Goal: Task Accomplishment & Management: Use online tool/utility

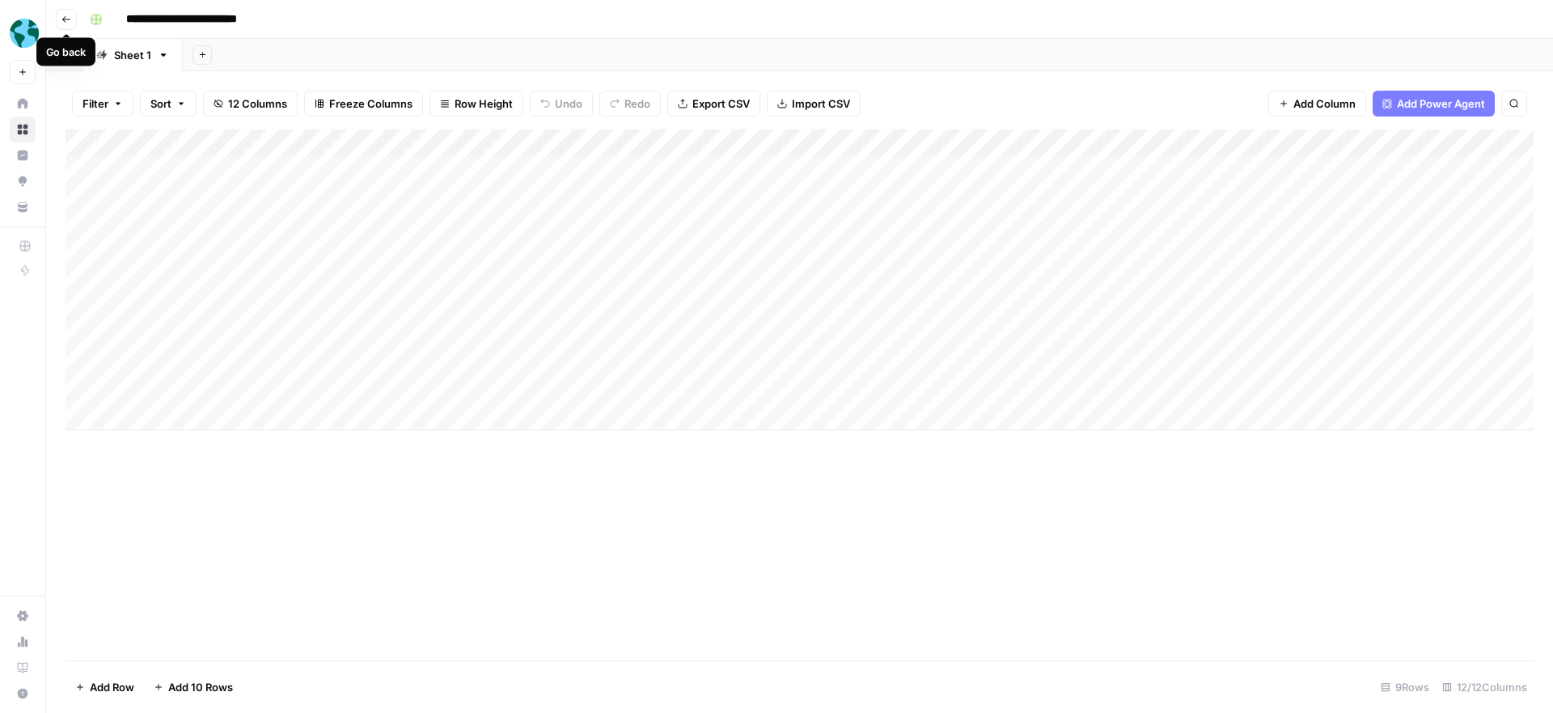
click at [66, 20] on icon "button" at bounding box center [66, 20] width 10 height 10
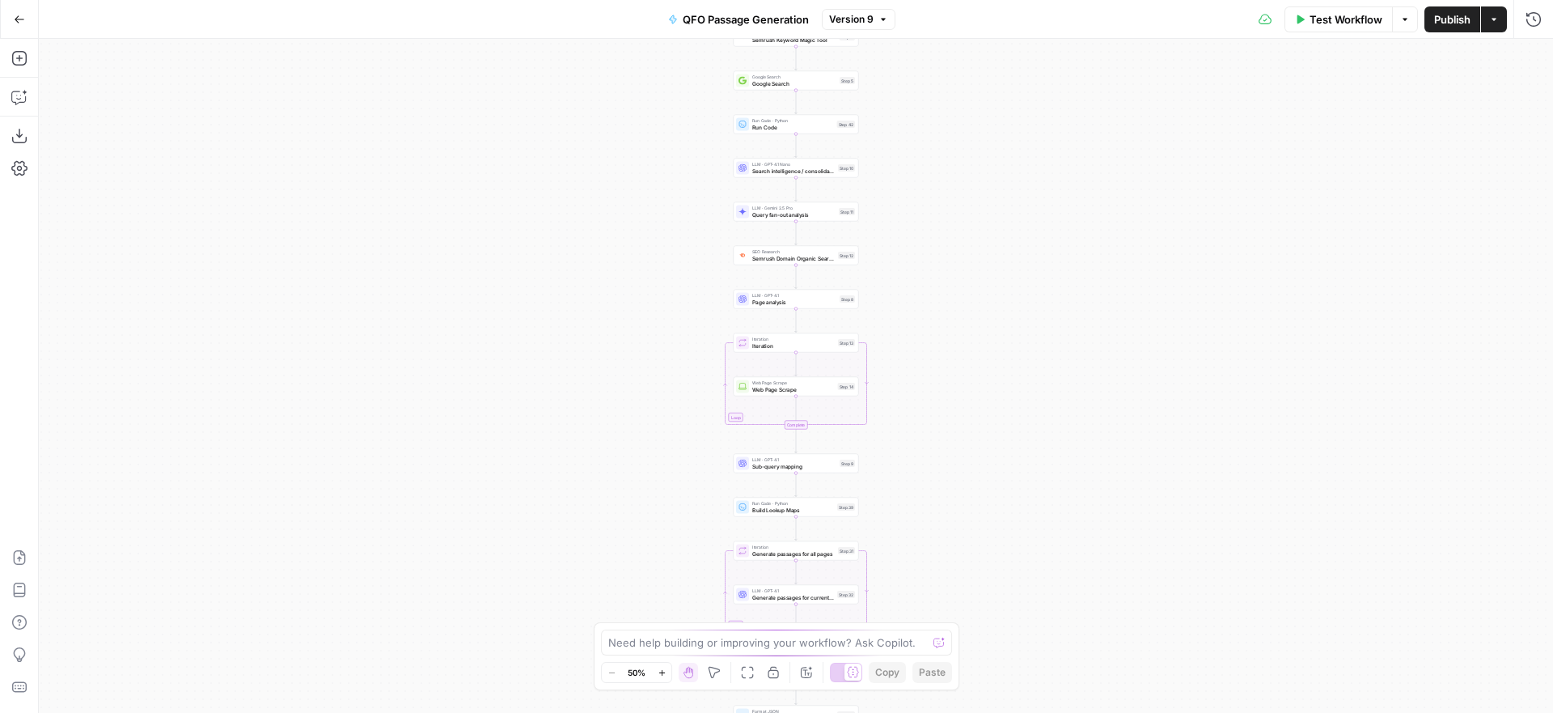
click at [19, 21] on icon "button" at bounding box center [19, 19] width 11 height 11
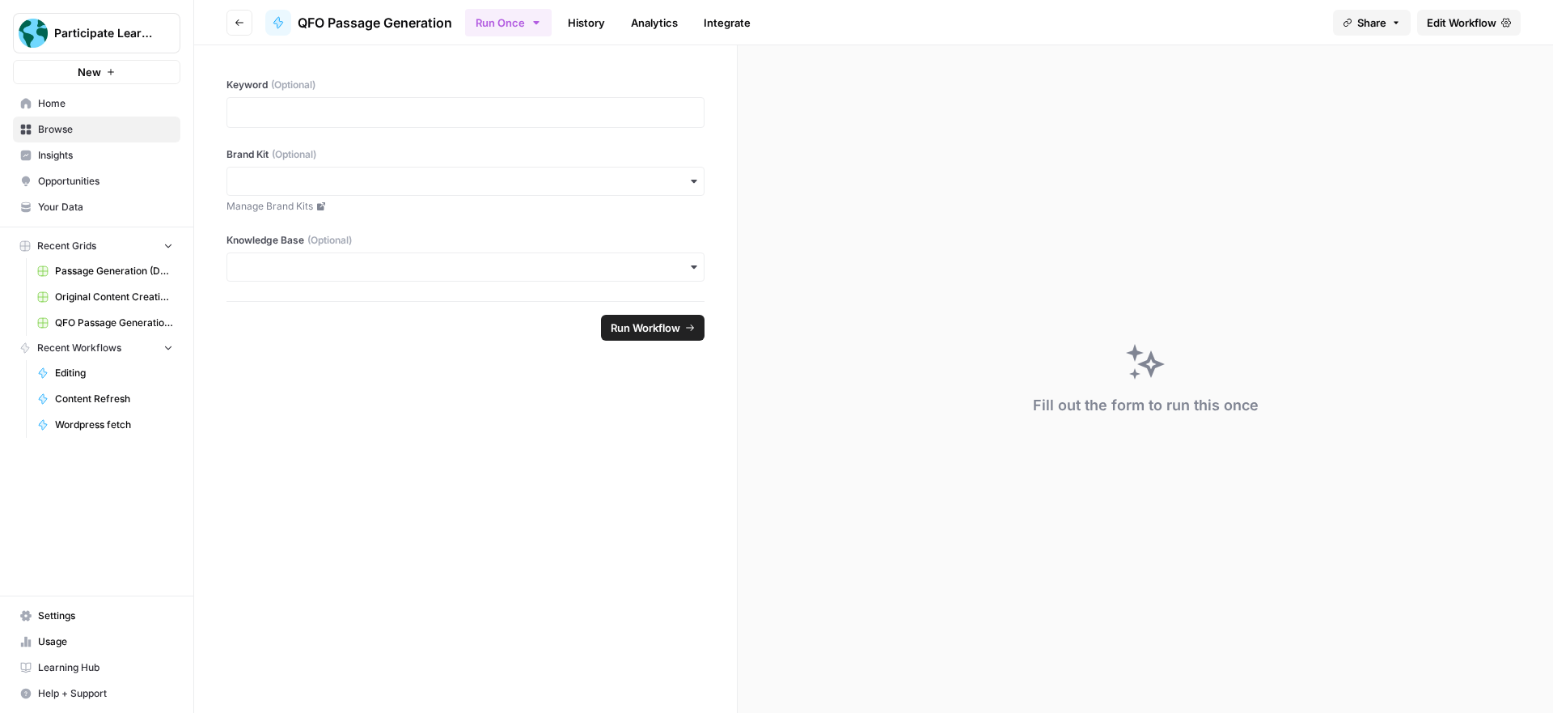
click at [43, 98] on span "Home" at bounding box center [105, 103] width 135 height 15
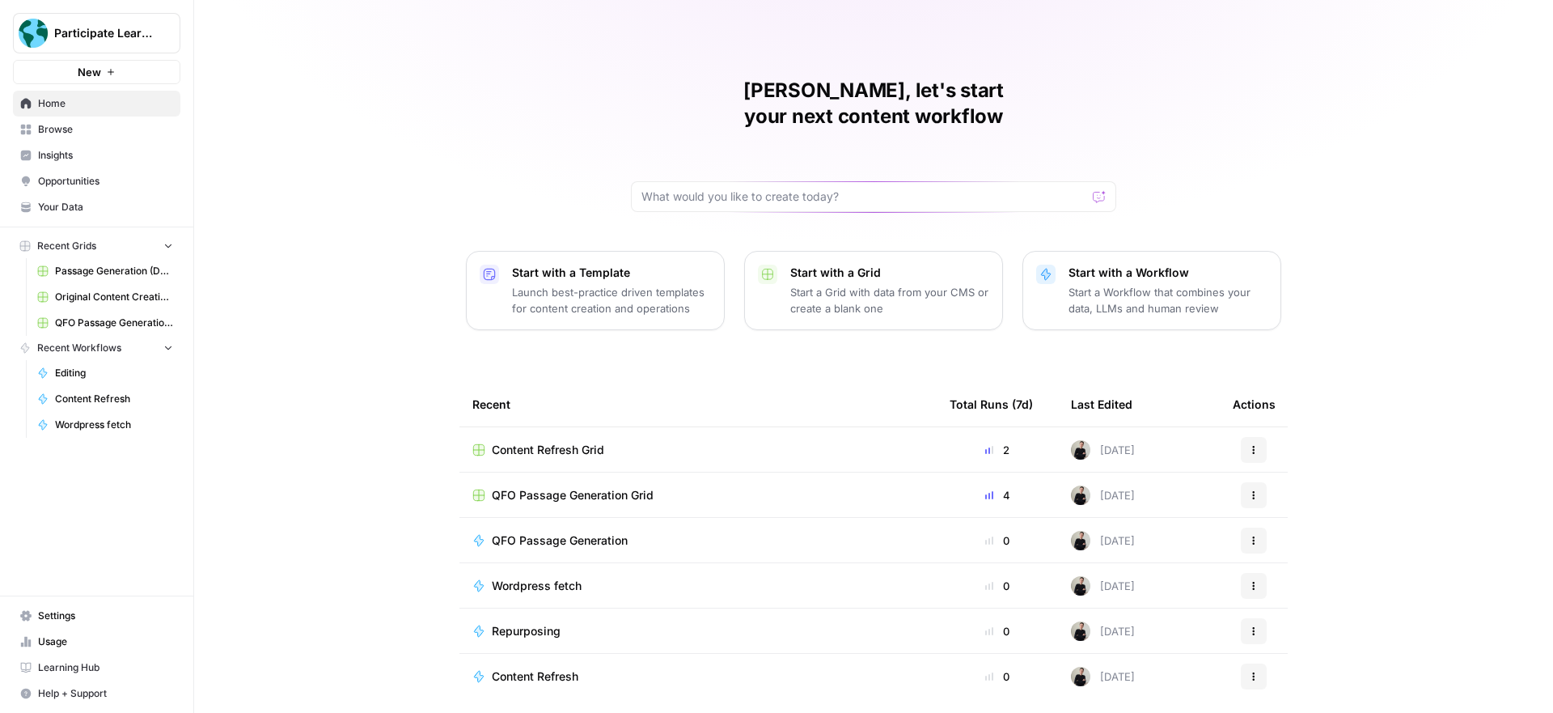
scroll to position [32, 0]
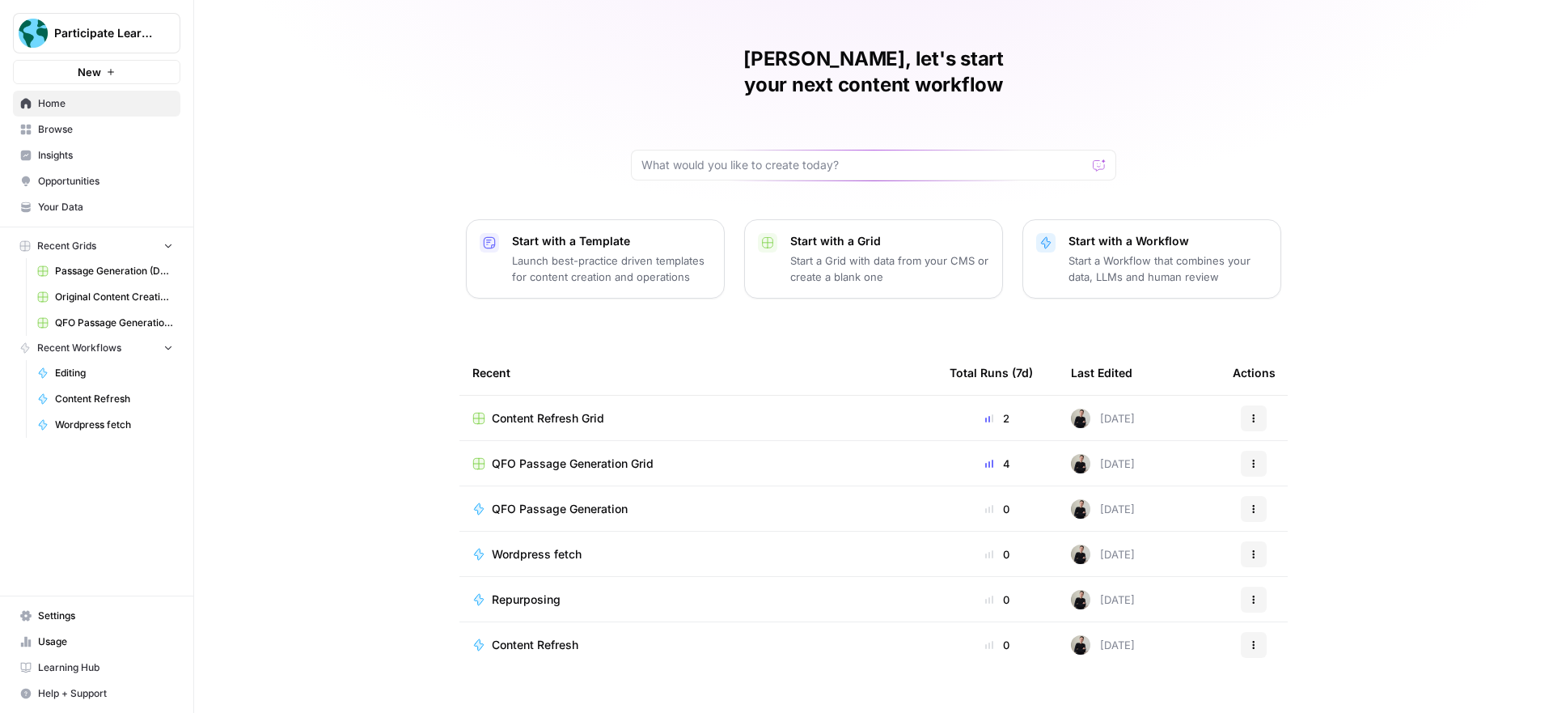
click at [547, 546] on span "Wordpress fetch" at bounding box center [537, 554] width 90 height 16
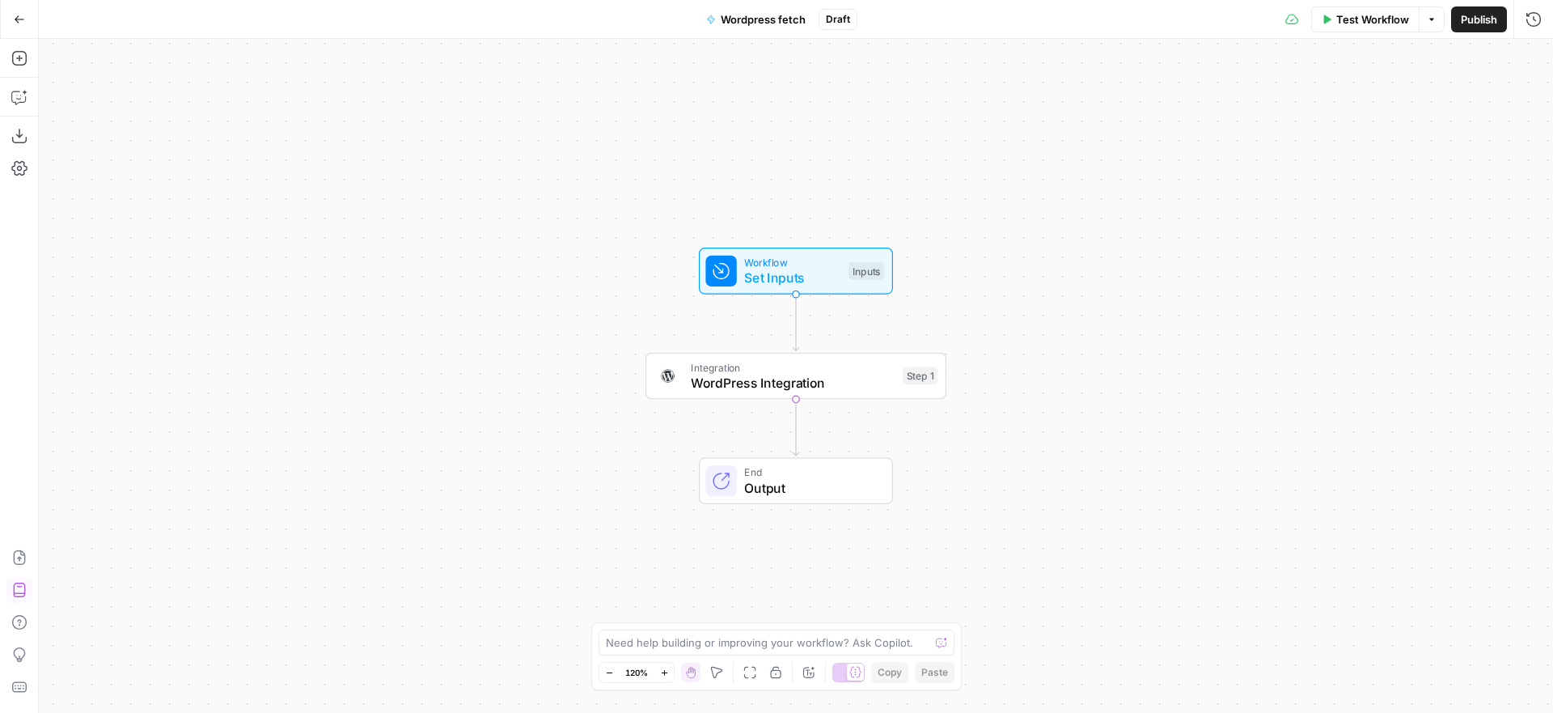
click at [768, 379] on span "WordPress Integration" at bounding box center [793, 382] width 204 height 19
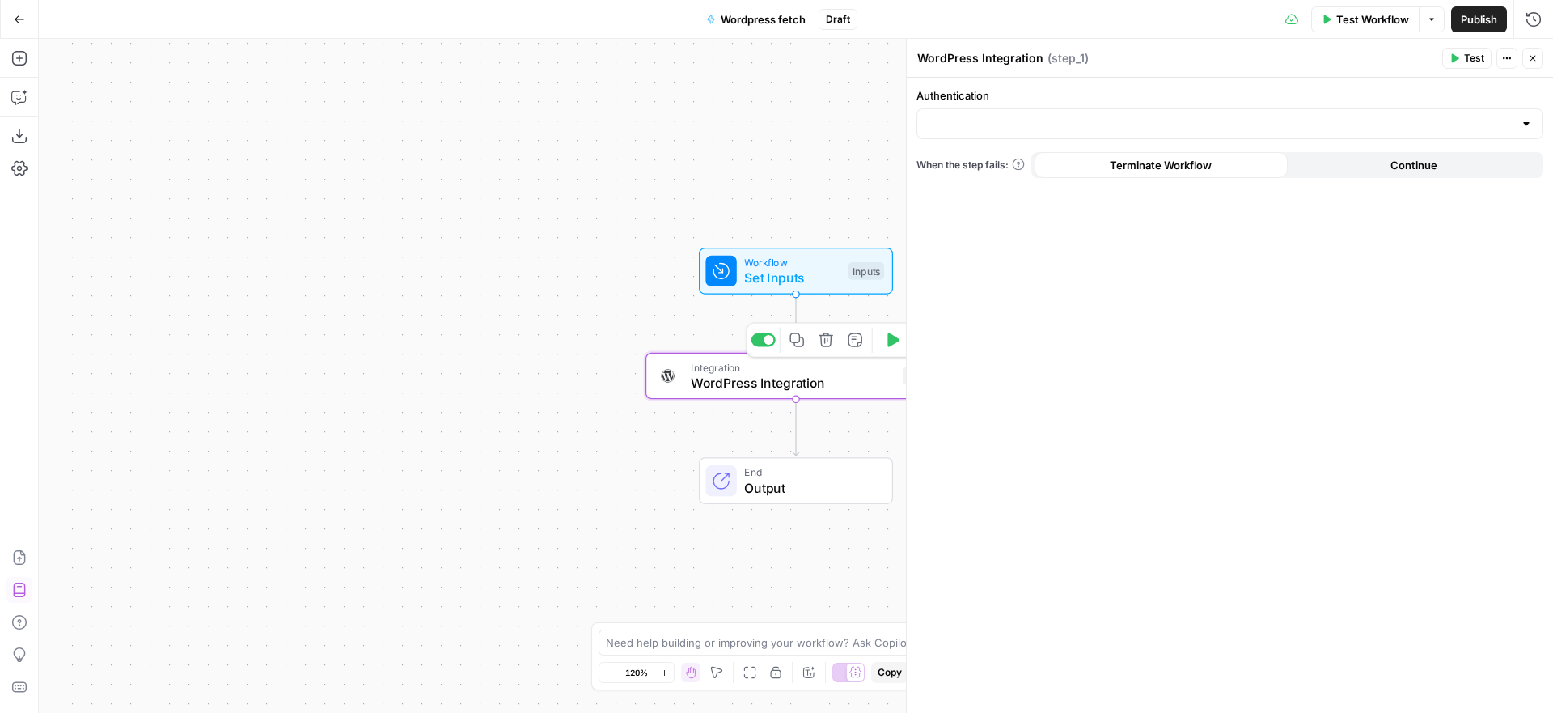
type input "Participate Learning WordPress"
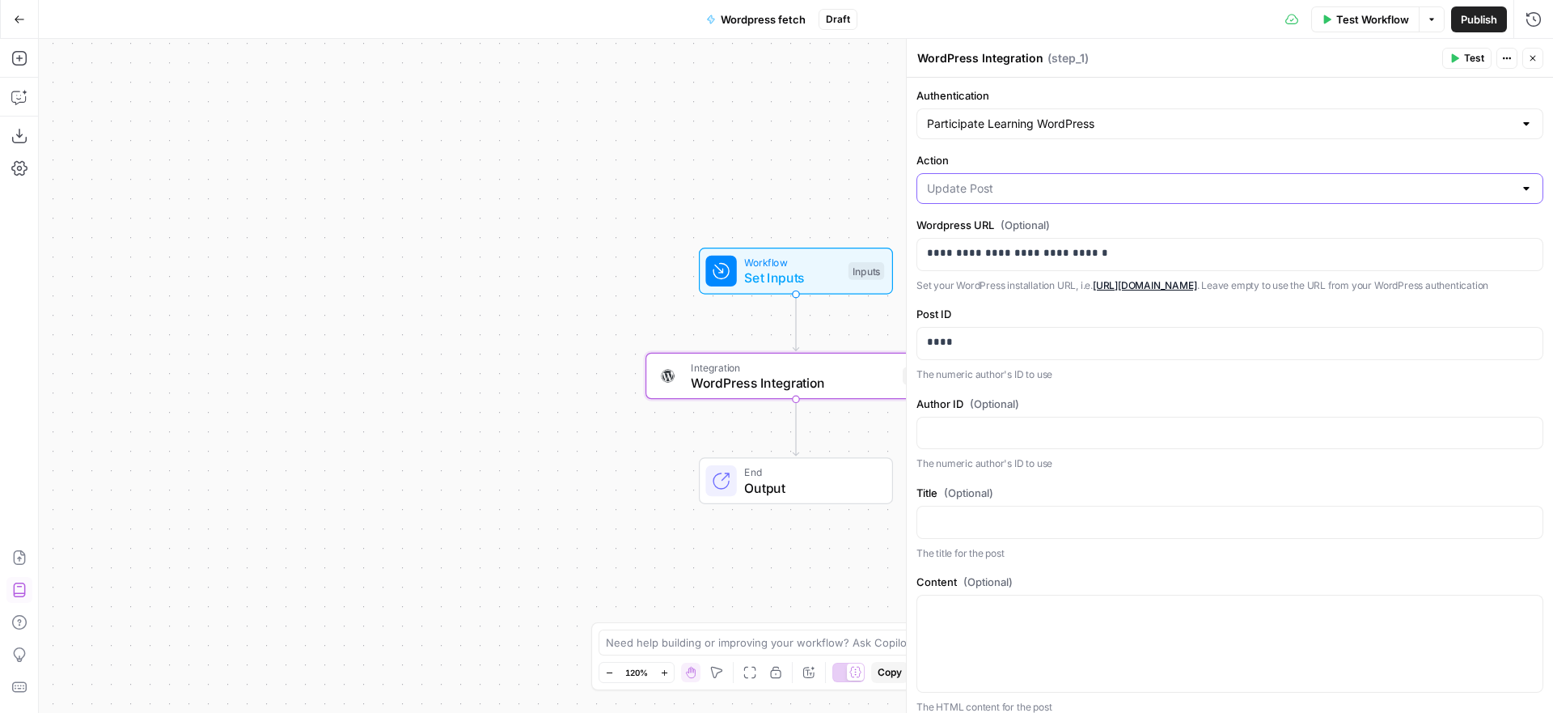
click at [1250, 189] on input "Action" at bounding box center [1220, 188] width 586 height 16
type input "Update Post"
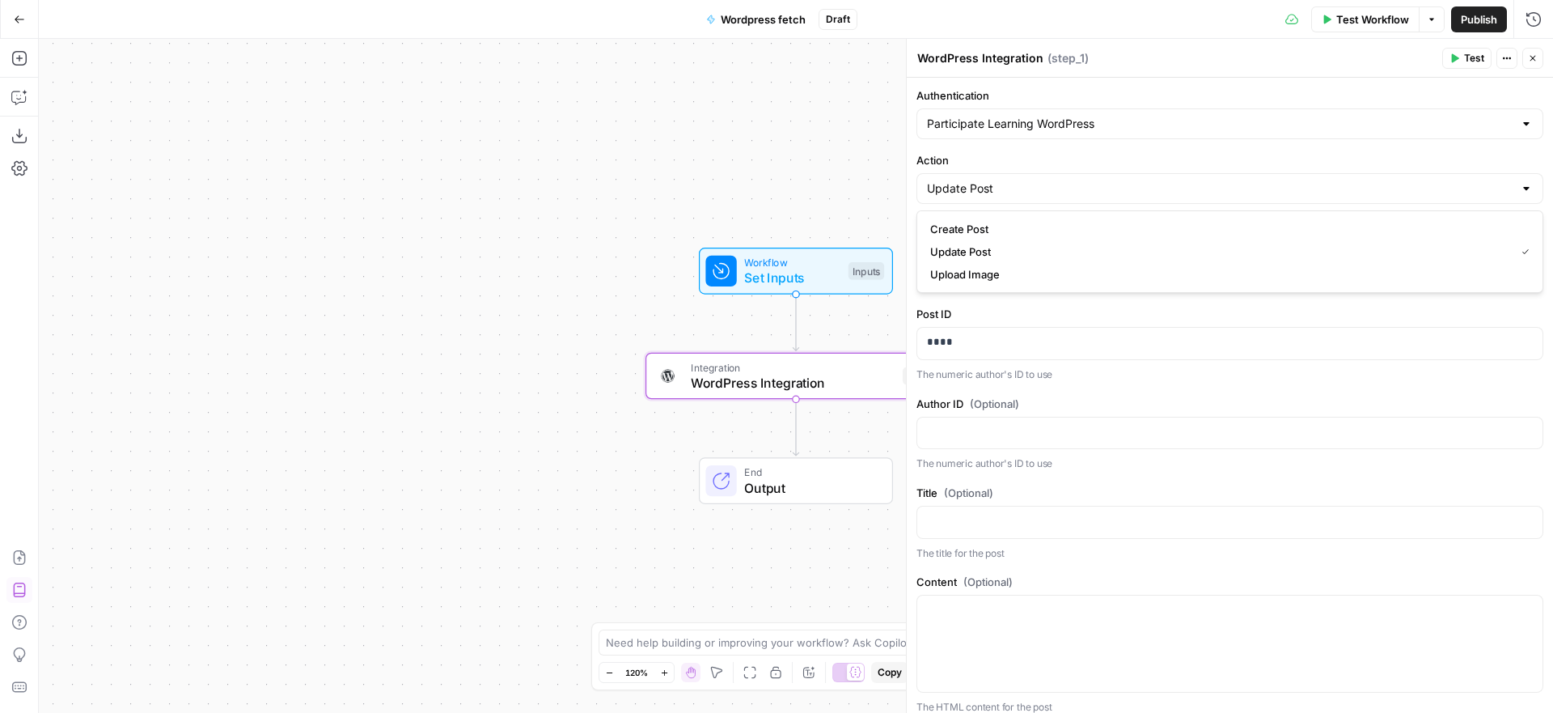
click at [1263, 153] on label "Action" at bounding box center [1229, 160] width 627 height 16
click at [1263, 180] on input "Update Post" at bounding box center [1220, 188] width 586 height 16
type input "Update Post"
click at [1263, 153] on label "Action" at bounding box center [1229, 160] width 627 height 16
click at [1263, 180] on input "Update Post" at bounding box center [1220, 188] width 586 height 16
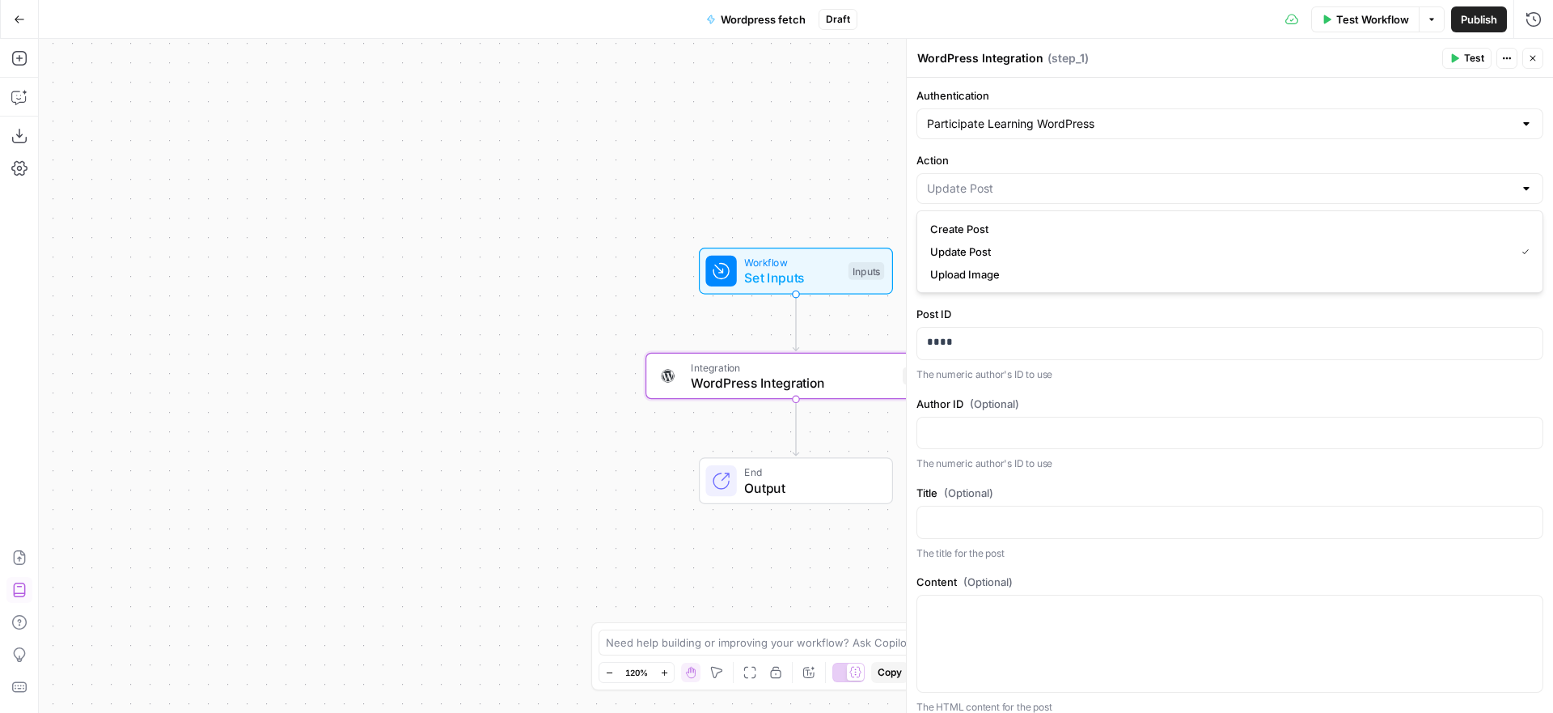
type input "Update Post"
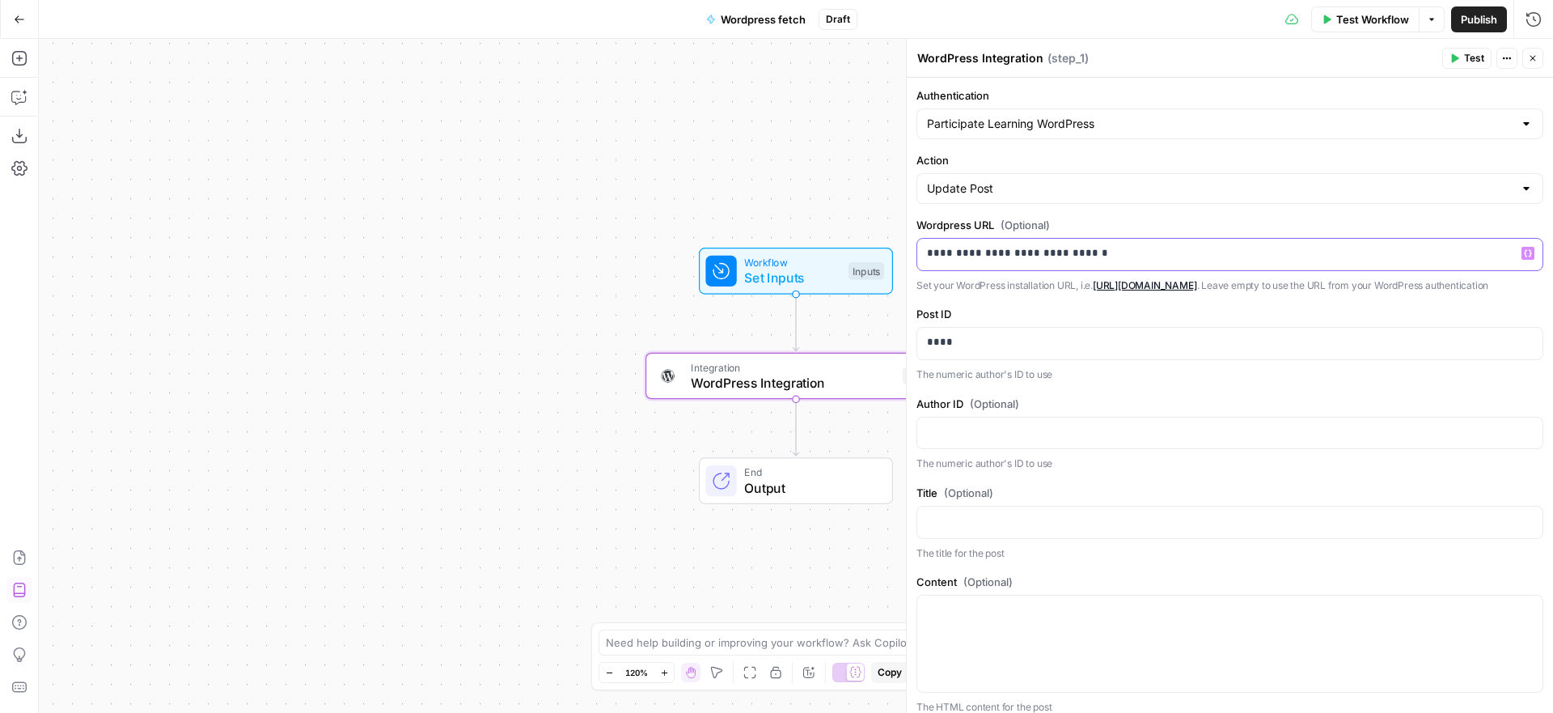
click at [1194, 256] on p "**********" at bounding box center [1230, 253] width 606 height 16
click at [1462, 58] on button "Test" at bounding box center [1466, 58] width 49 height 21
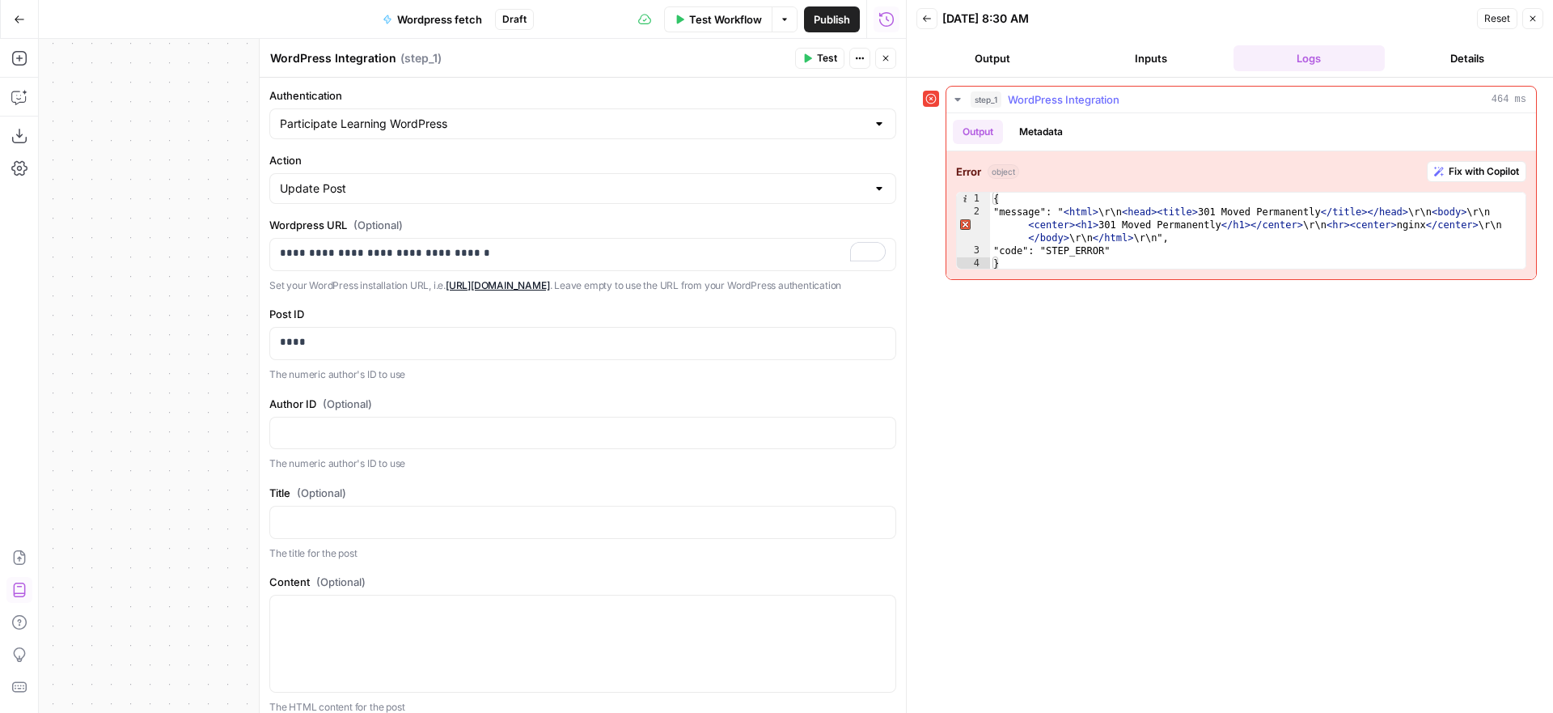
click at [1452, 176] on span "Fix with Copilot" at bounding box center [1484, 171] width 70 height 15
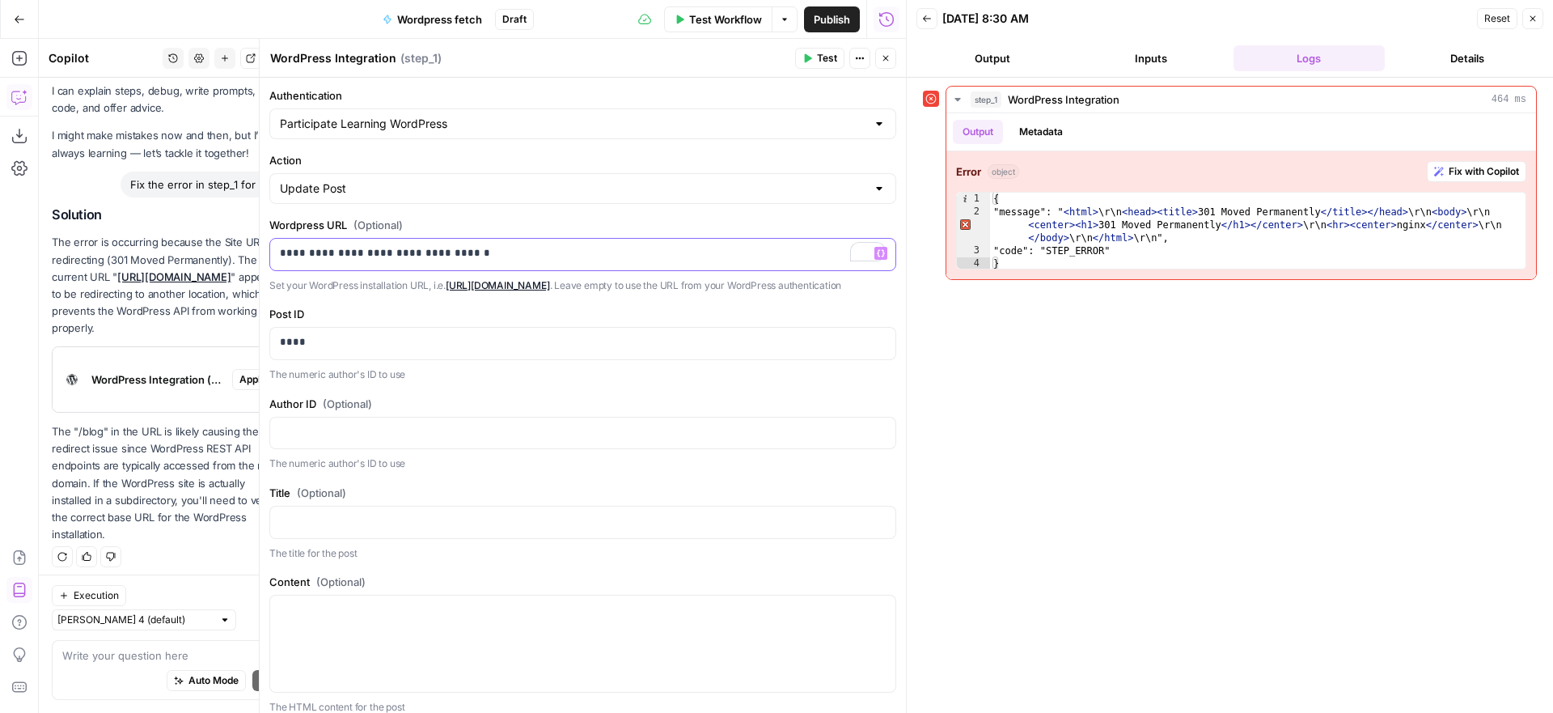
click at [483, 258] on p "**********" at bounding box center [583, 253] width 606 height 16
click at [315, 252] on p "**********" at bounding box center [583, 253] width 606 height 16
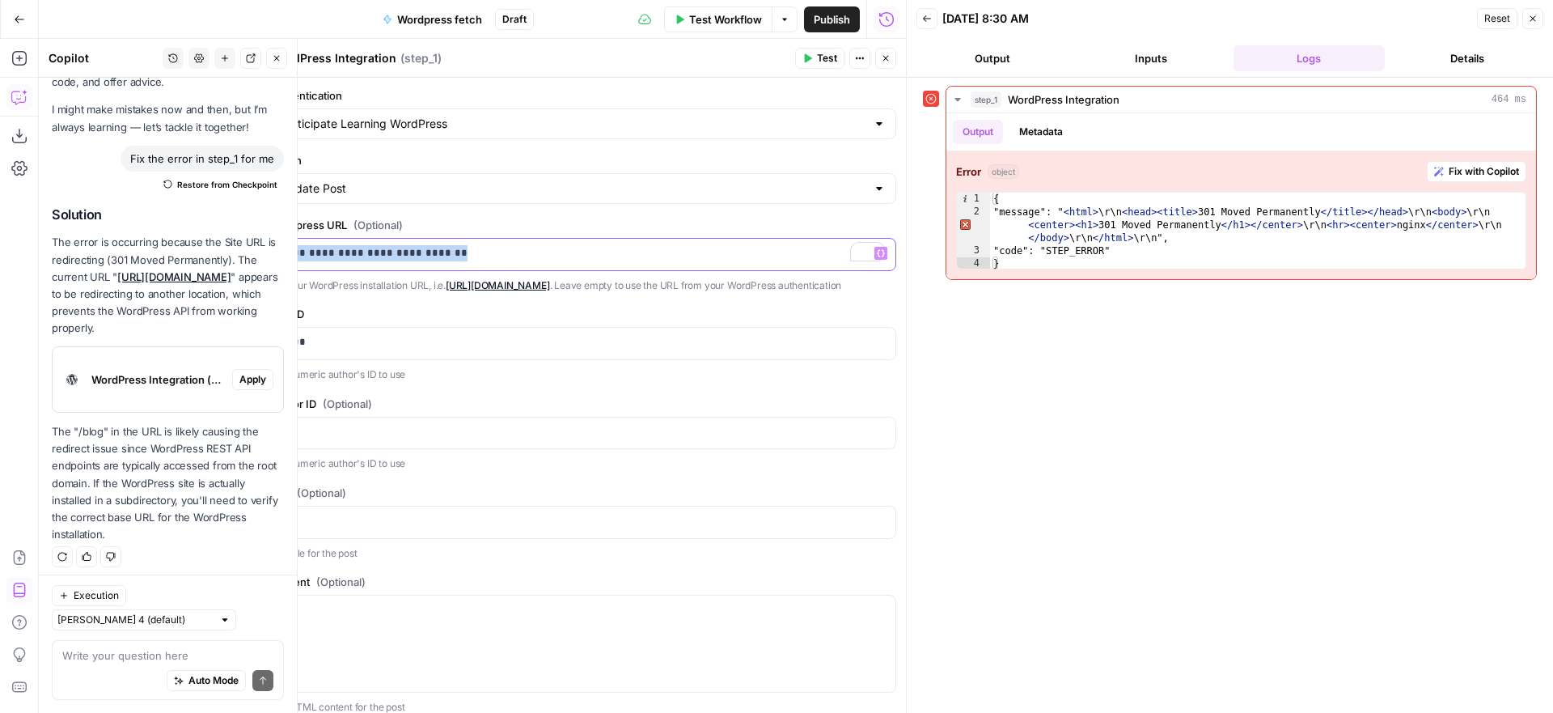
drag, startPoint x: 470, startPoint y: 252, endPoint x: 205, endPoint y: 235, distance: 265.1
click at [205, 235] on body "Participate Learning New Home Browse Insights Opportunities Your Data Recent Gr…" at bounding box center [776, 356] width 1553 height 713
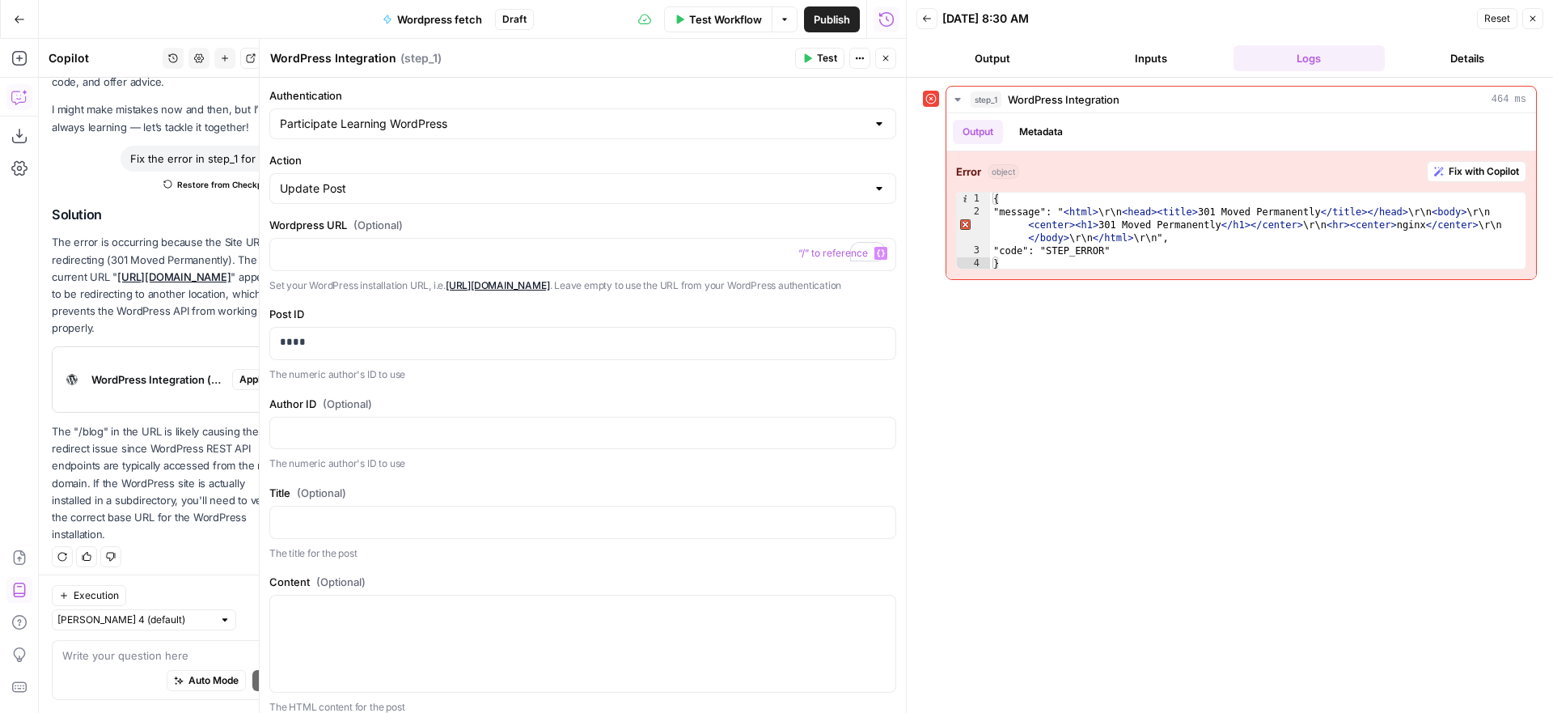
click at [823, 54] on span "Test" at bounding box center [827, 58] width 20 height 15
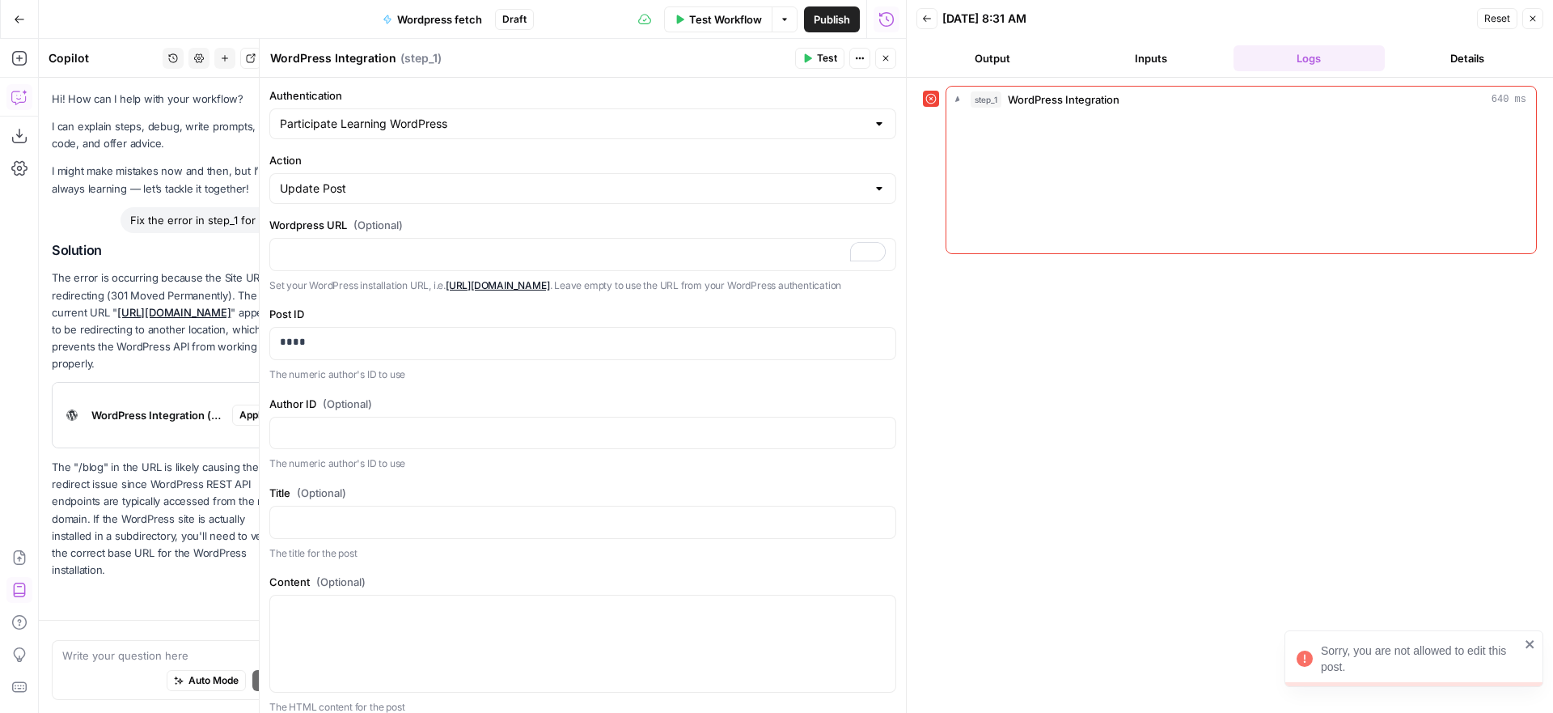
scroll to position [61, 0]
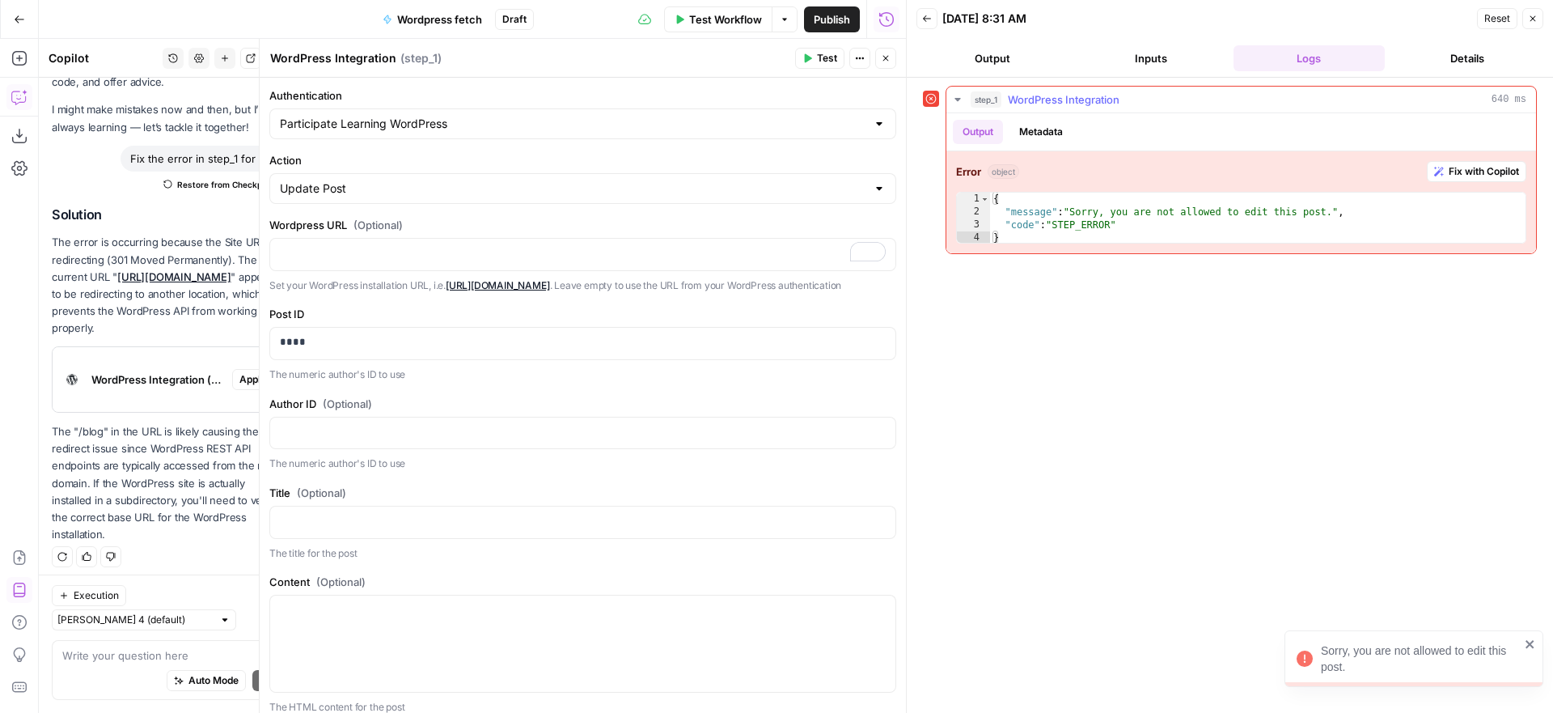
click at [1455, 175] on span "Fix with Copilot" at bounding box center [1484, 171] width 70 height 15
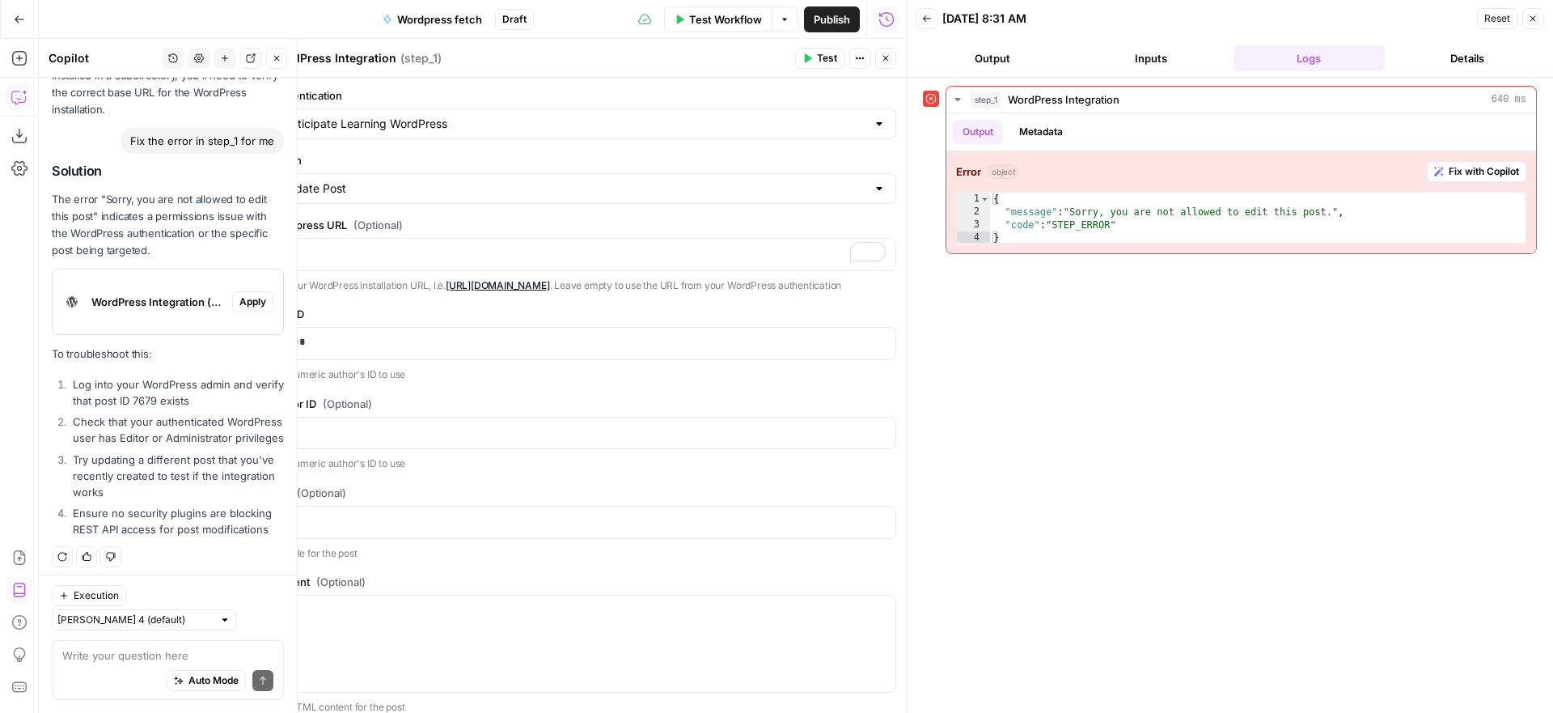
scroll to position [486, 0]
drag, startPoint x: 340, startPoint y: 359, endPoint x: 247, endPoint y: 349, distance: 93.5
click at [247, 349] on body "Participate Learning New Home Browse Insights Opportunities Your Data Recent Gr…" at bounding box center [776, 356] width 1553 height 713
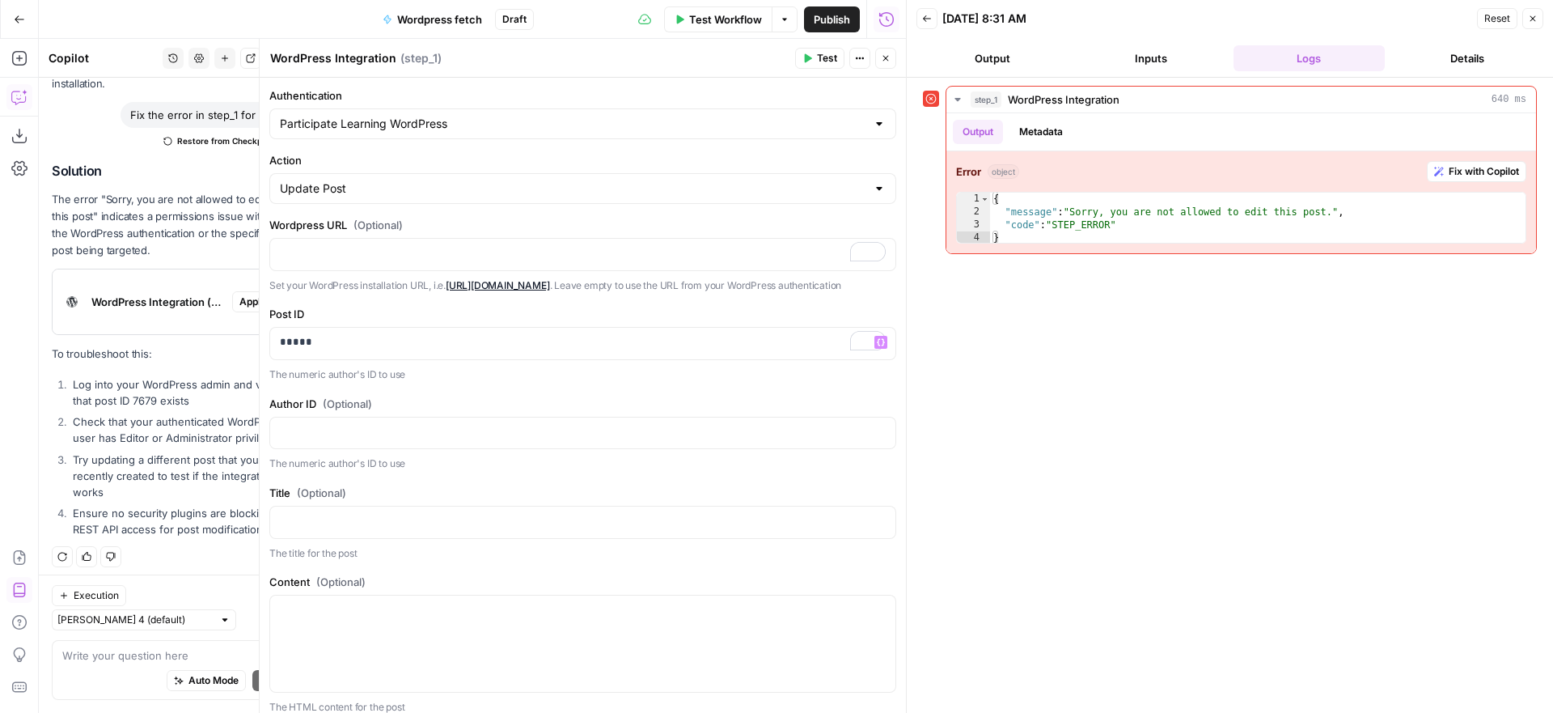
drag, startPoint x: 817, startPoint y: 58, endPoint x: 872, endPoint y: 100, distance: 69.2
click at [817, 58] on span "Test" at bounding box center [827, 58] width 20 height 15
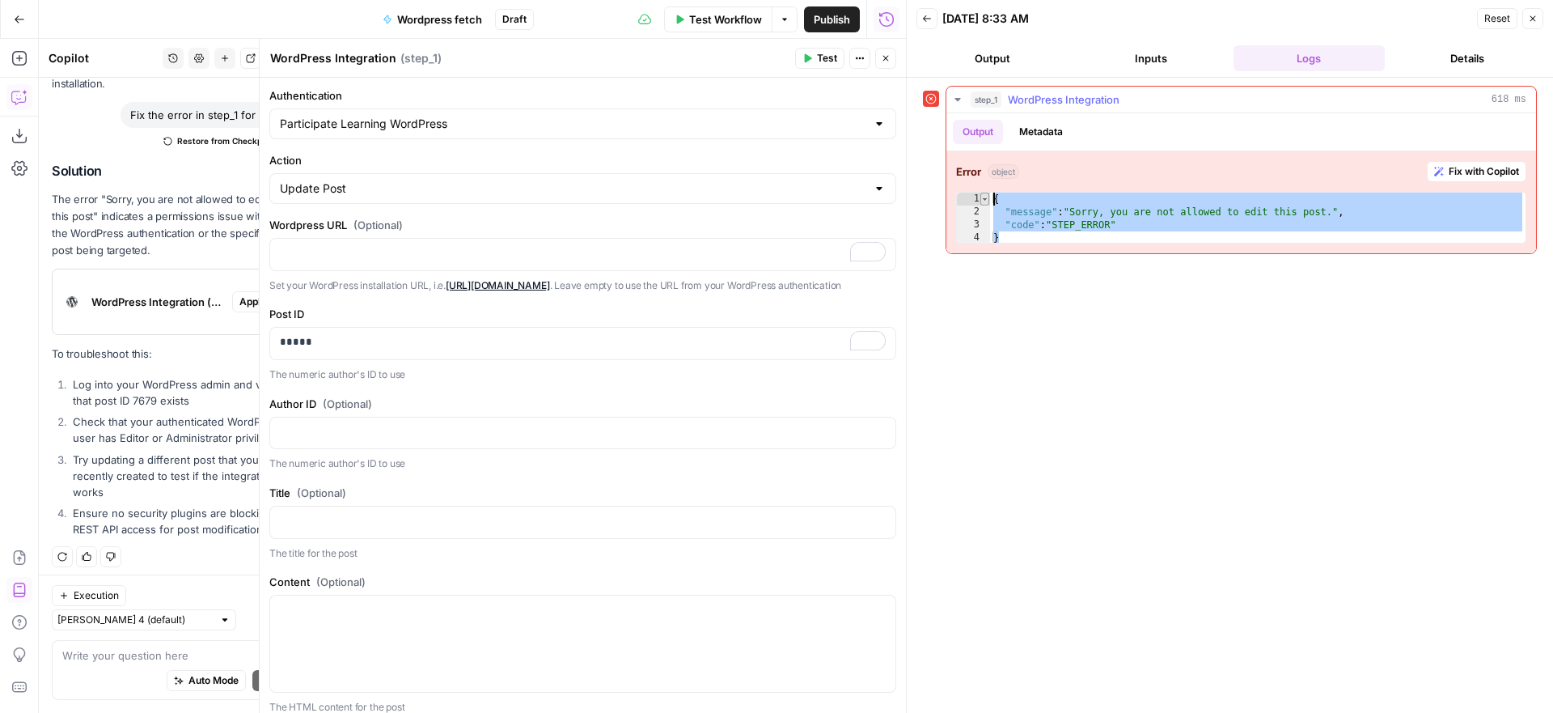
drag, startPoint x: 1013, startPoint y: 229, endPoint x: 987, endPoint y: 197, distance: 40.8
click at [987, 197] on div "* 1 2 3 4 { "message" : "Sorry, you are not allowed to edit this post." , "code…" at bounding box center [1241, 218] width 570 height 52
type textarea "**********"
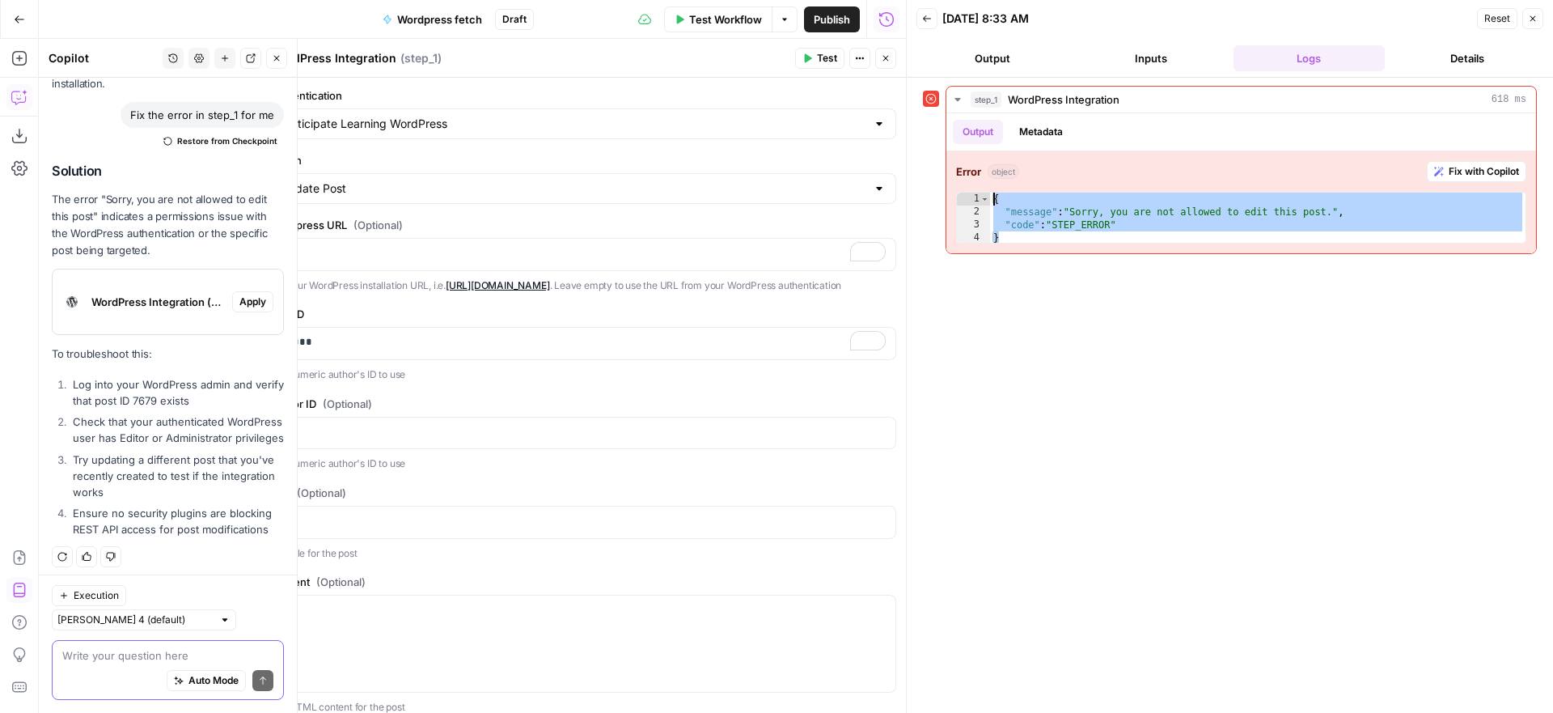
click at [138, 657] on textarea at bounding box center [167, 655] width 211 height 16
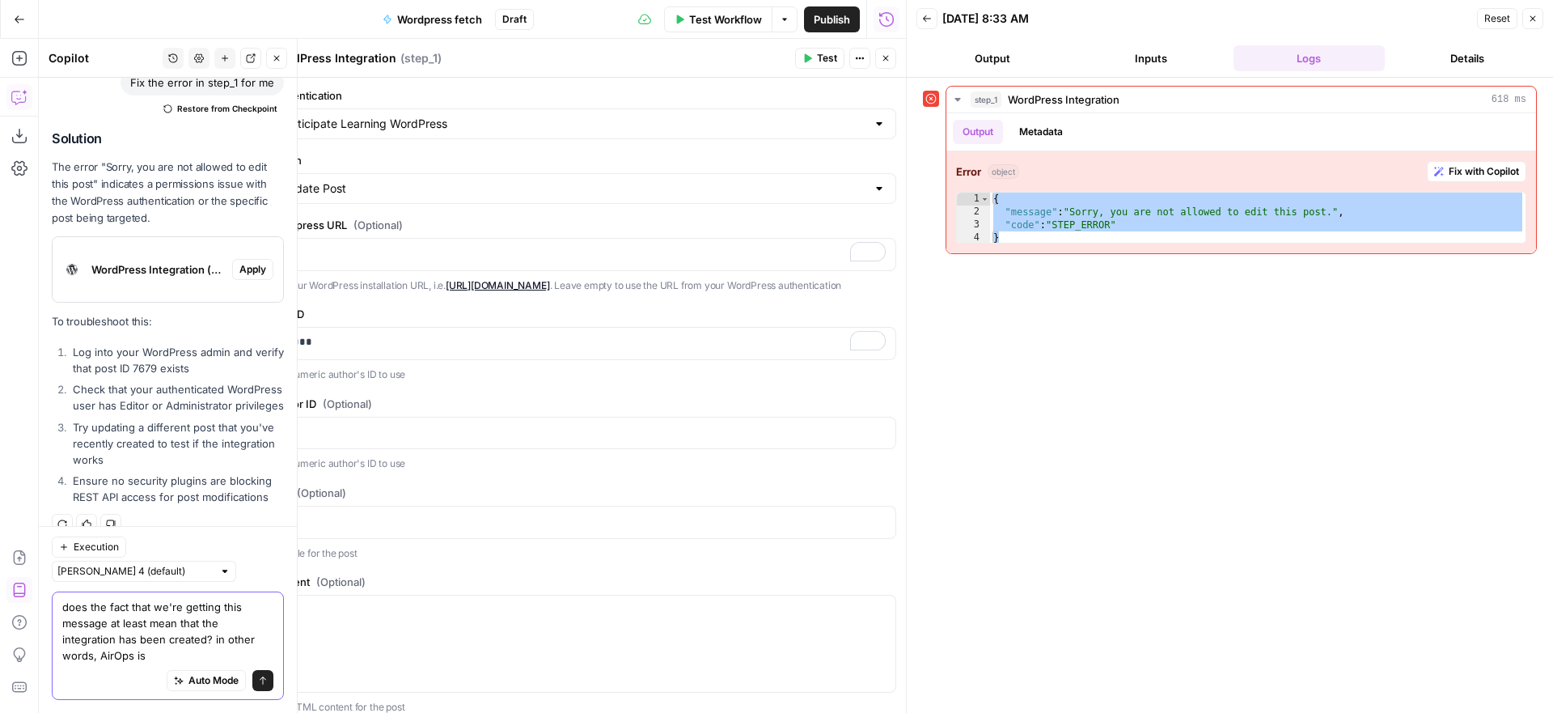
scroll to position [561, 0]
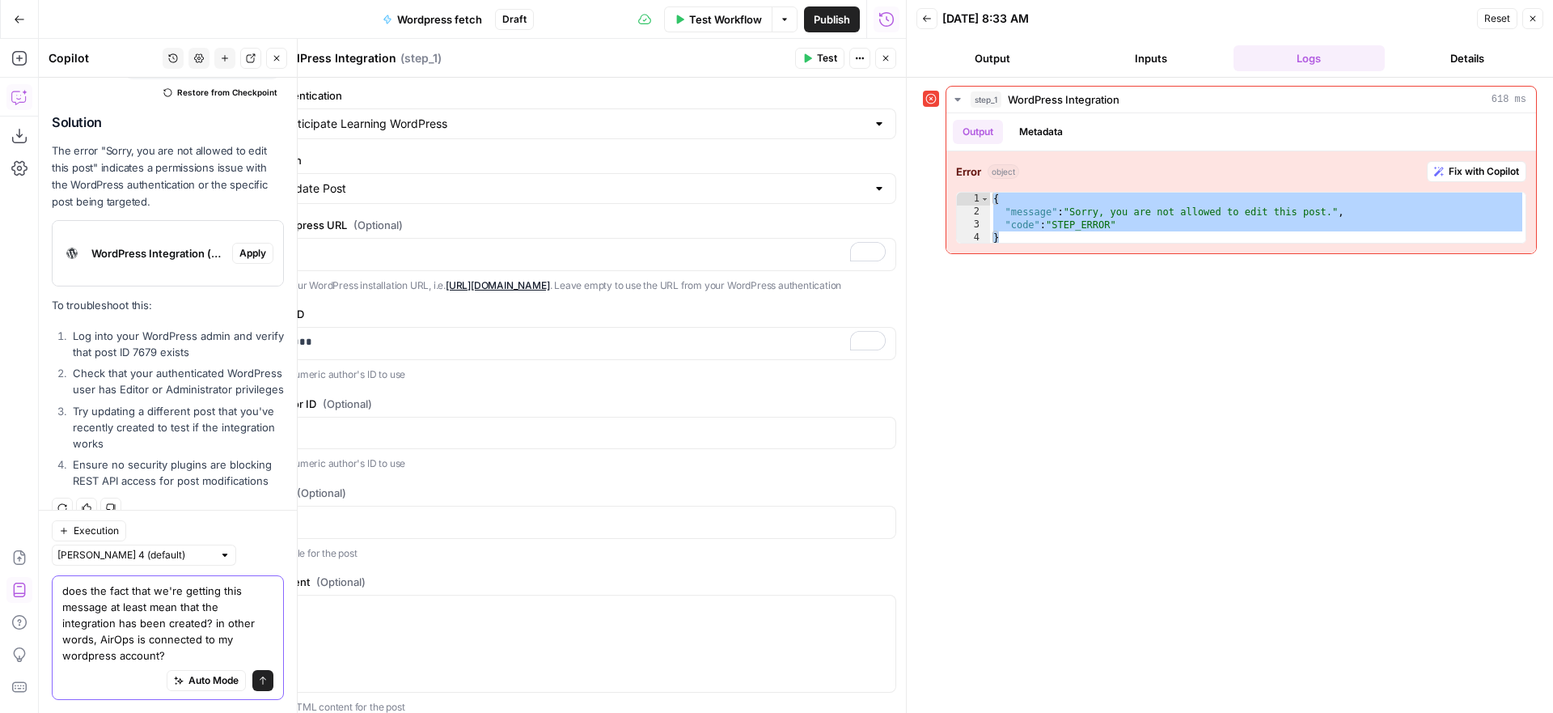
type textarea "does the fact that we're getting this message at least mean that the integratio…"
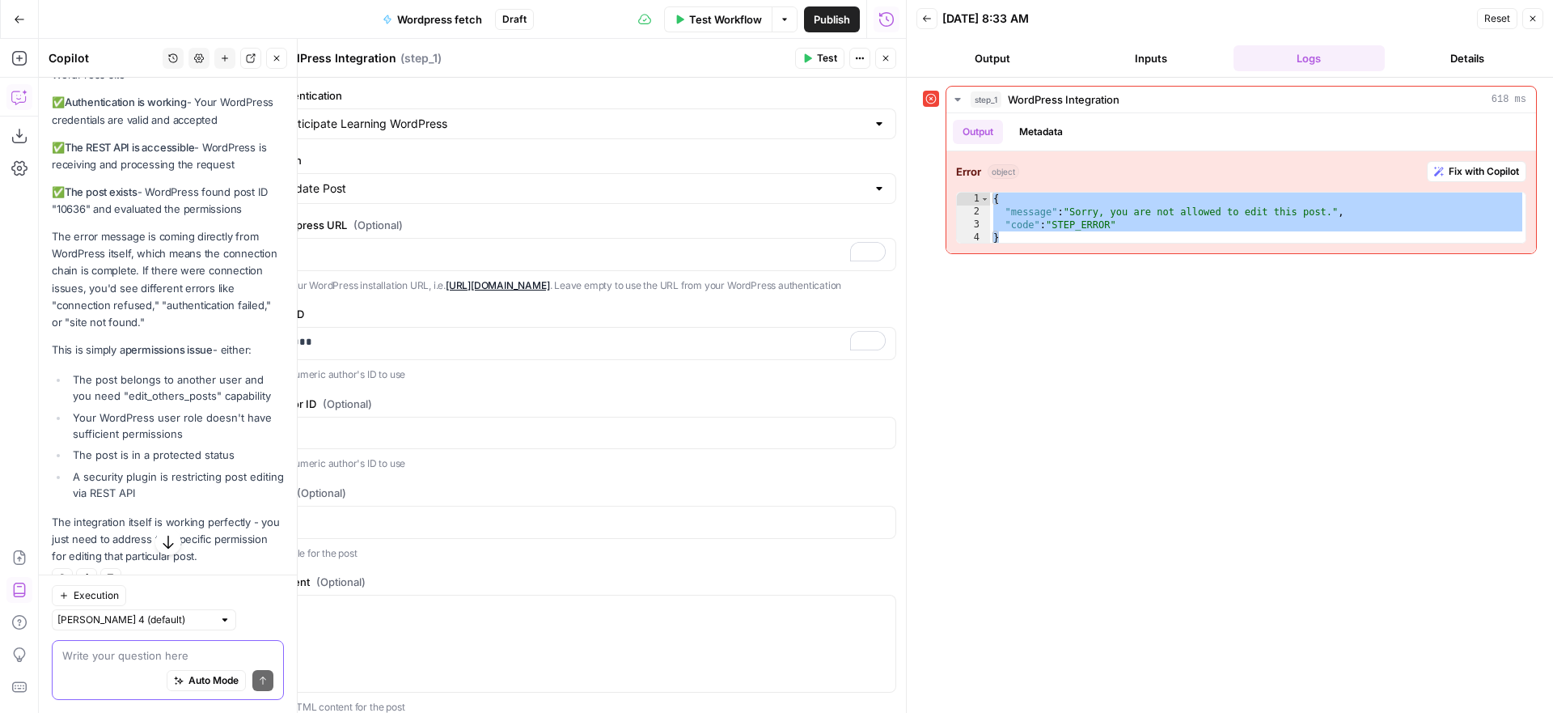
scroll to position [1233, 0]
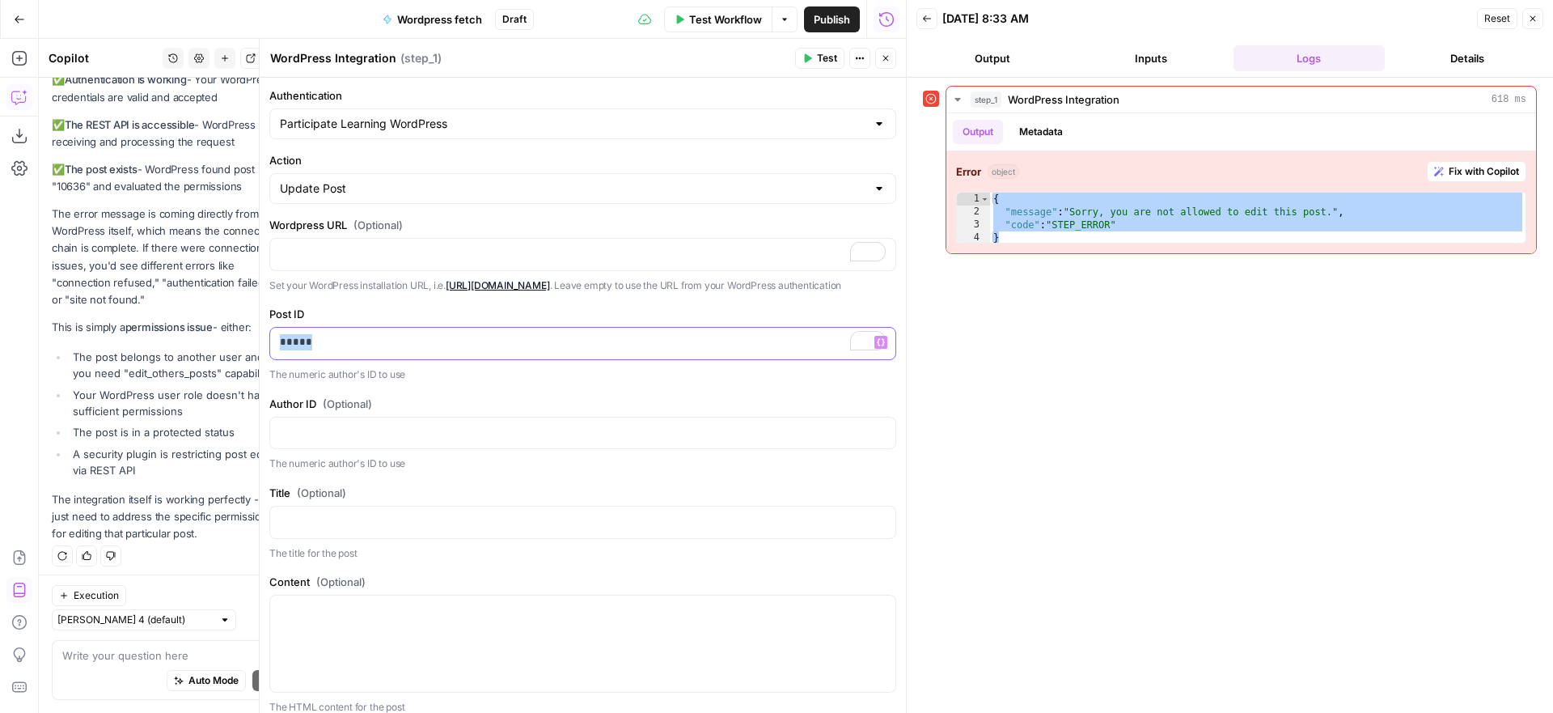
drag, startPoint x: 315, startPoint y: 359, endPoint x: 264, endPoint y: 357, distance: 51.0
click at [264, 357] on div "**********" at bounding box center [582, 376] width 647 height 674
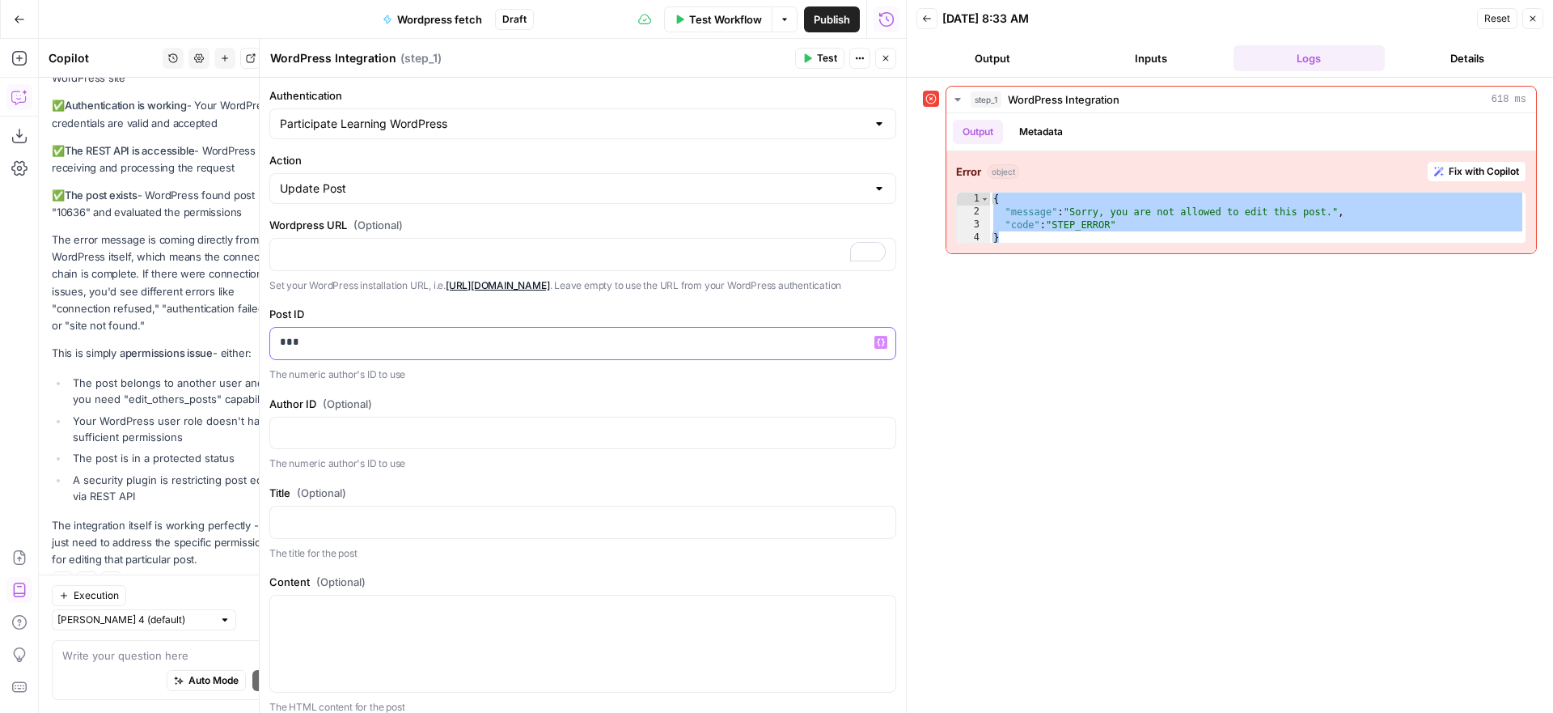
scroll to position [1259, 0]
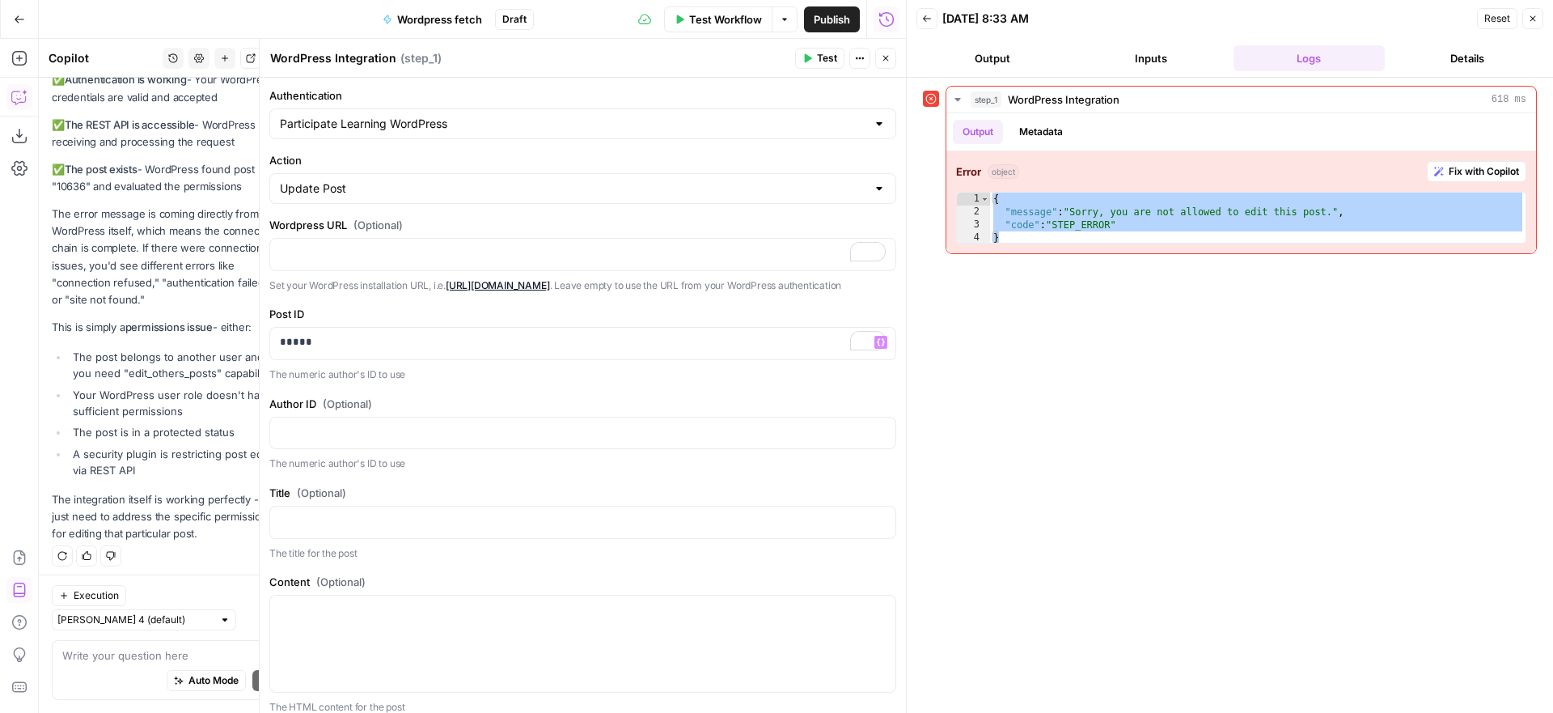
click at [817, 60] on span "Test" at bounding box center [827, 58] width 20 height 15
drag, startPoint x: 1034, startPoint y: 232, endPoint x: 984, endPoint y: 200, distance: 59.7
click at [984, 200] on div "* 1 2 3 4 { "message" : "Sorry, you are not allowed to edit this post." , "code…" at bounding box center [1241, 218] width 570 height 52
type textarea "**********"
click at [152, 655] on textarea at bounding box center [167, 655] width 211 height 16
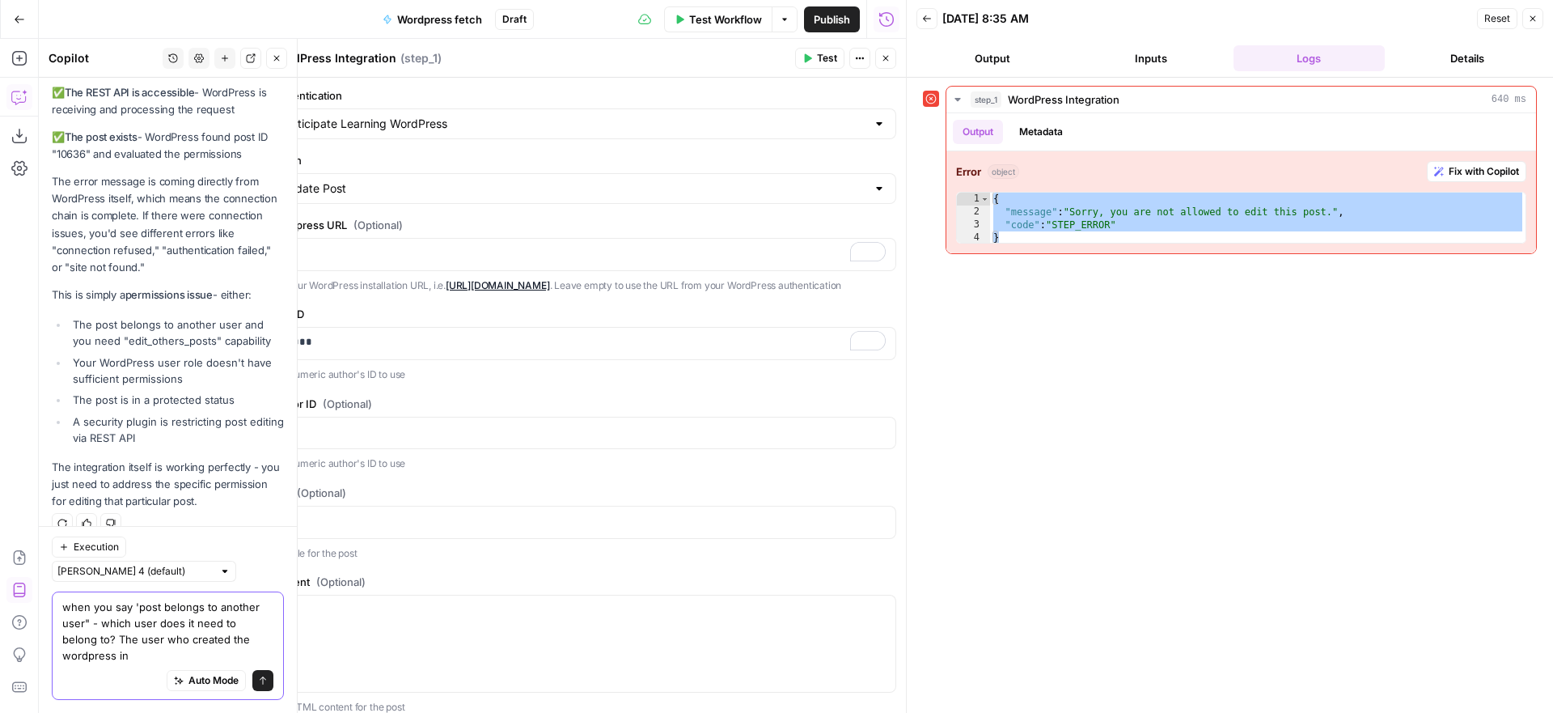
scroll to position [1307, 0]
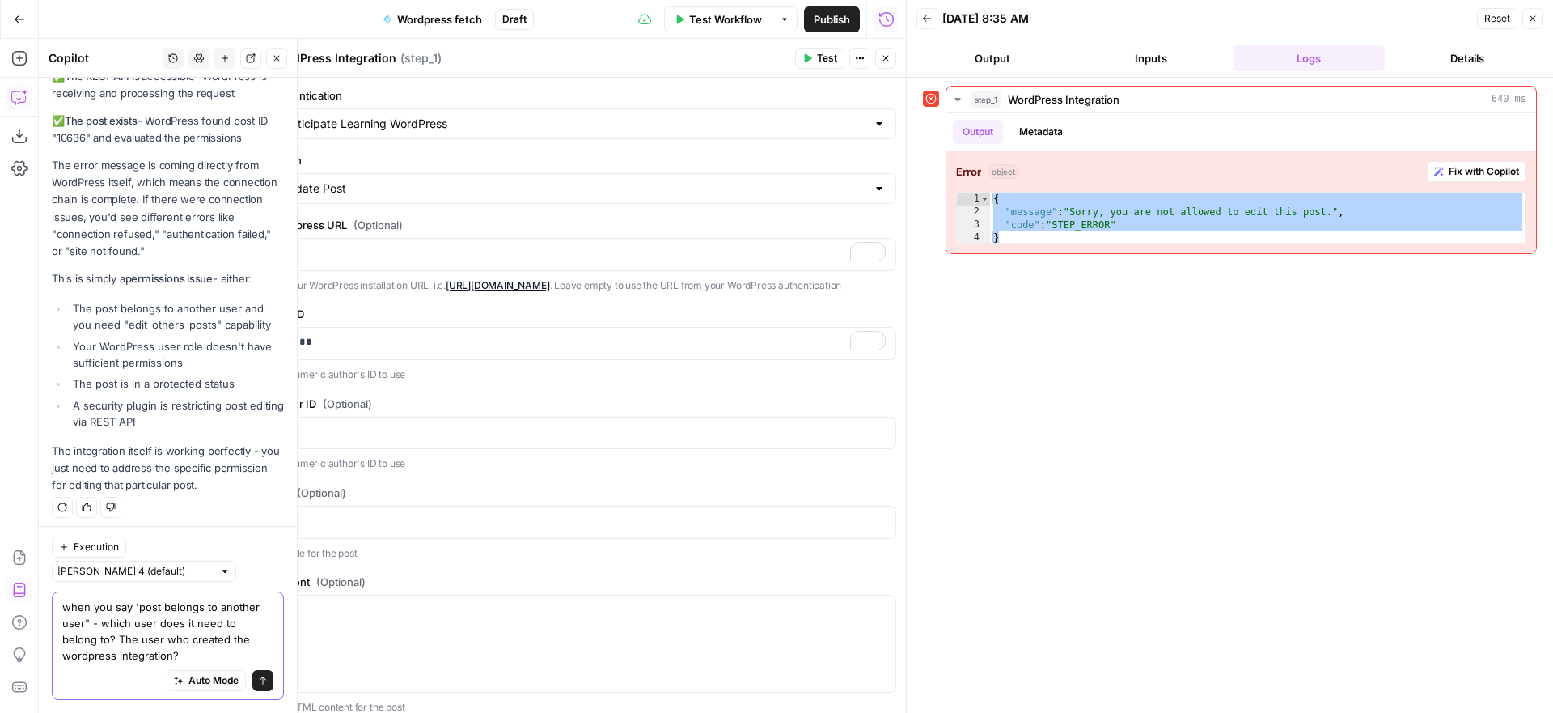
type textarea "when you say 'post belongs to another user" - which user does it need to belong…"
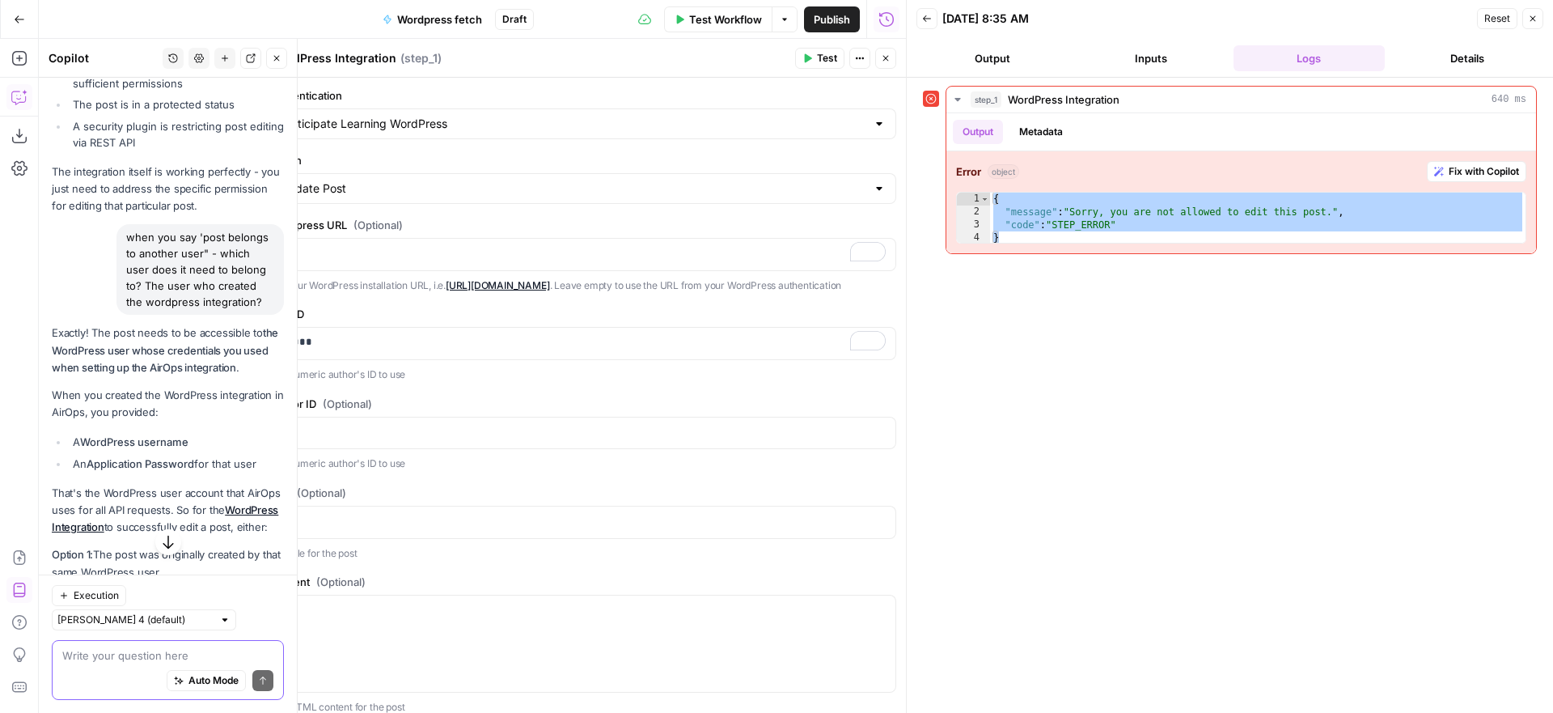
scroll to position [1664, 0]
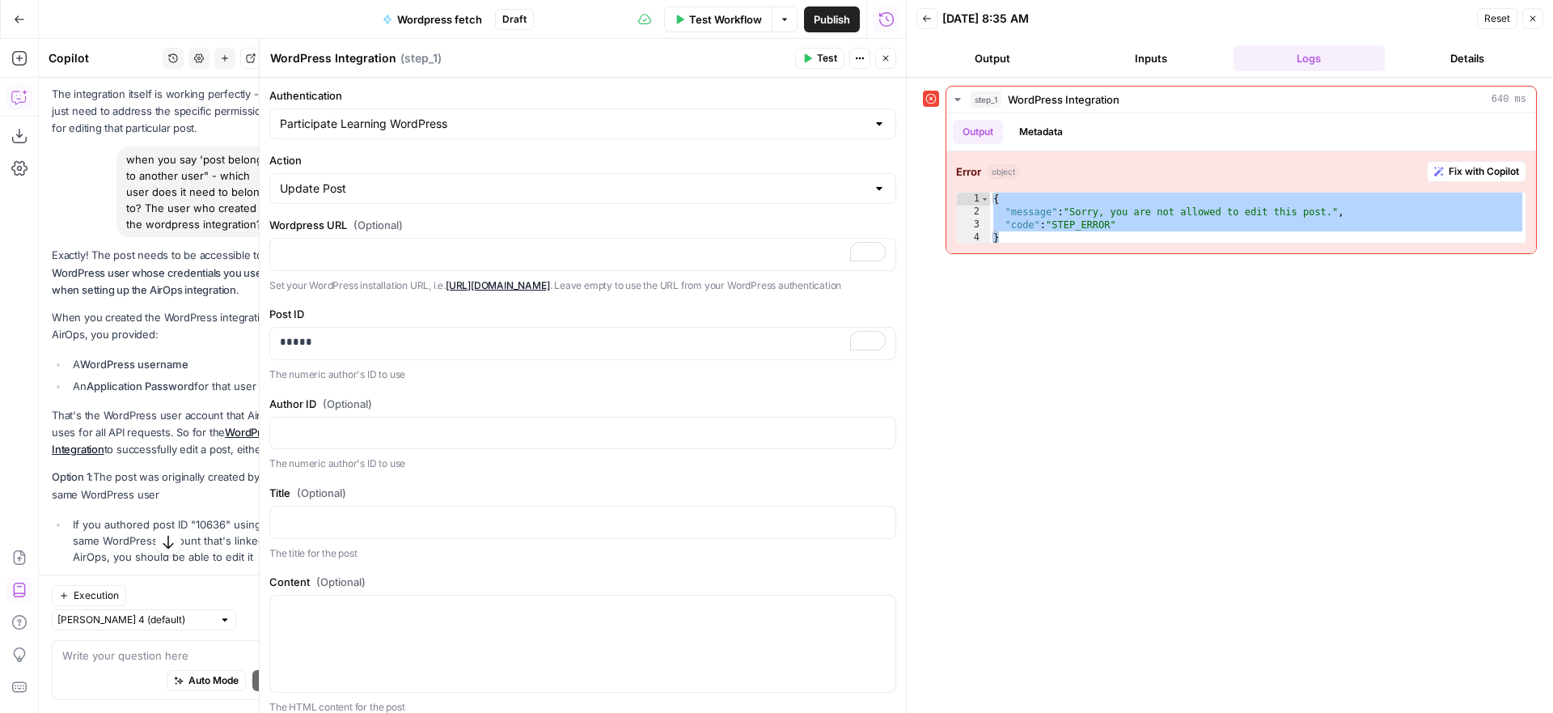
click at [822, 57] on span "Test" at bounding box center [827, 58] width 20 height 15
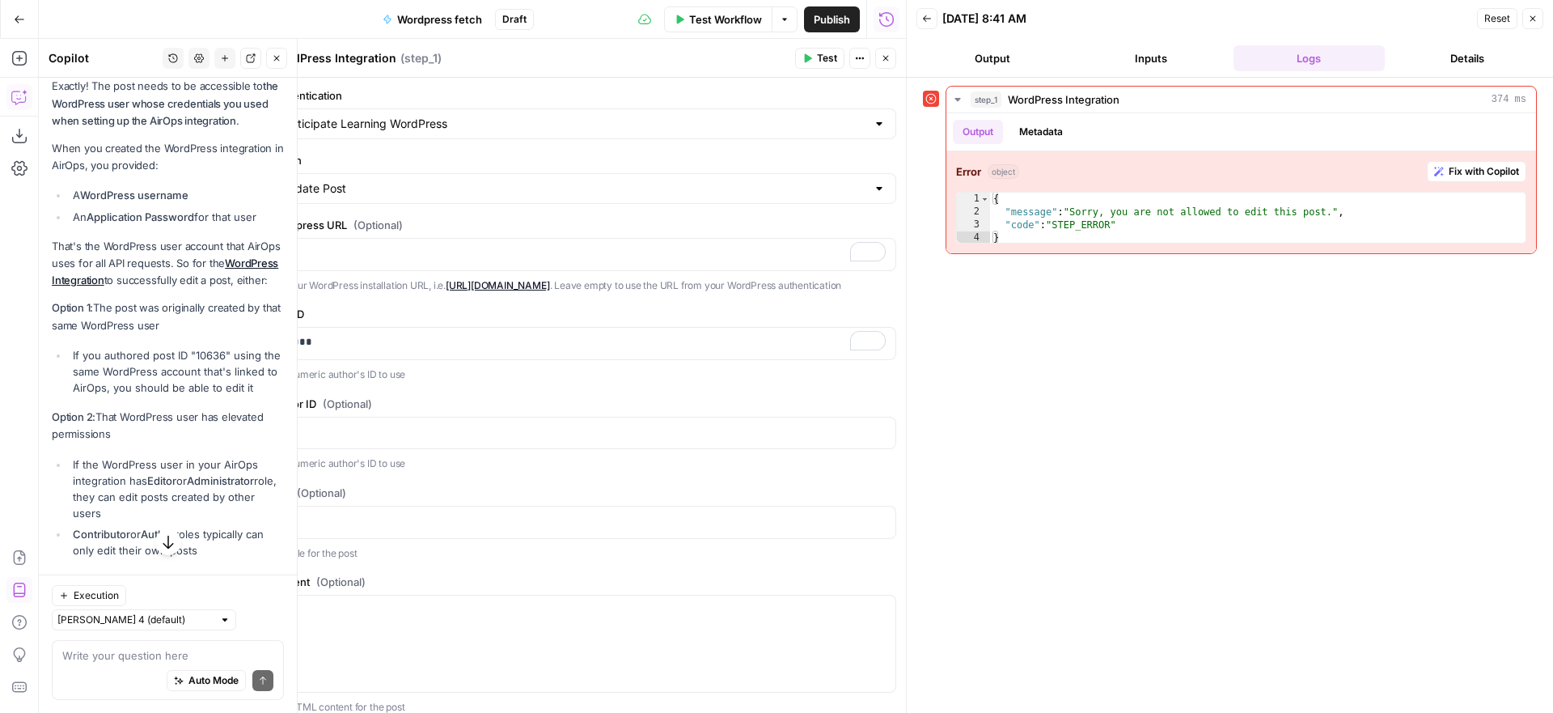
scroll to position [1841, 0]
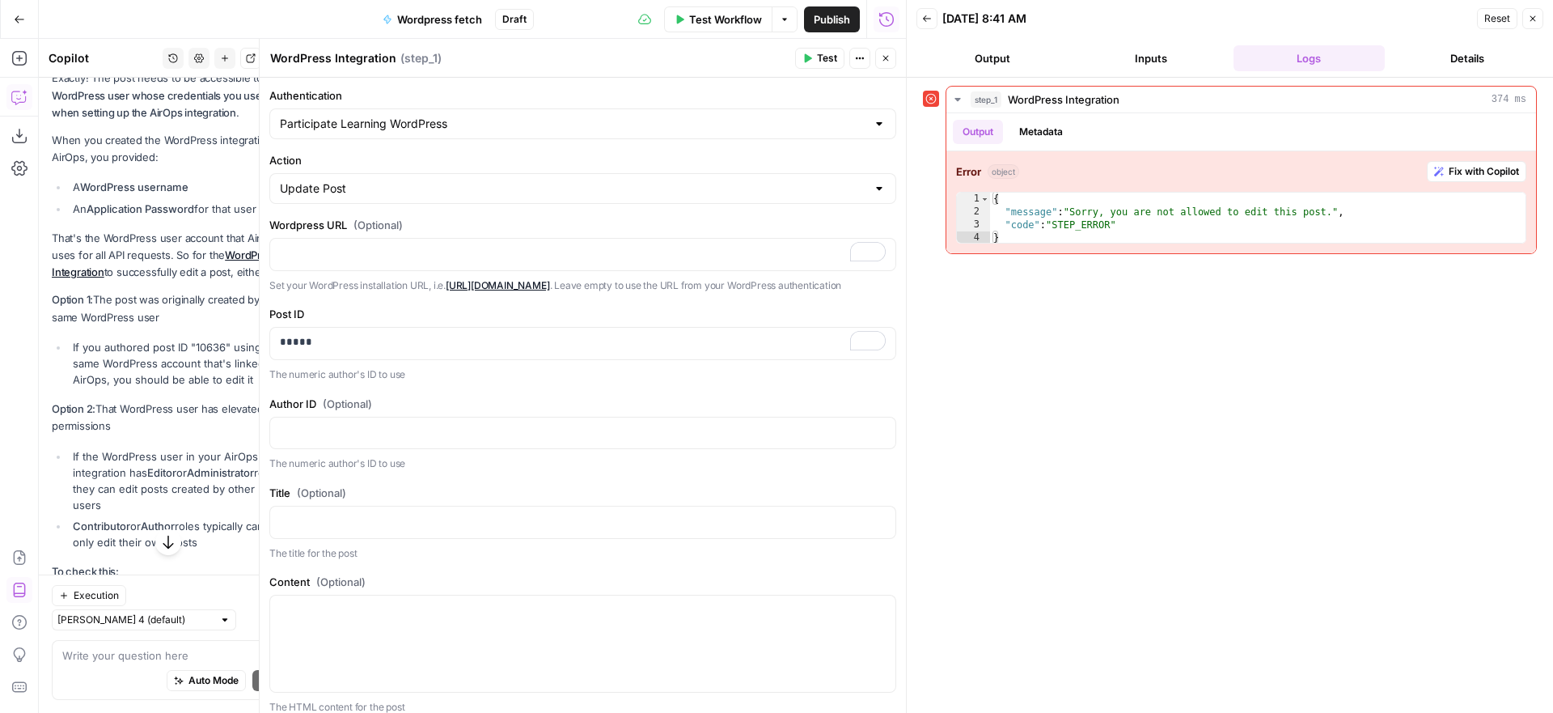
click at [1534, 16] on icon "button" at bounding box center [1533, 19] width 10 height 10
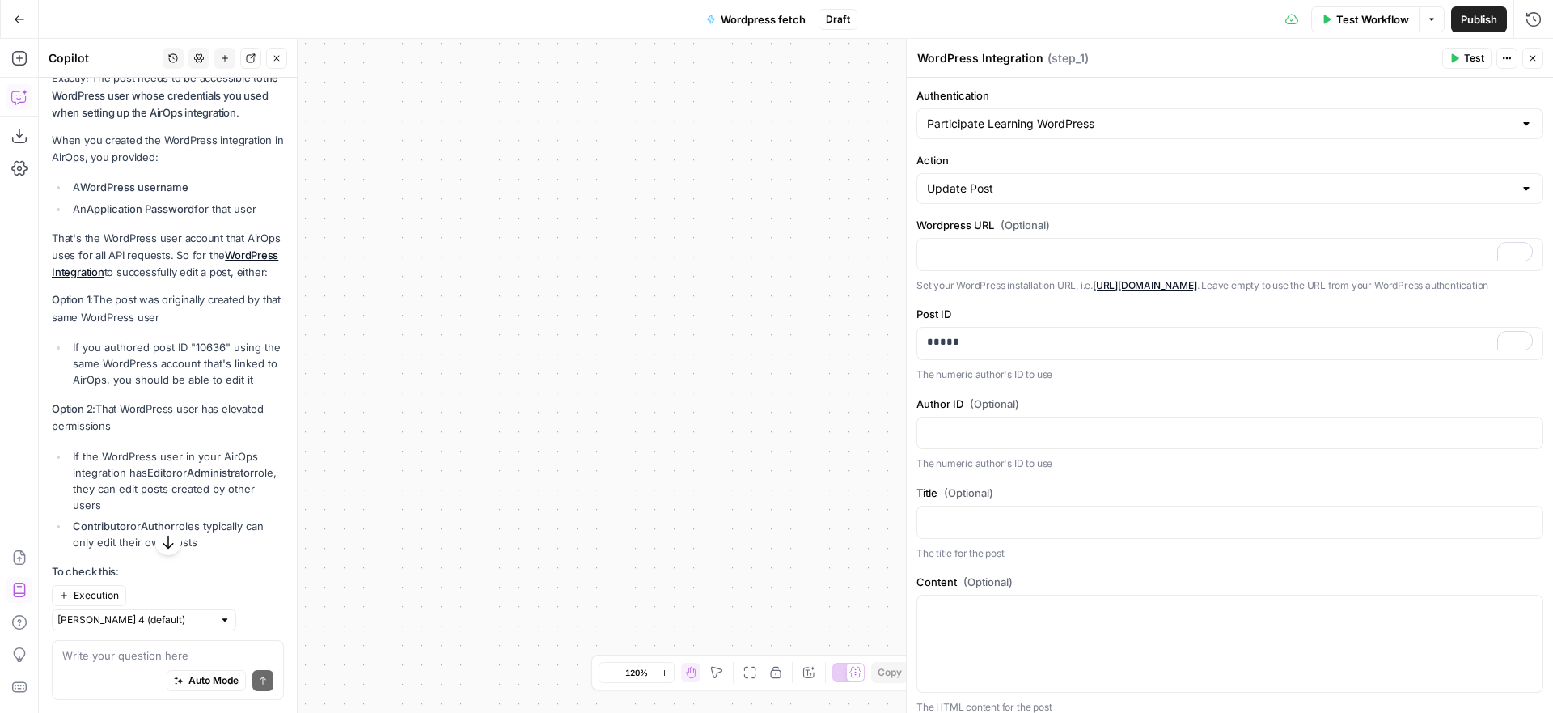
click at [1534, 55] on icon "button" at bounding box center [1533, 58] width 10 height 10
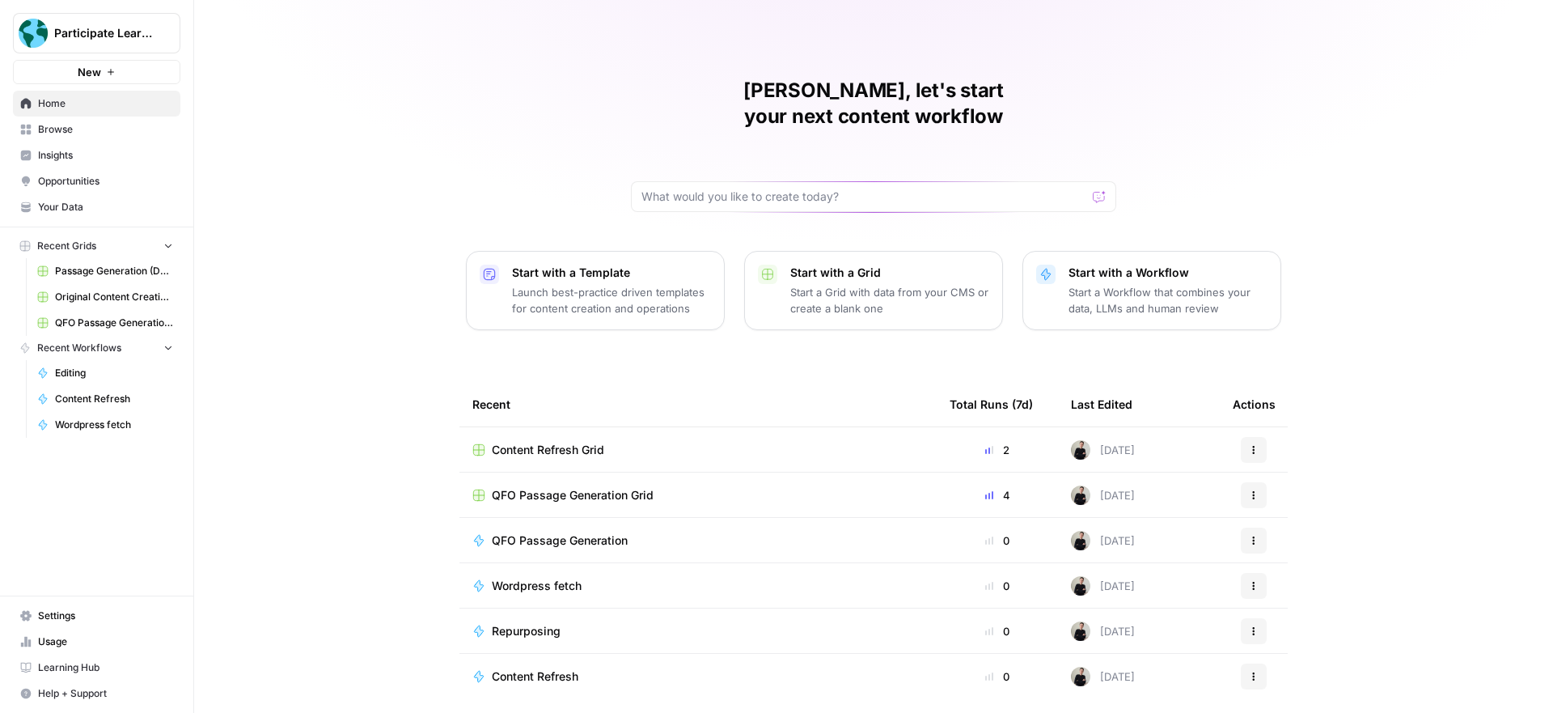
click at [77, 203] on span "Your Data" at bounding box center [105, 207] width 135 height 15
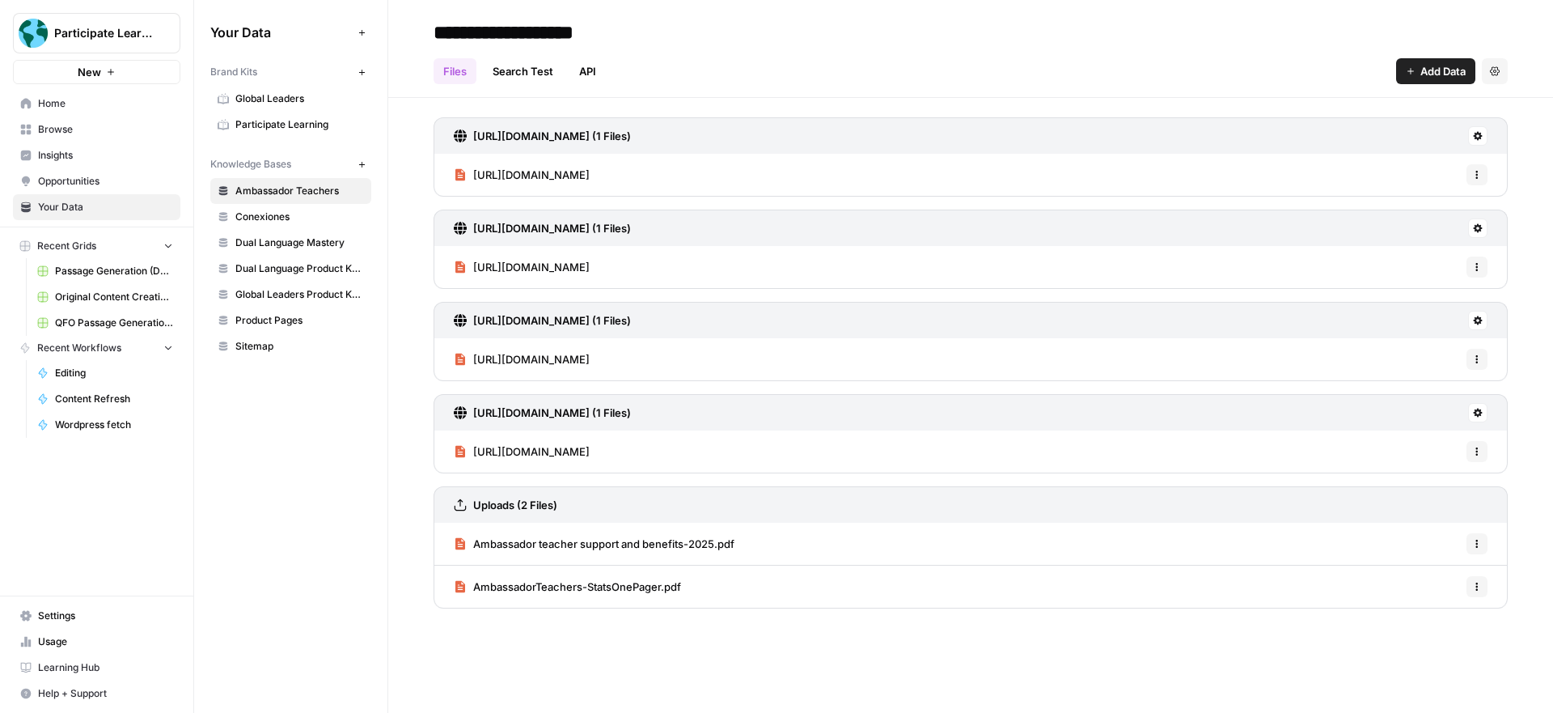
click at [55, 616] on span "Settings" at bounding box center [105, 615] width 135 height 15
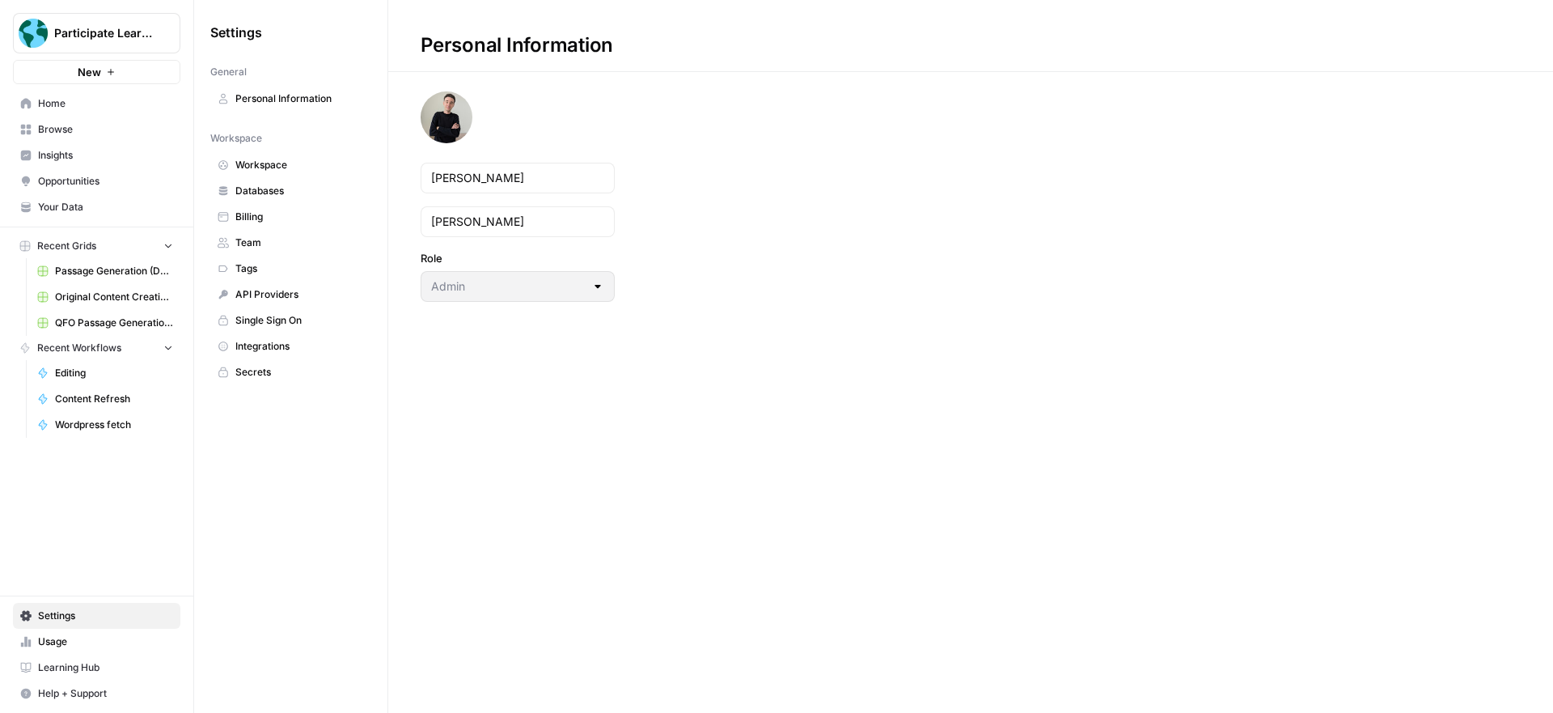
click at [275, 345] on span "Integrations" at bounding box center [299, 346] width 129 height 15
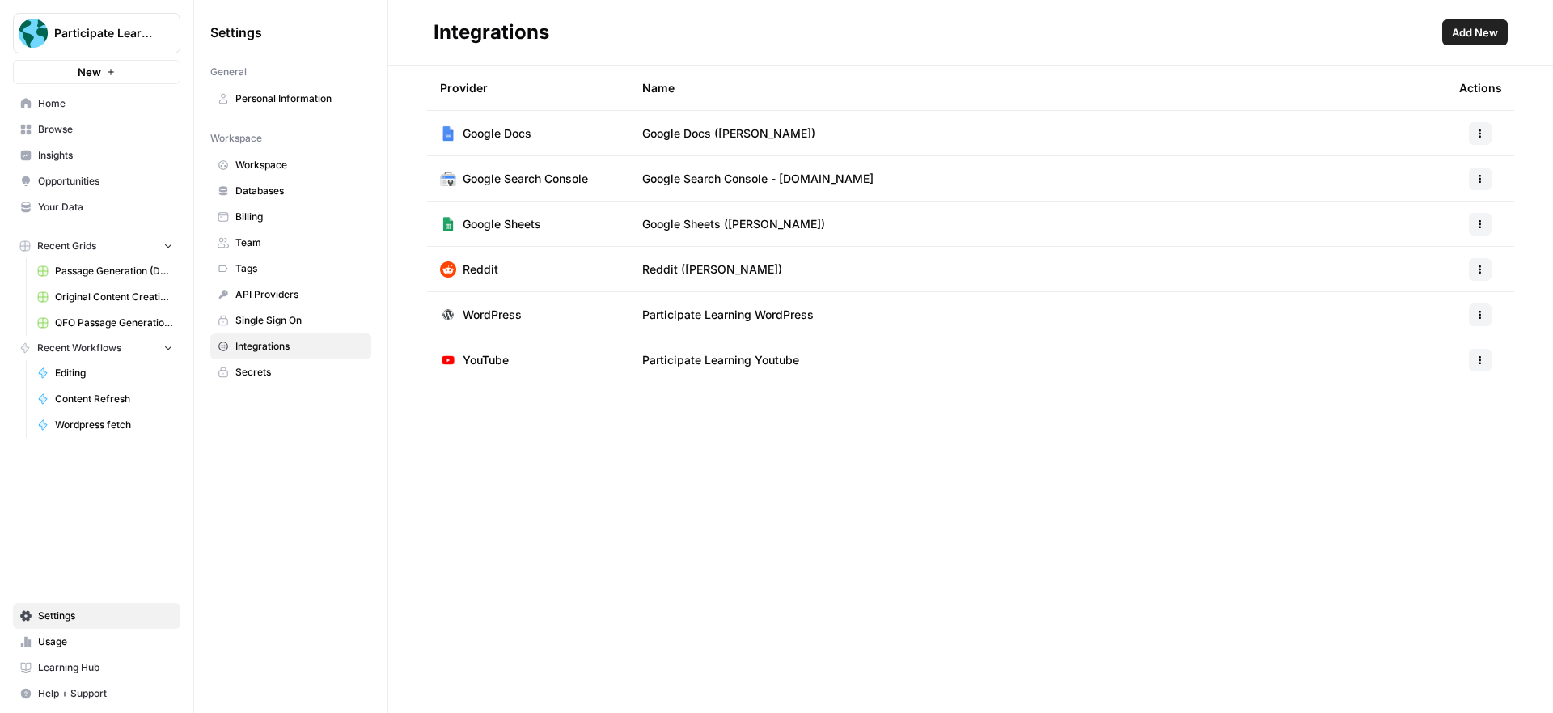
click at [748, 315] on span "Participate Learning WordPress" at bounding box center [727, 315] width 171 height 16
click at [1480, 316] on icon "button" at bounding box center [1480, 317] width 2 height 2
click at [1452, 346] on span "Edit" at bounding box center [1446, 351] width 52 height 16
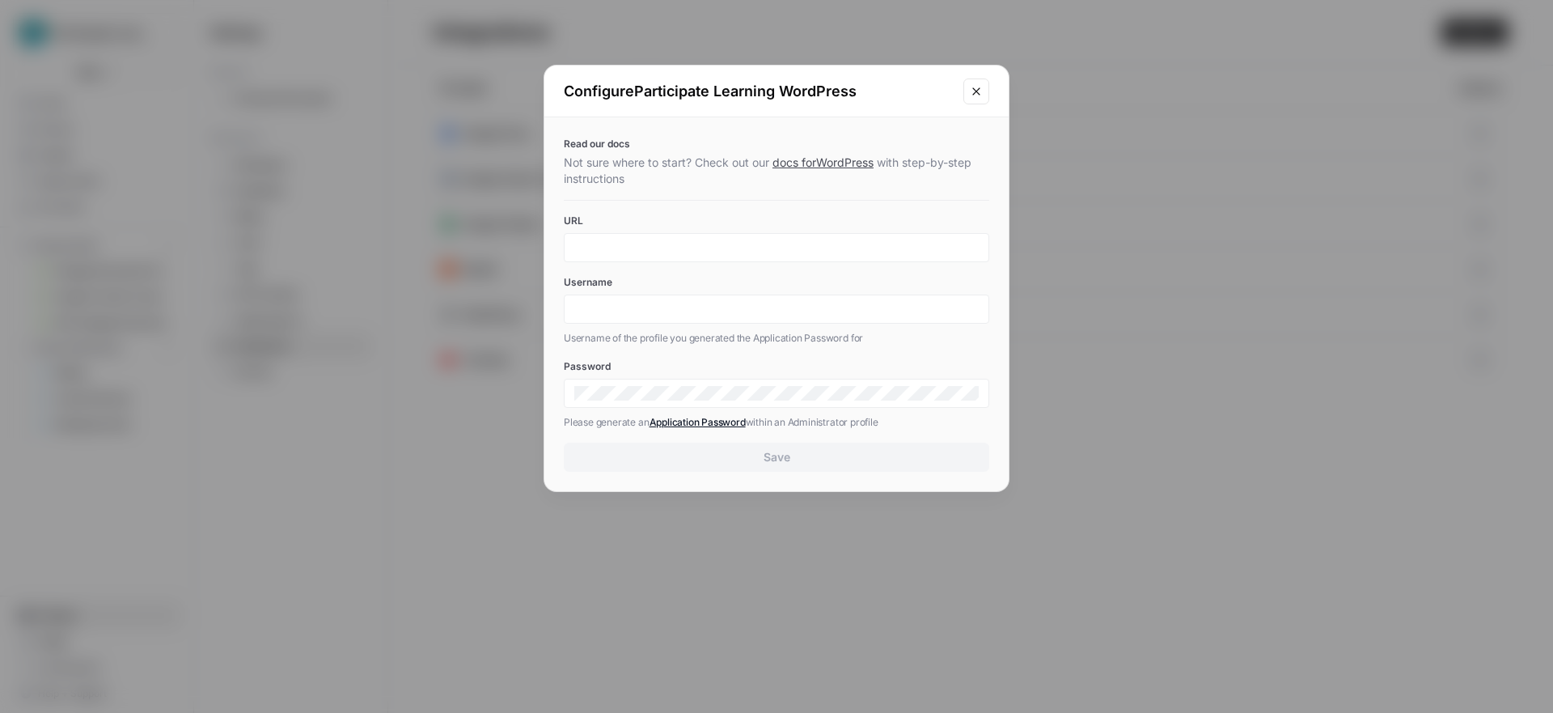
click at [978, 93] on icon "Close modal" at bounding box center [975, 90] width 7 height 7
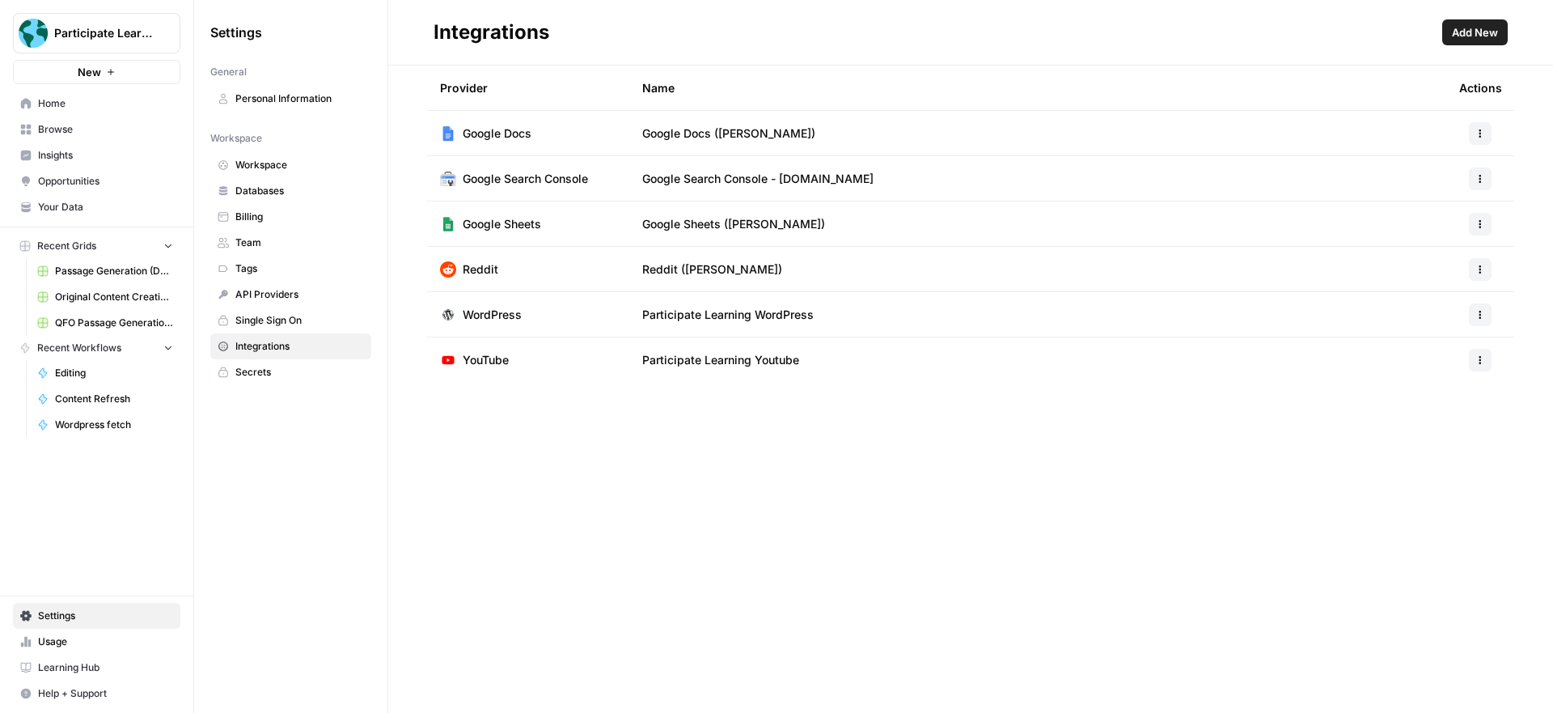
click at [90, 104] on span "Home" at bounding box center [105, 103] width 135 height 15
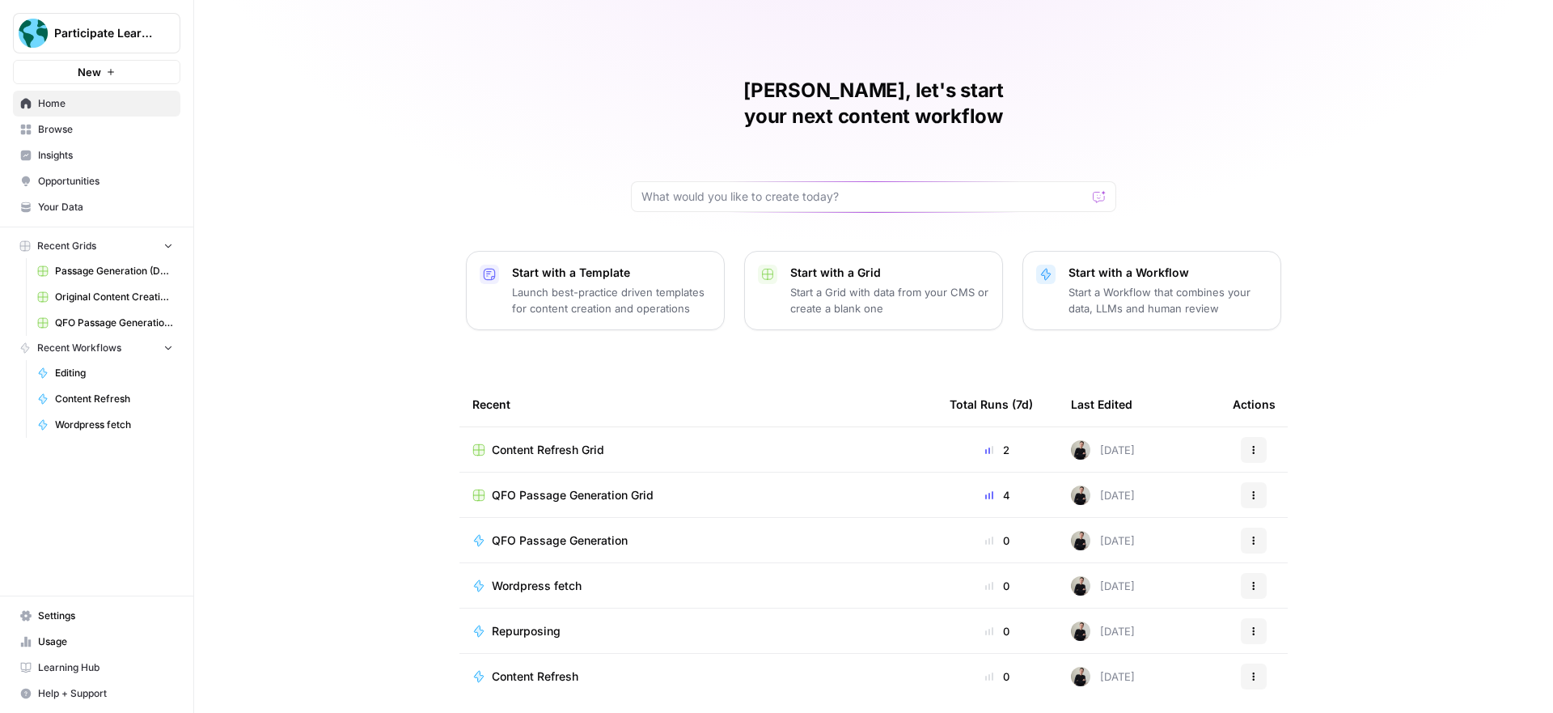
click at [76, 612] on span "Settings" at bounding box center [105, 615] width 135 height 15
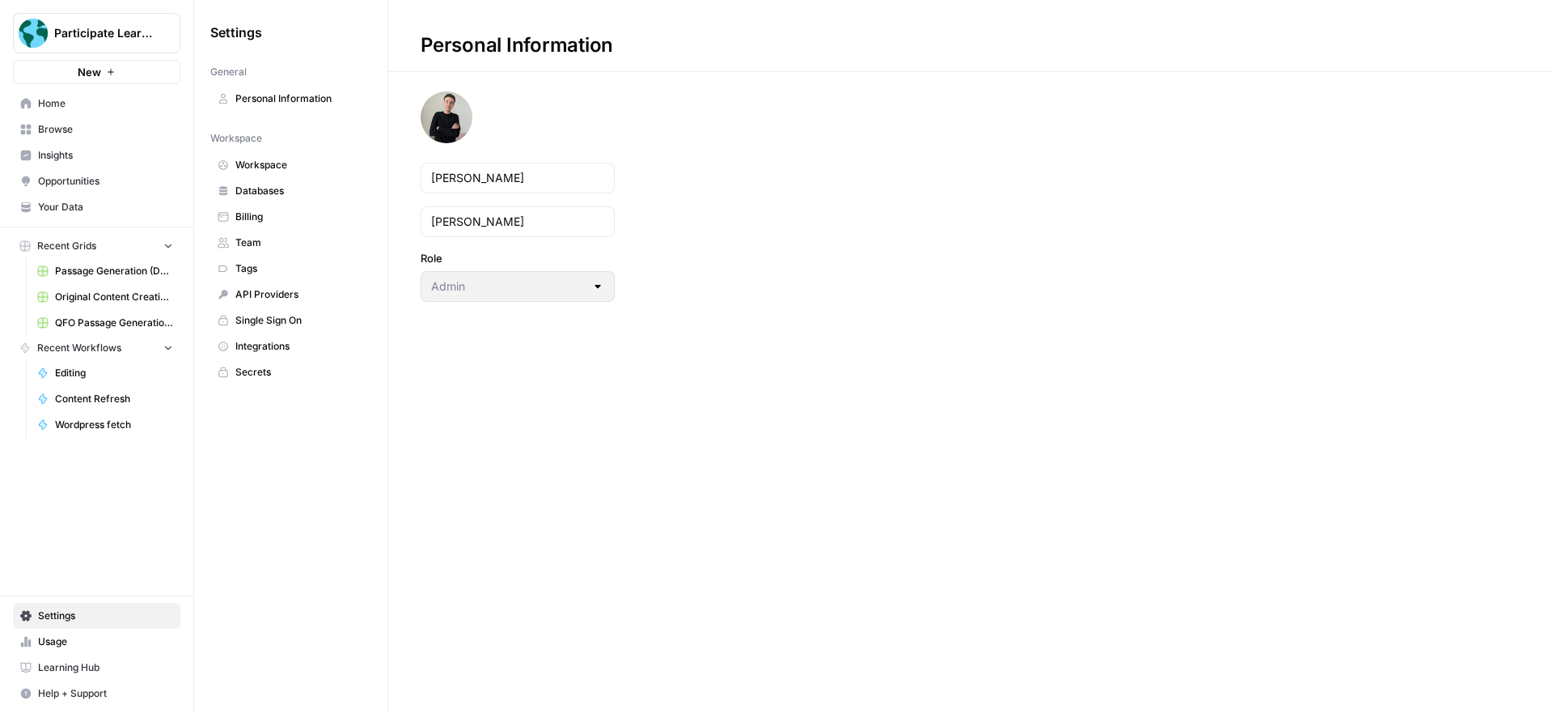
click at [260, 239] on span "Team" at bounding box center [299, 242] width 129 height 15
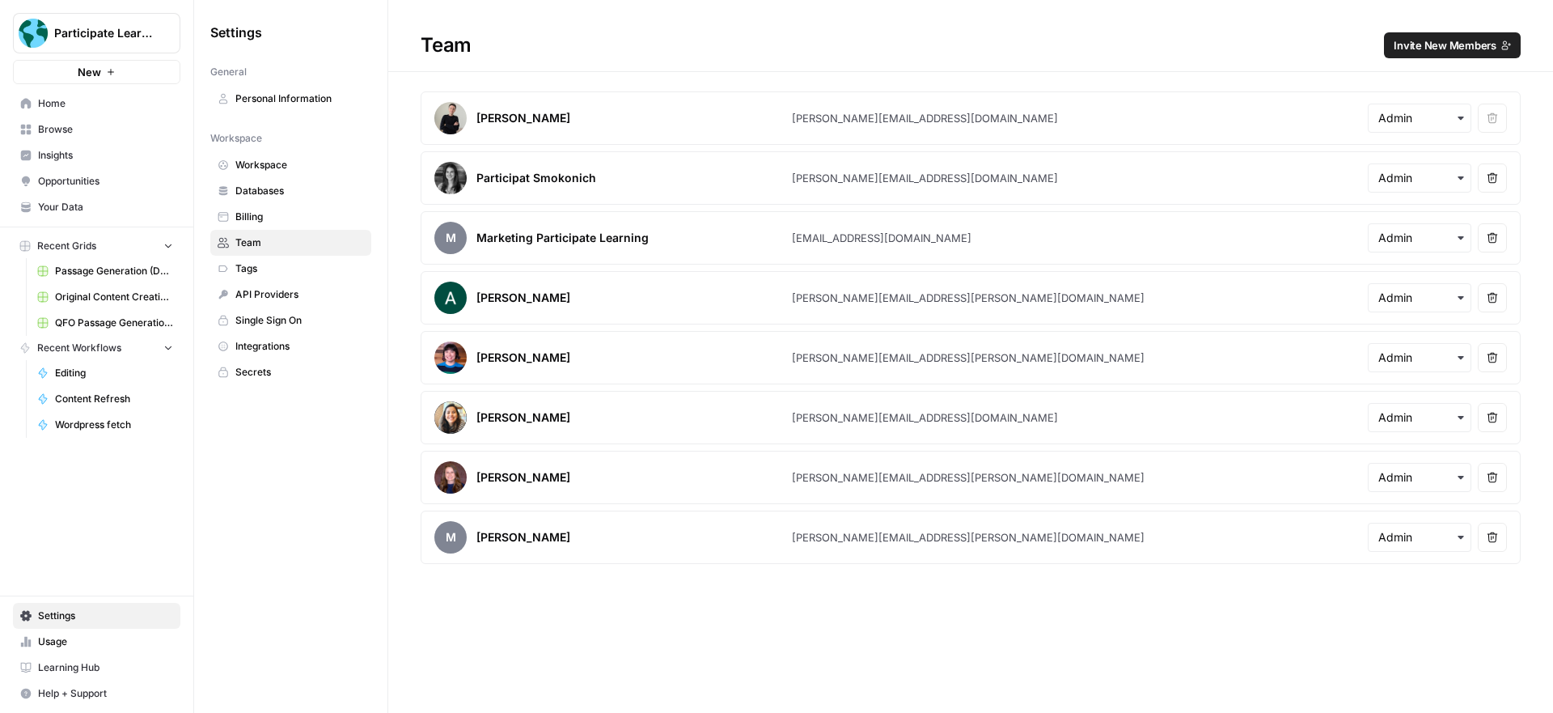
click at [265, 345] on span "Integrations" at bounding box center [299, 346] width 129 height 15
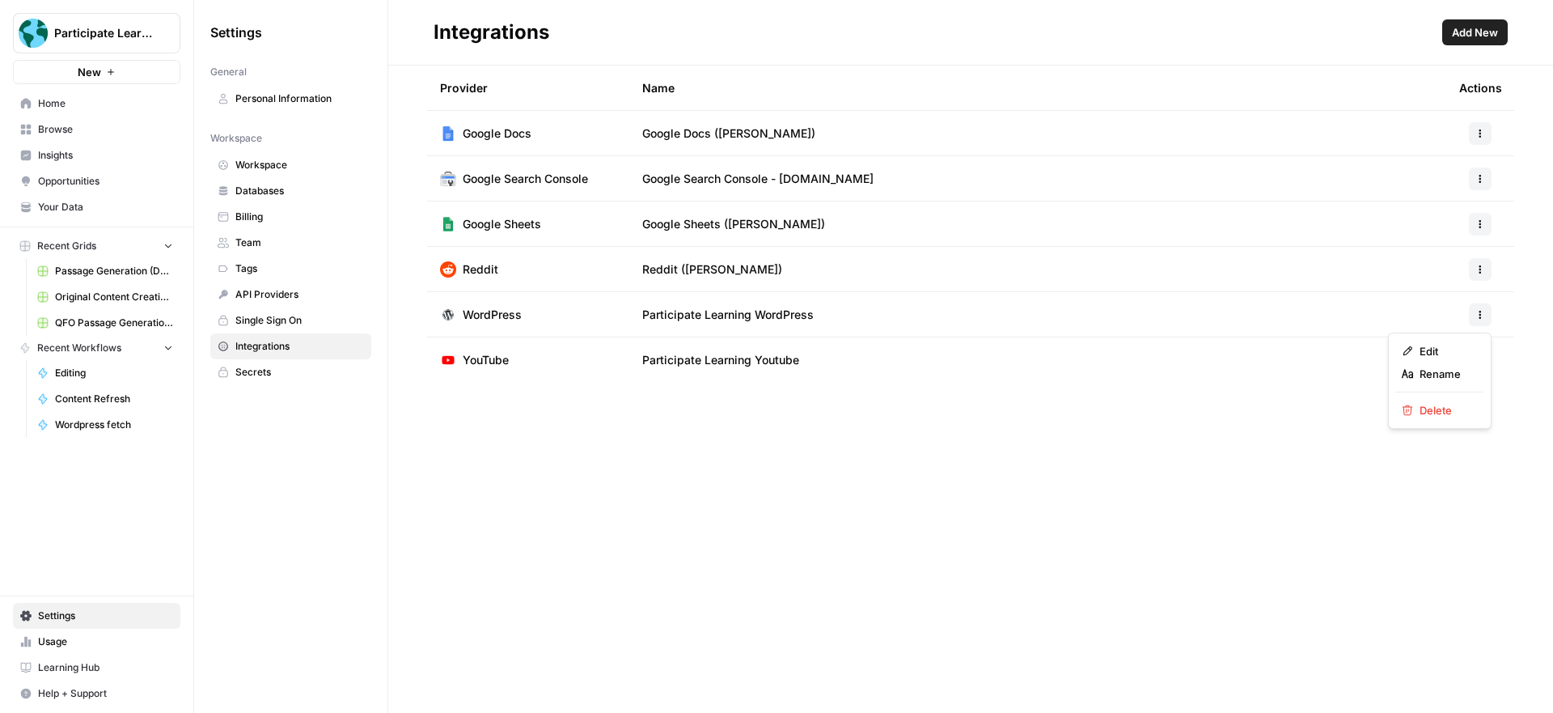
click at [1480, 311] on icon "button" at bounding box center [1480, 312] width 2 height 2
click at [1450, 349] on span "Edit" at bounding box center [1446, 351] width 52 height 16
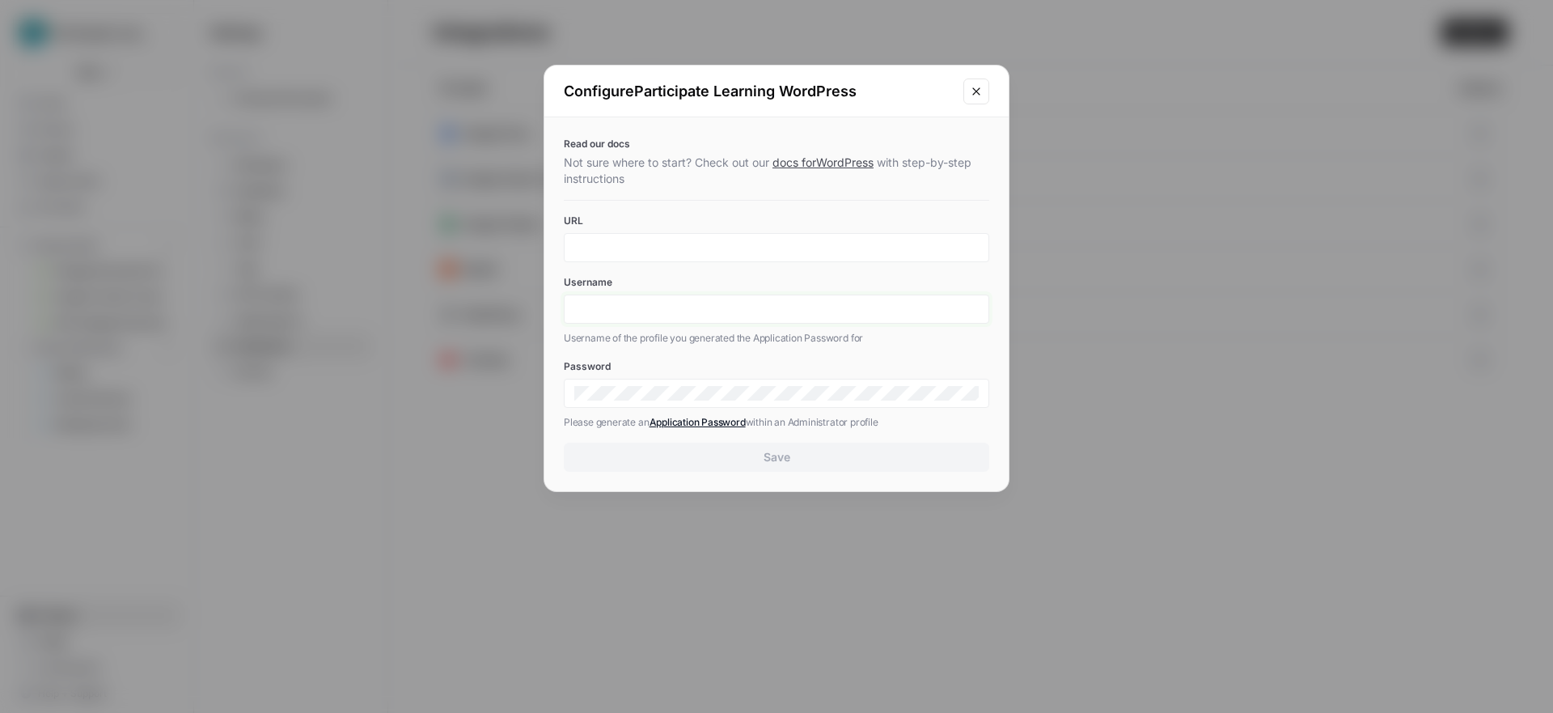
click at [671, 308] on input "Username" at bounding box center [776, 309] width 404 height 15
type input "james@pmmalliance.com"
click at [733, 247] on input "URL" at bounding box center [776, 247] width 404 height 15
type input "https://participatelearning.com"
click at [897, 209] on div "Read our docs Not sure where to start? Check out our docs for WordPress with st…" at bounding box center [776, 304] width 464 height 374
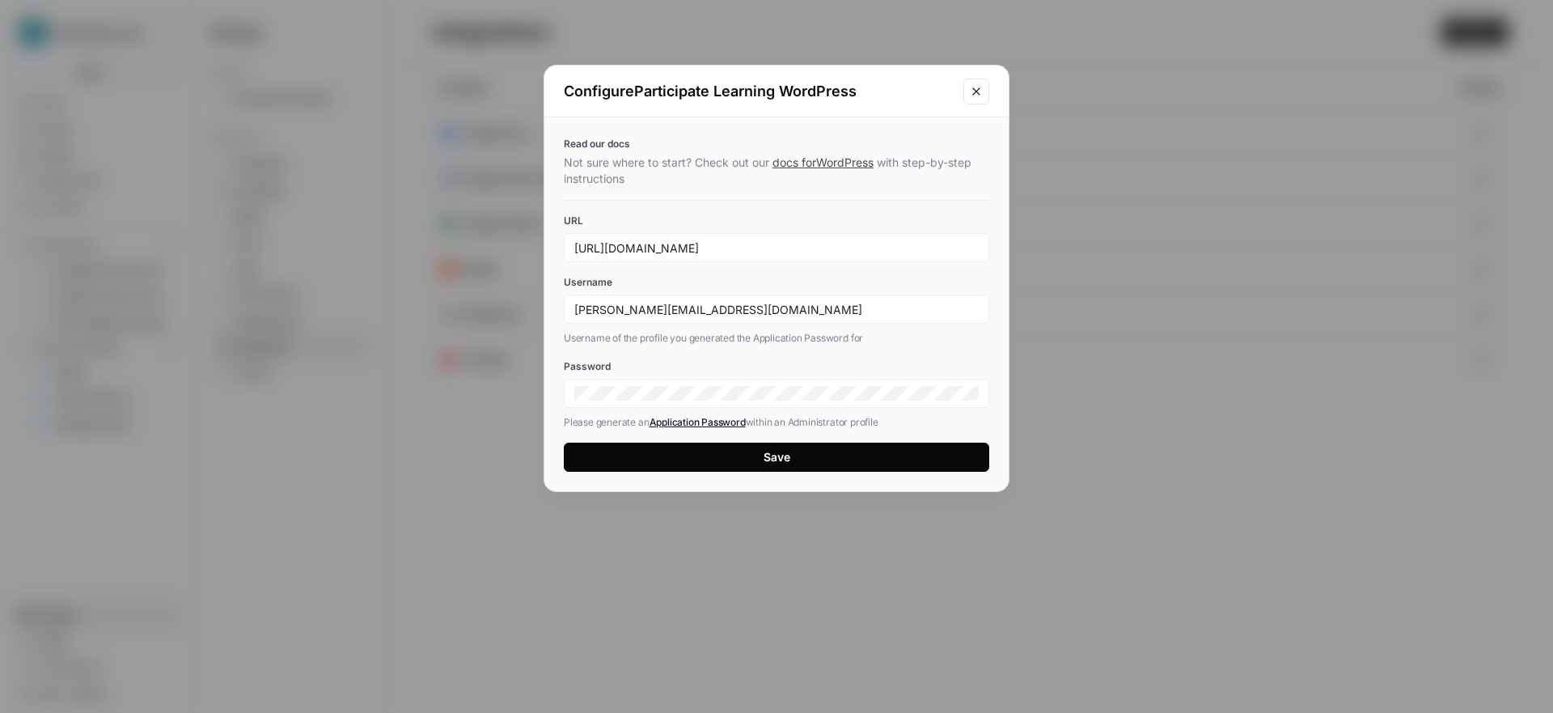
click at [861, 456] on button "Save" at bounding box center [776, 456] width 425 height 29
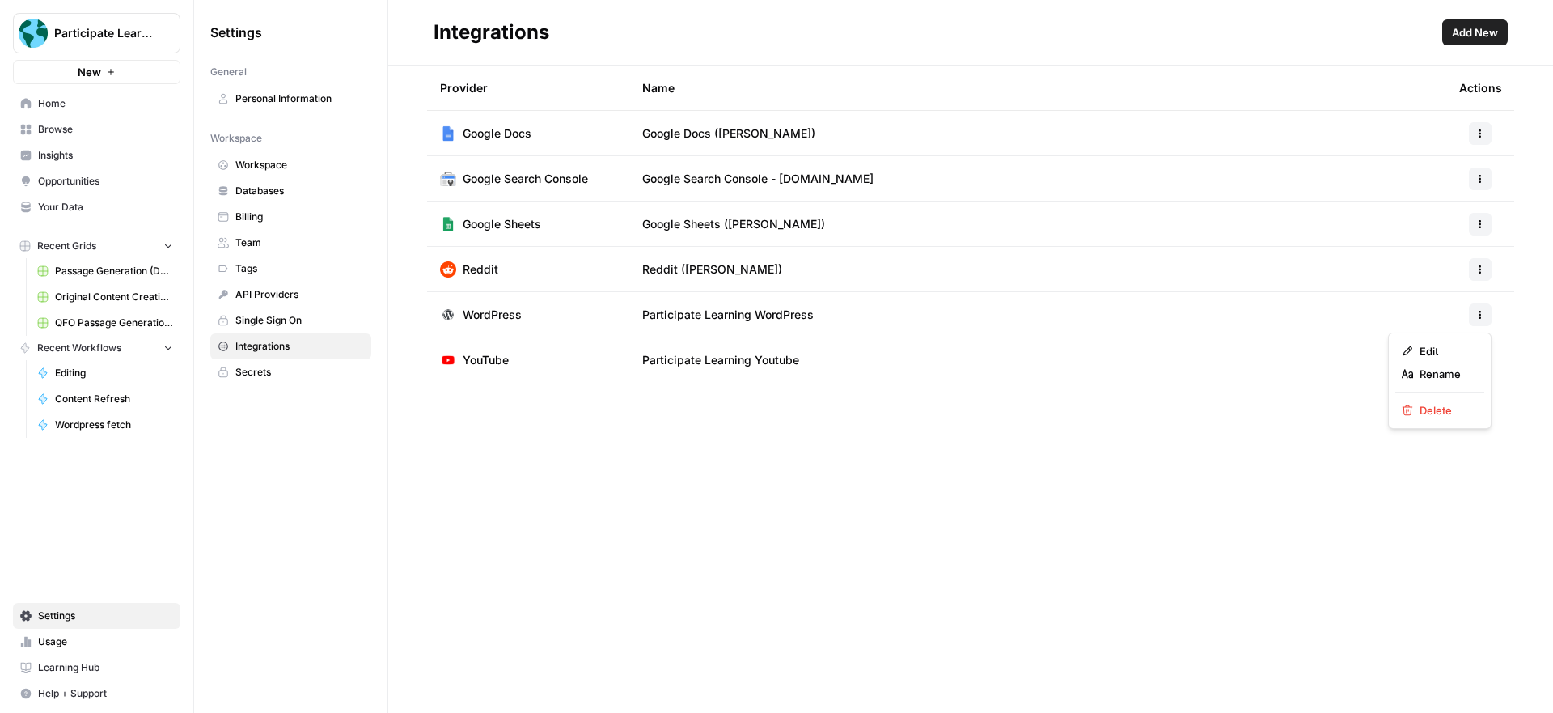
click at [1482, 315] on icon "button" at bounding box center [1480, 315] width 10 height 10
click at [1447, 348] on span "Edit" at bounding box center [1446, 351] width 52 height 16
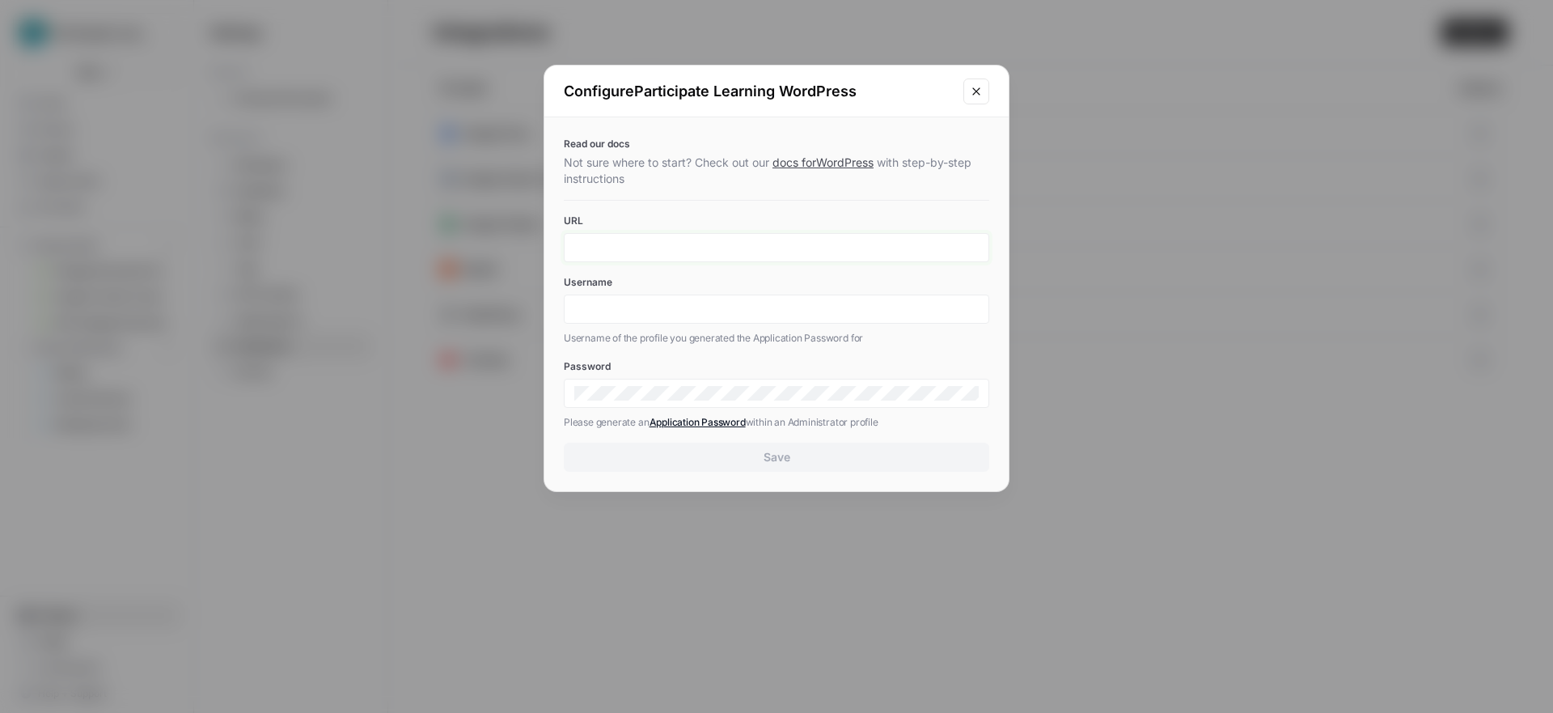
click at [815, 247] on input "URL" at bounding box center [776, 247] width 404 height 15
type input "https://www.participatelearning.com"
click at [809, 205] on div "Read our docs Not sure where to start? Check out our docs for WordPress with st…" at bounding box center [776, 304] width 464 height 374
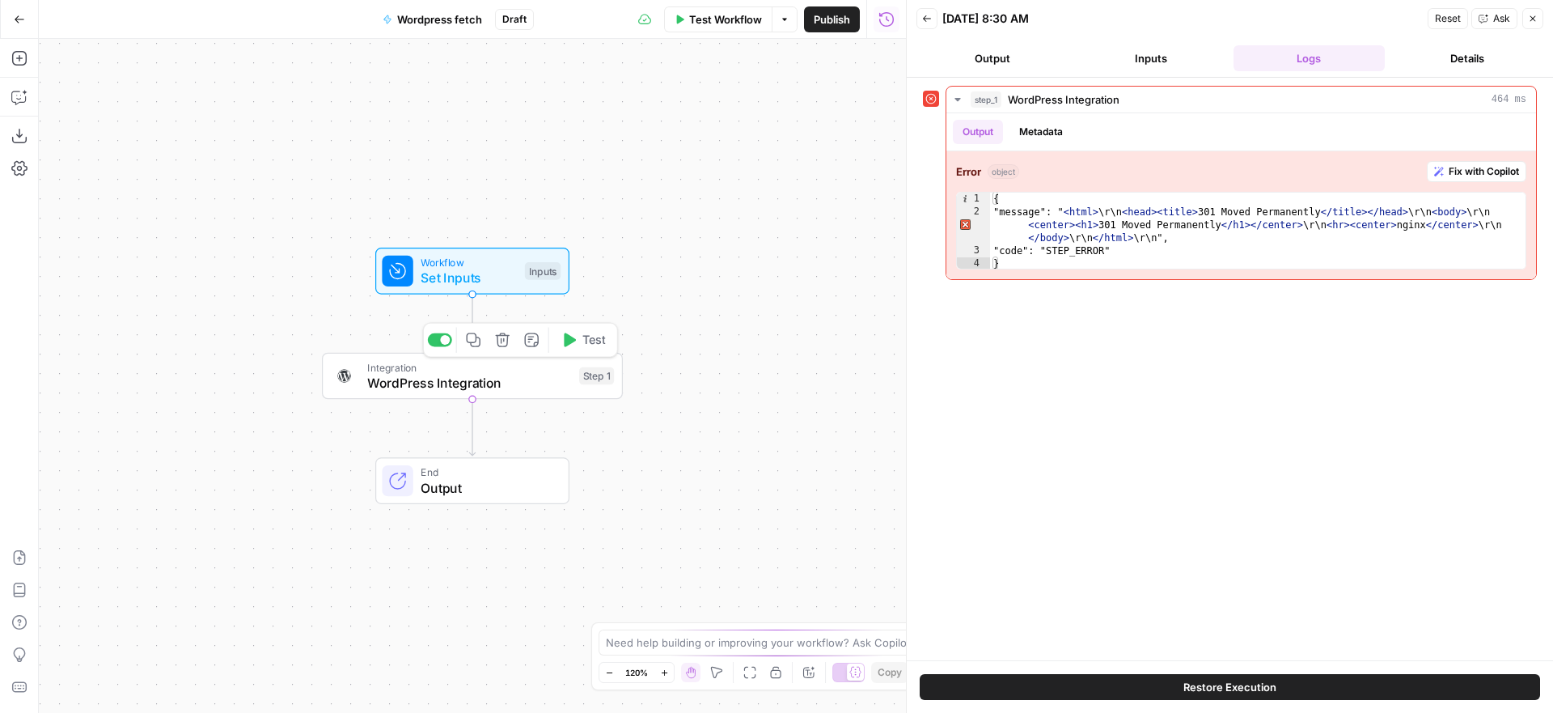
click at [523, 375] on span "WordPress Integration" at bounding box center [469, 382] width 204 height 19
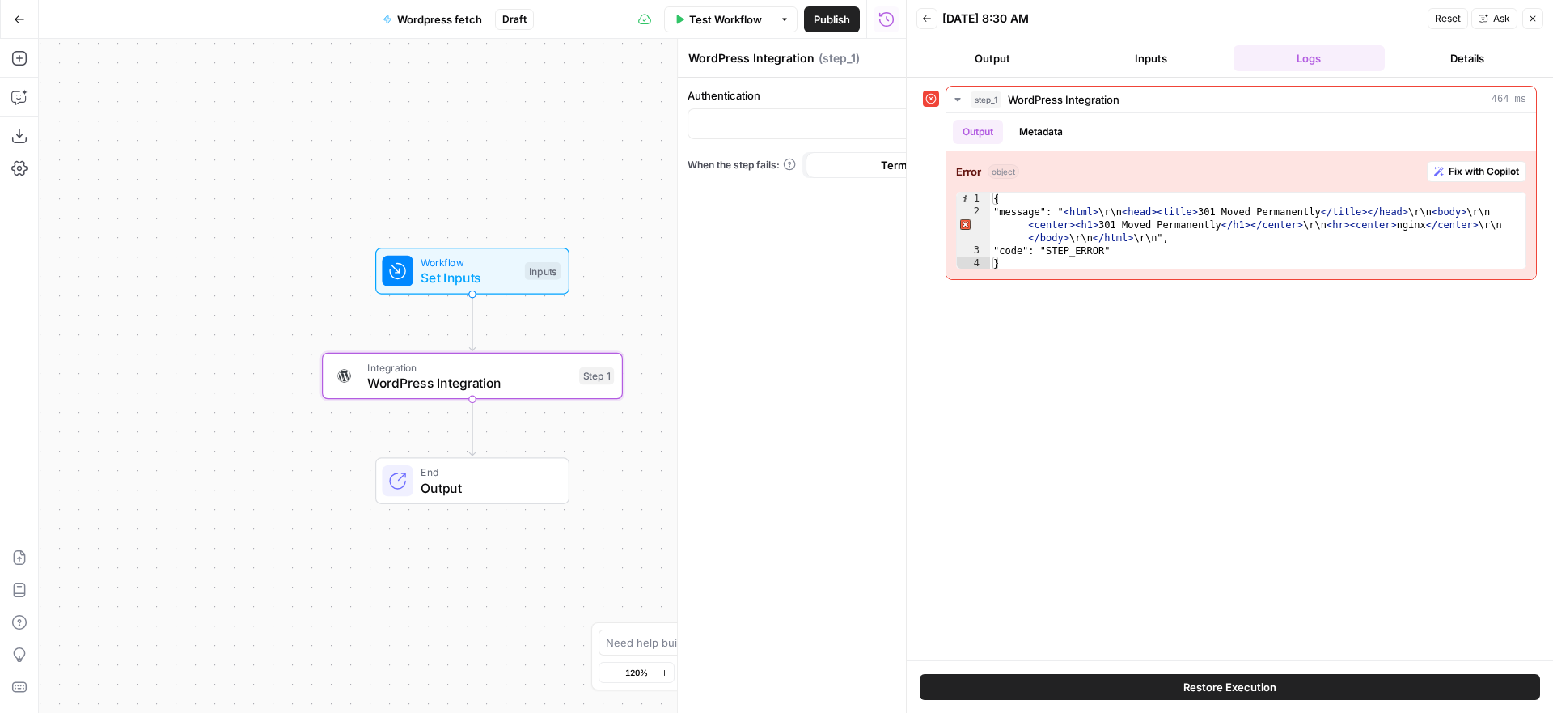
type input "Participate Learning WordPress"
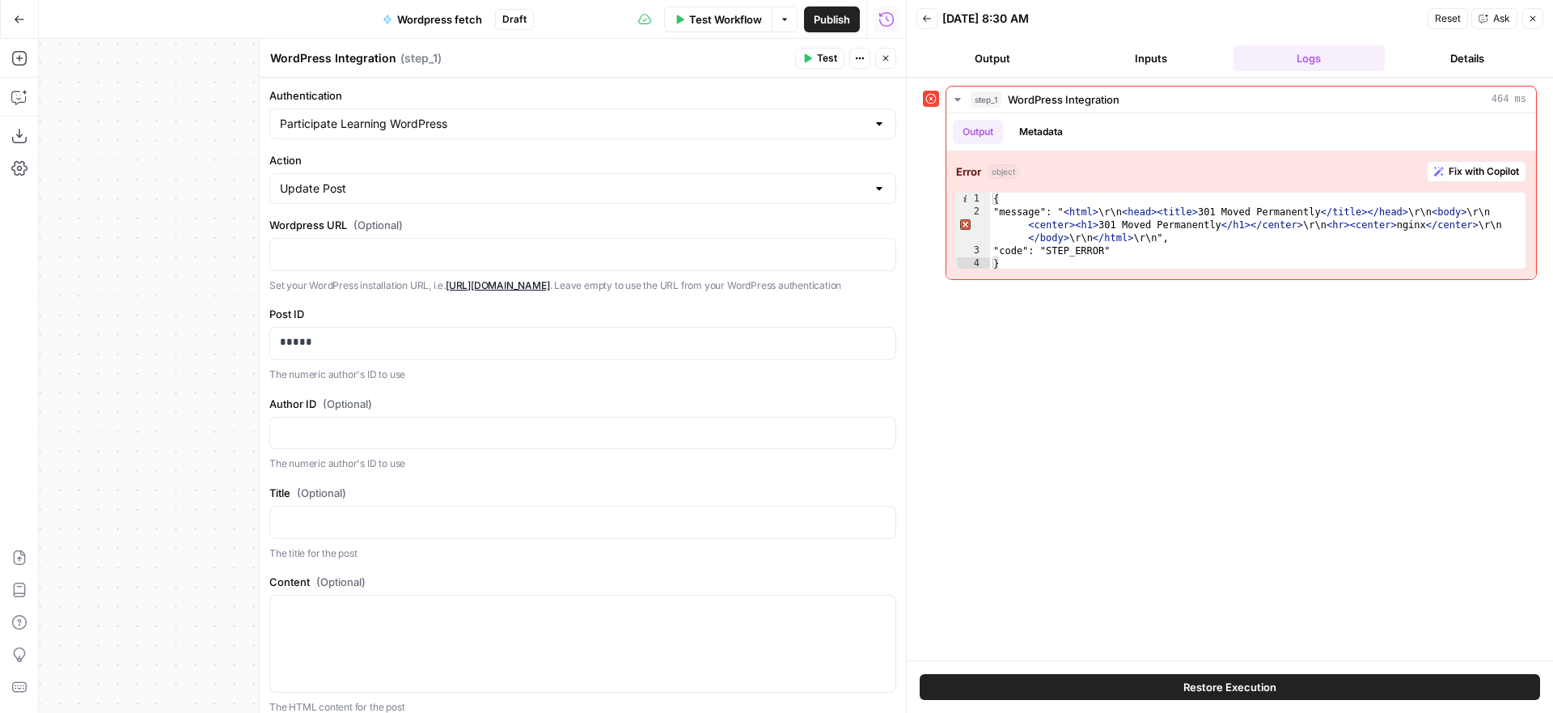
click at [819, 57] on span "Test" at bounding box center [827, 58] width 20 height 15
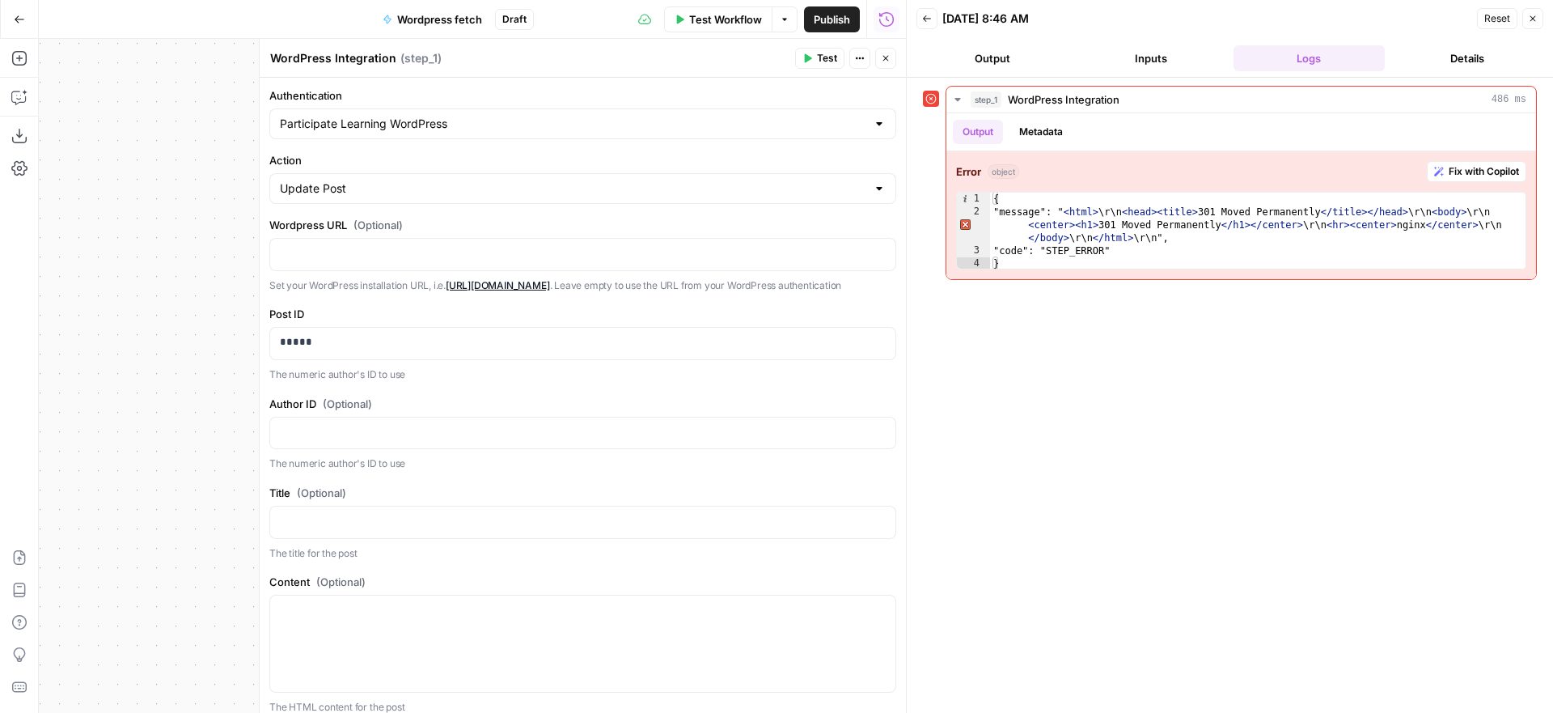
drag, startPoint x: 884, startPoint y: 57, endPoint x: 821, endPoint y: 84, distance: 68.8
click at [884, 57] on icon "button" at bounding box center [886, 59] width 6 height 6
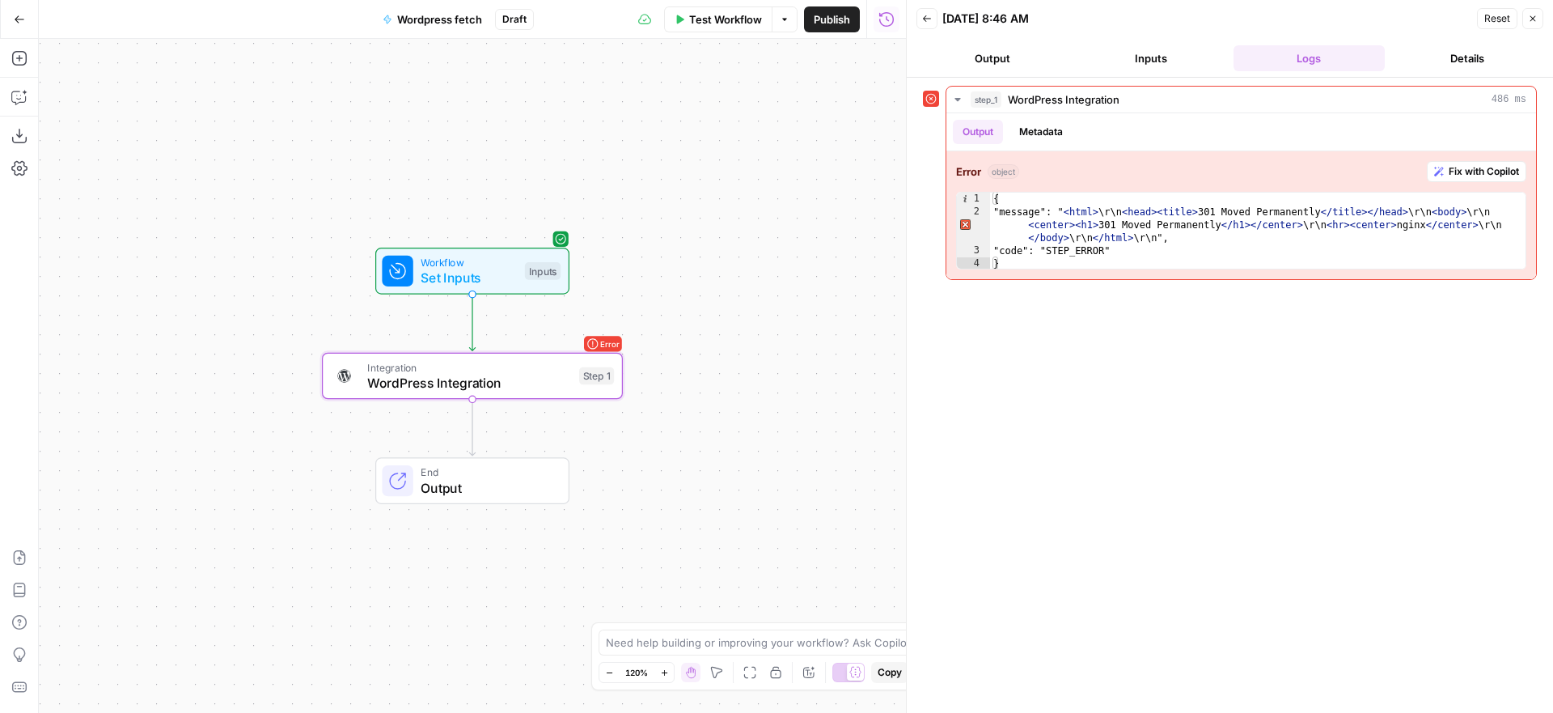
click at [1530, 17] on icon "button" at bounding box center [1533, 19] width 6 height 6
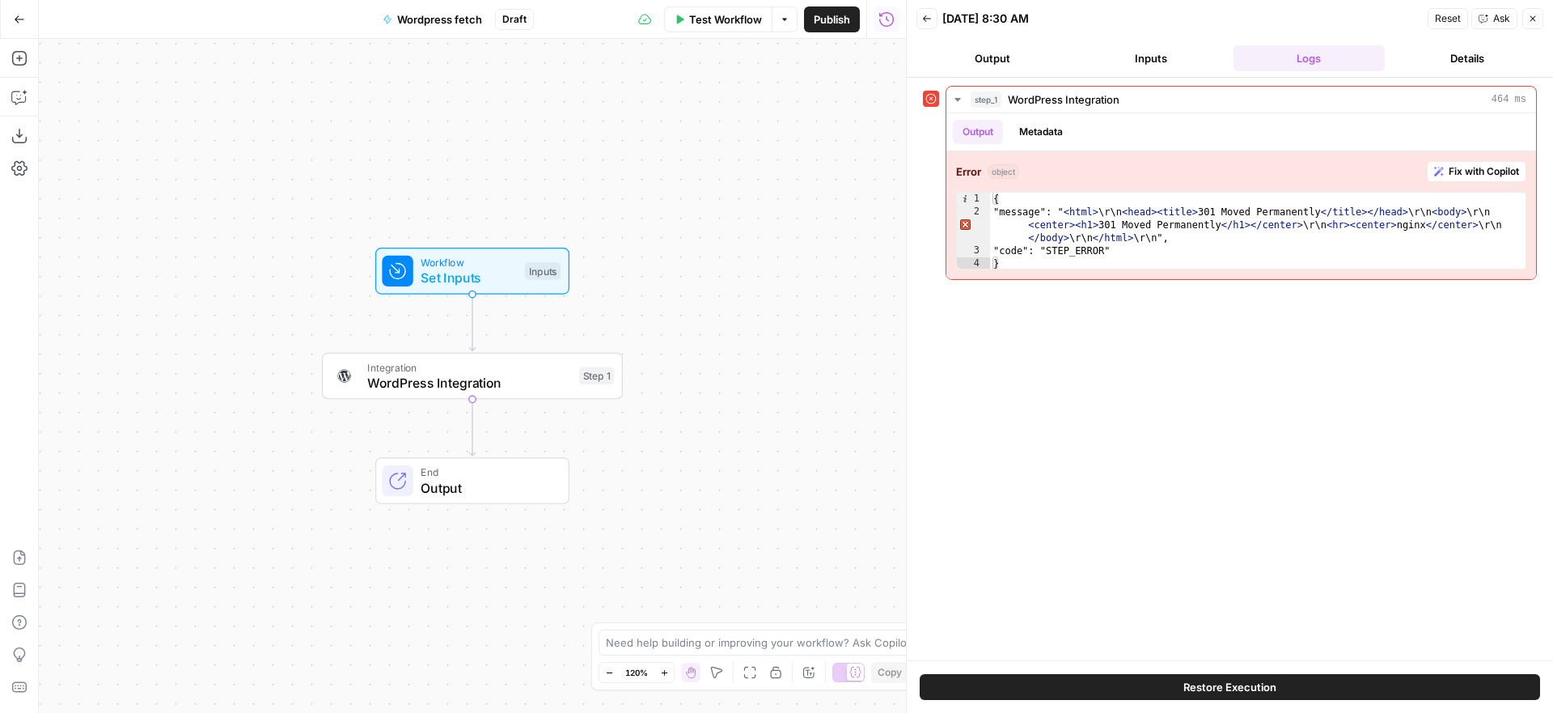
click at [515, 389] on span "WordPress Integration" at bounding box center [469, 382] width 204 height 19
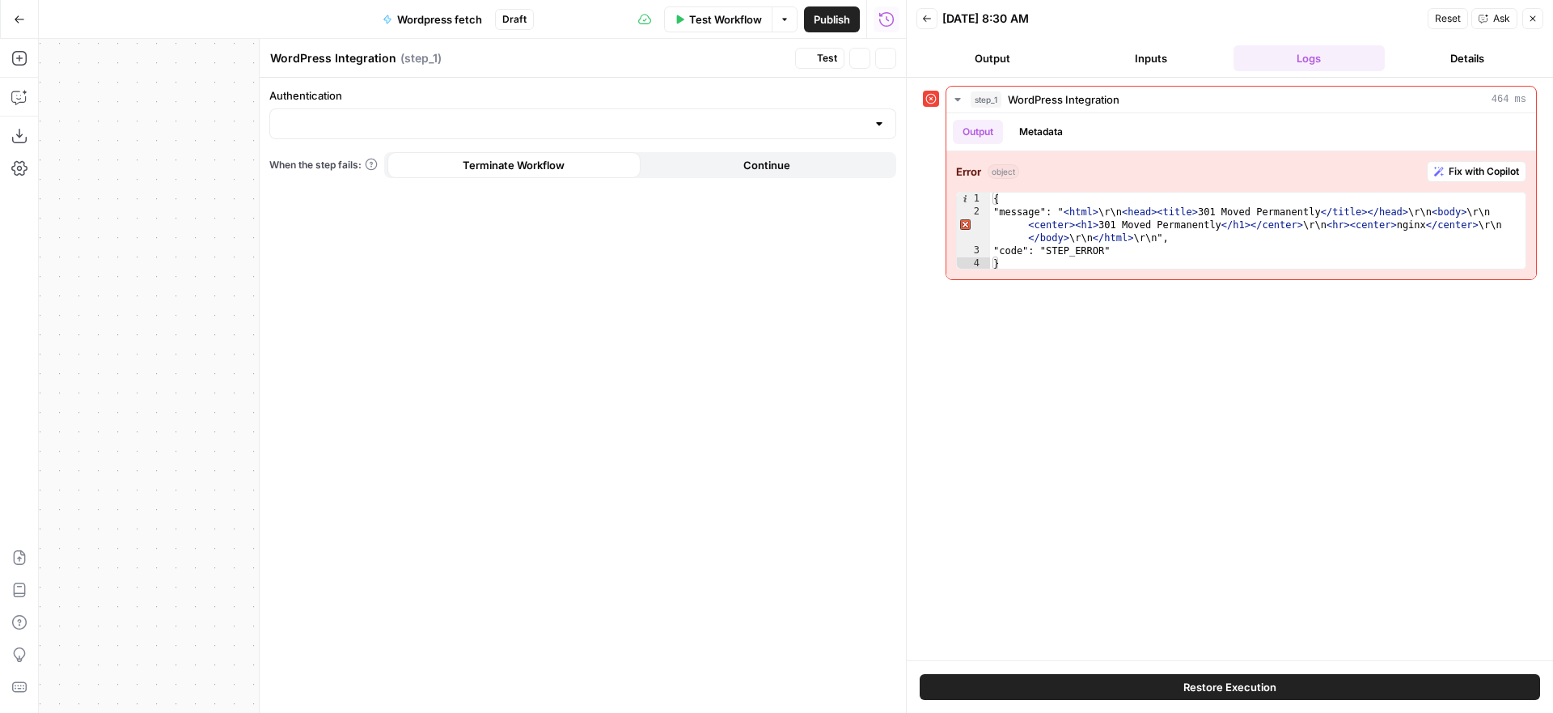
type input "Participate Learning WordPress"
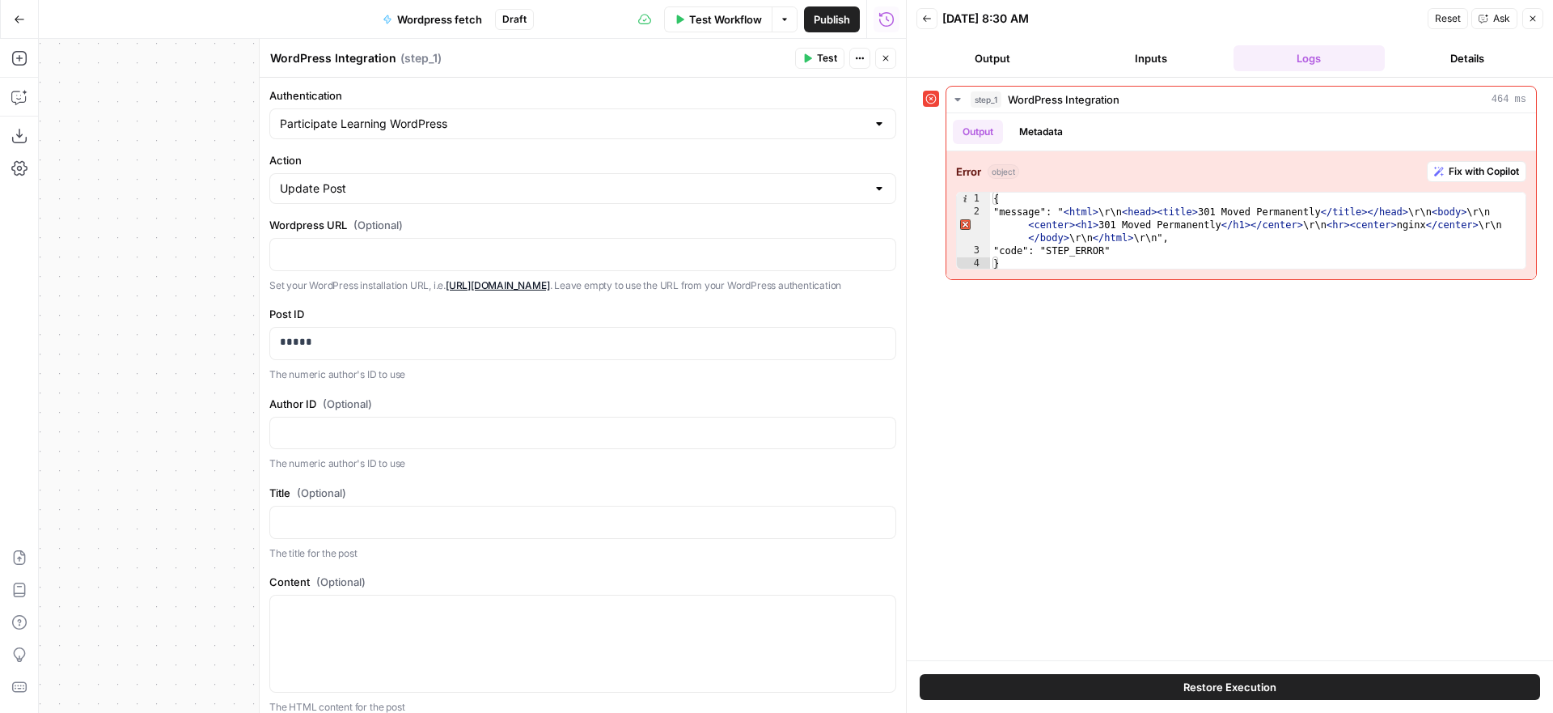
click at [821, 57] on span "Test" at bounding box center [827, 58] width 20 height 15
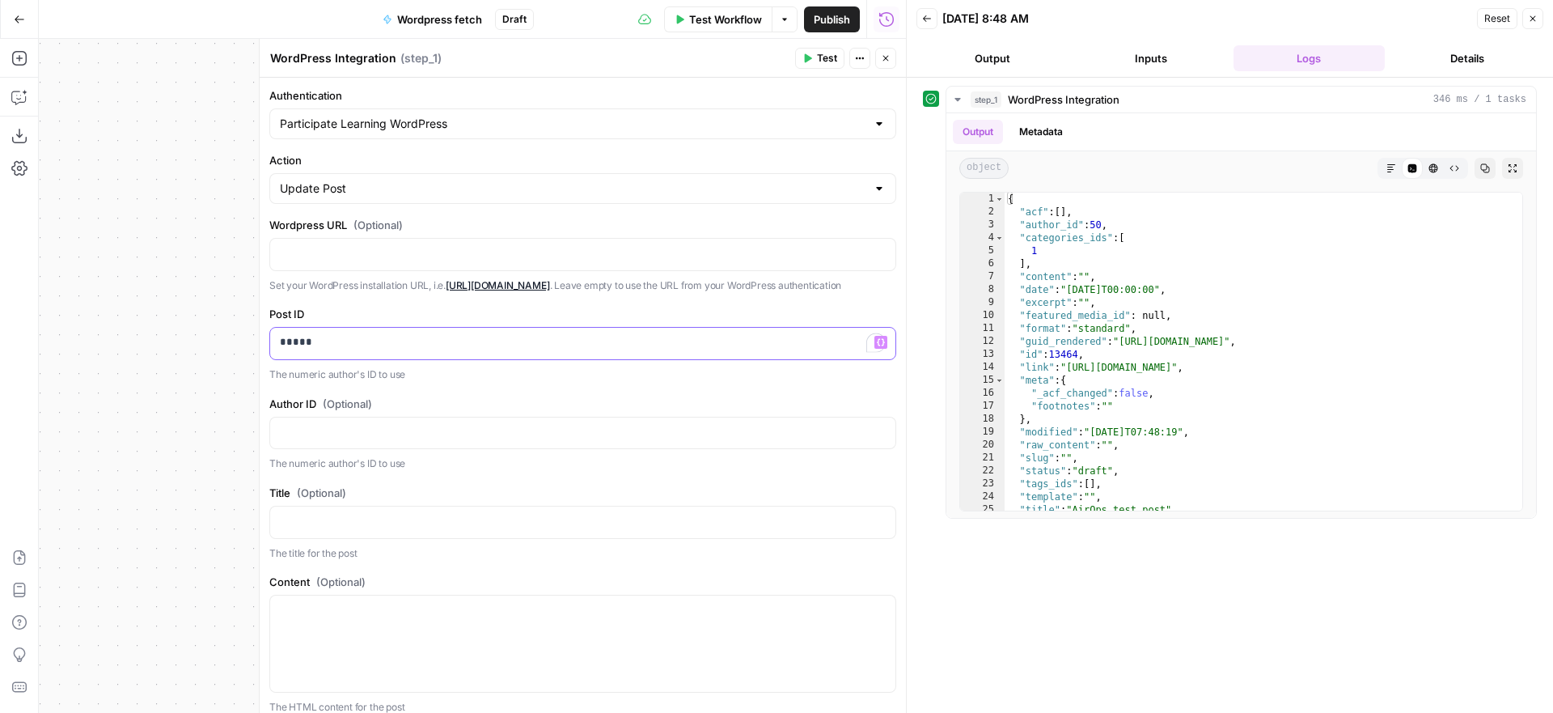
drag, startPoint x: 334, startPoint y: 356, endPoint x: 248, endPoint y: 351, distance: 85.9
click at [245, 353] on body "Participate Learning New Home Browse Insights Opportunities Your Data Recent Gr…" at bounding box center [776, 356] width 1553 height 713
click at [815, 59] on button "Test" at bounding box center [819, 58] width 49 height 21
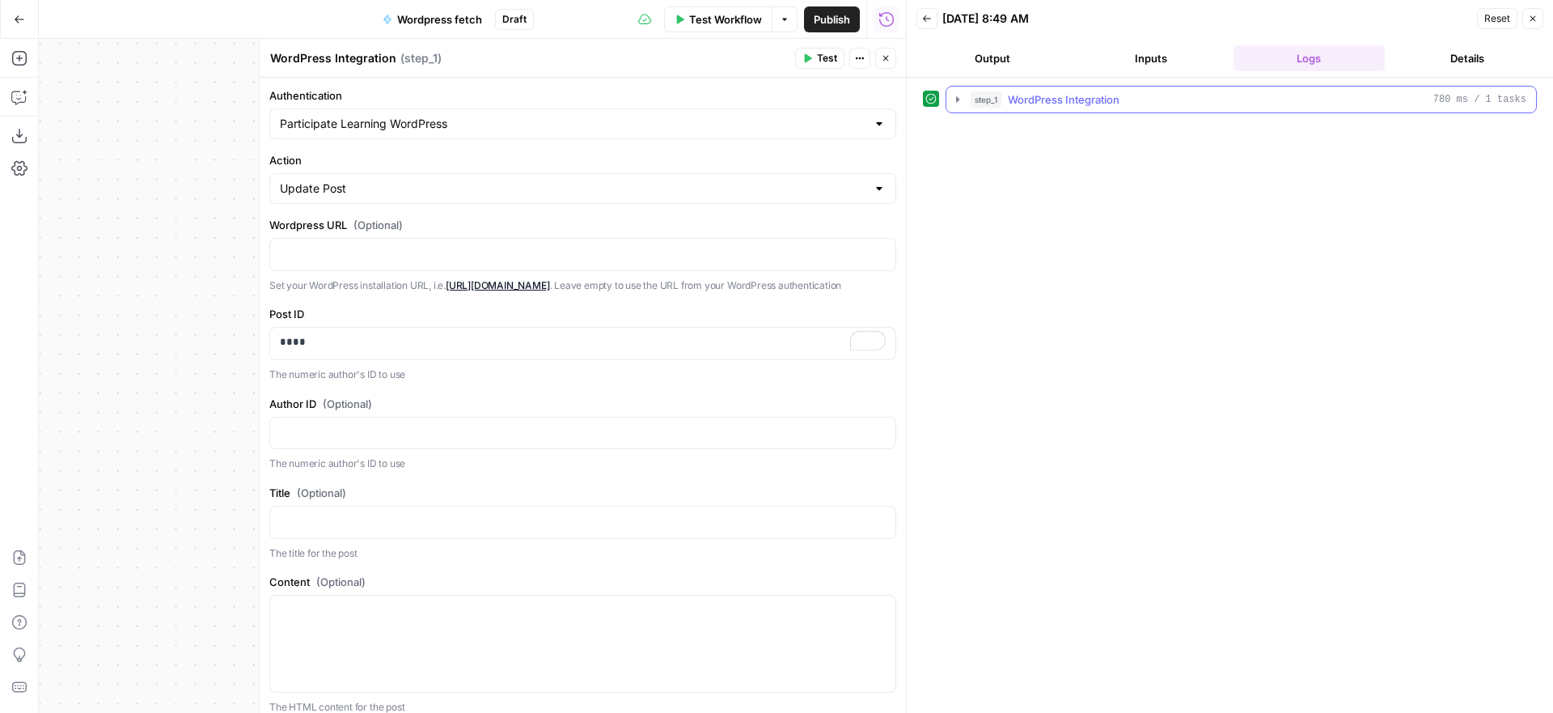
click at [957, 97] on icon "button" at bounding box center [957, 99] width 3 height 6
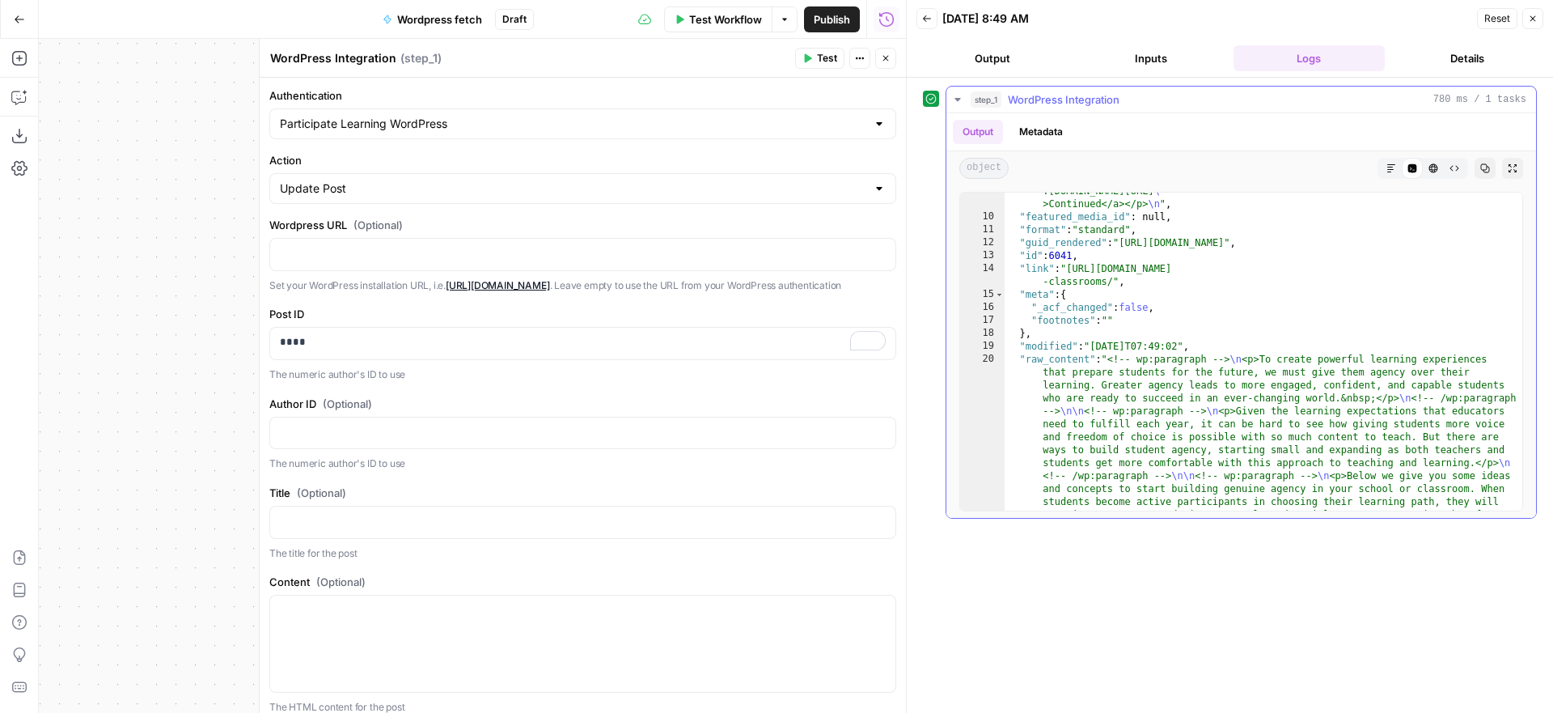
scroll to position [1426, 0]
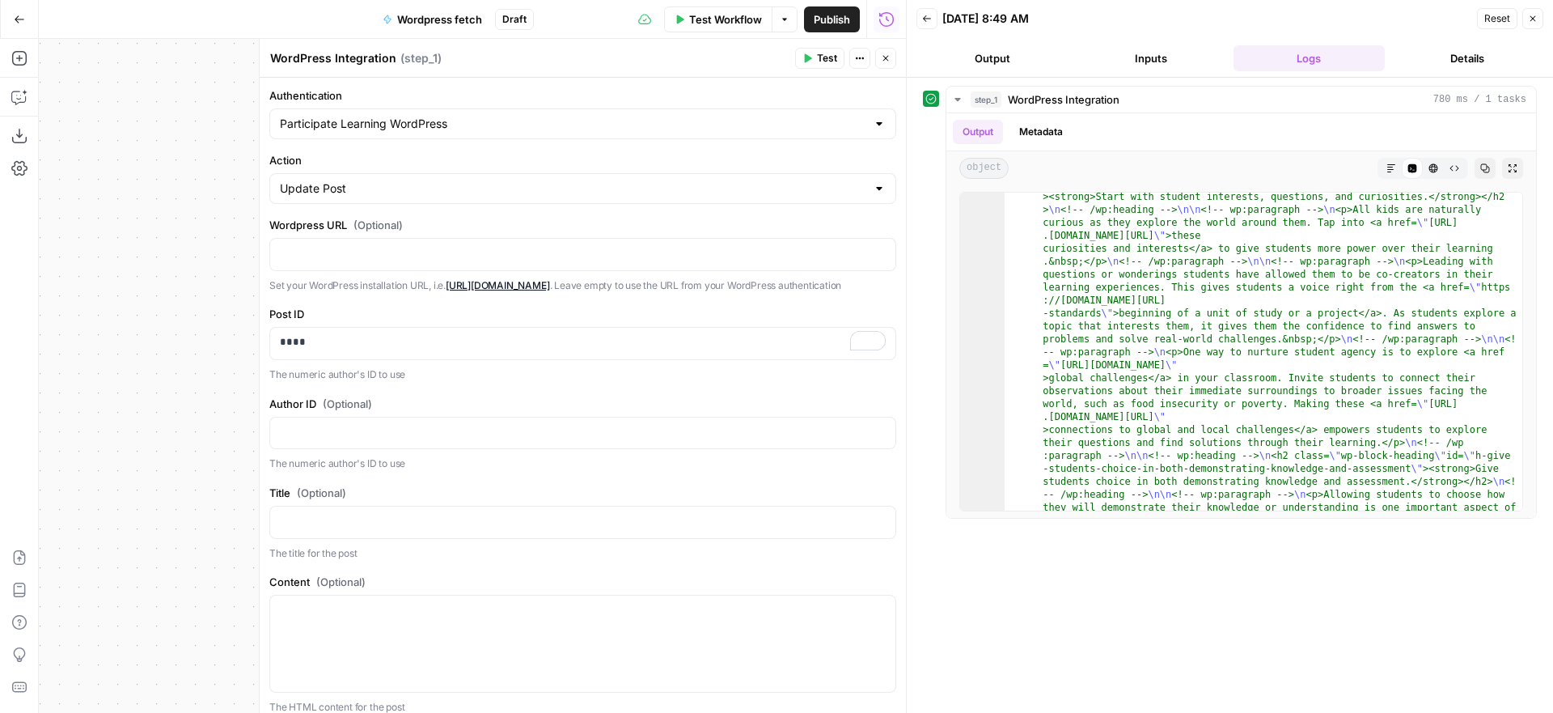
click at [19, 19] on icon "button" at bounding box center [19, 19] width 11 height 11
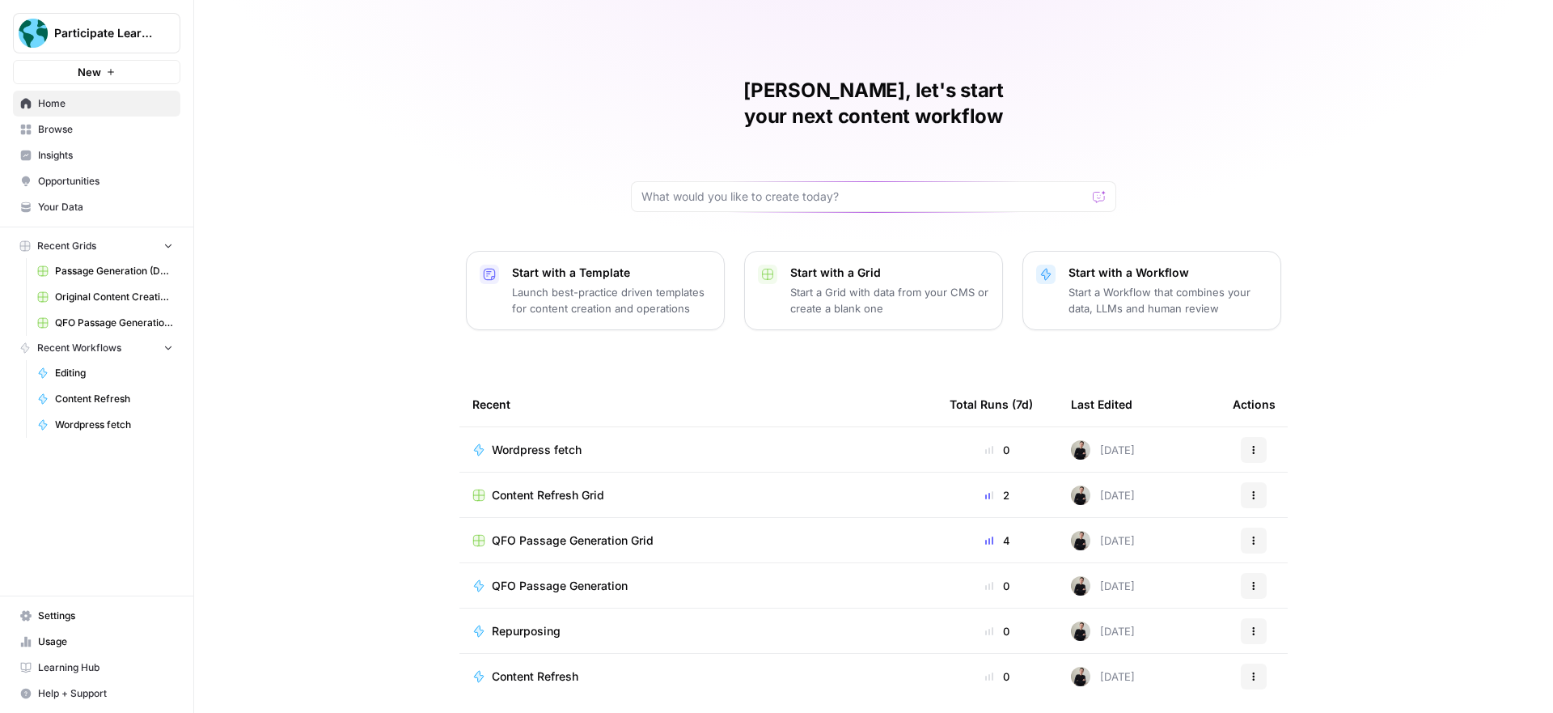
click at [552, 668] on span "Content Refresh" at bounding box center [535, 676] width 87 height 16
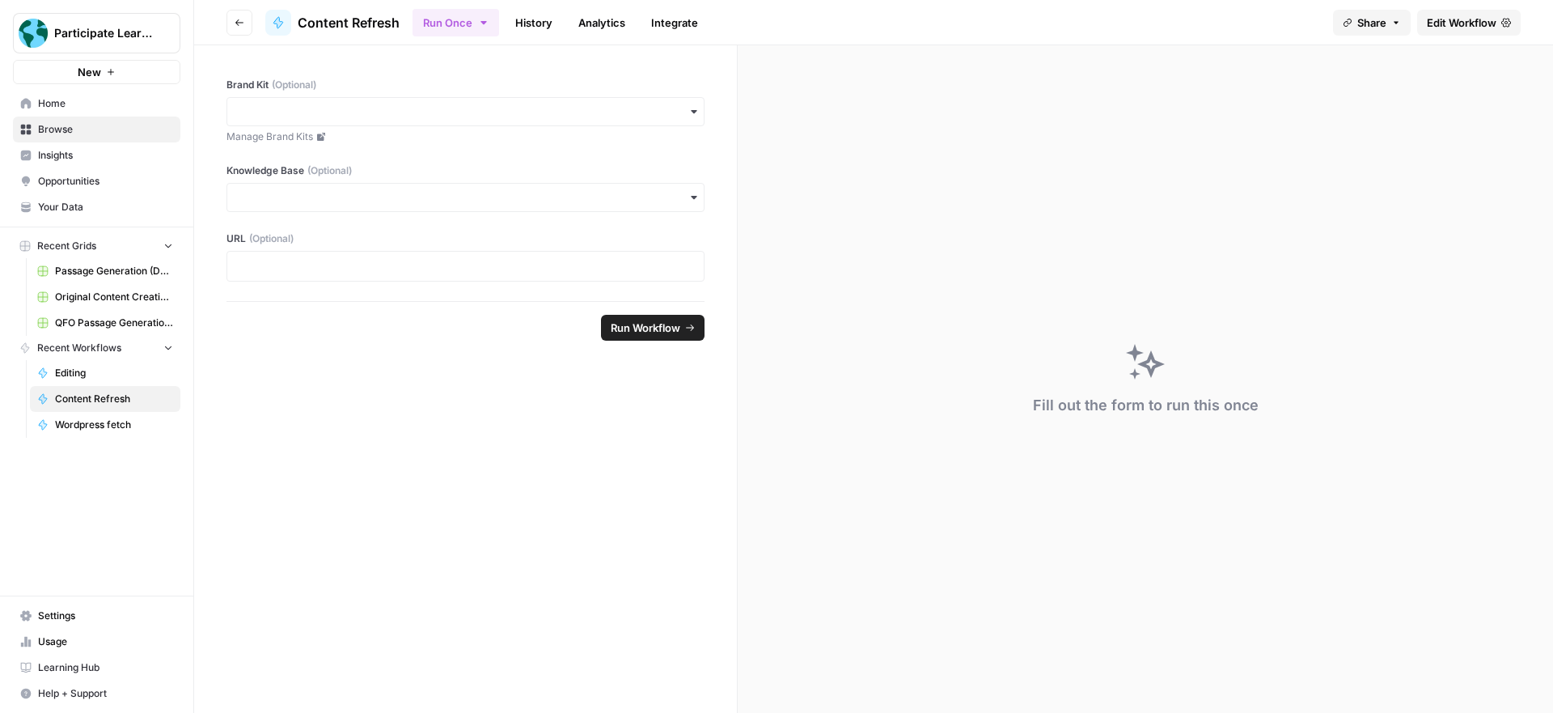
click at [1463, 25] on span "Edit Workflow" at bounding box center [1462, 23] width 70 height 16
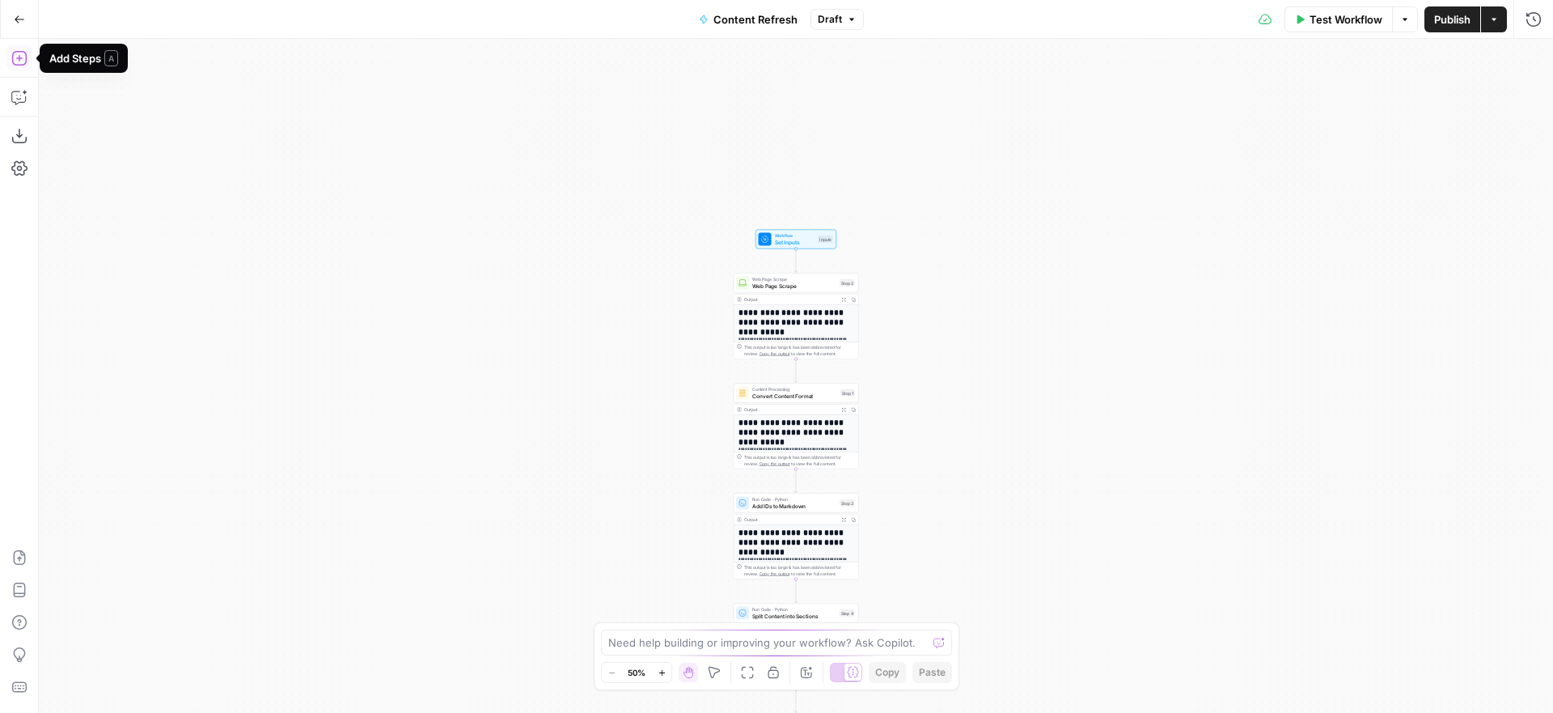
click at [19, 62] on icon "button" at bounding box center [19, 58] width 16 height 16
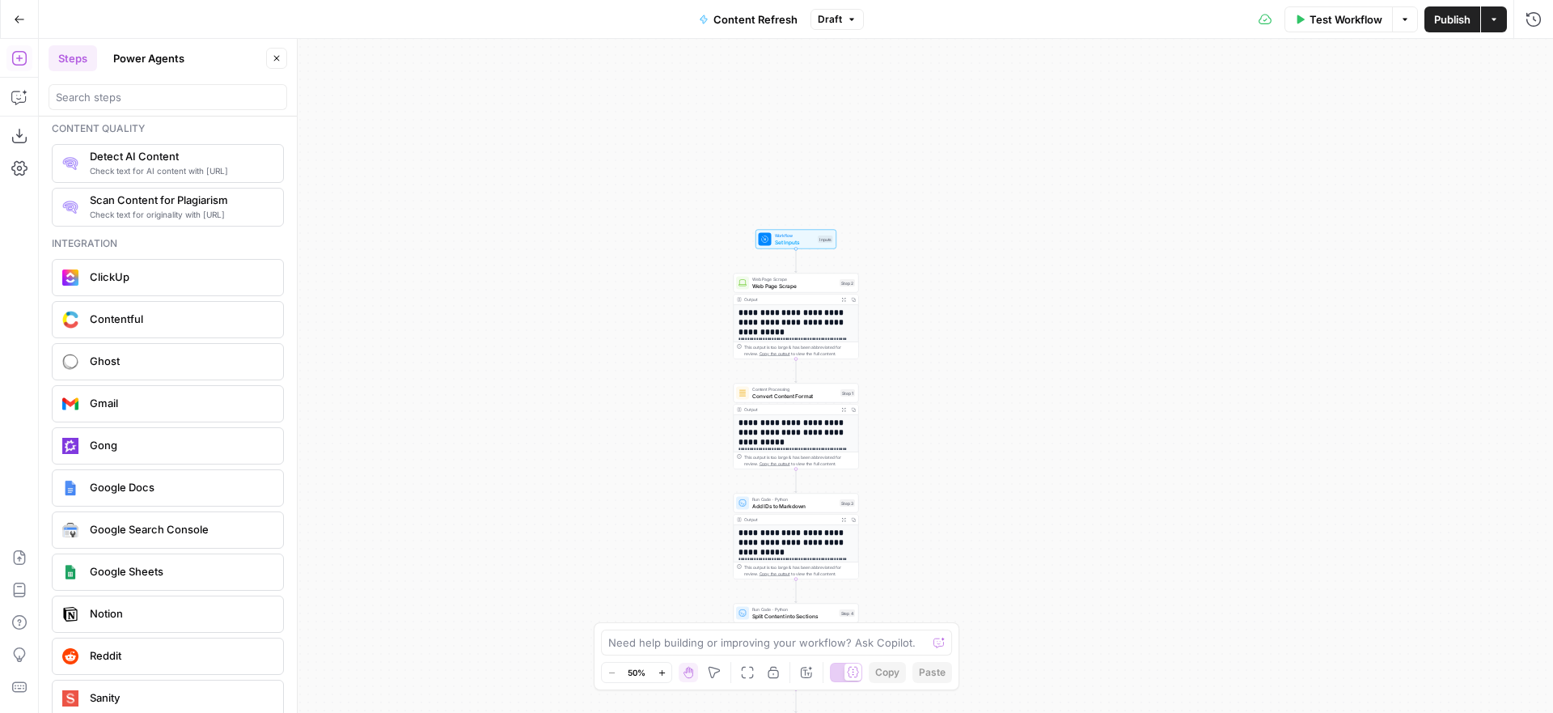
scroll to position [3144, 0]
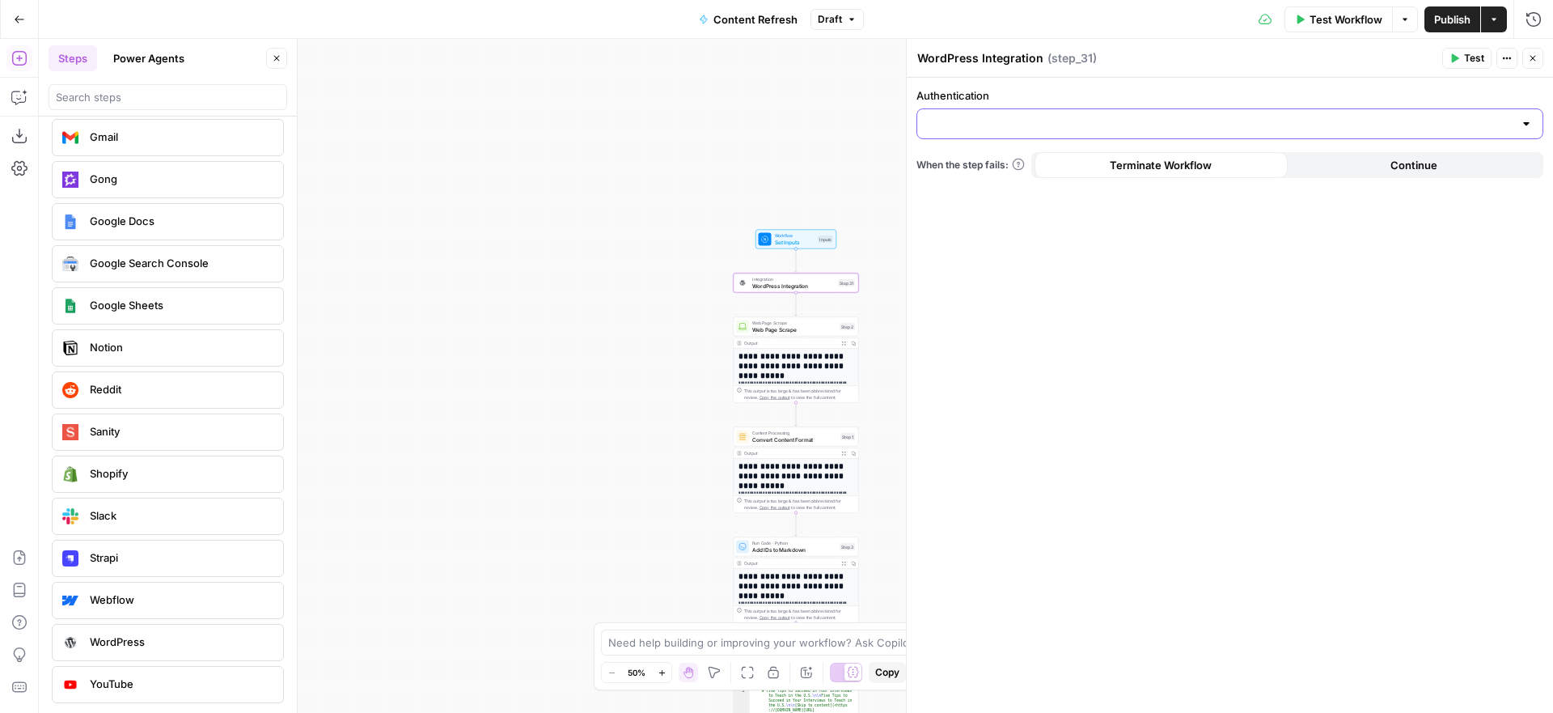
click at [1094, 120] on input "Authentication" at bounding box center [1220, 124] width 586 height 16
click at [1077, 163] on span "Participate Learning WordPress" at bounding box center [1226, 164] width 593 height 16
type input "Participate Learning WordPress"
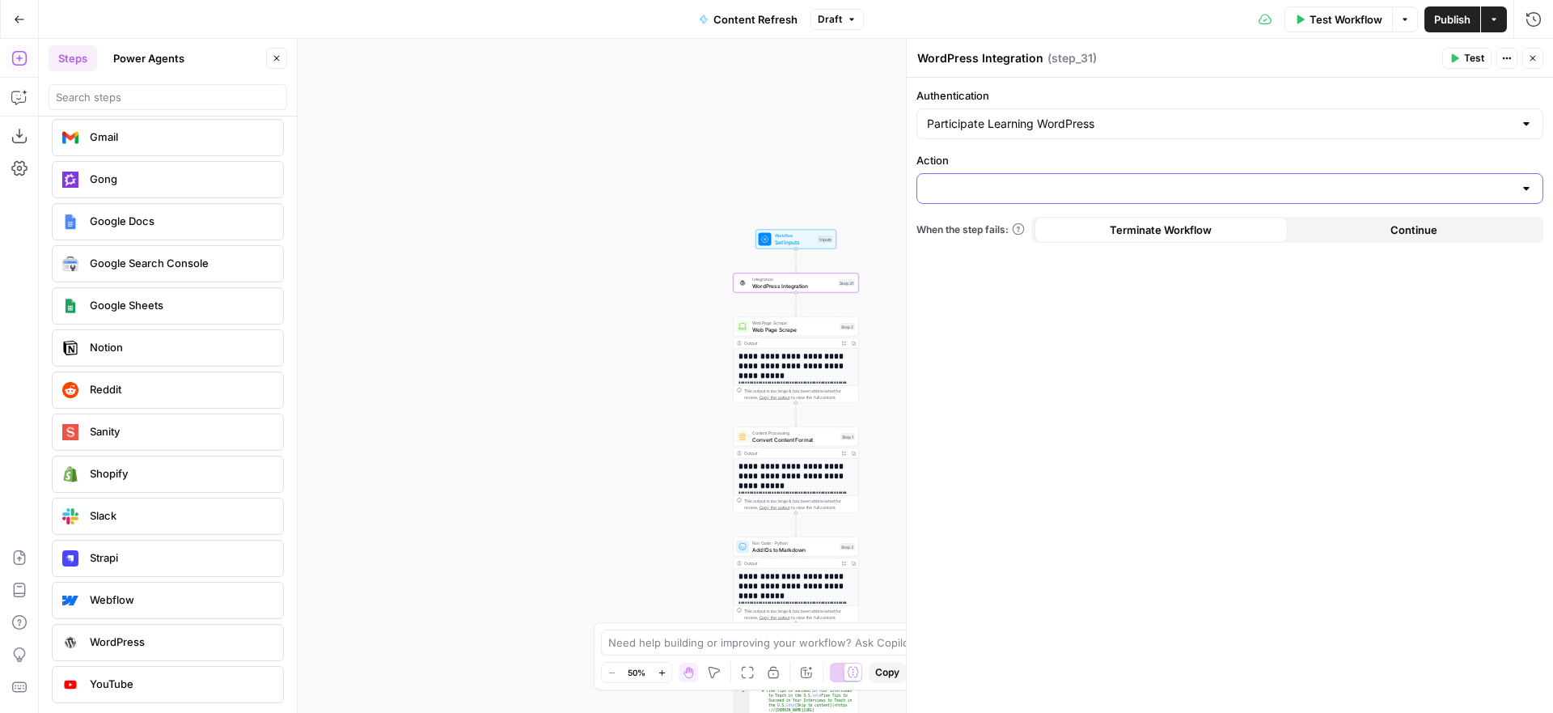
click at [1065, 187] on input "Action" at bounding box center [1220, 188] width 586 height 16
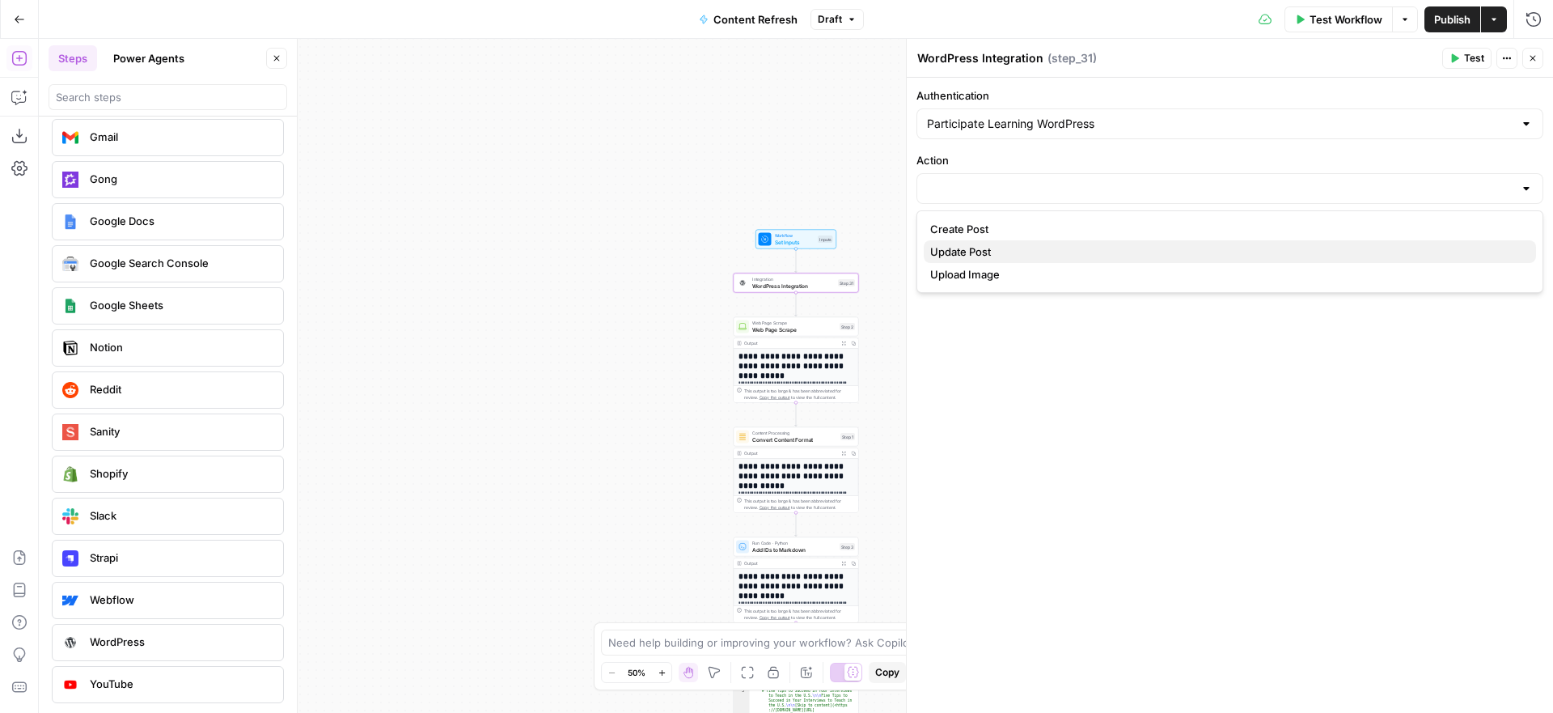
click at [1049, 249] on span "Update Post" at bounding box center [1226, 251] width 593 height 16
type input "Update Post"
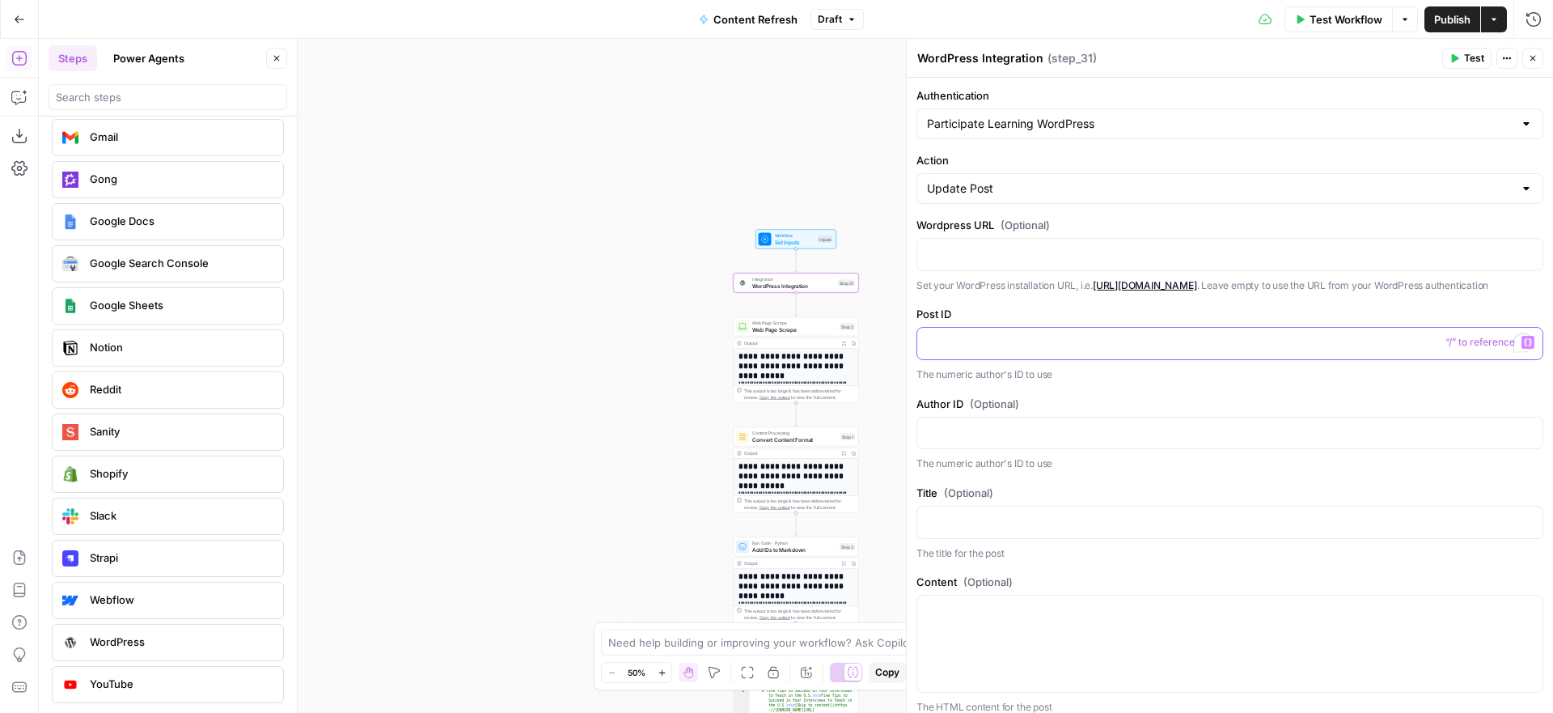
click at [1032, 350] on p "To enrich screen reader interactions, please activate Accessibility in Grammarl…" at bounding box center [1230, 342] width 606 height 16
click at [1539, 61] on button "Close" at bounding box center [1532, 58] width 21 height 21
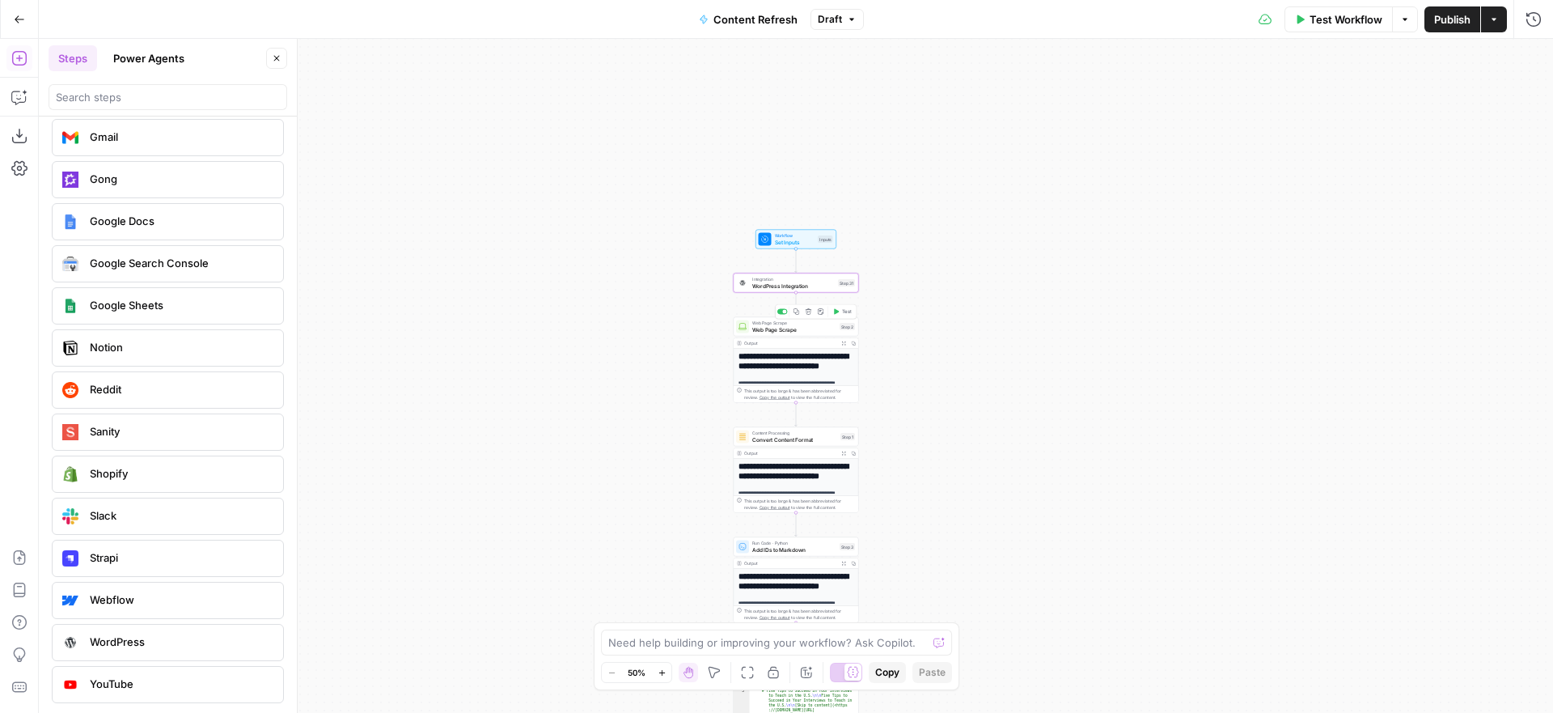
click at [809, 326] on span "Web Page Scrape" at bounding box center [794, 329] width 84 height 8
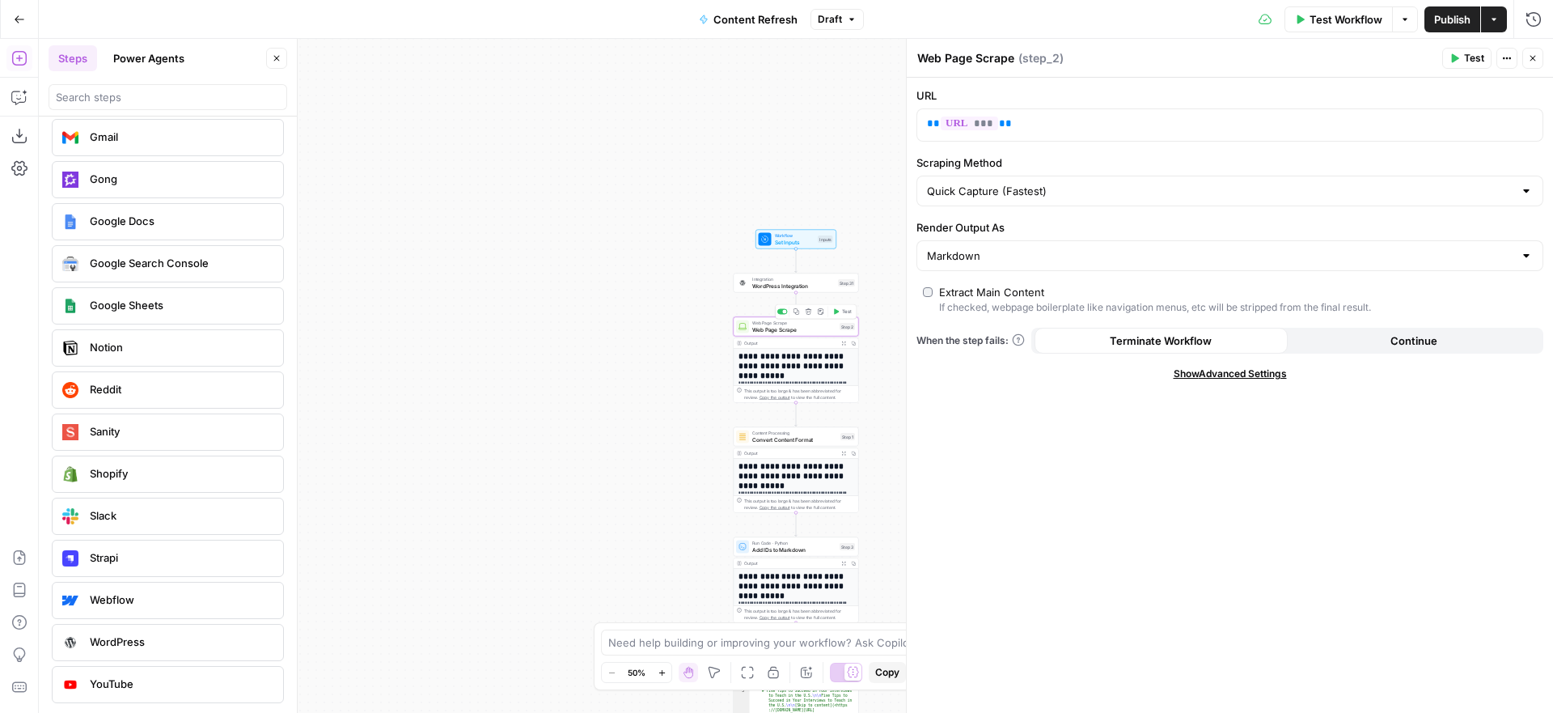
click at [809, 311] on icon "button" at bounding box center [809, 311] width 6 height 6
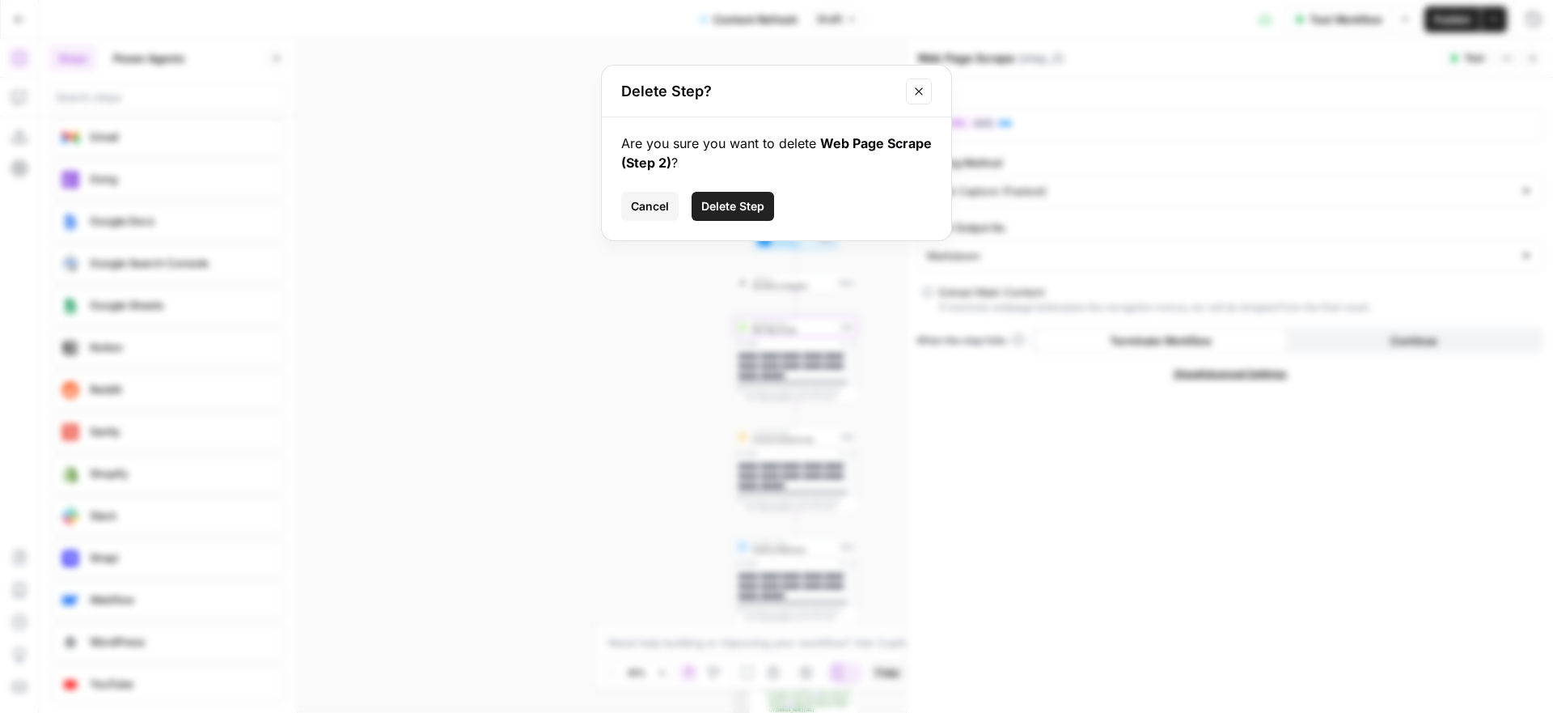
click at [739, 205] on span "Delete Step" at bounding box center [732, 206] width 63 height 16
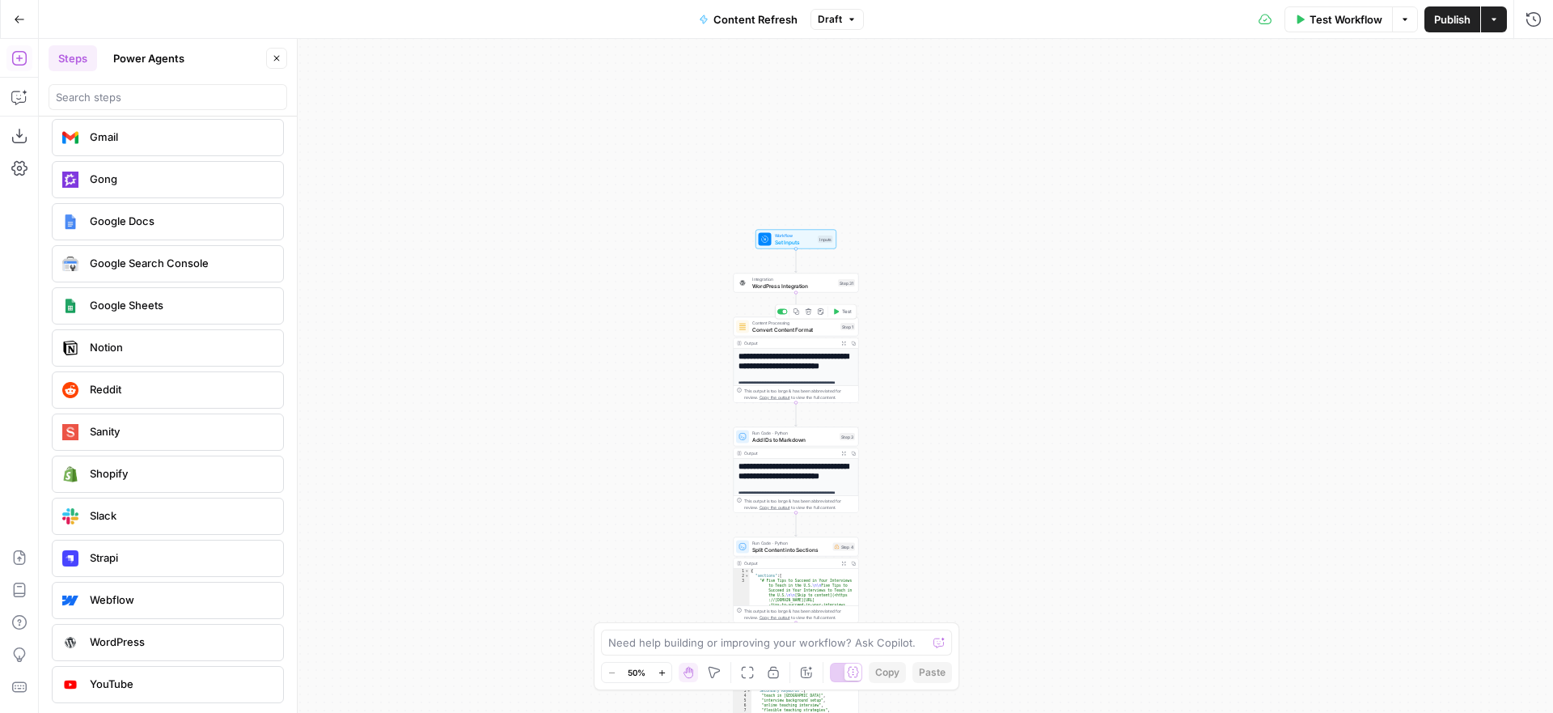
click at [801, 327] on span "Convert Content Format" at bounding box center [794, 329] width 85 height 8
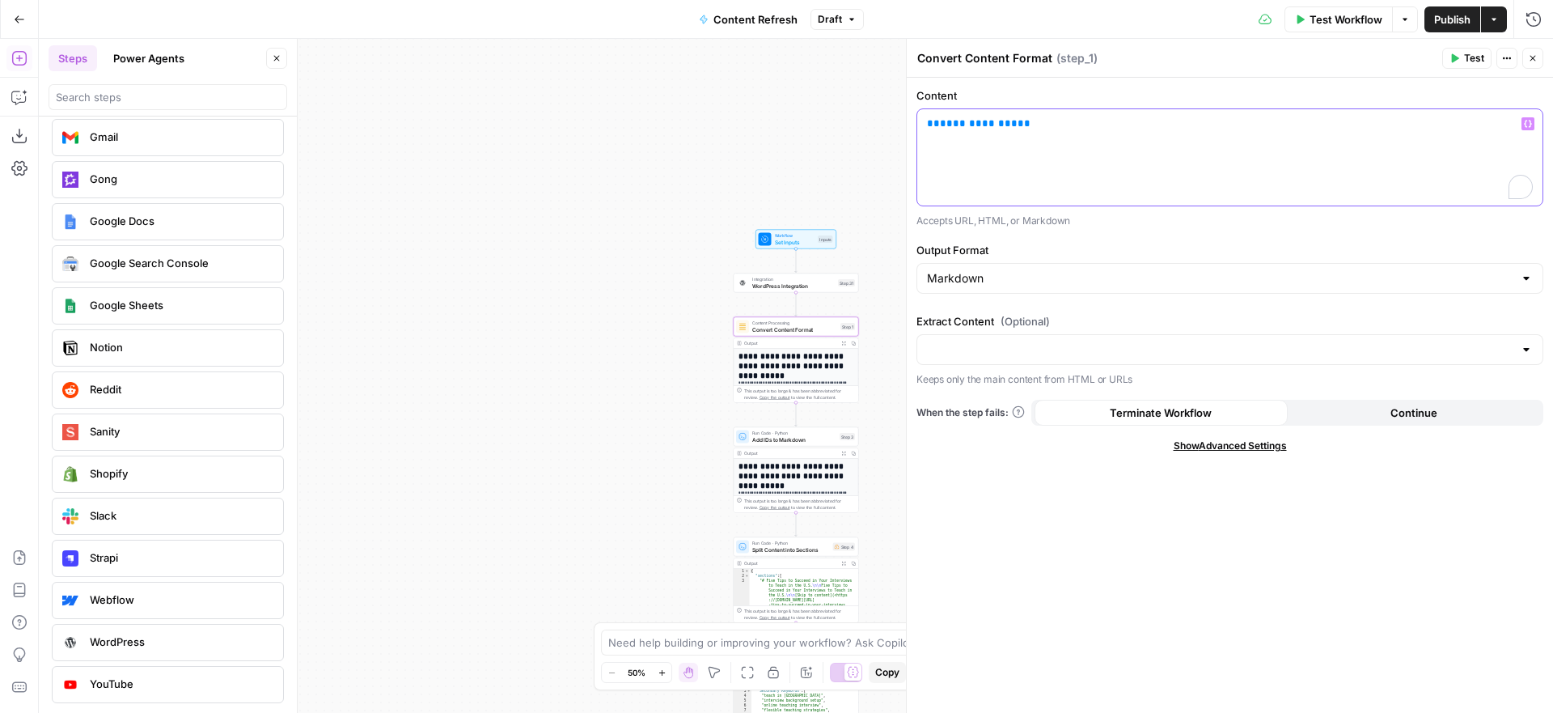
drag, startPoint x: 1048, startPoint y: 126, endPoint x: 918, endPoint y: 126, distance: 130.2
click at [918, 126] on div "**********" at bounding box center [1229, 157] width 625 height 96
click at [1528, 122] on icon "button" at bounding box center [1528, 124] width 8 height 8
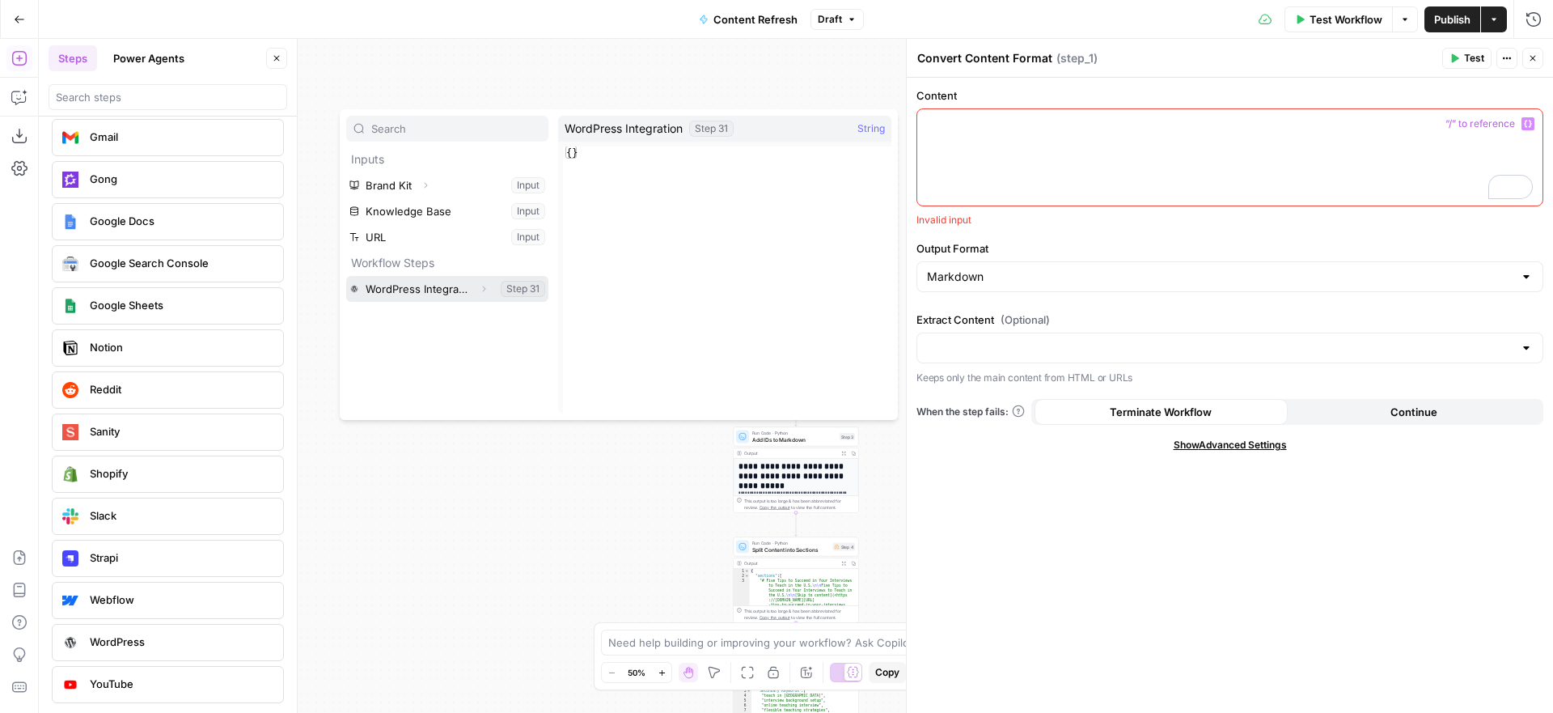
click at [485, 287] on icon "button" at bounding box center [484, 289] width 10 height 10
click at [432, 310] on button "Select variable Output" at bounding box center [455, 315] width 186 height 26
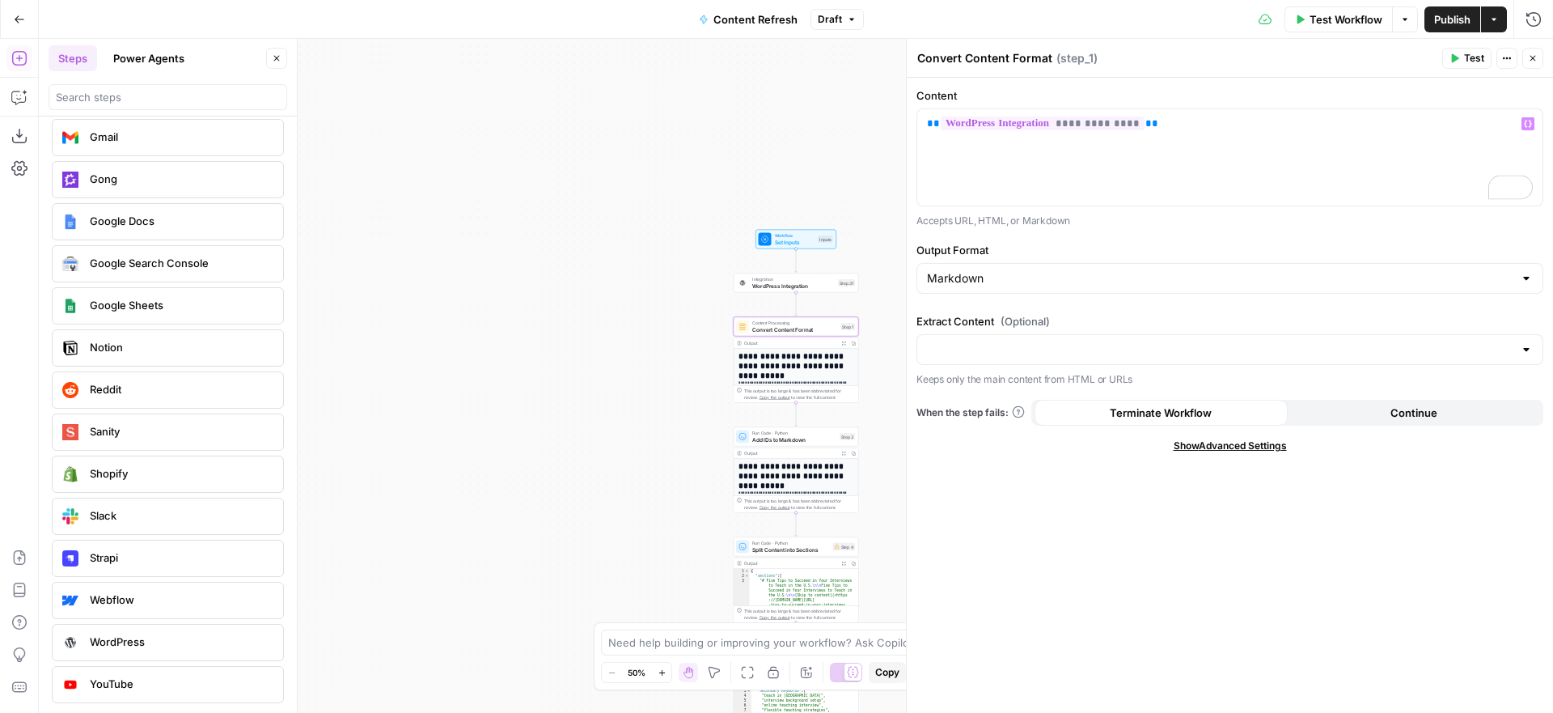
click at [1530, 59] on icon "button" at bounding box center [1533, 58] width 10 height 10
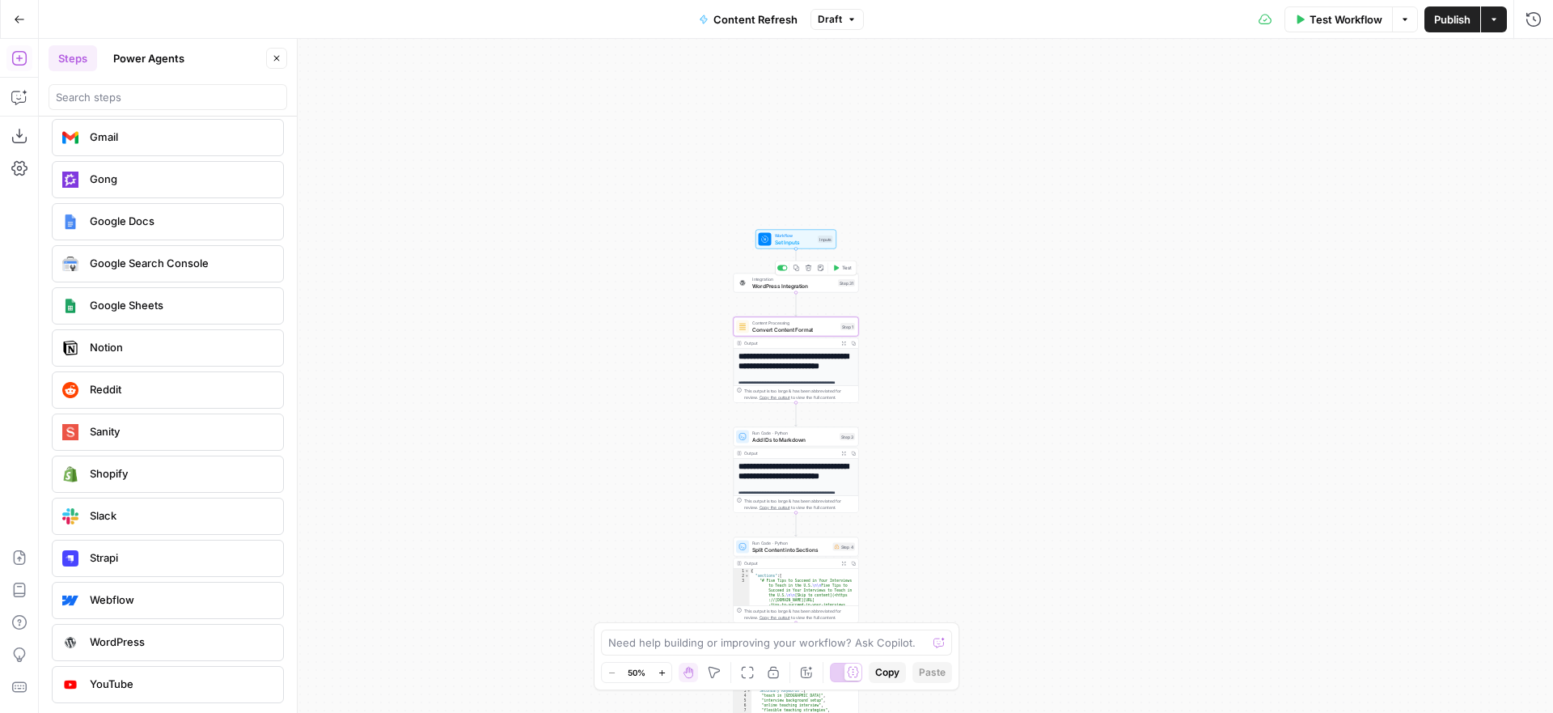
click at [793, 285] on span "WordPress Integration" at bounding box center [793, 285] width 83 height 8
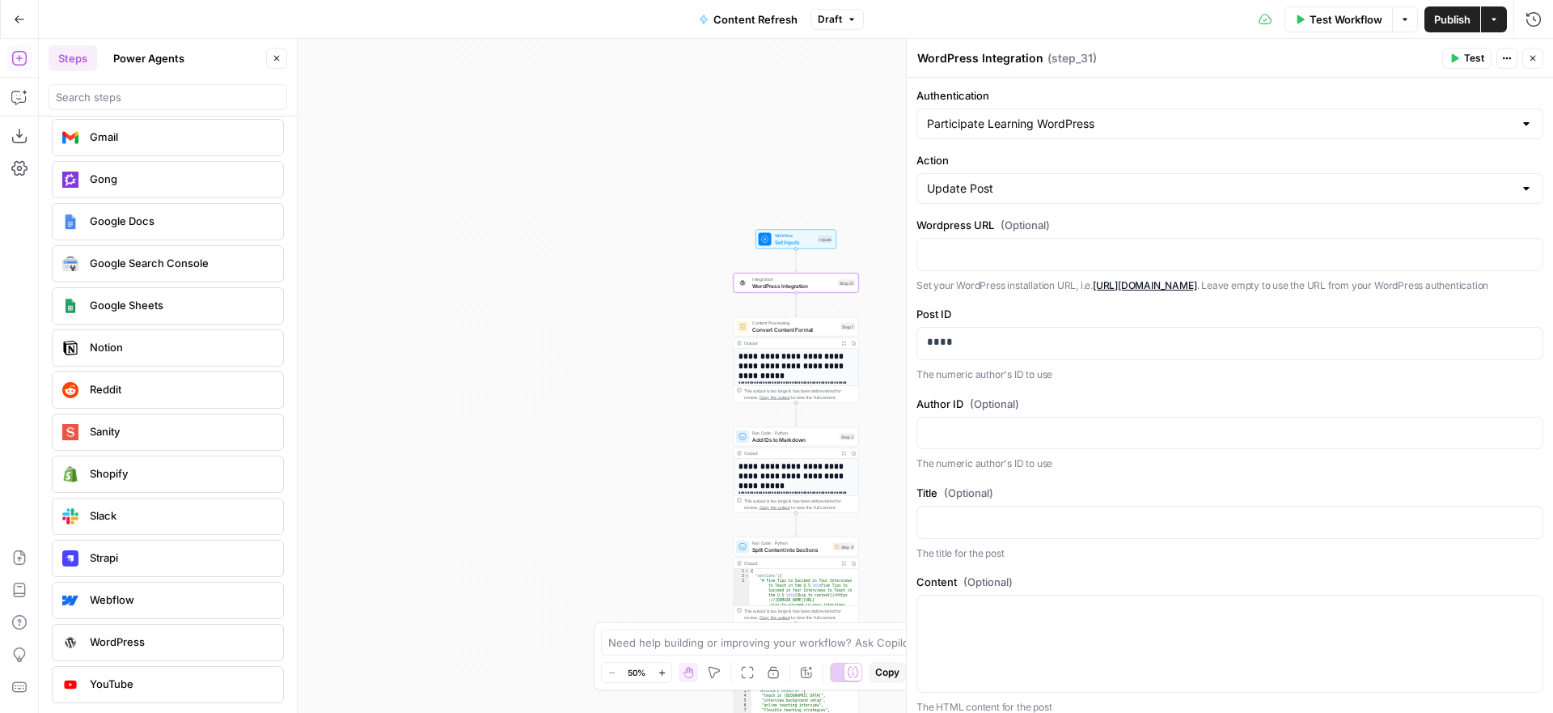
click at [1472, 55] on span "Test" at bounding box center [1474, 58] width 20 height 15
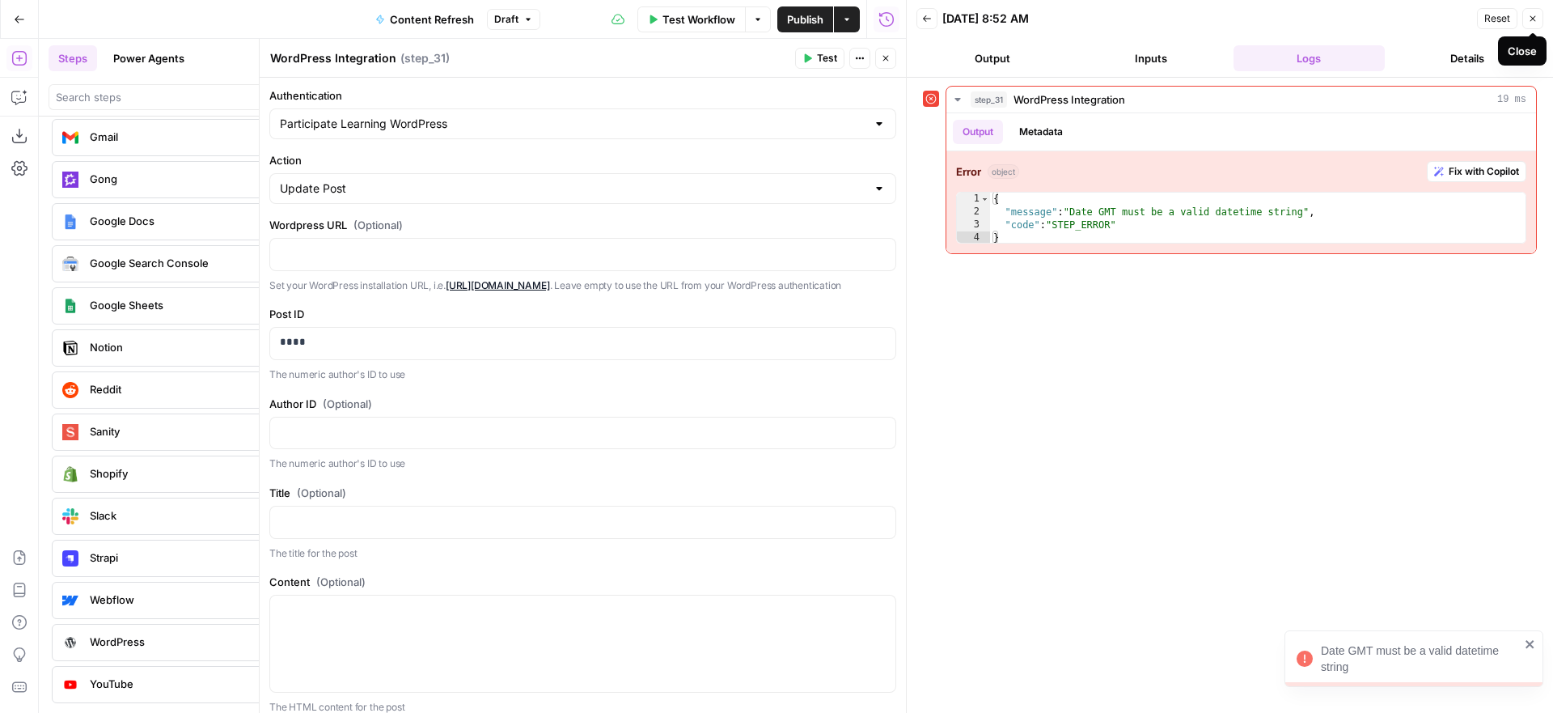
click at [1531, 21] on icon "button" at bounding box center [1533, 19] width 10 height 10
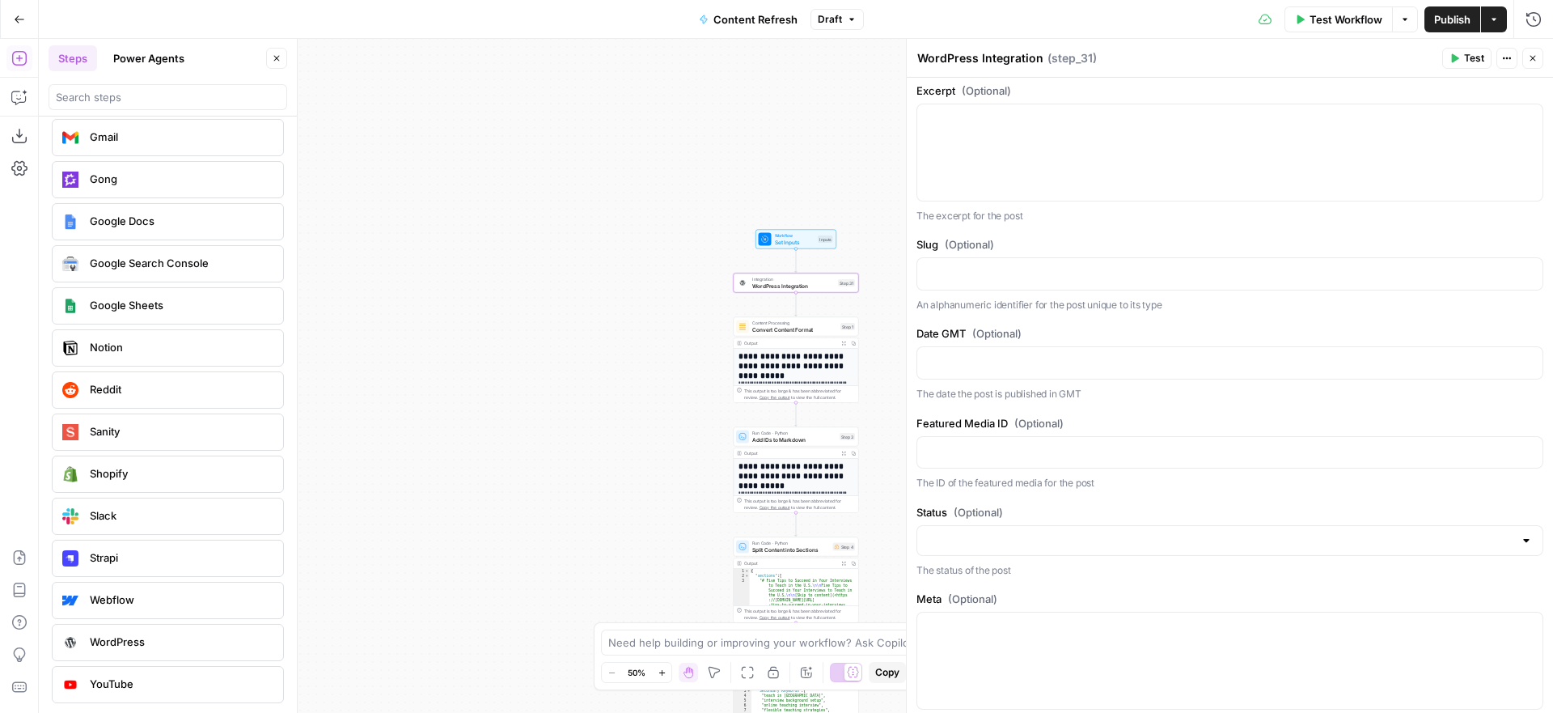
scroll to position [754, 0]
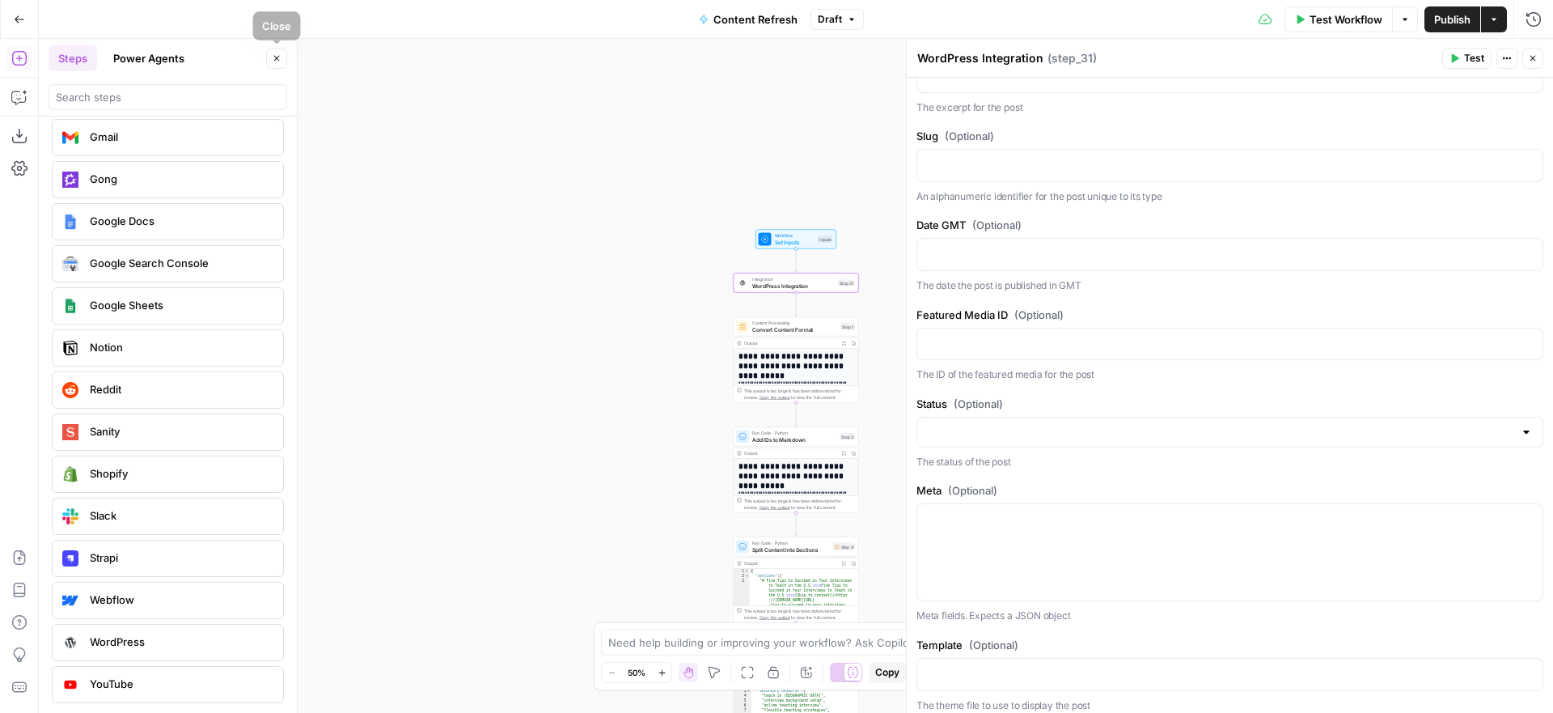
click at [275, 61] on icon "button" at bounding box center [277, 58] width 10 height 10
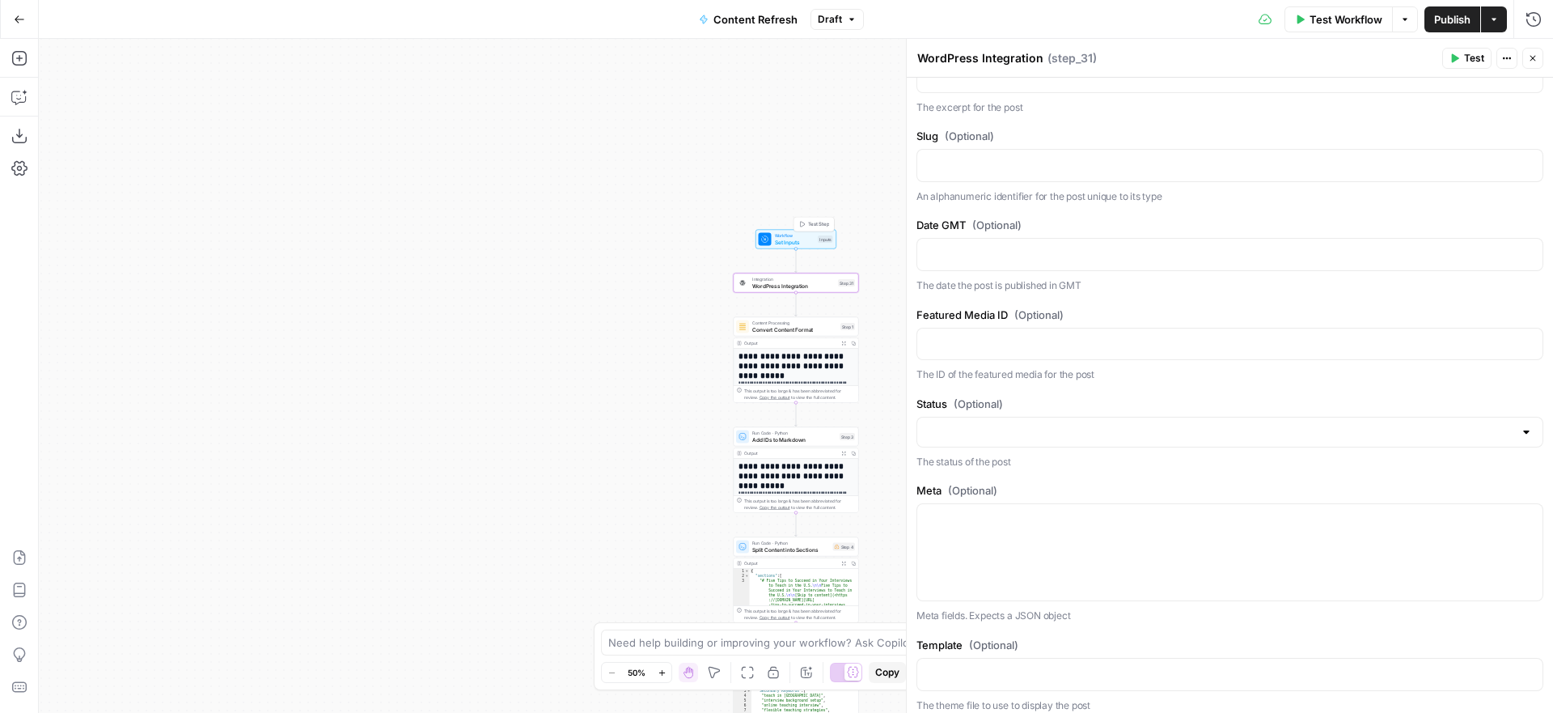
click at [801, 236] on span "Workflow" at bounding box center [795, 235] width 40 height 6
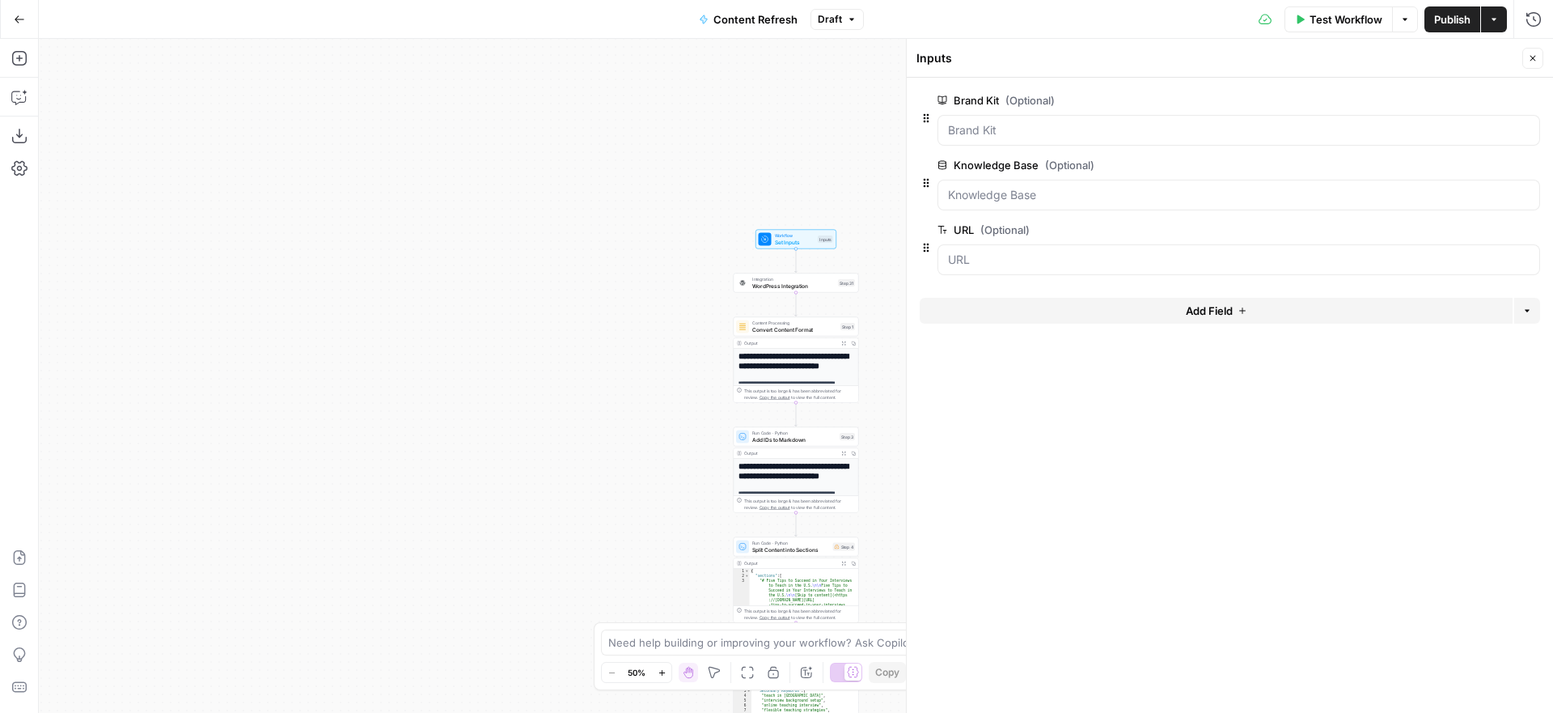
click at [1484, 230] on span "edit field" at bounding box center [1480, 229] width 36 height 13
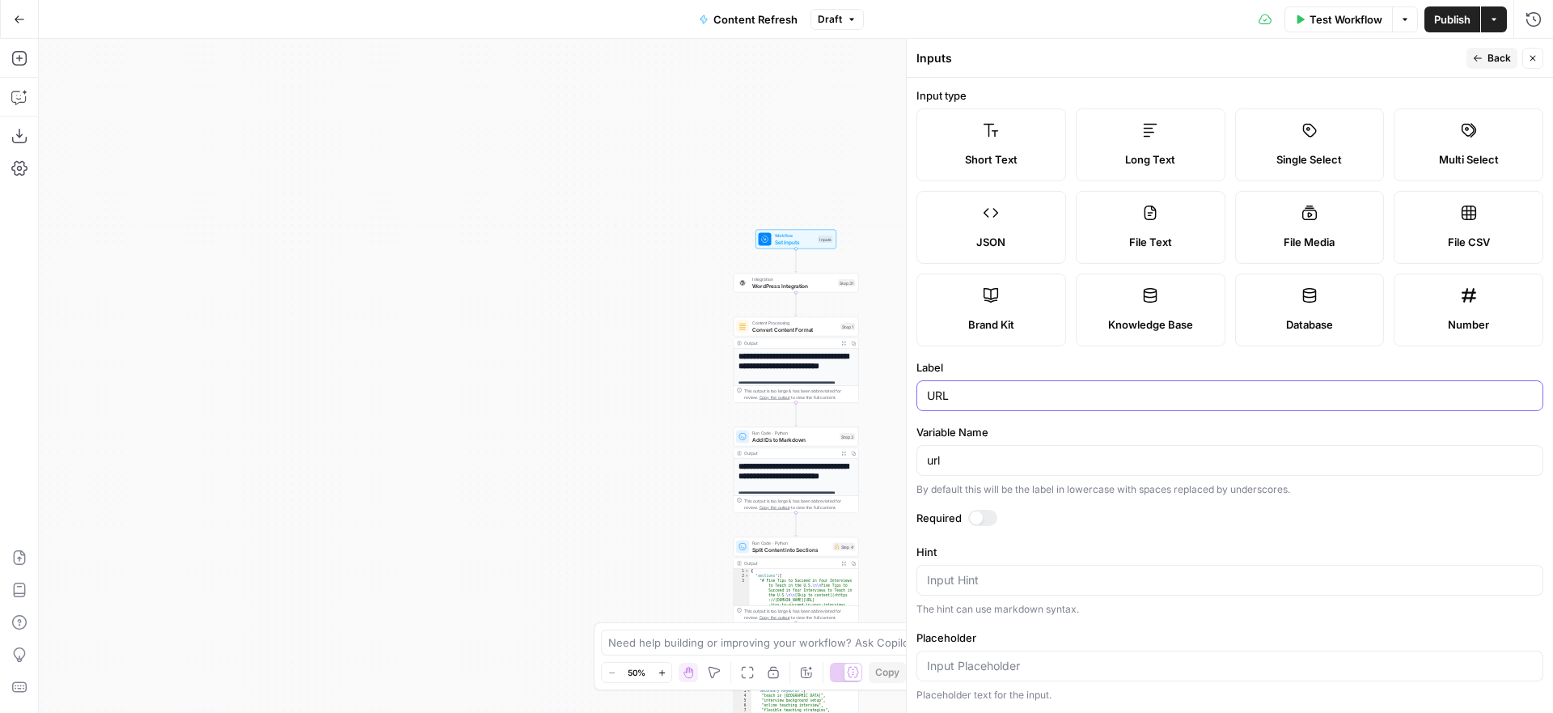
drag, startPoint x: 971, startPoint y: 400, endPoint x: 902, endPoint y: 395, distance: 69.8
click at [906, 397] on div "Inputs Back Close Input type Short Text Long Text Single Select Multi Select JS…" at bounding box center [1229, 376] width 647 height 674
type input "Post ID"
drag, startPoint x: 916, startPoint y: 462, endPoint x: 905, endPoint y: 462, distance: 11.3
click at [906, 462] on div "Inputs Back Close Input type Short Text Long Text Single Select Multi Select JS…" at bounding box center [1229, 376] width 647 height 674
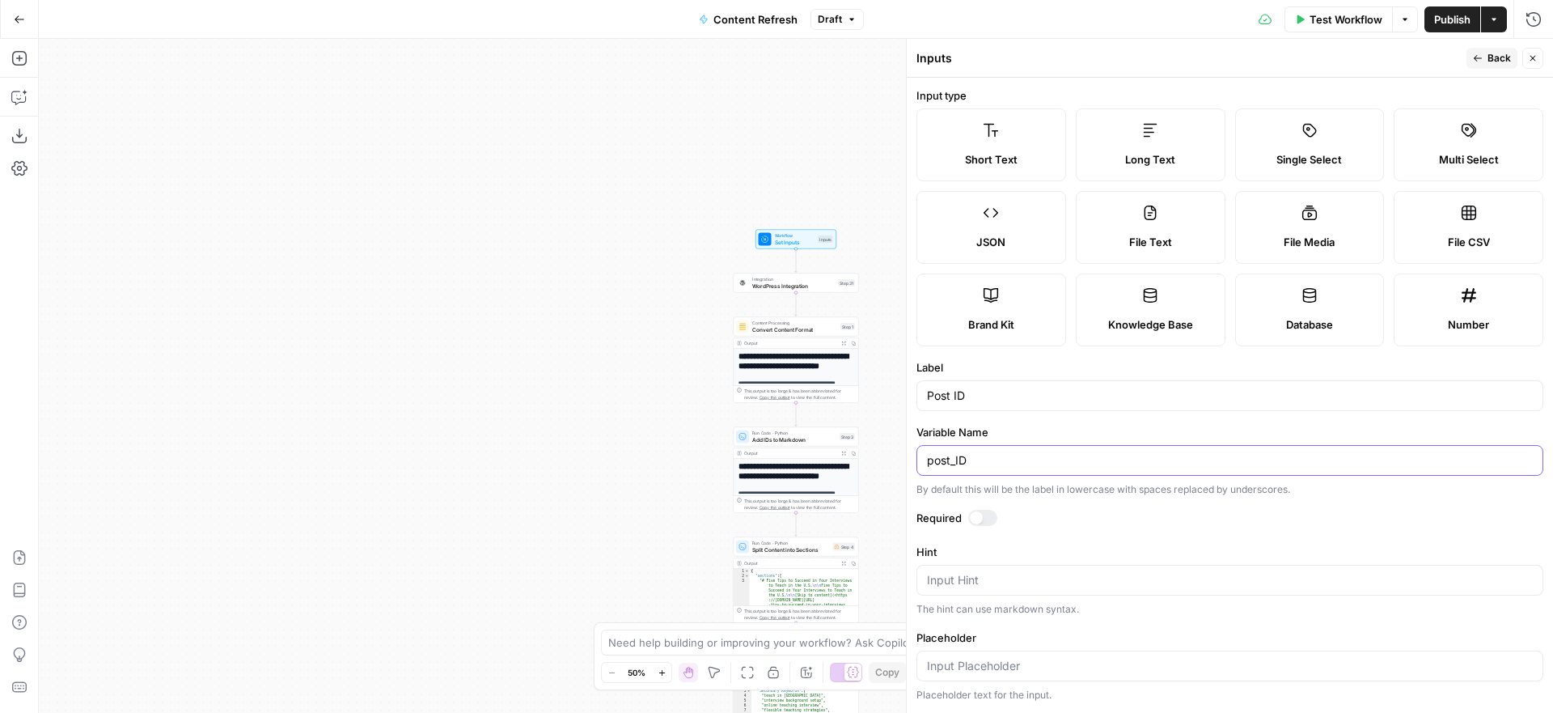
type input "post_ID"
click at [1031, 425] on label "Variable Name" at bounding box center [1229, 432] width 627 height 16
click at [1031, 452] on input "post_ID" at bounding box center [1230, 460] width 606 height 16
click at [1484, 57] on button "Back" at bounding box center [1492, 58] width 51 height 21
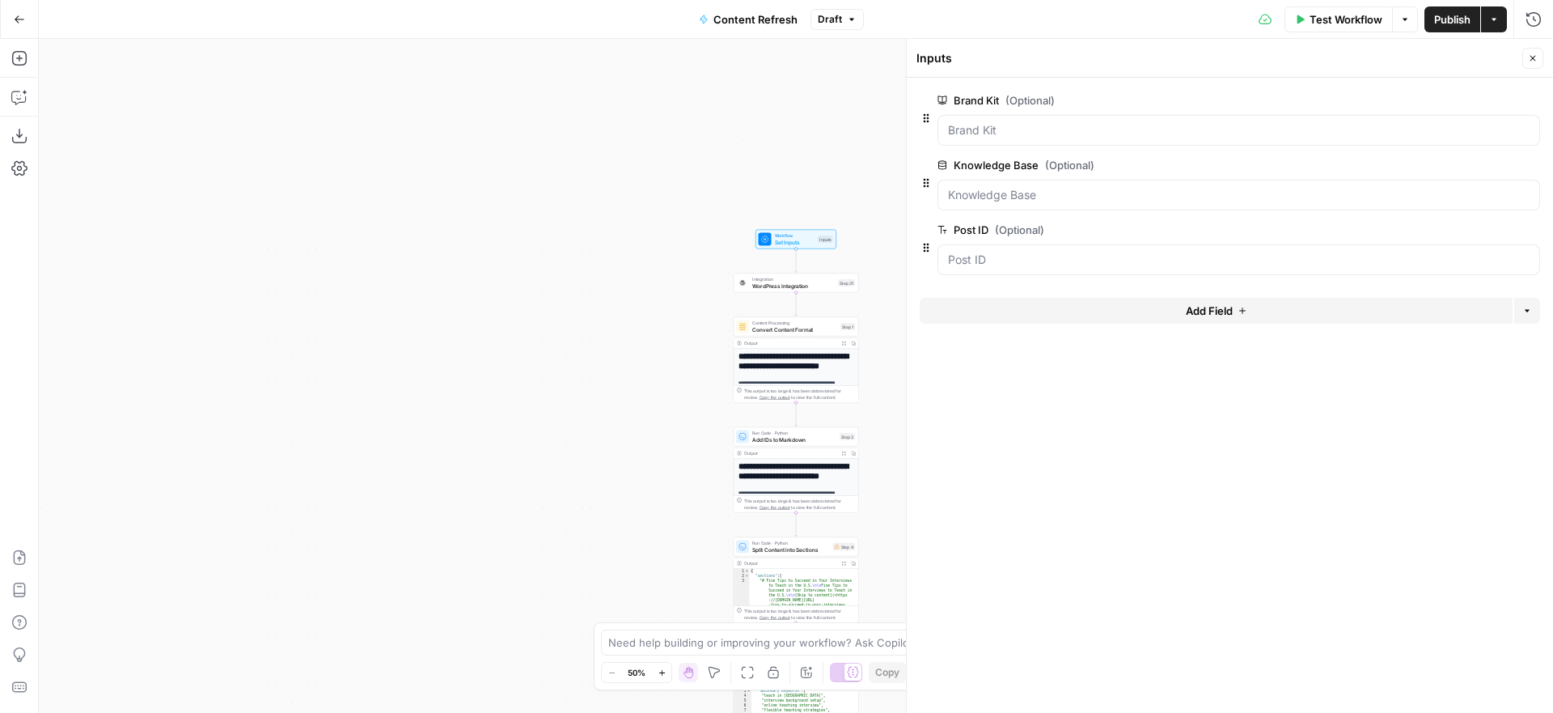
click at [1530, 58] on icon "button" at bounding box center [1533, 58] width 10 height 10
click at [779, 282] on span "WordPress Integration" at bounding box center [793, 285] width 83 height 8
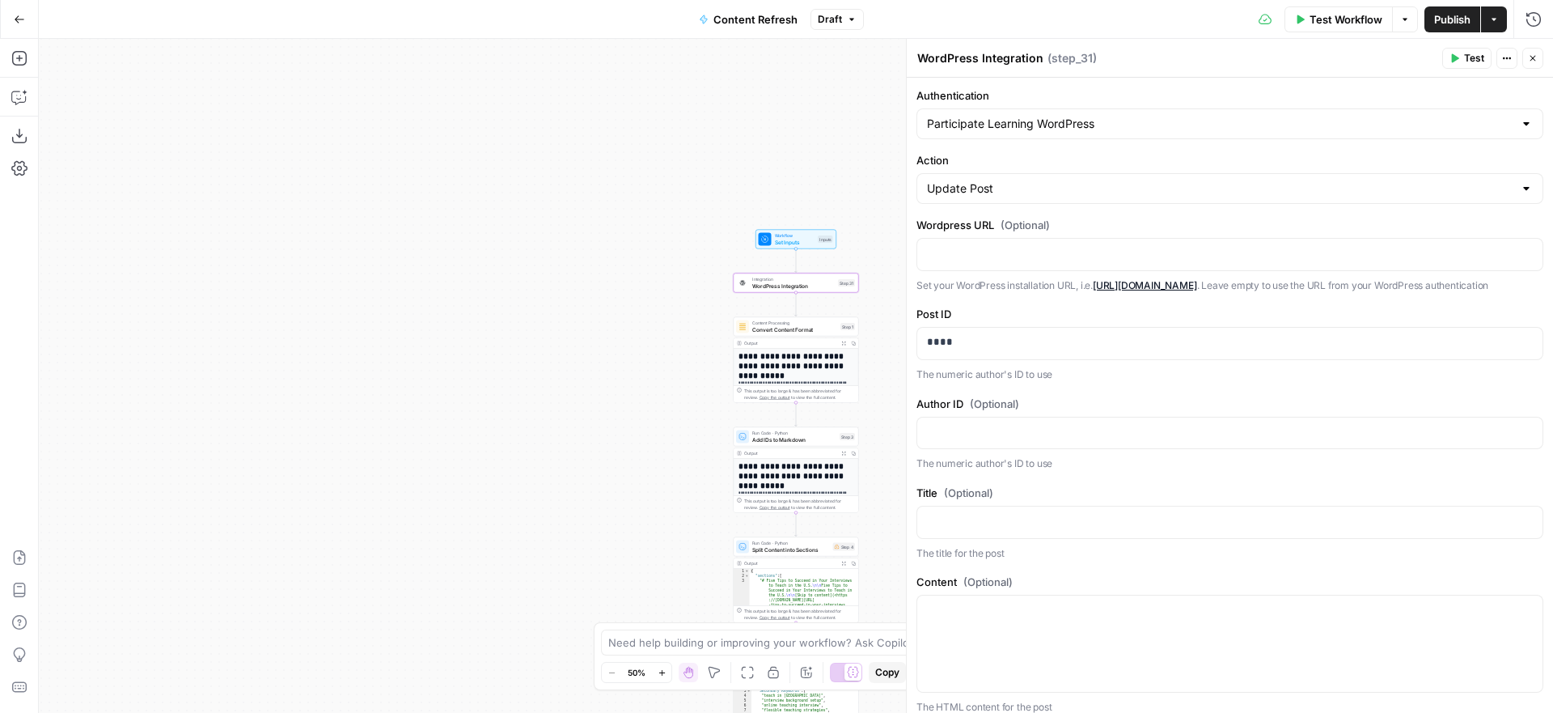
click at [1531, 53] on icon "button" at bounding box center [1533, 58] width 10 height 10
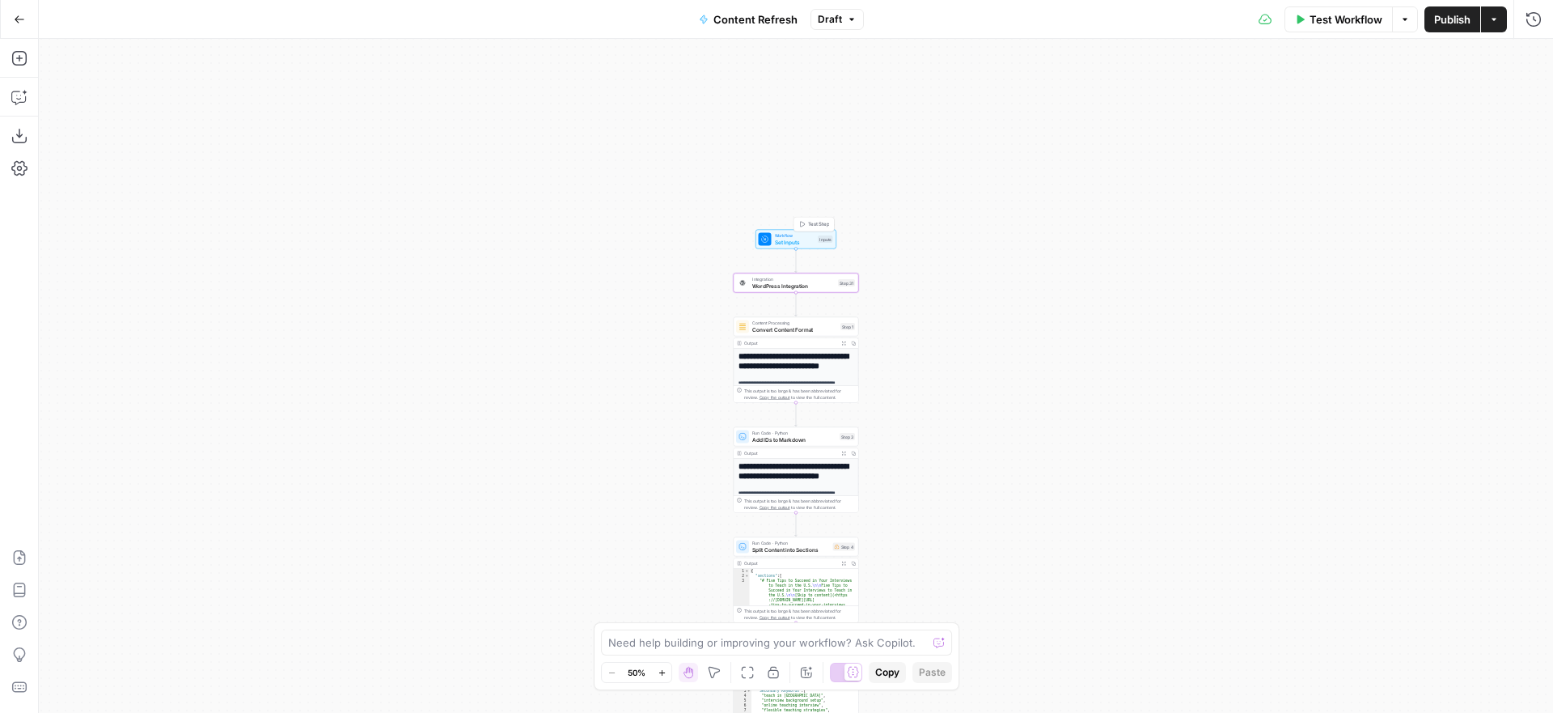
click at [814, 222] on span "Test Step" at bounding box center [819, 224] width 22 height 7
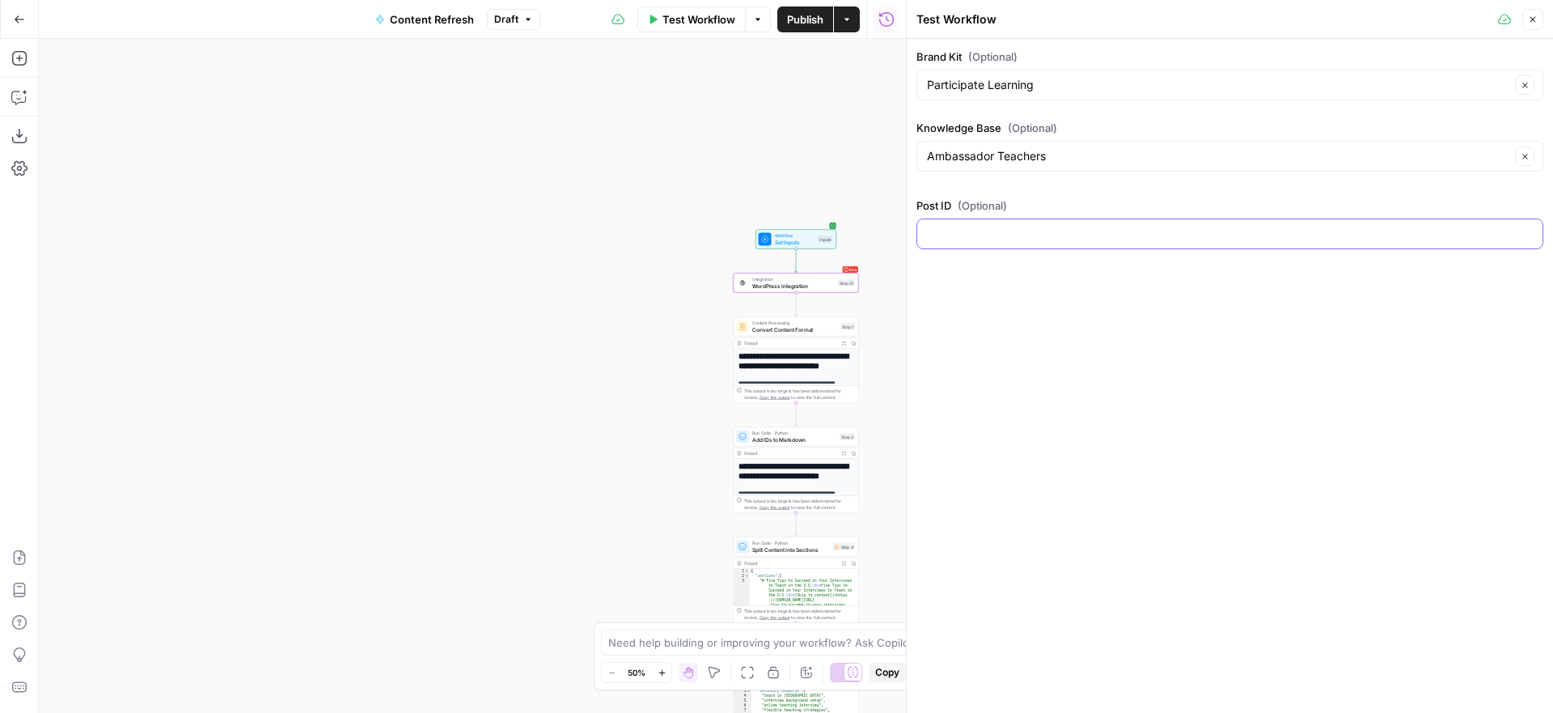
click at [1022, 238] on input "Post ID (Optional)" at bounding box center [1230, 234] width 606 height 16
type input "6041"
click at [1170, 330] on div "Brand Kit (Optional) Participate Learning Clear Knowledge Base (Optional) Ambas…" at bounding box center [1230, 376] width 646 height 674
click at [676, 19] on span "Test Workflow" at bounding box center [698, 19] width 73 height 16
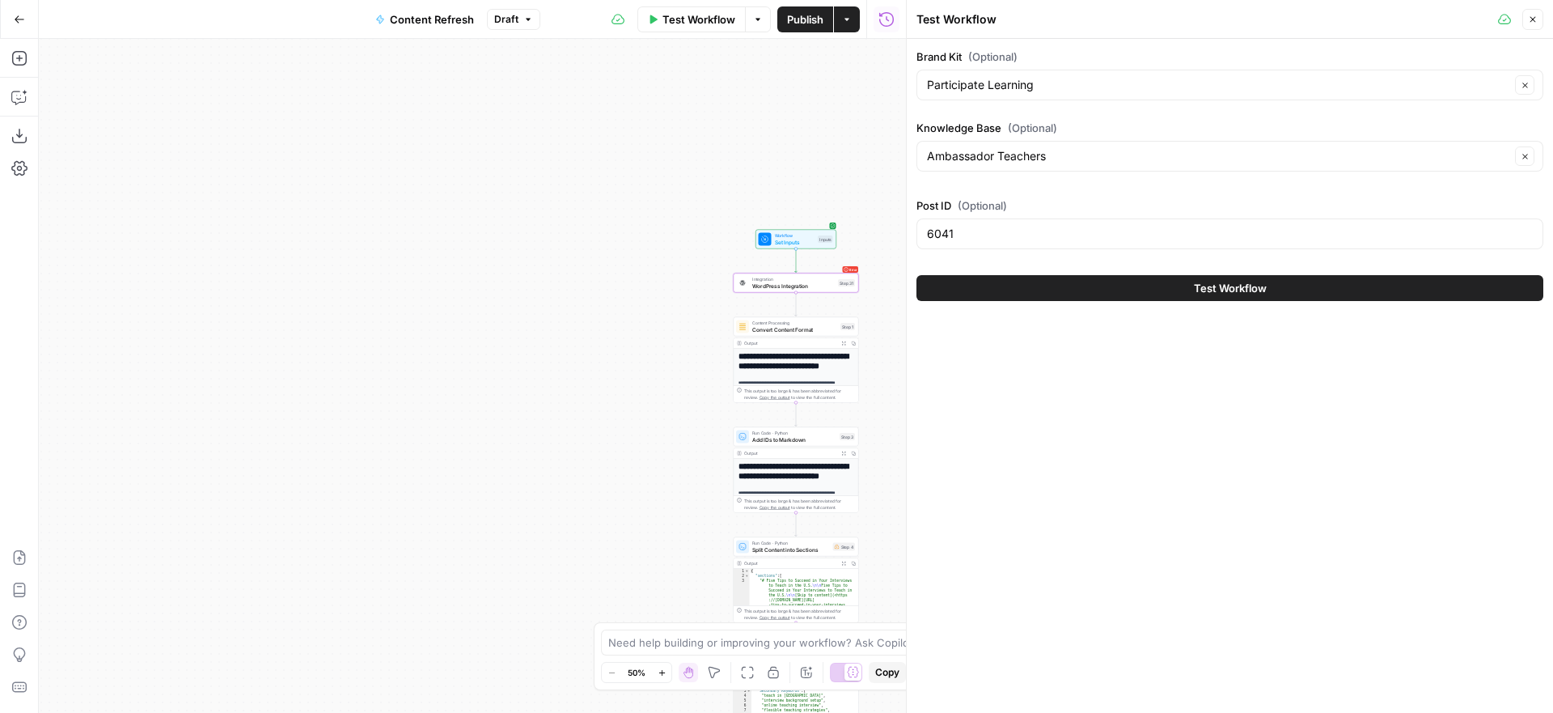
click at [1118, 286] on button "Test Workflow" at bounding box center [1229, 288] width 627 height 26
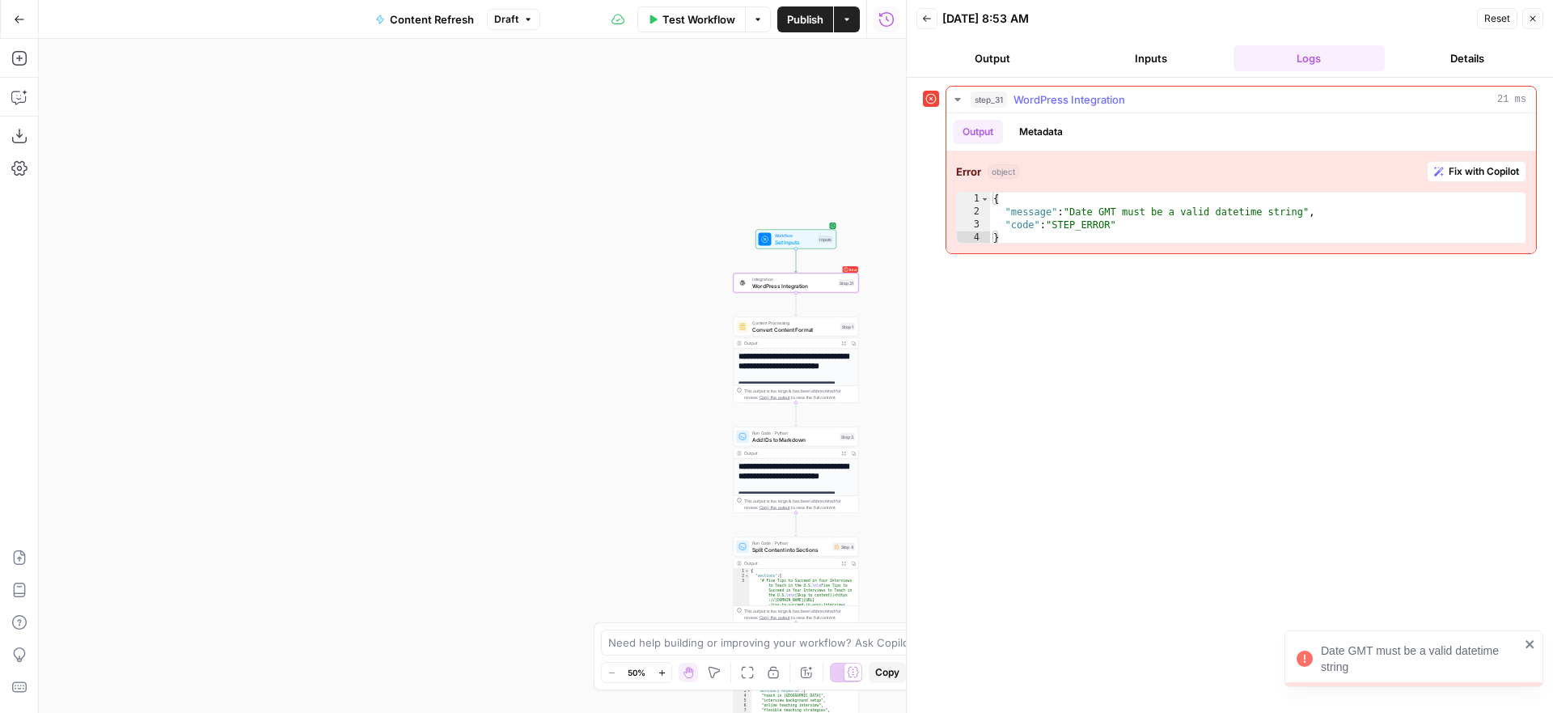
click at [1453, 171] on span "Fix with Copilot" at bounding box center [1484, 171] width 70 height 15
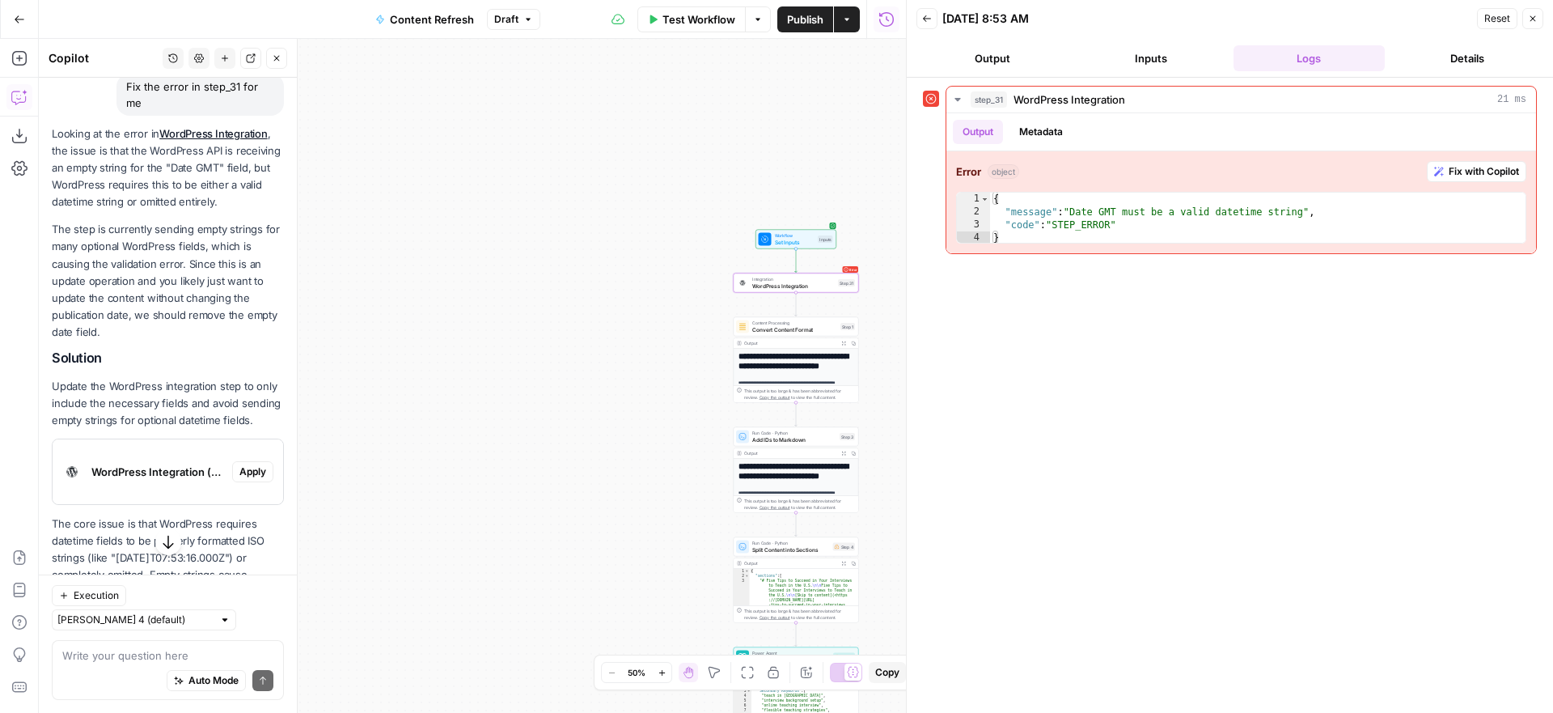
scroll to position [193, 0]
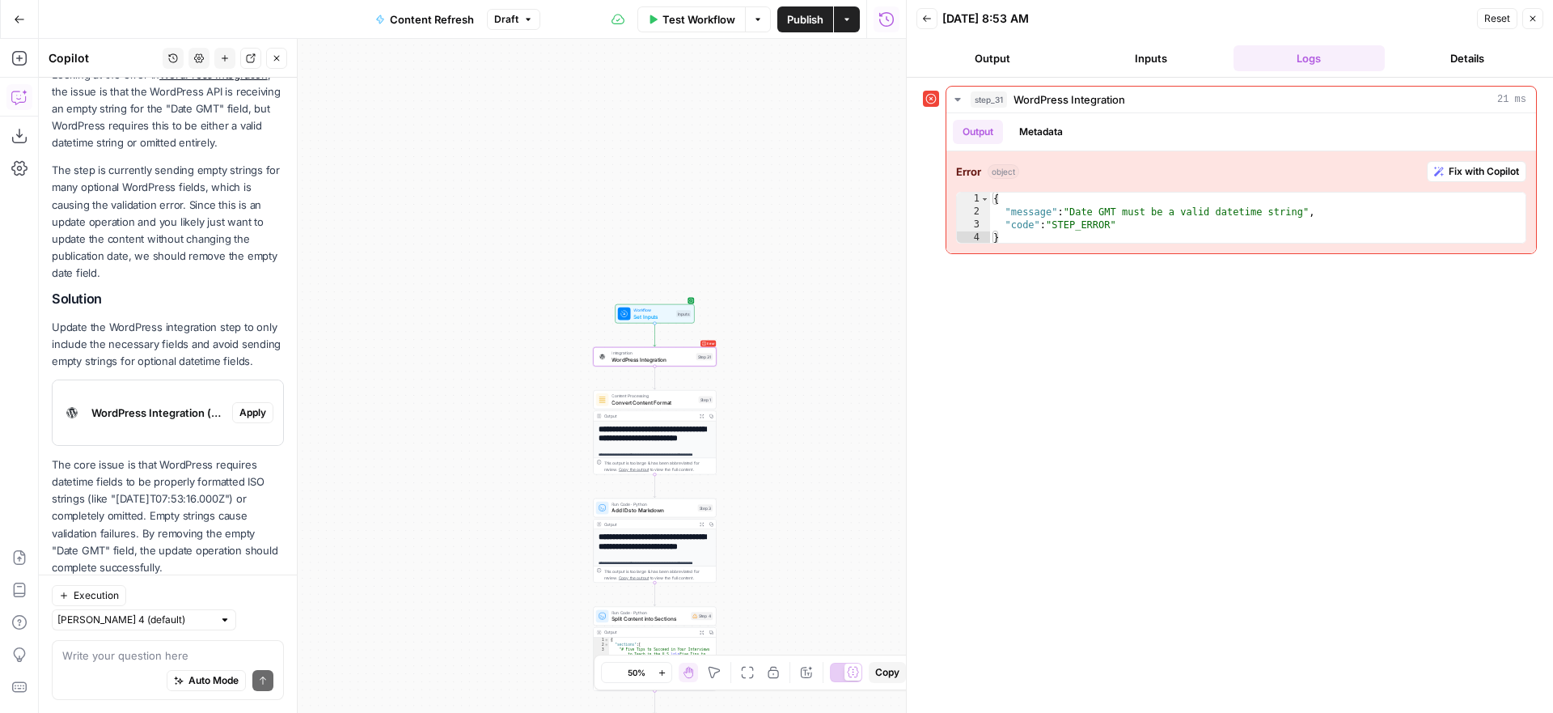
click at [252, 405] on span "Apply" at bounding box center [252, 412] width 27 height 15
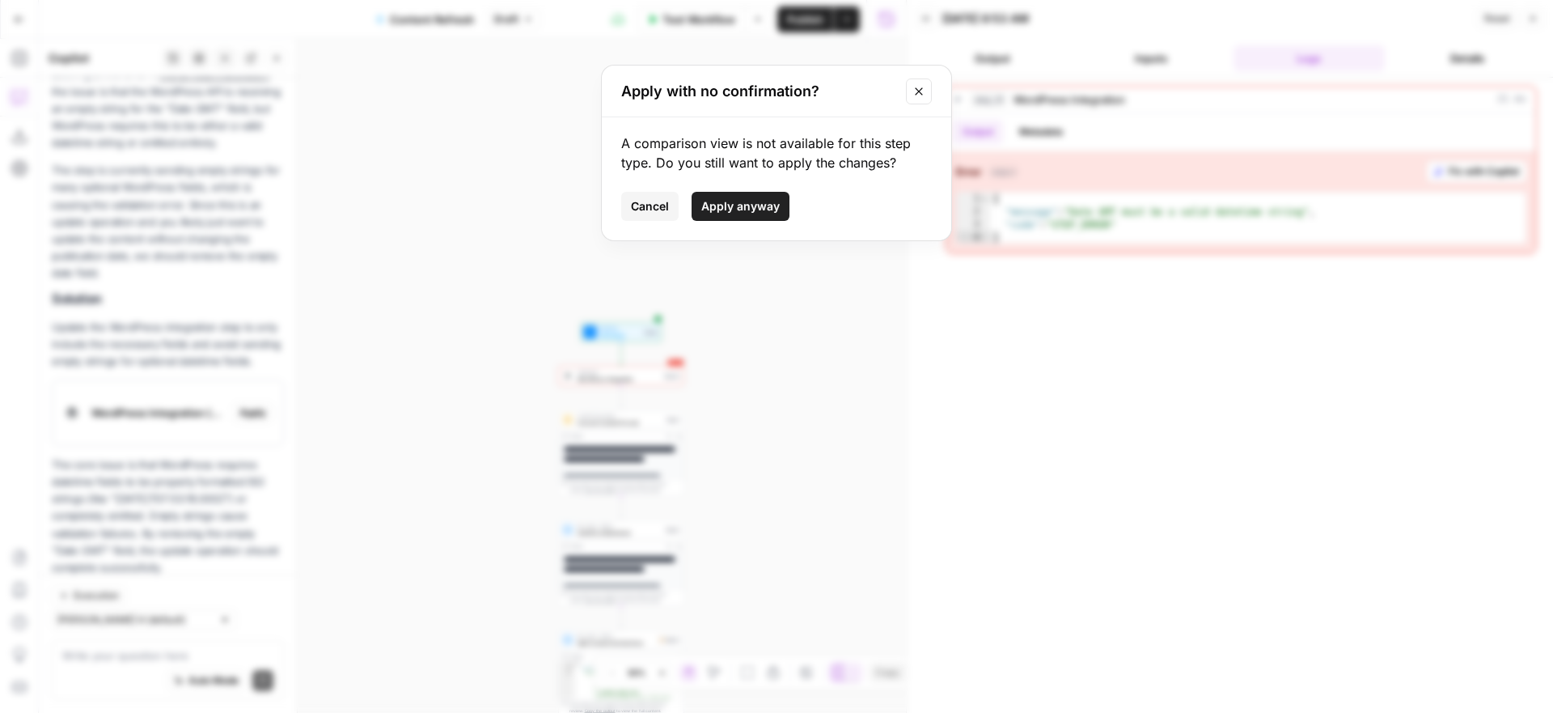
click at [760, 202] on span "Apply anyway" at bounding box center [740, 206] width 78 height 16
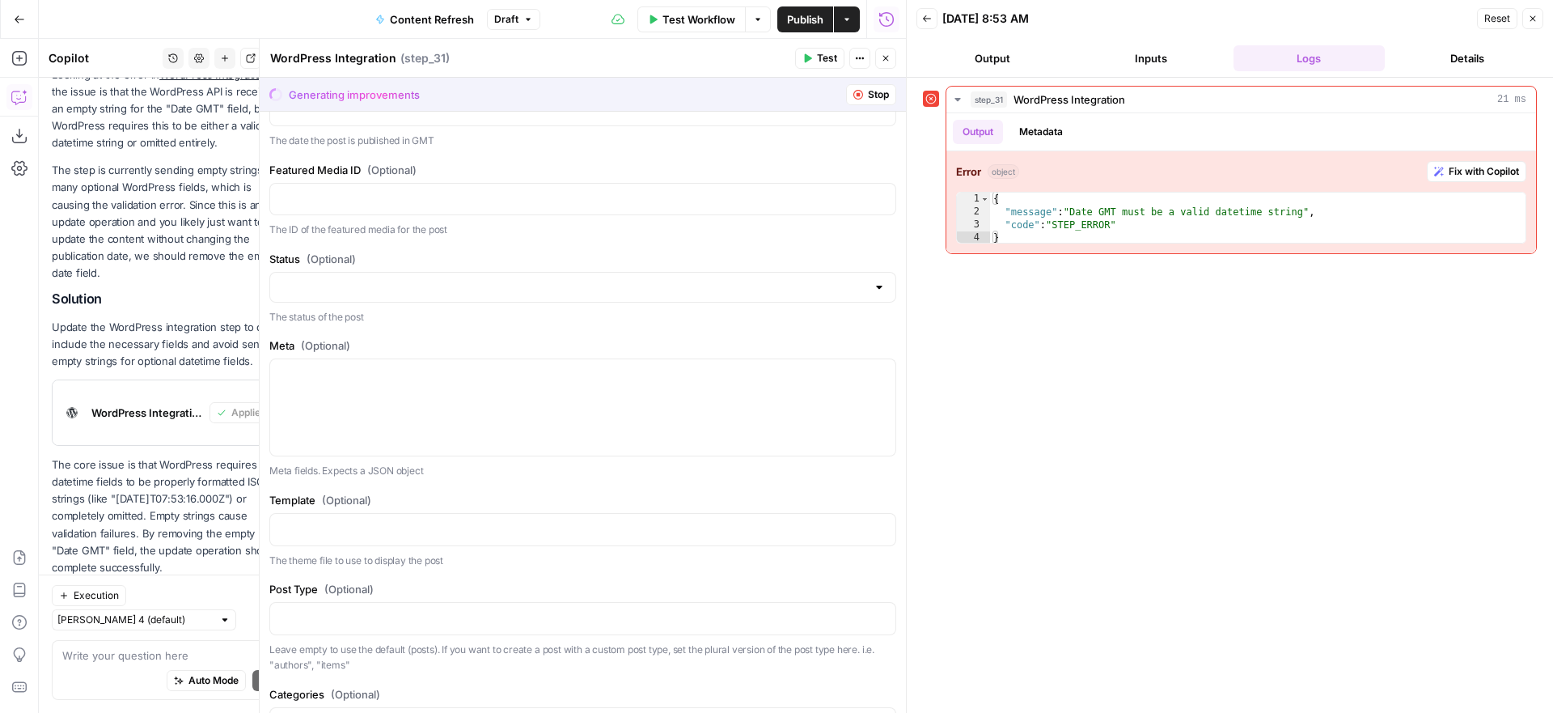
scroll to position [1217, 0]
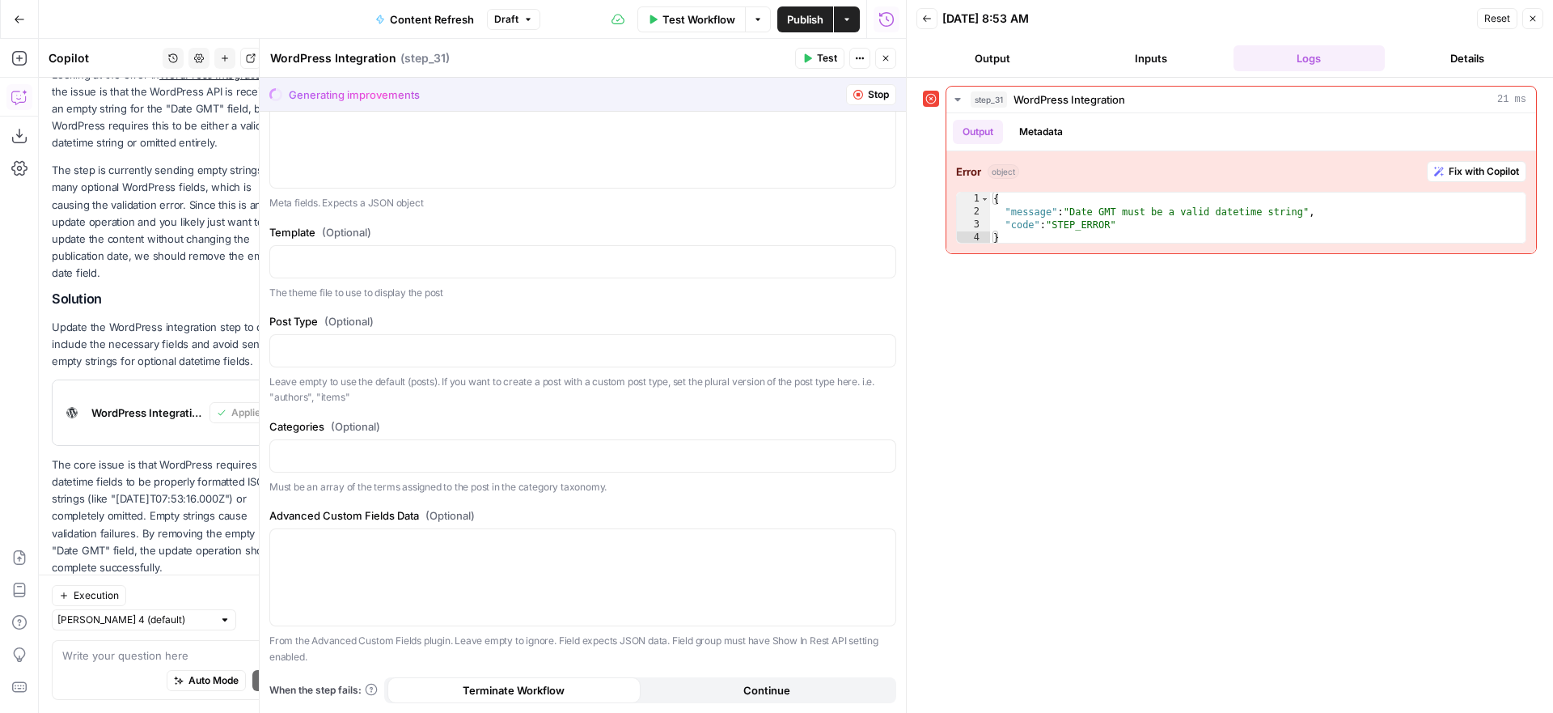
click at [863, 93] on button "Stop" at bounding box center [871, 94] width 50 height 21
click at [866, 90] on button "Stop" at bounding box center [871, 94] width 50 height 21
click at [855, 90] on icon "button" at bounding box center [858, 95] width 10 height 10
click at [887, 56] on icon "button" at bounding box center [886, 58] width 10 height 10
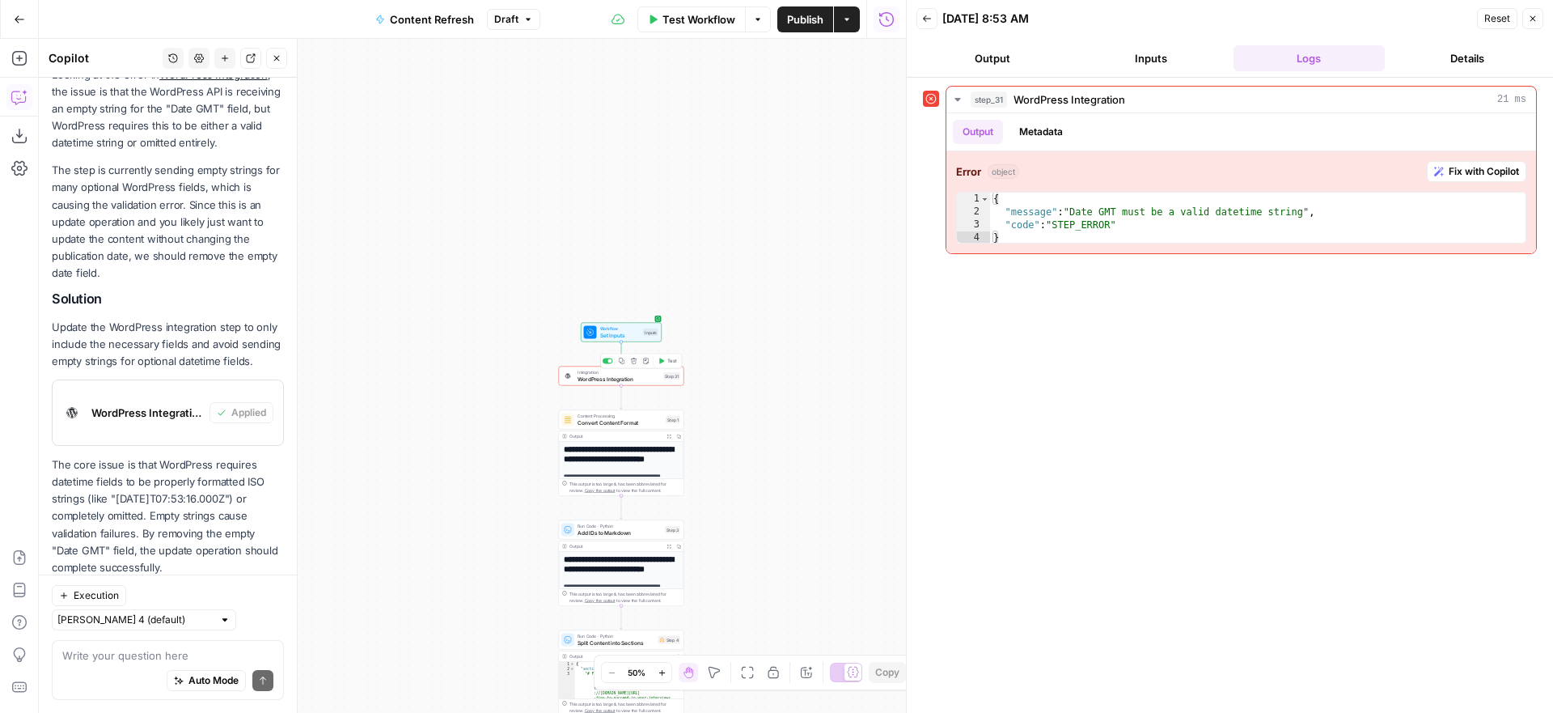
click at [646, 384] on div "Integration WordPress Integration Step 31 Copy step Delete step Add Note Test" at bounding box center [621, 375] width 125 height 19
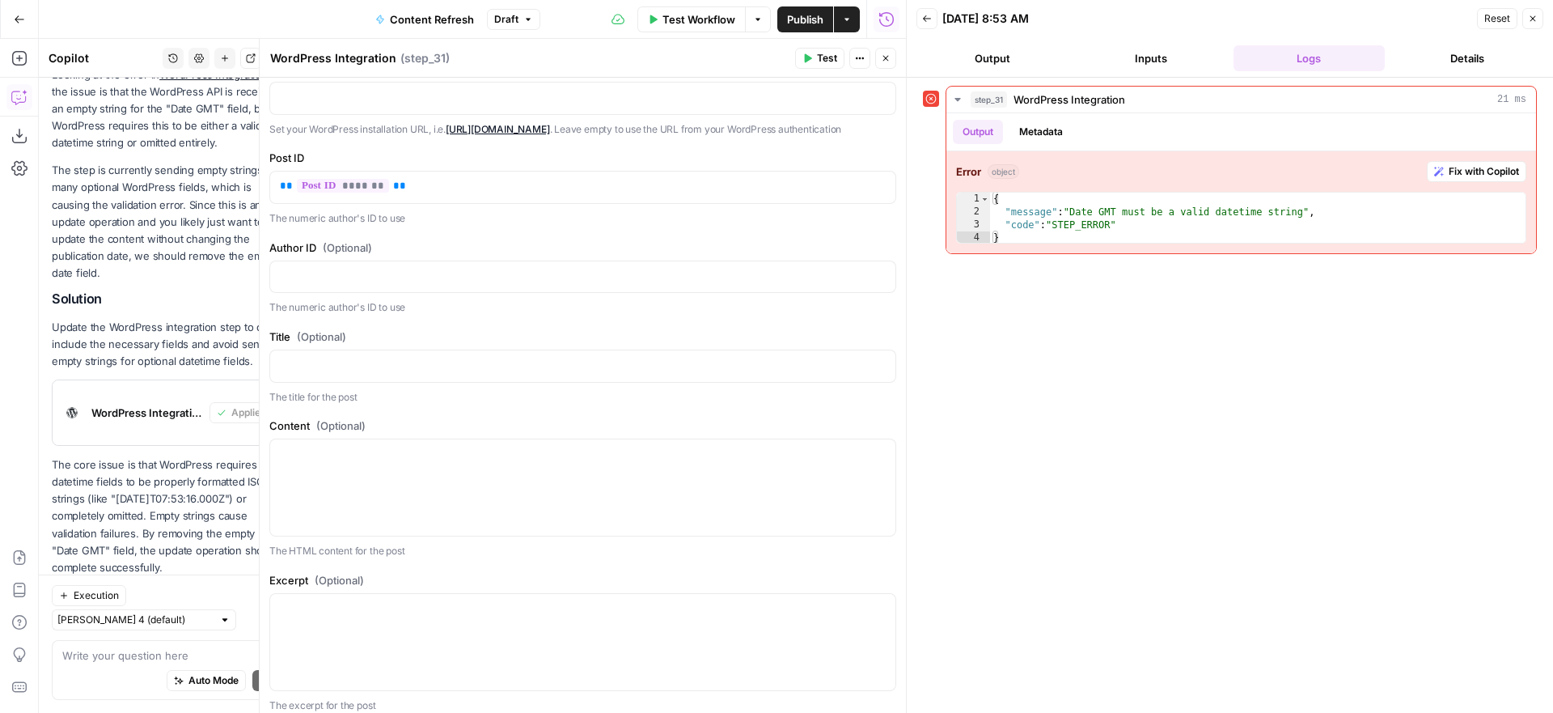
scroll to position [0, 0]
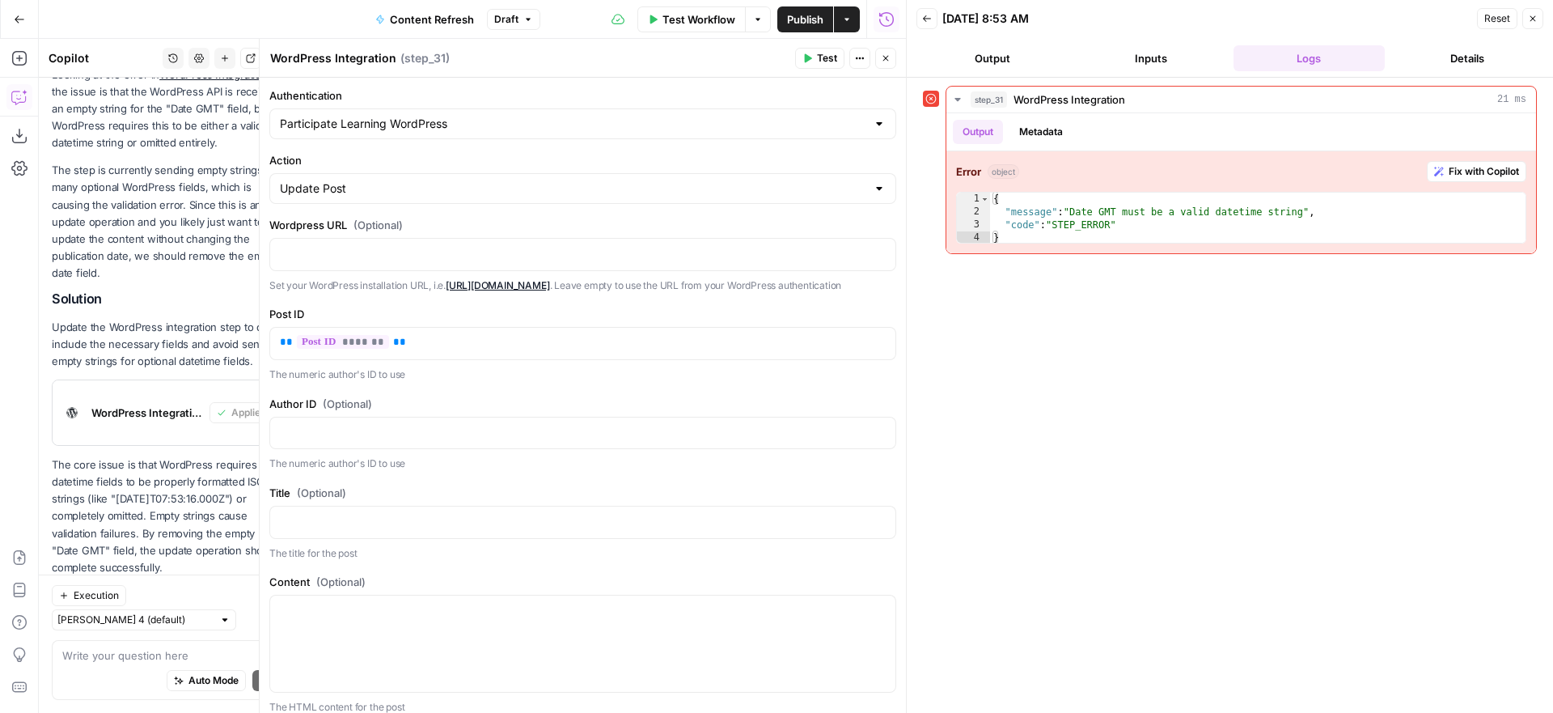
click at [816, 67] on button "Test" at bounding box center [819, 58] width 49 height 21
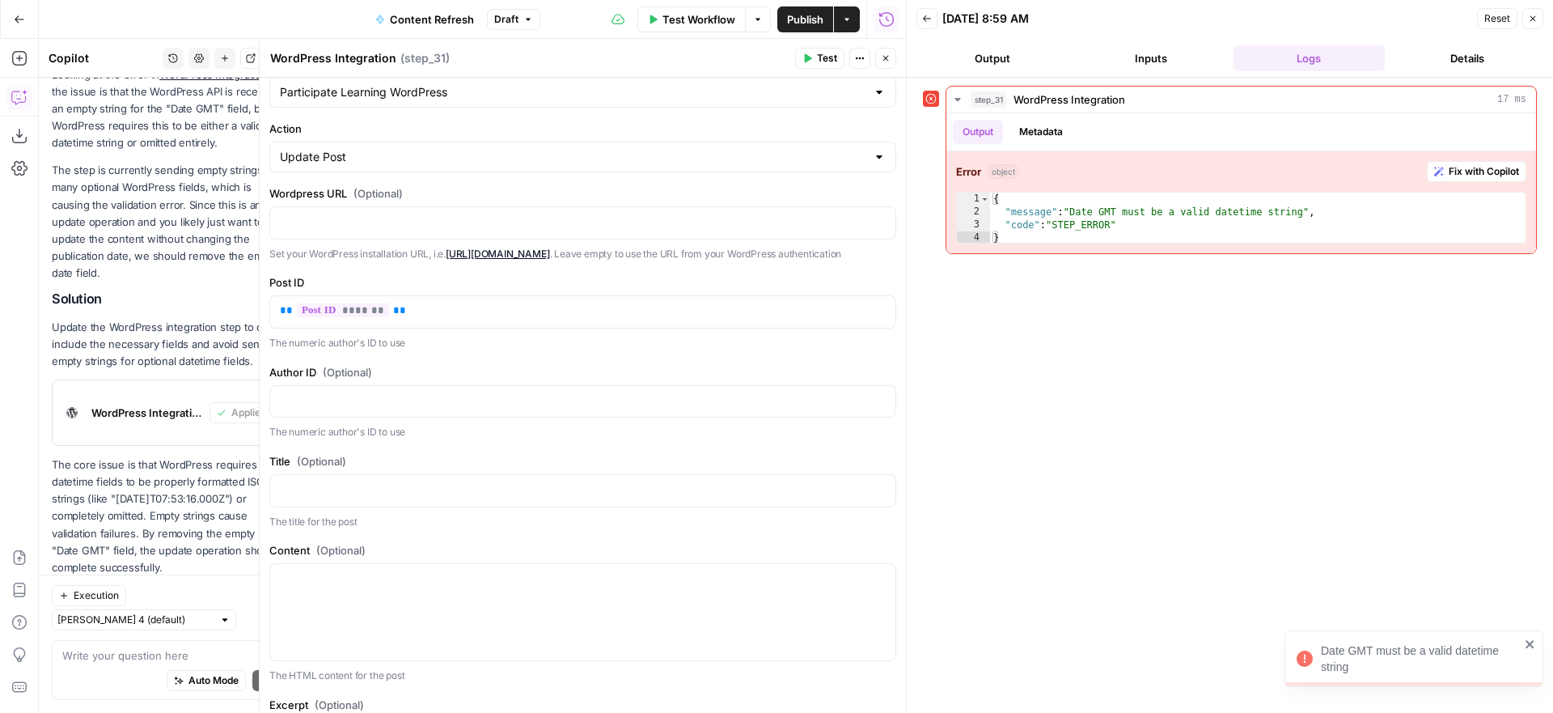
scroll to position [33, 0]
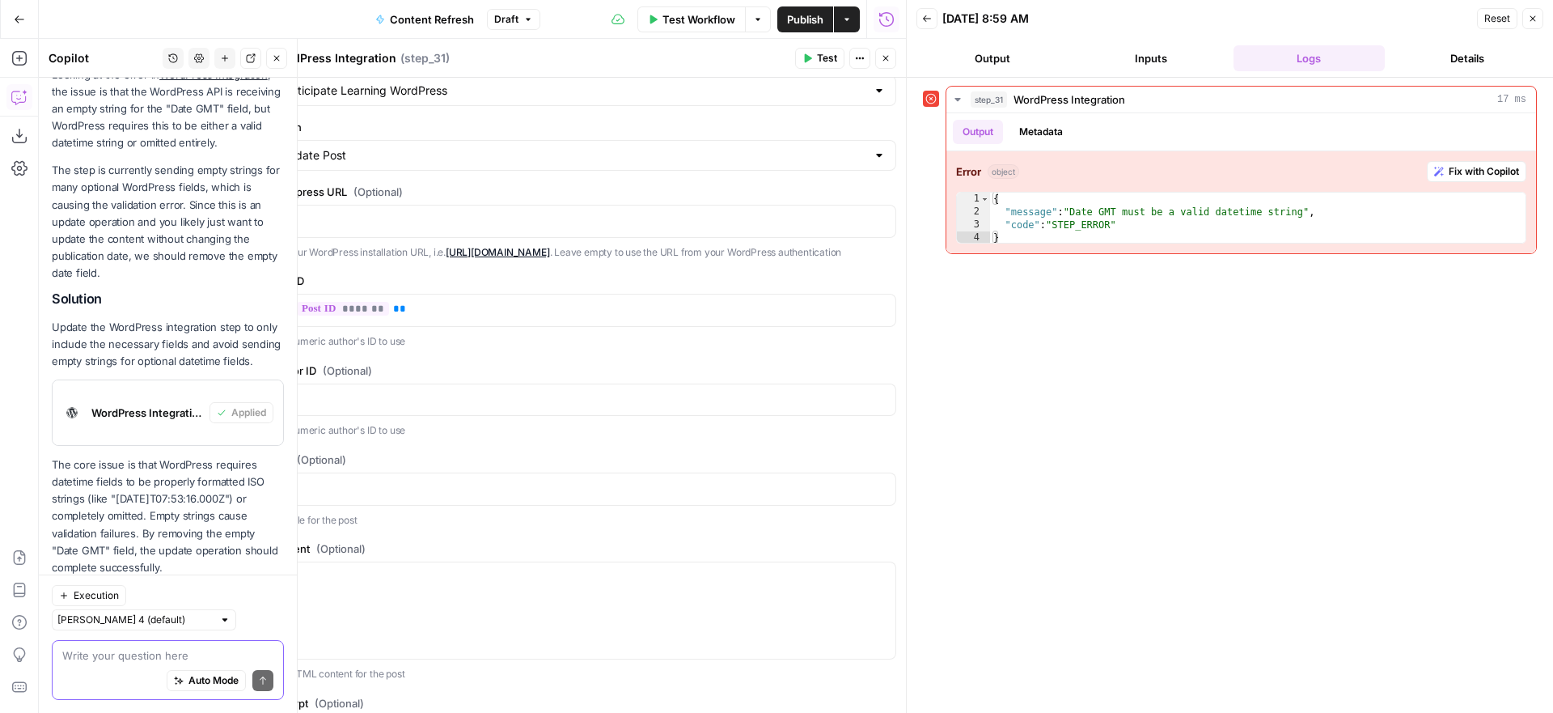
click at [147, 655] on textarea at bounding box center [167, 655] width 211 height 16
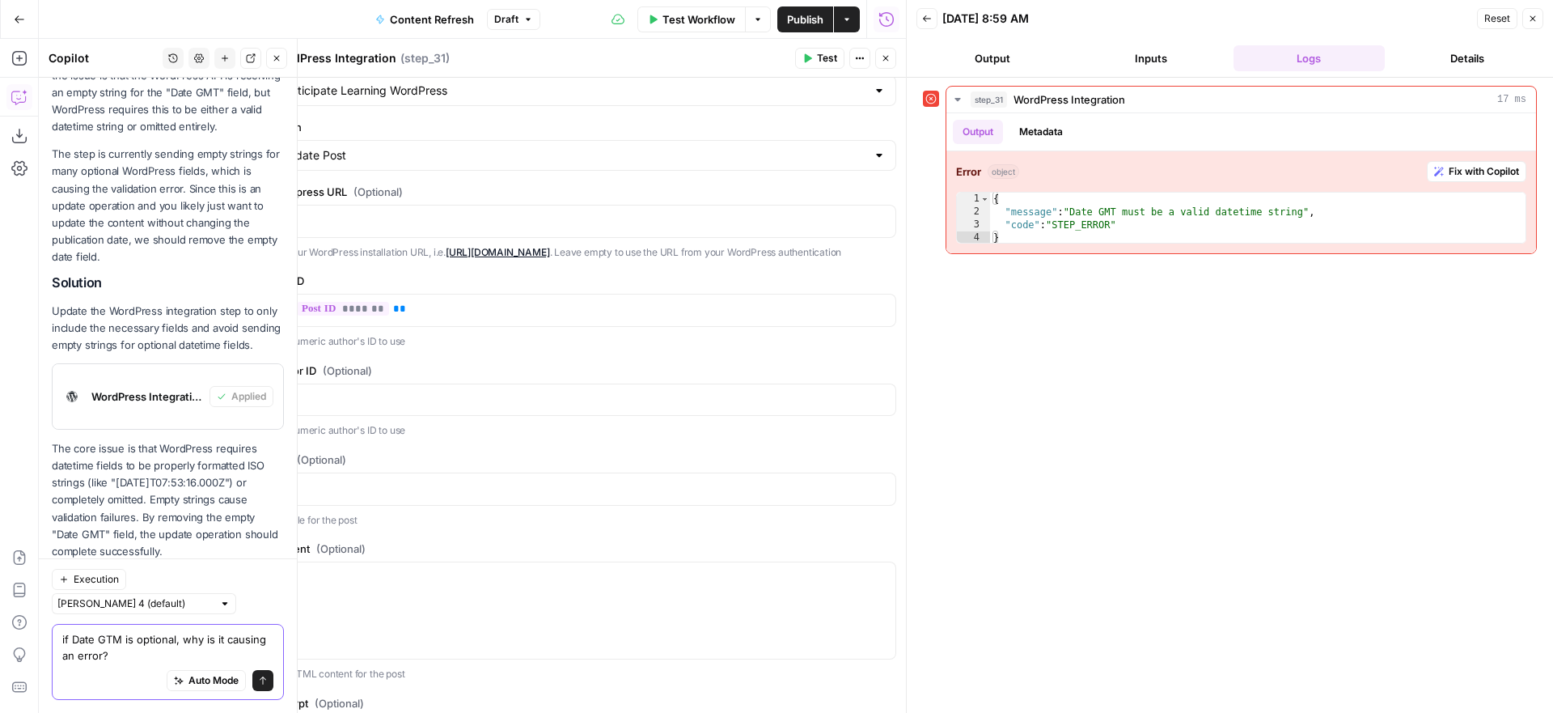
type textarea "if Date GTM is optional, why is it causing an error?"
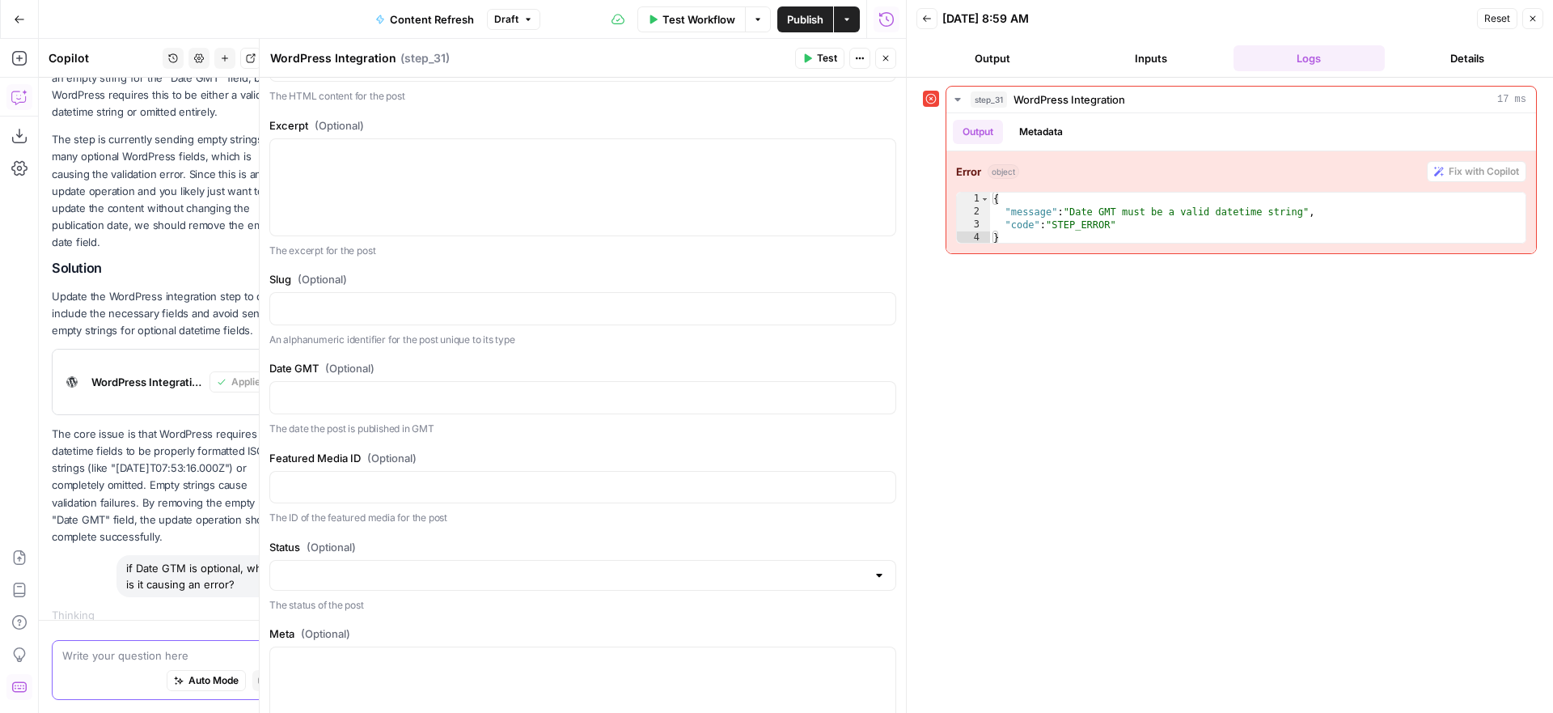
scroll to position [622, 0]
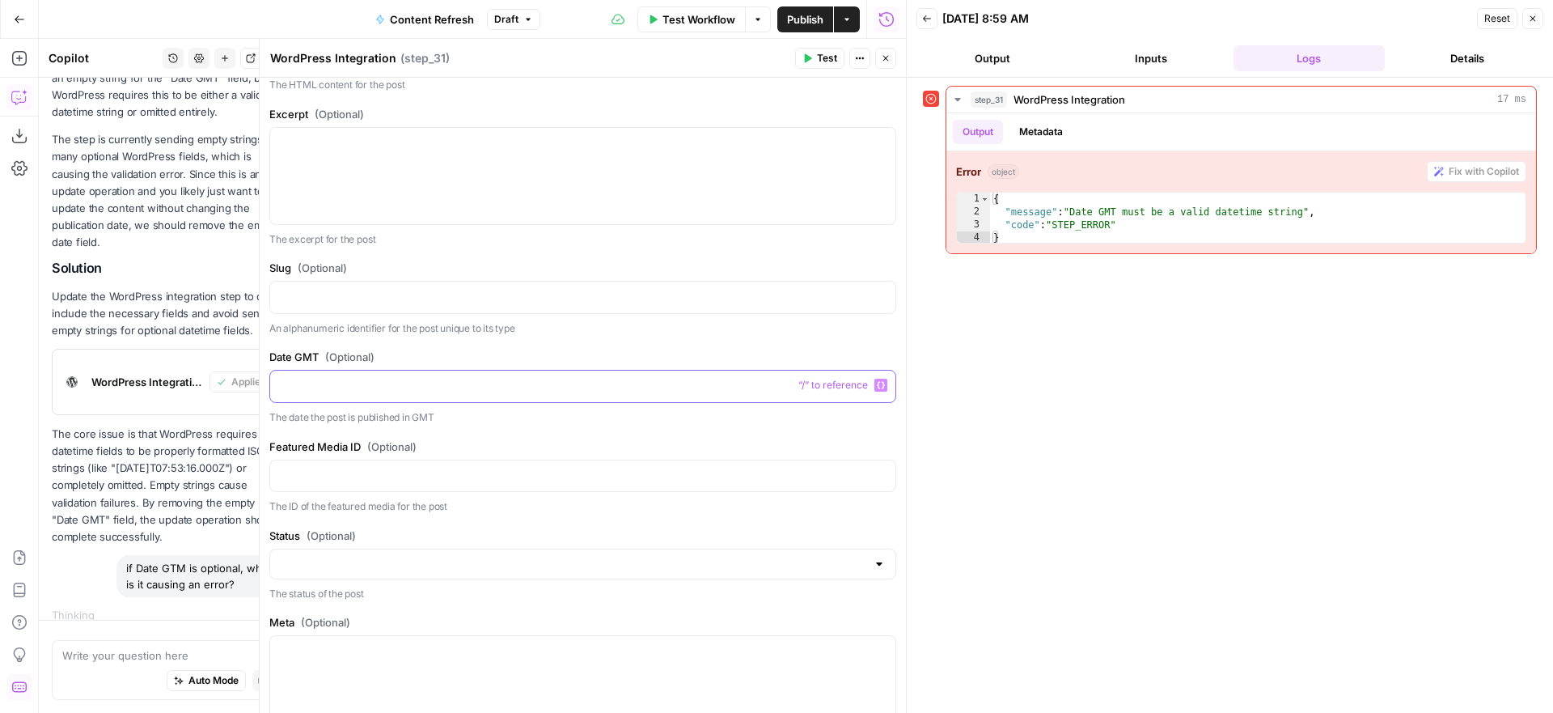
click at [493, 393] on p at bounding box center [583, 385] width 606 height 16
click at [613, 366] on label "Date GMT (Optional)" at bounding box center [582, 360] width 627 height 16
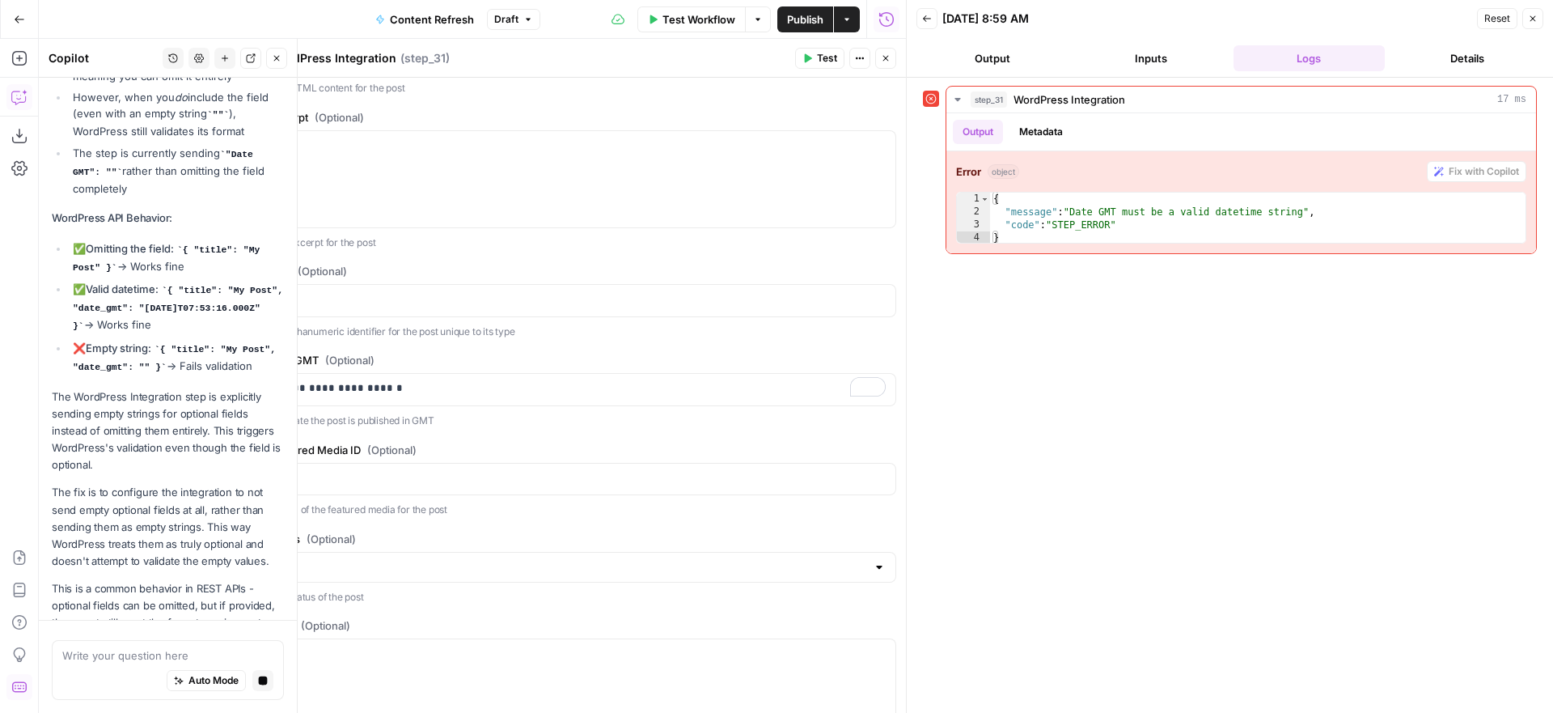
scroll to position [1014, 0]
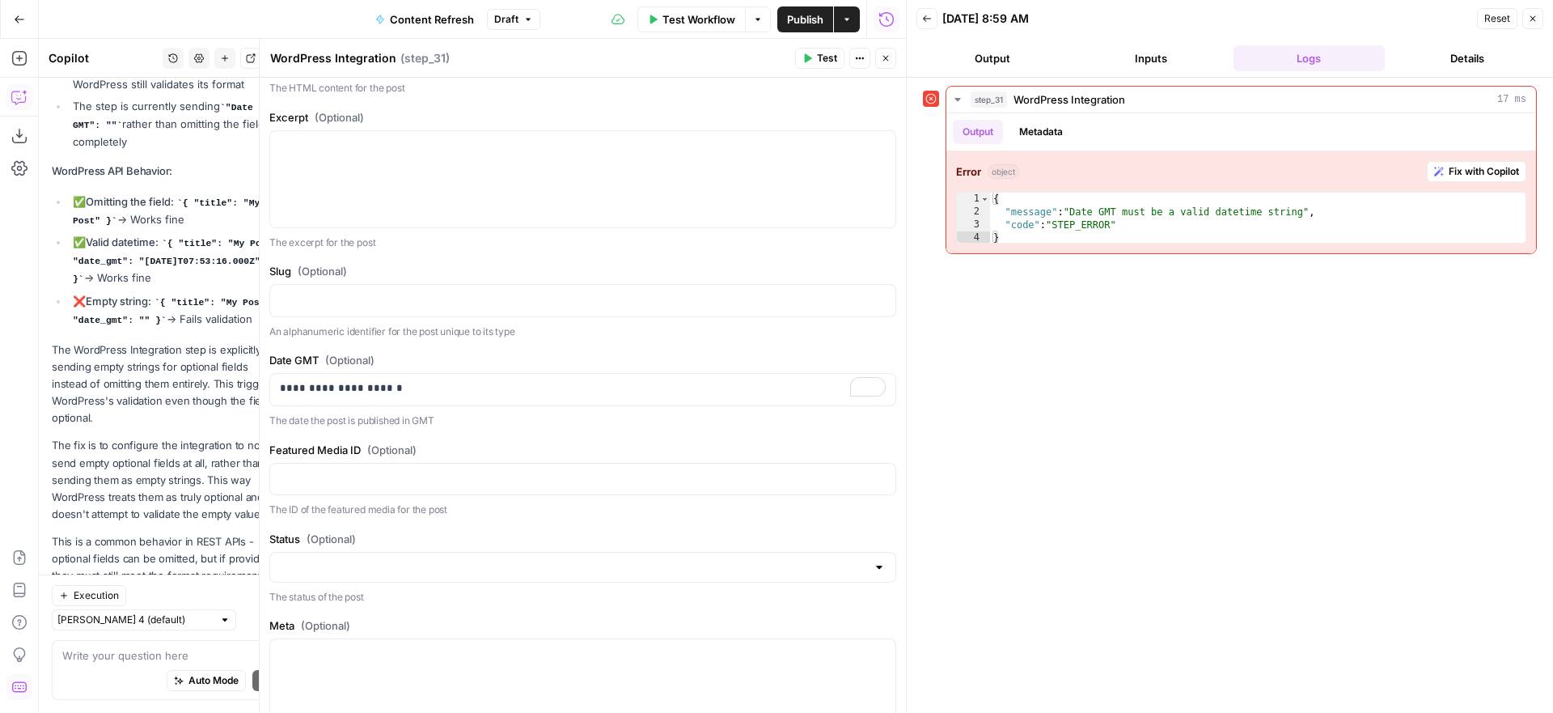
click at [825, 57] on span "Test" at bounding box center [827, 58] width 20 height 15
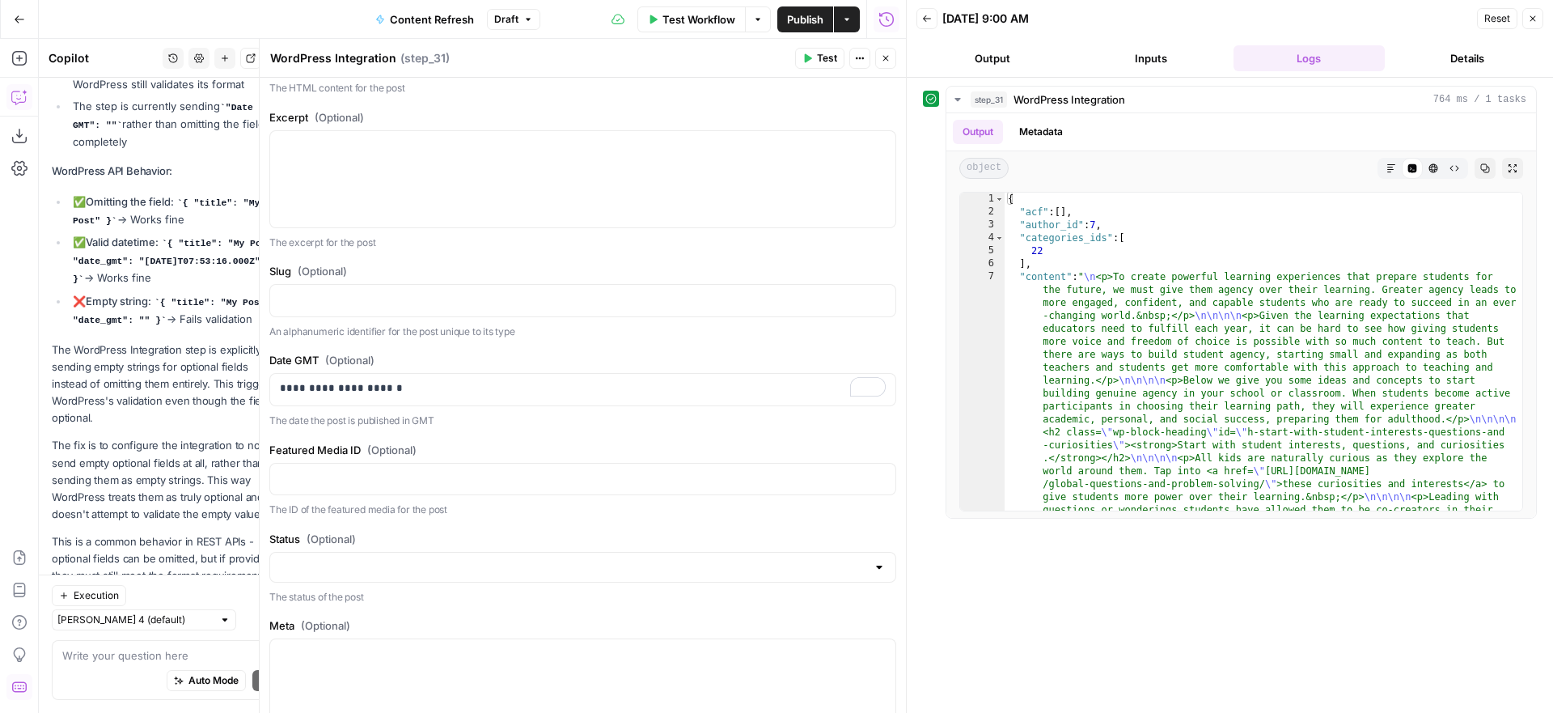
click at [882, 57] on icon "button" at bounding box center [886, 58] width 10 height 10
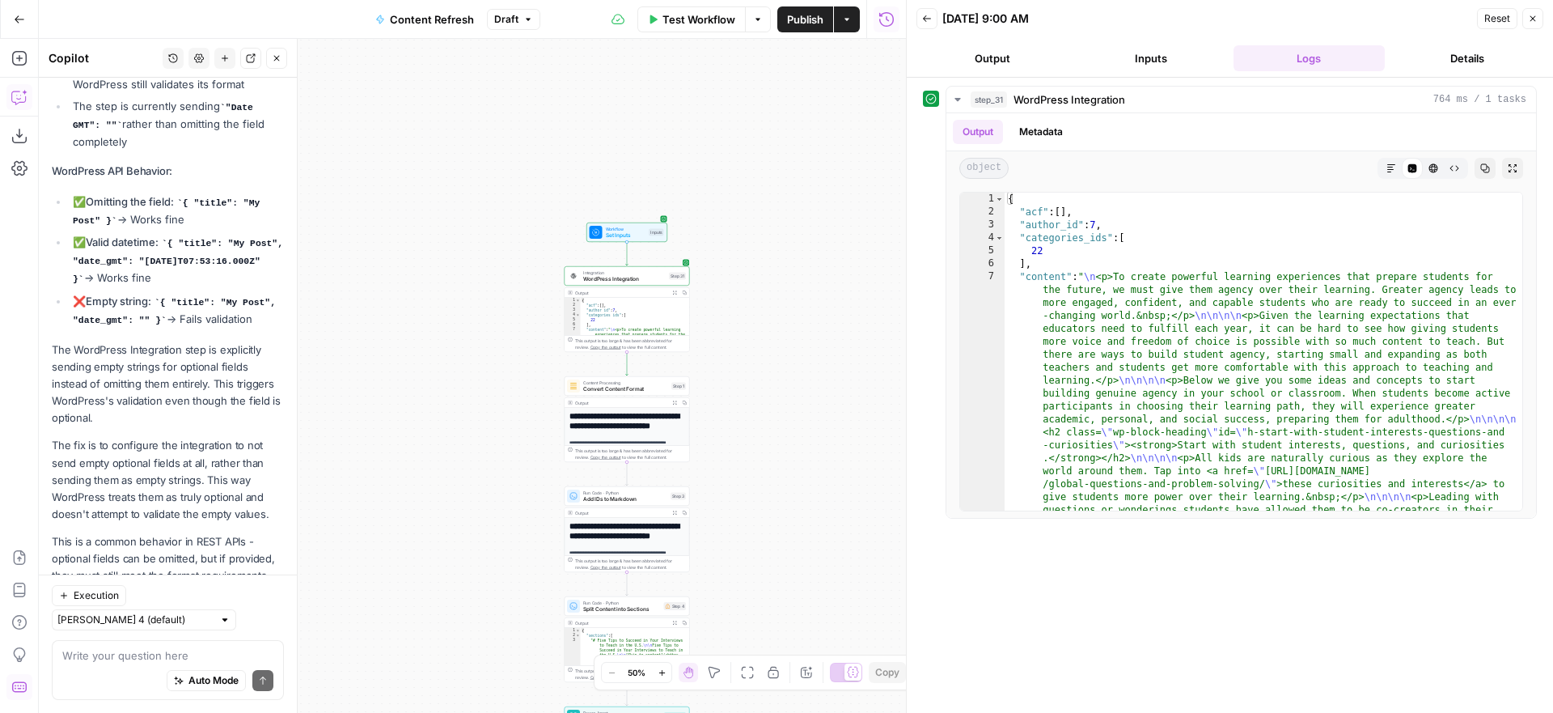
click at [738, 366] on div "Workflow Set Inputs Inputs Integration WordPress Integration Step 31 Output Exp…" at bounding box center [472, 376] width 867 height 674
click at [641, 388] on span "Convert Content Format" at bounding box center [626, 389] width 85 height 8
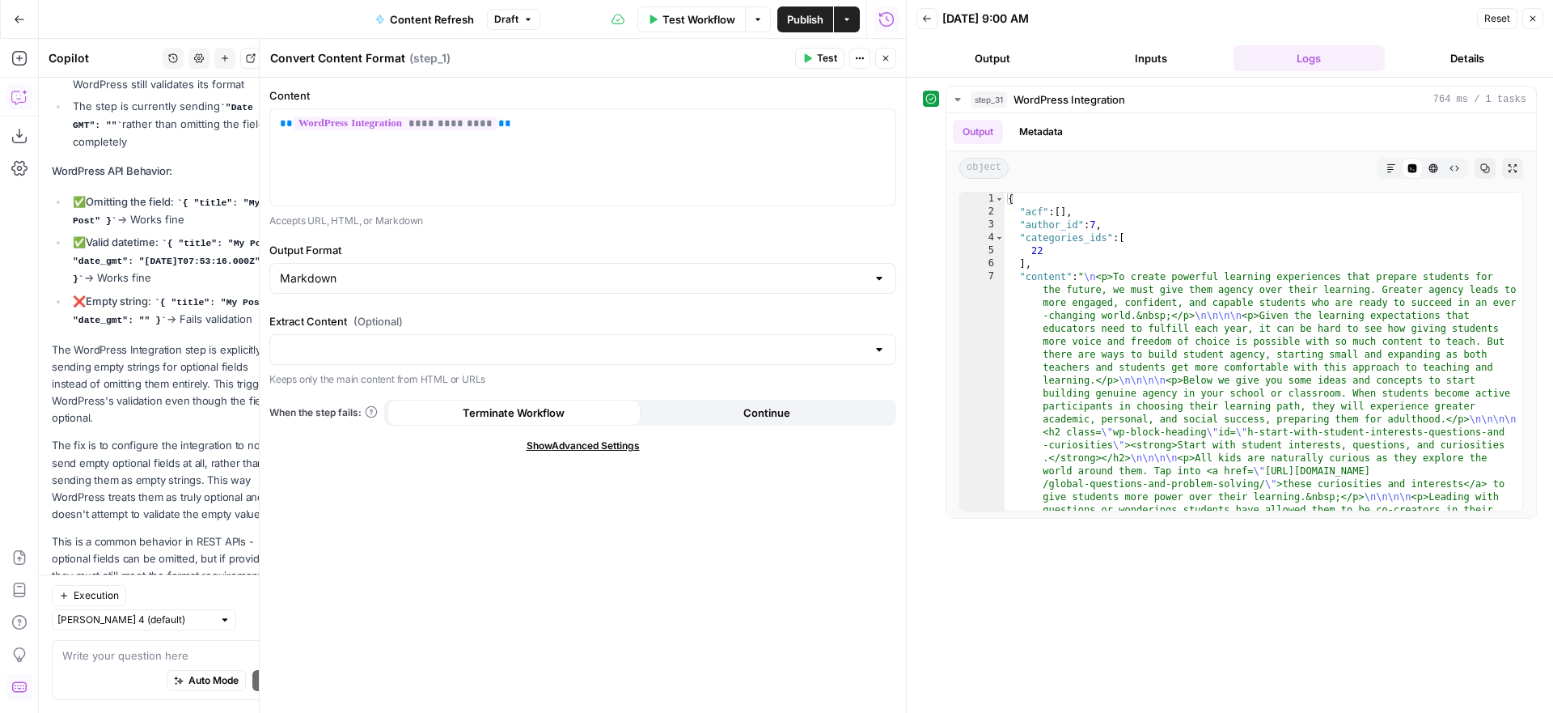
drag, startPoint x: 887, startPoint y: 60, endPoint x: 874, endPoint y: 72, distance: 17.2
click at [887, 60] on icon "button" at bounding box center [886, 58] width 10 height 10
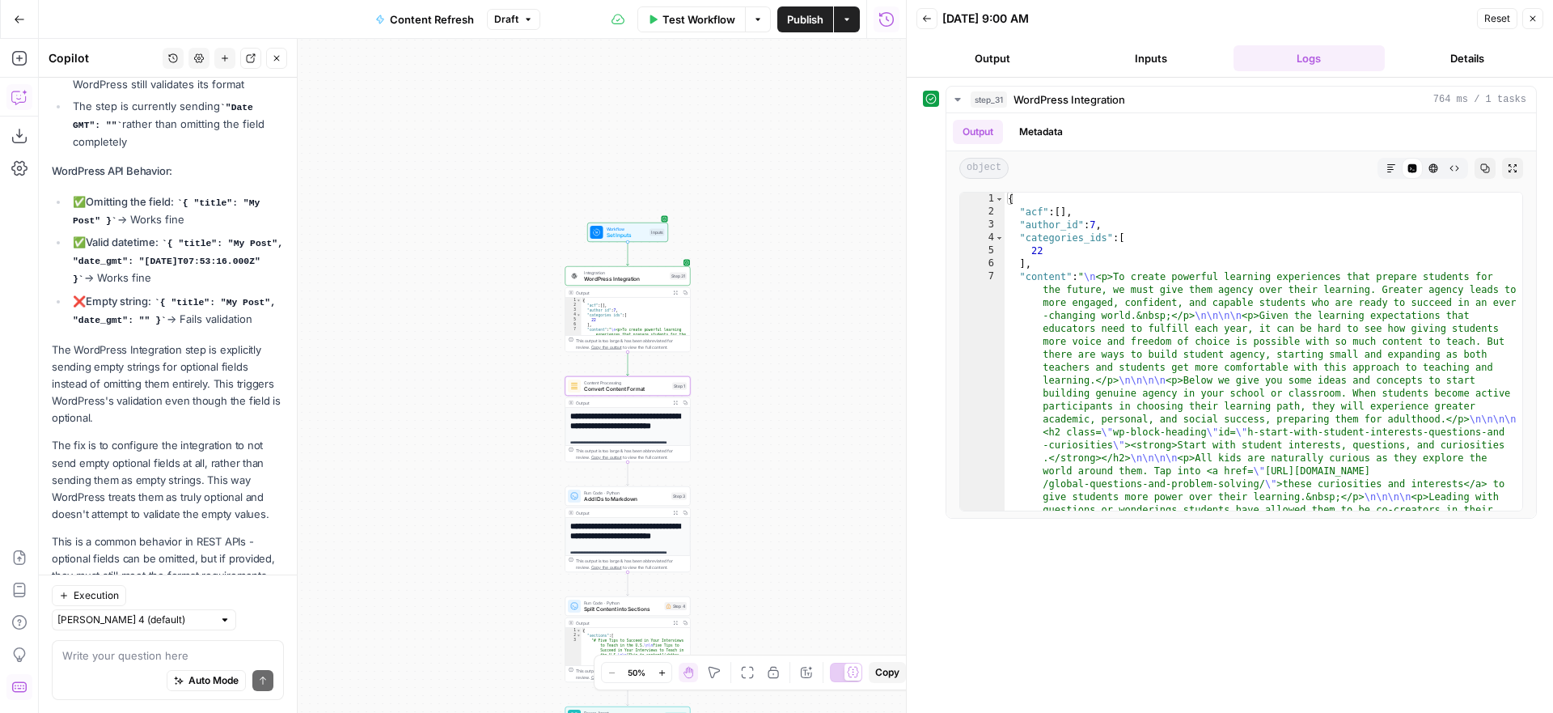
click at [708, 26] on span "Test Workflow" at bounding box center [698, 19] width 73 height 16
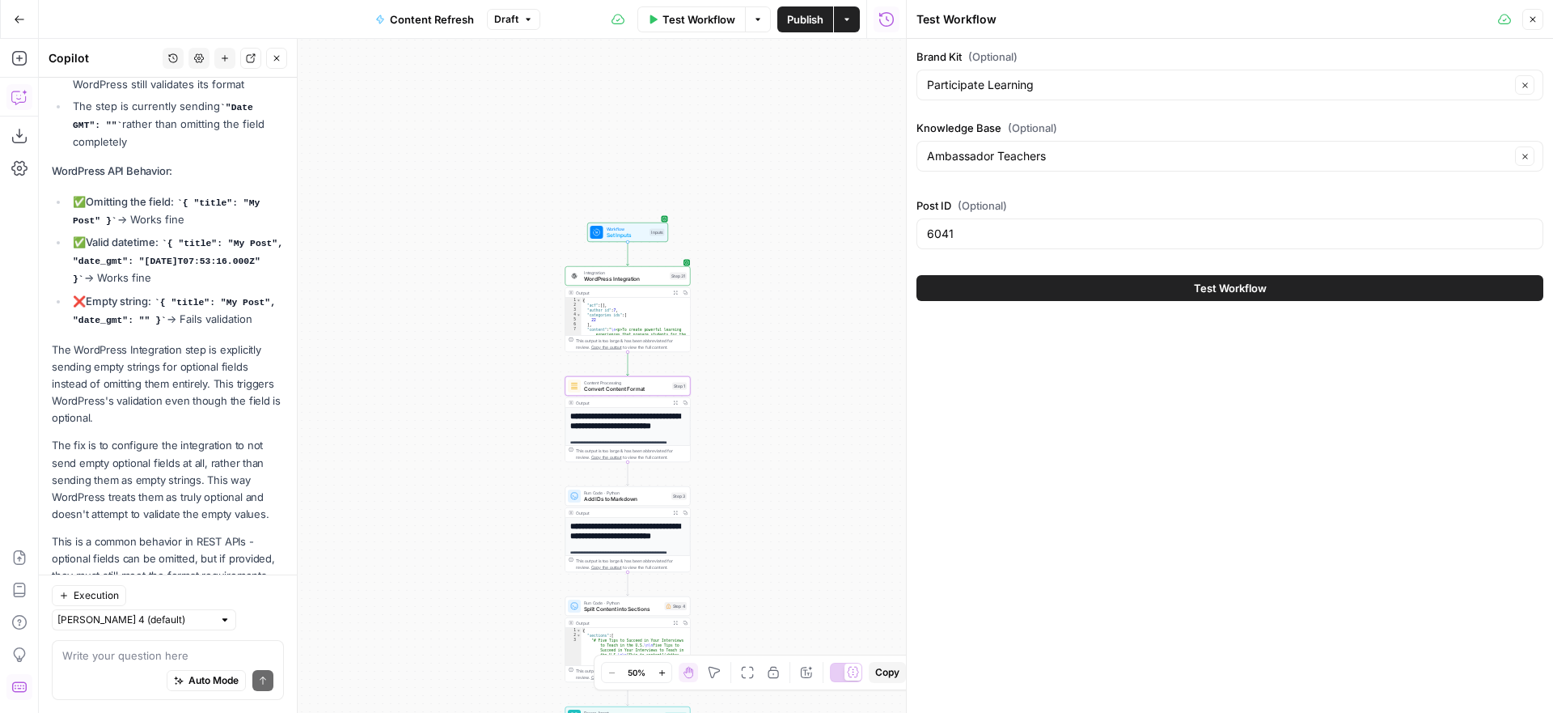
click at [1187, 285] on button "Test Workflow" at bounding box center [1229, 288] width 627 height 26
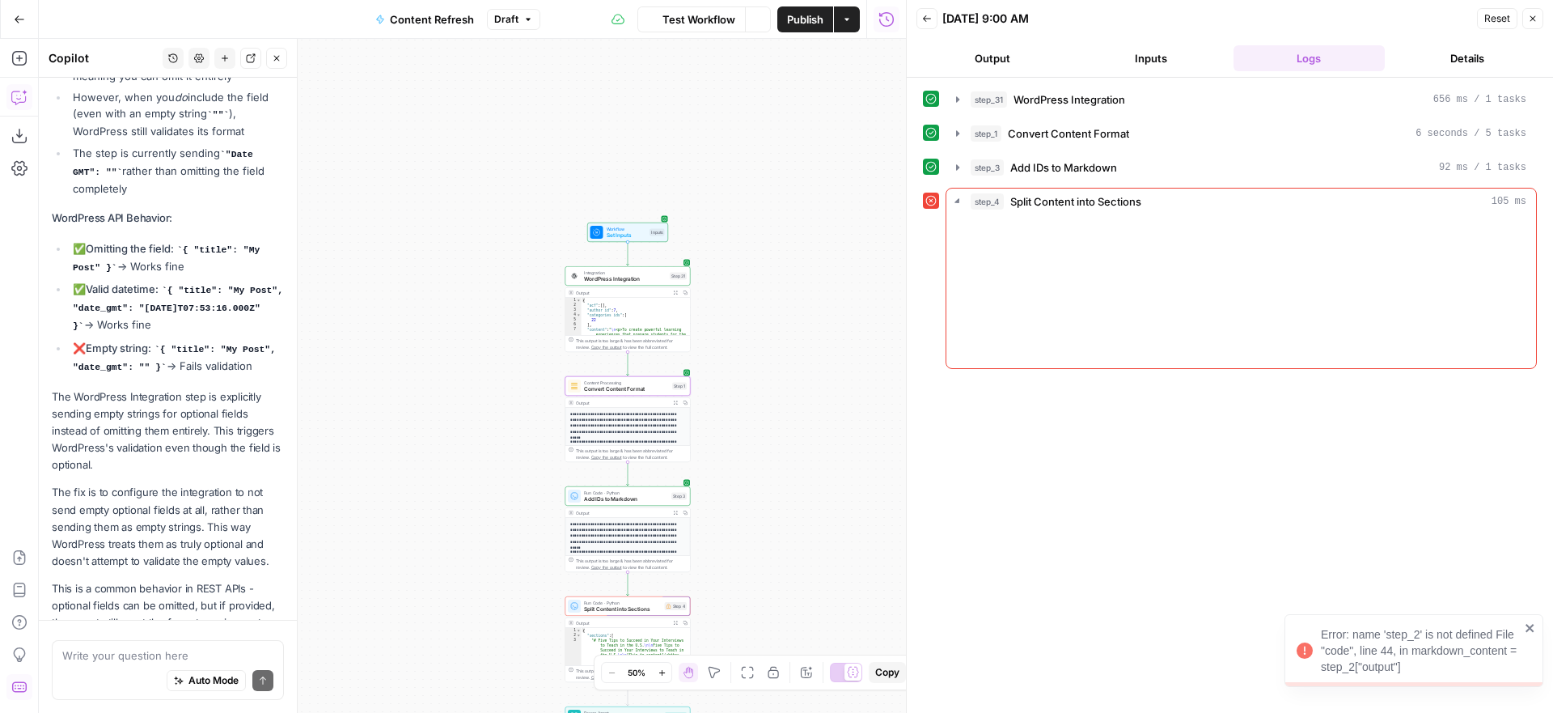
scroll to position [1014, 0]
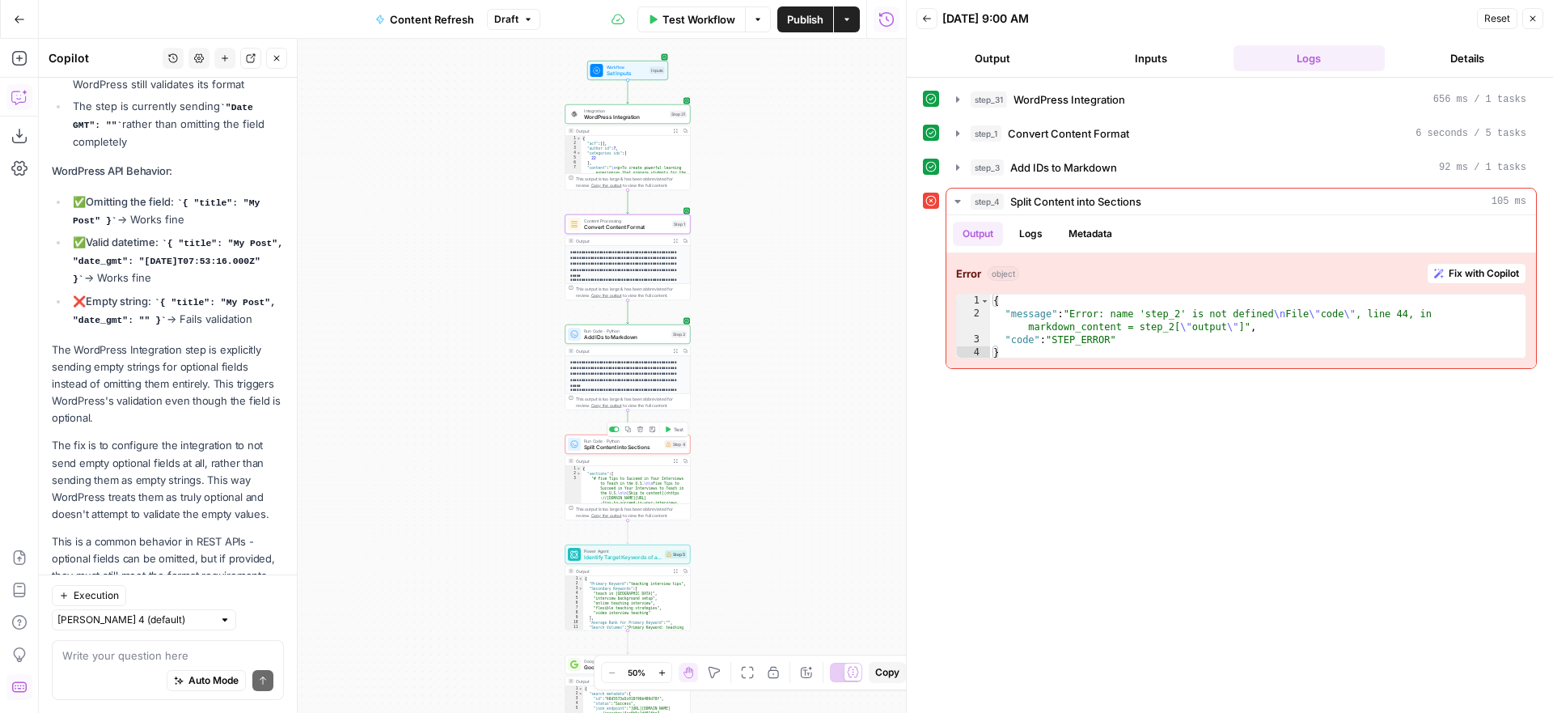
click at [644, 444] on span "Split Content into Sections" at bounding box center [623, 447] width 78 height 8
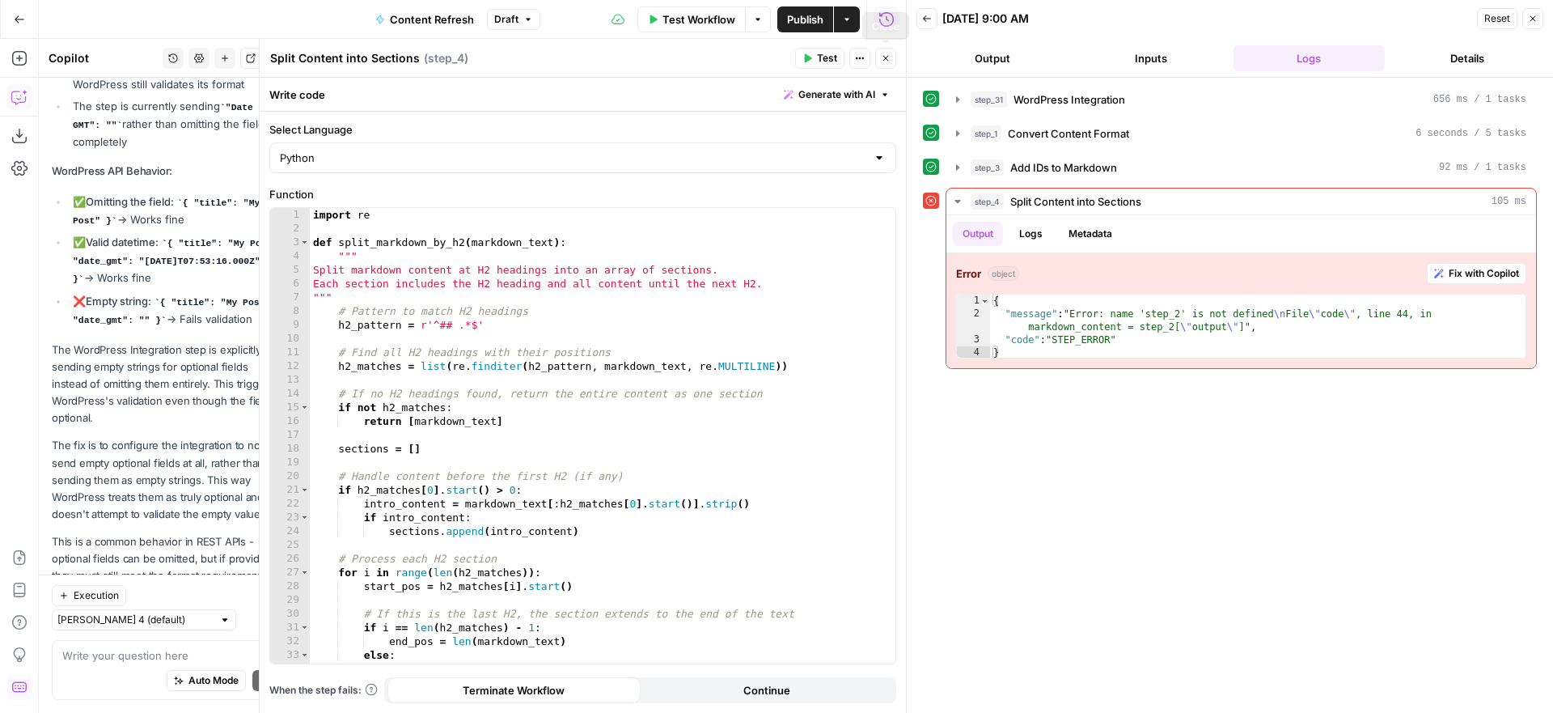
click at [881, 57] on icon "button" at bounding box center [886, 58] width 10 height 10
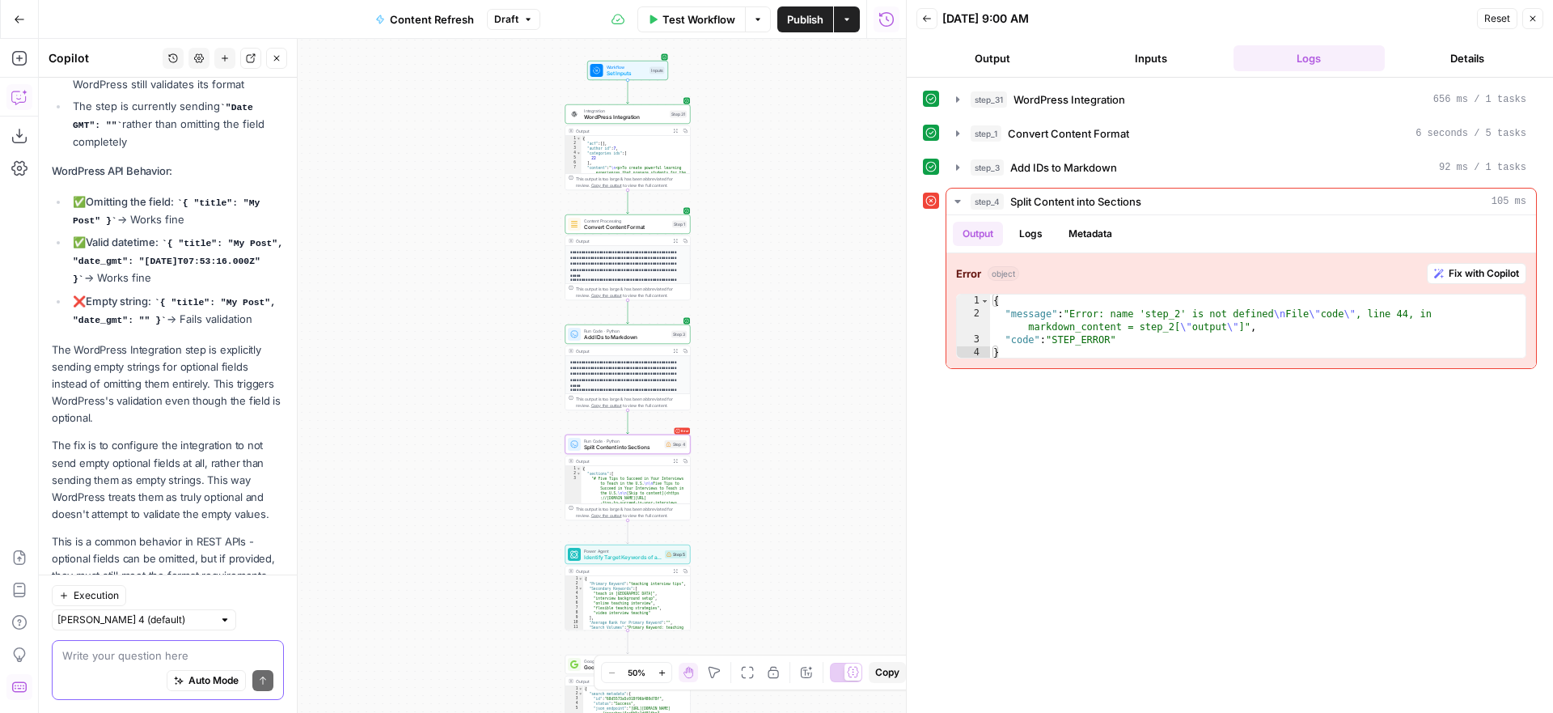
click at [134, 654] on textarea at bounding box center [167, 655] width 211 height 16
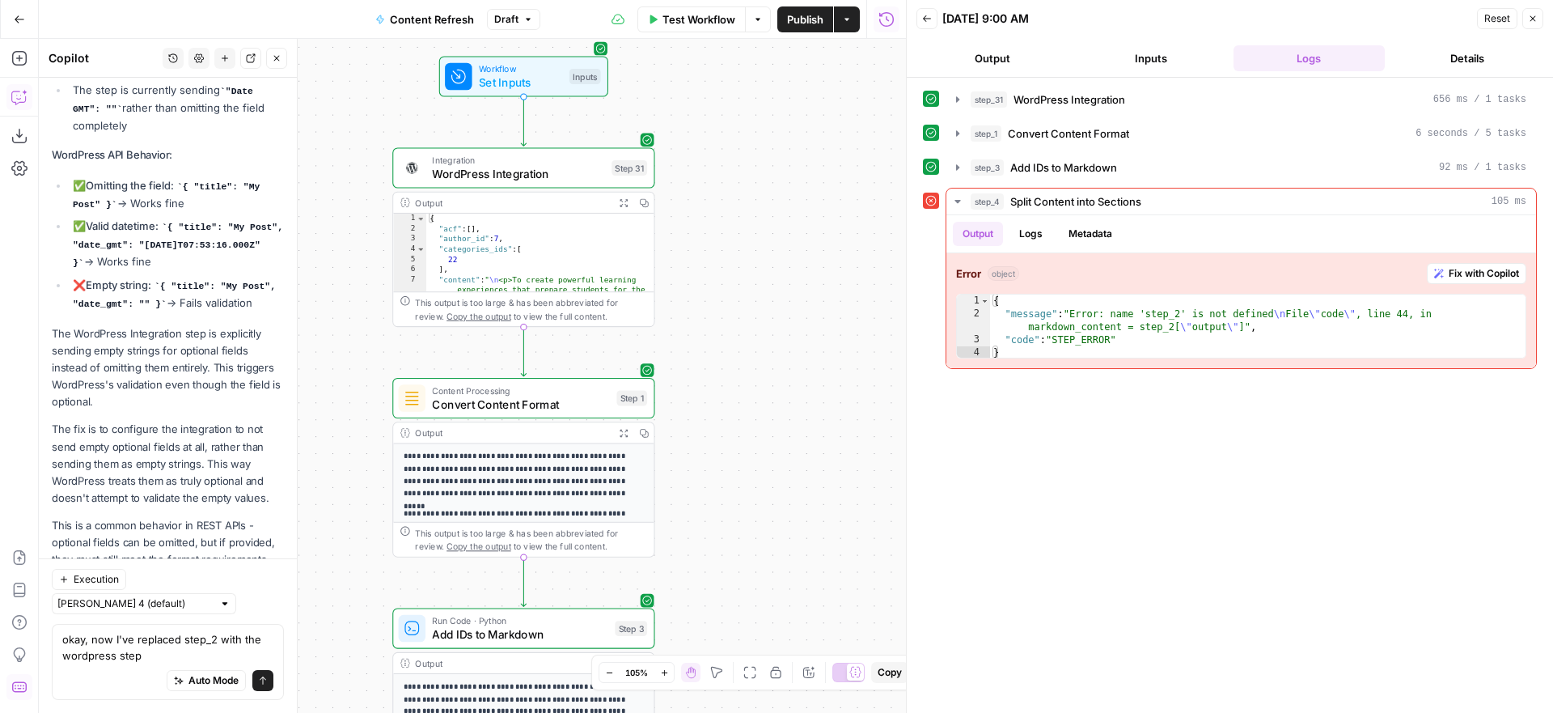
drag, startPoint x: 730, startPoint y: 186, endPoint x: 815, endPoint y: 335, distance: 171.4
click at [815, 335] on div "Workflow Set Inputs Inputs Integration WordPress Integration Step 31 Output Exp…" at bounding box center [472, 376] width 867 height 674
click at [163, 658] on textarea "okay, now I've replaced step_2 with the wordpress step" at bounding box center [167, 647] width 211 height 32
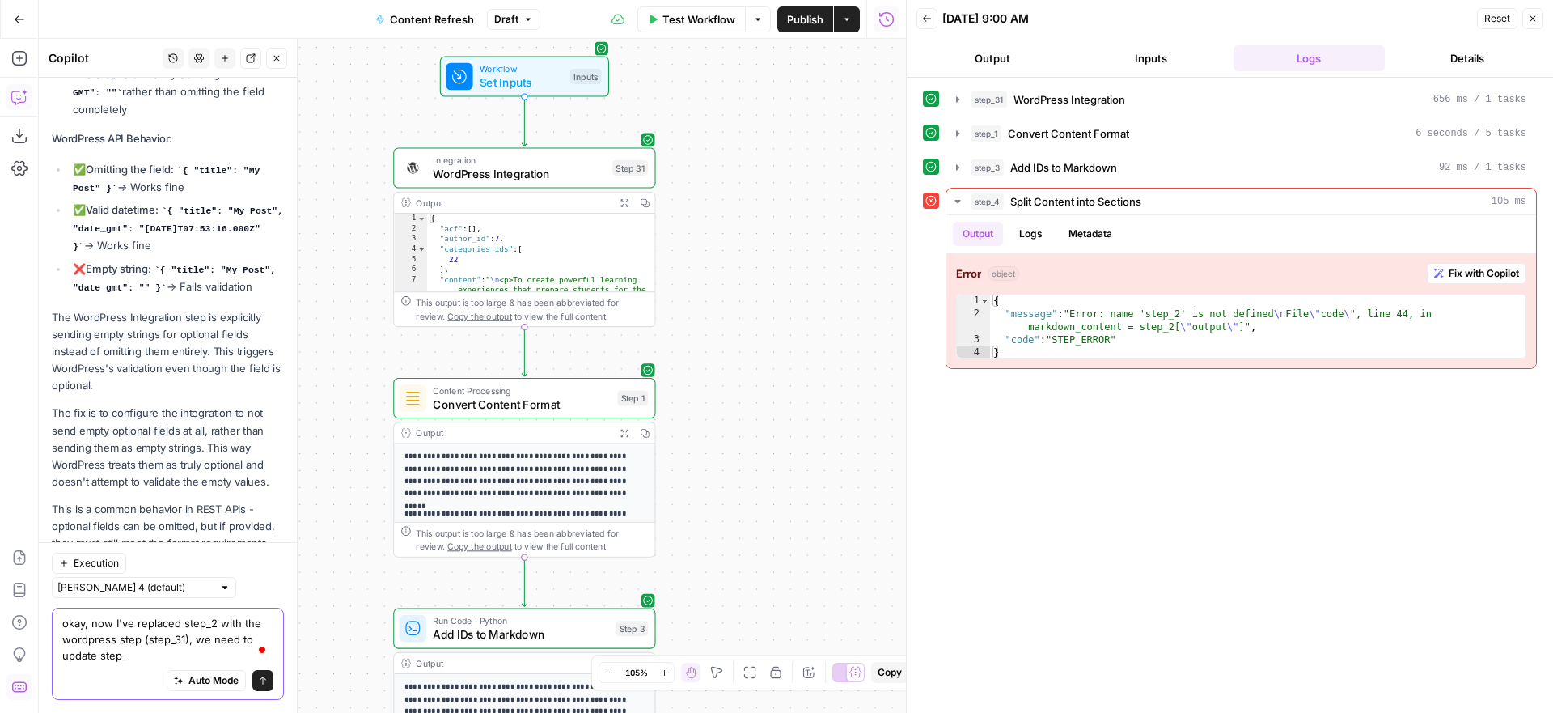
type textarea "okay, now I've replaced step_2 with the wordpress step (step_31), we need to up…"
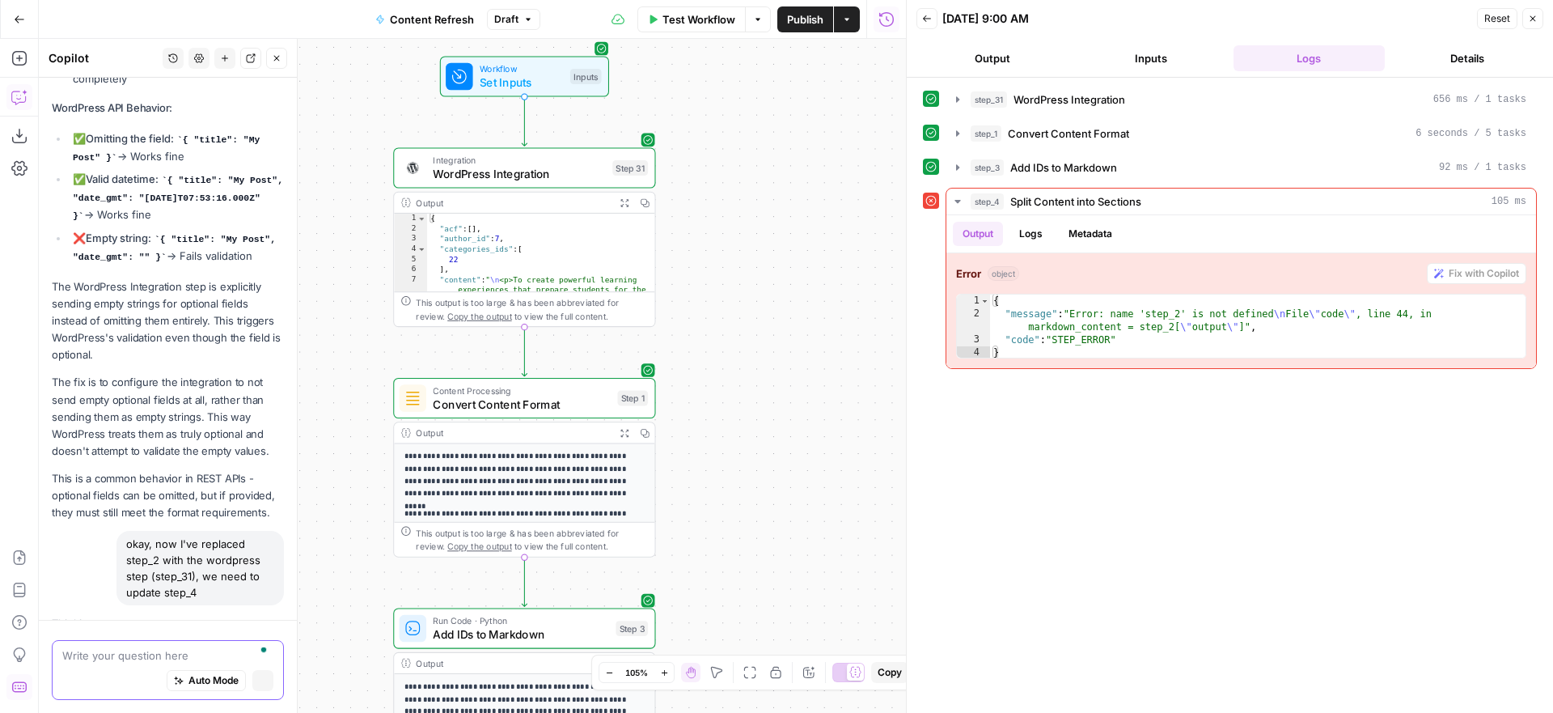
scroll to position [1025, 0]
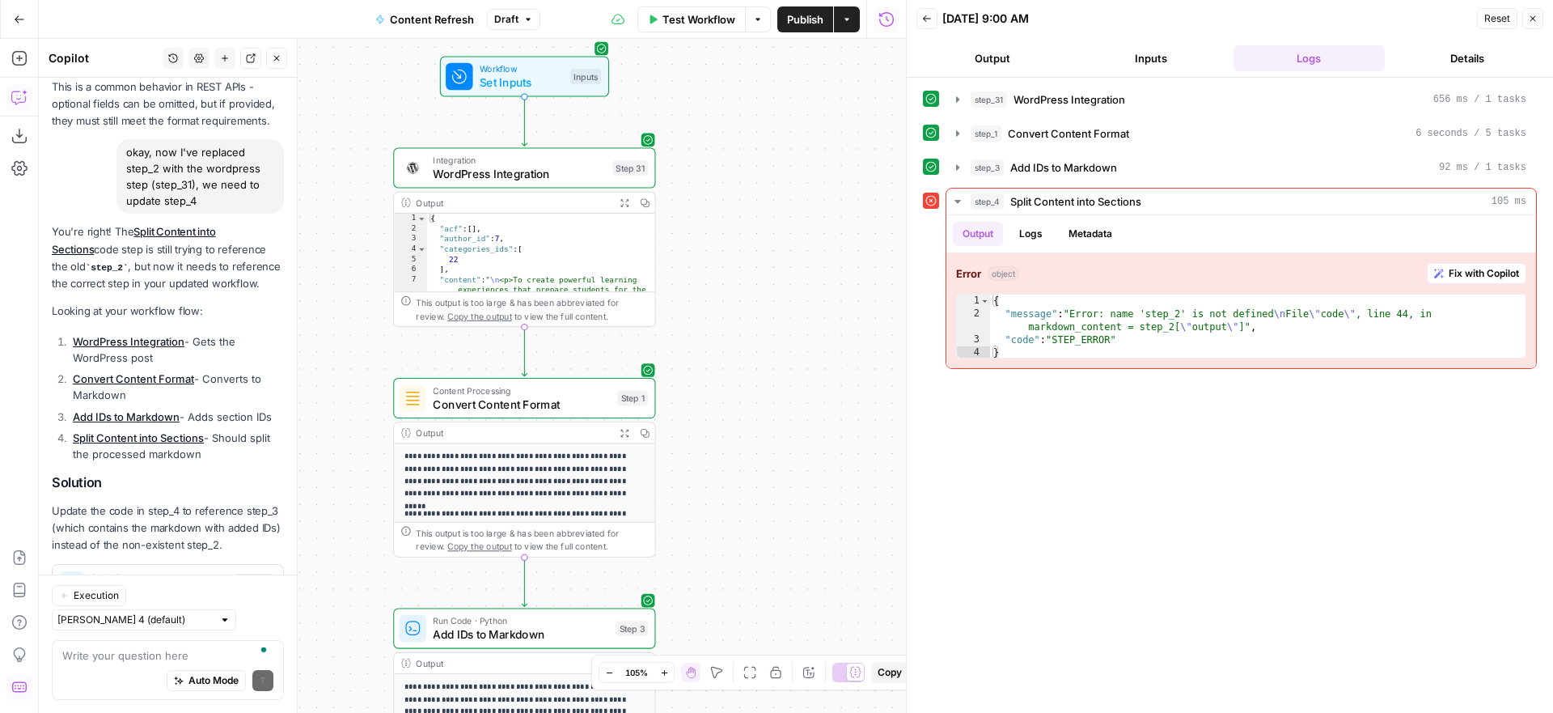
scroll to position [1567, 0]
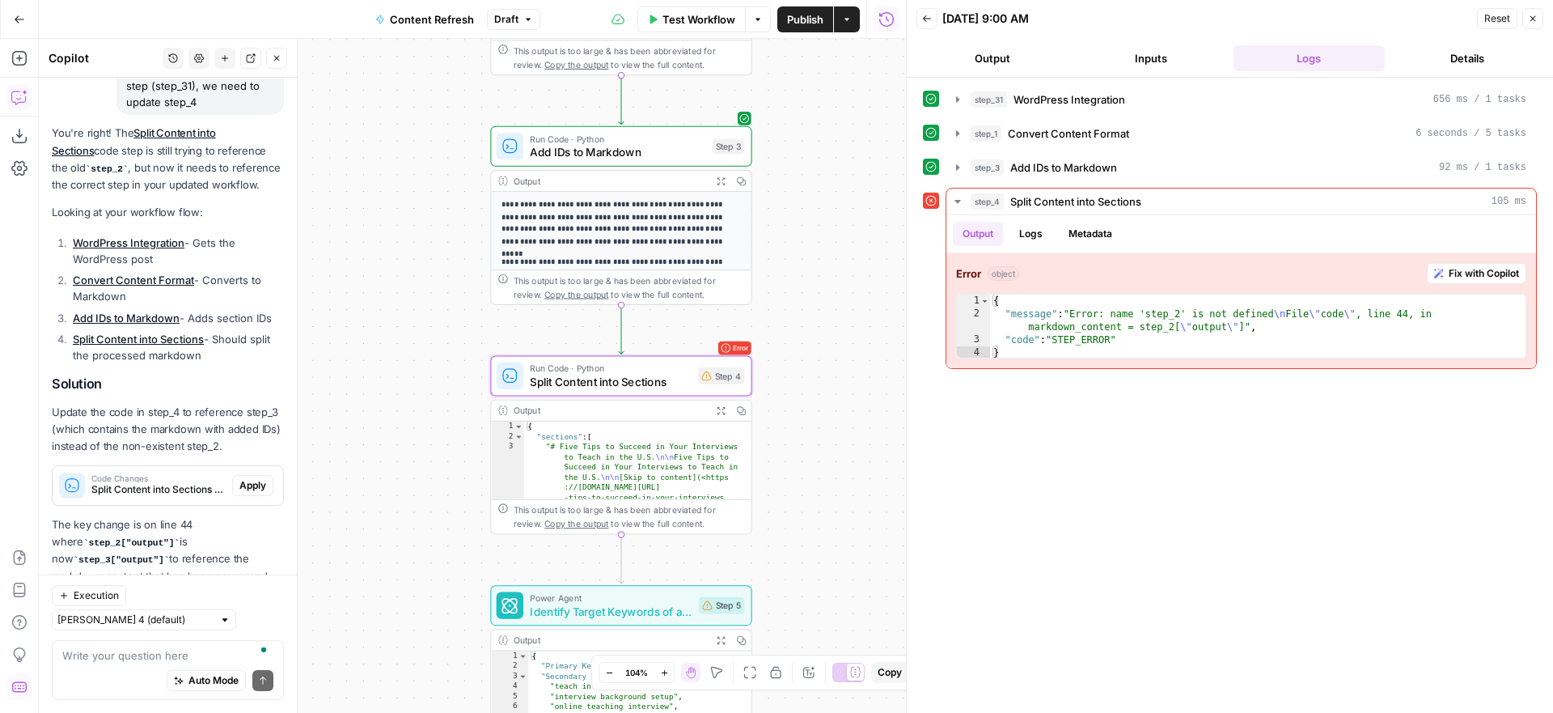
click at [252, 478] on span "Apply" at bounding box center [252, 485] width 27 height 15
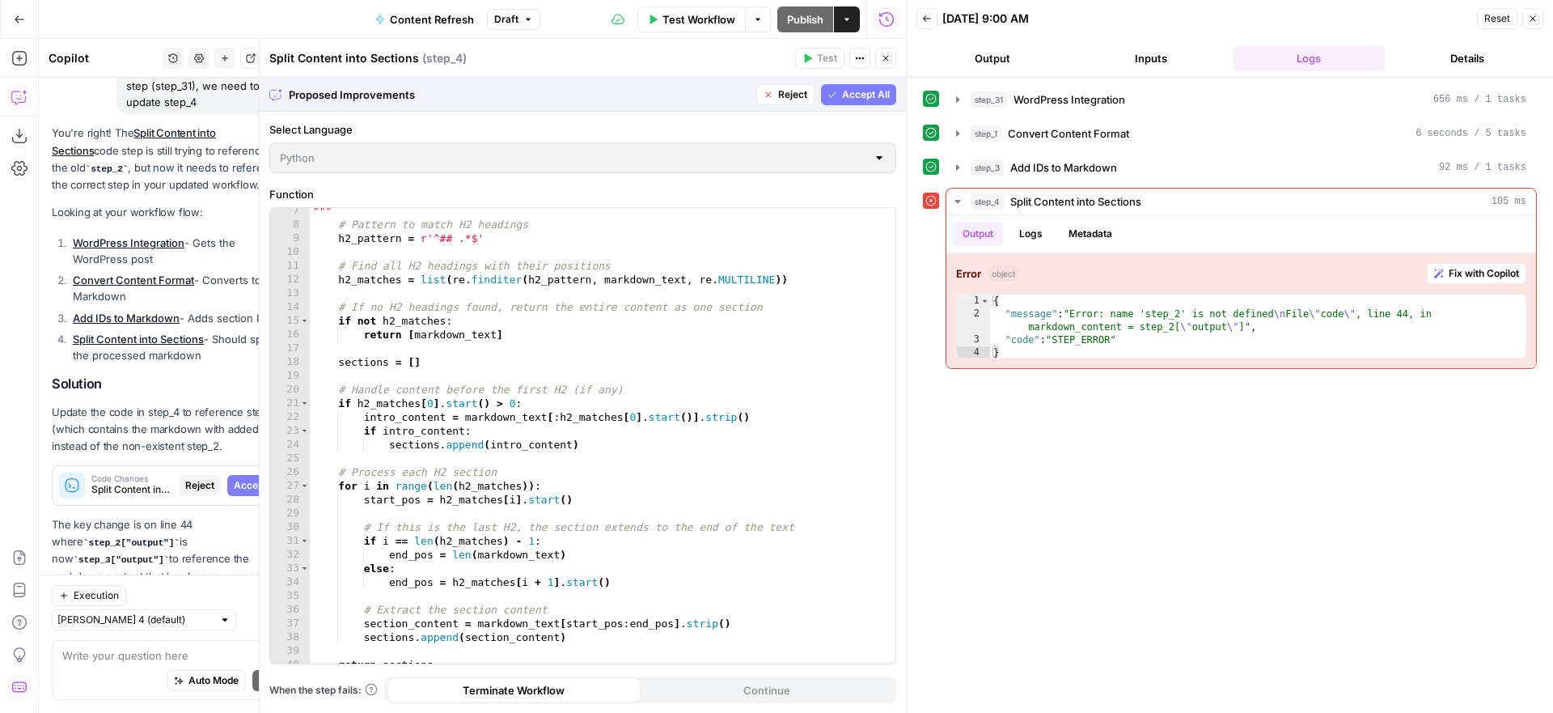
scroll to position [273, 0]
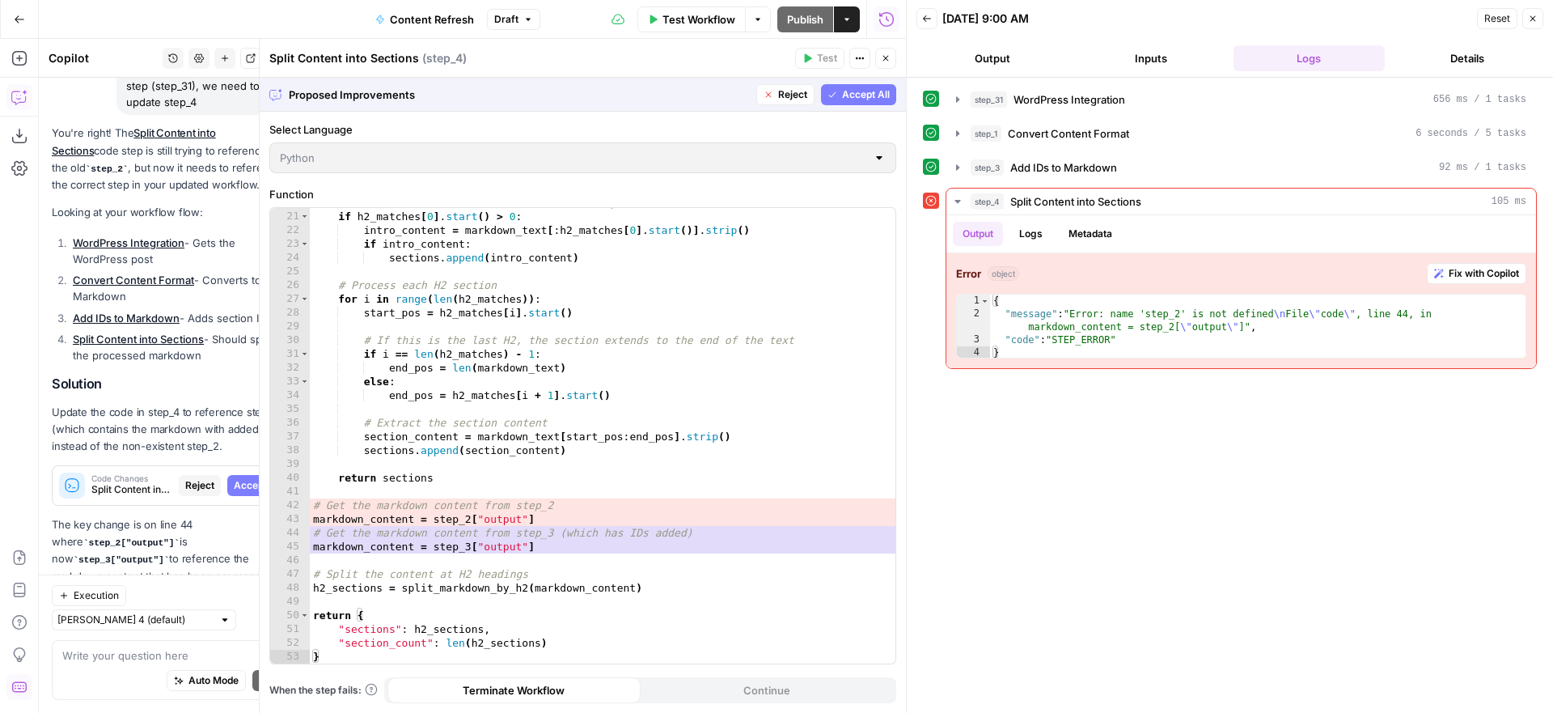
click at [865, 89] on span "Accept All" at bounding box center [866, 94] width 48 height 15
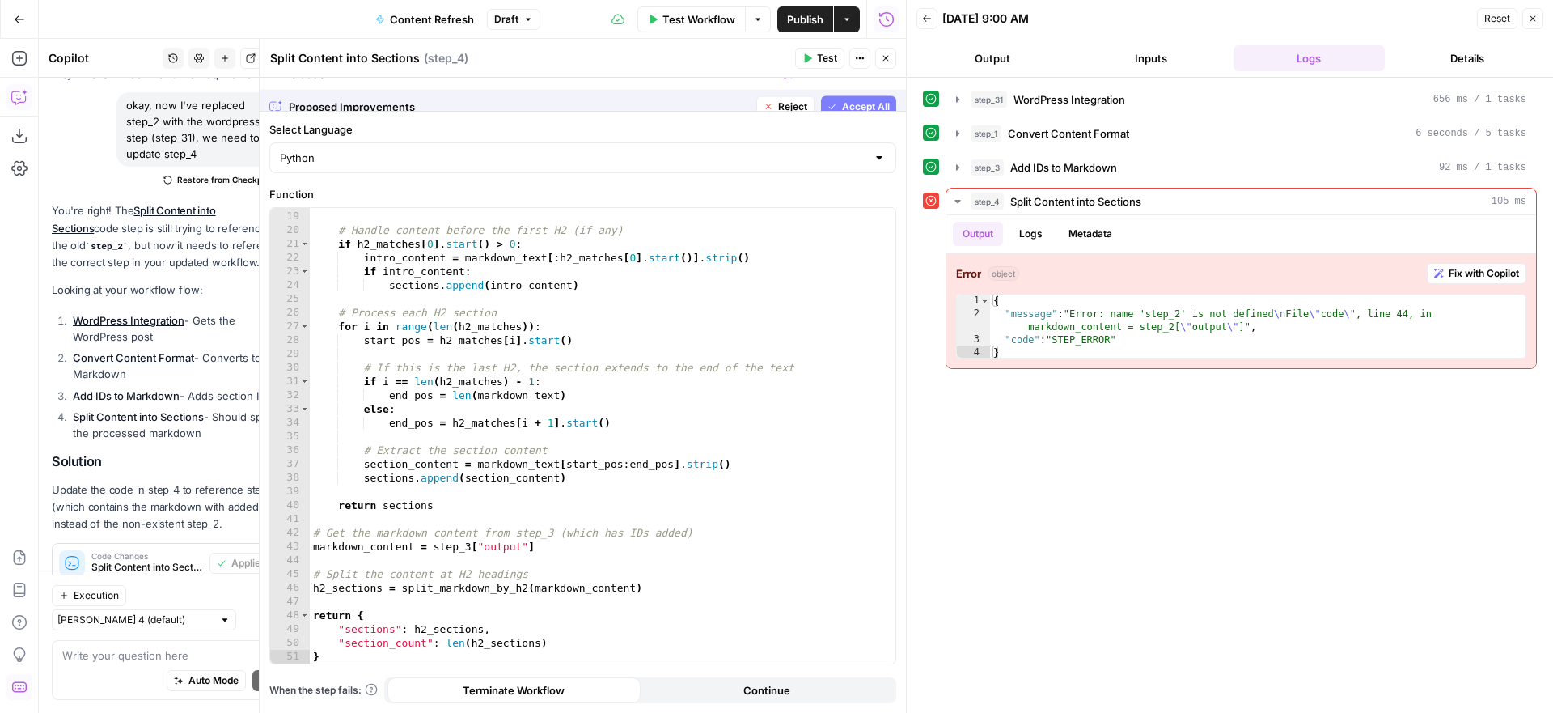
scroll to position [246, 0]
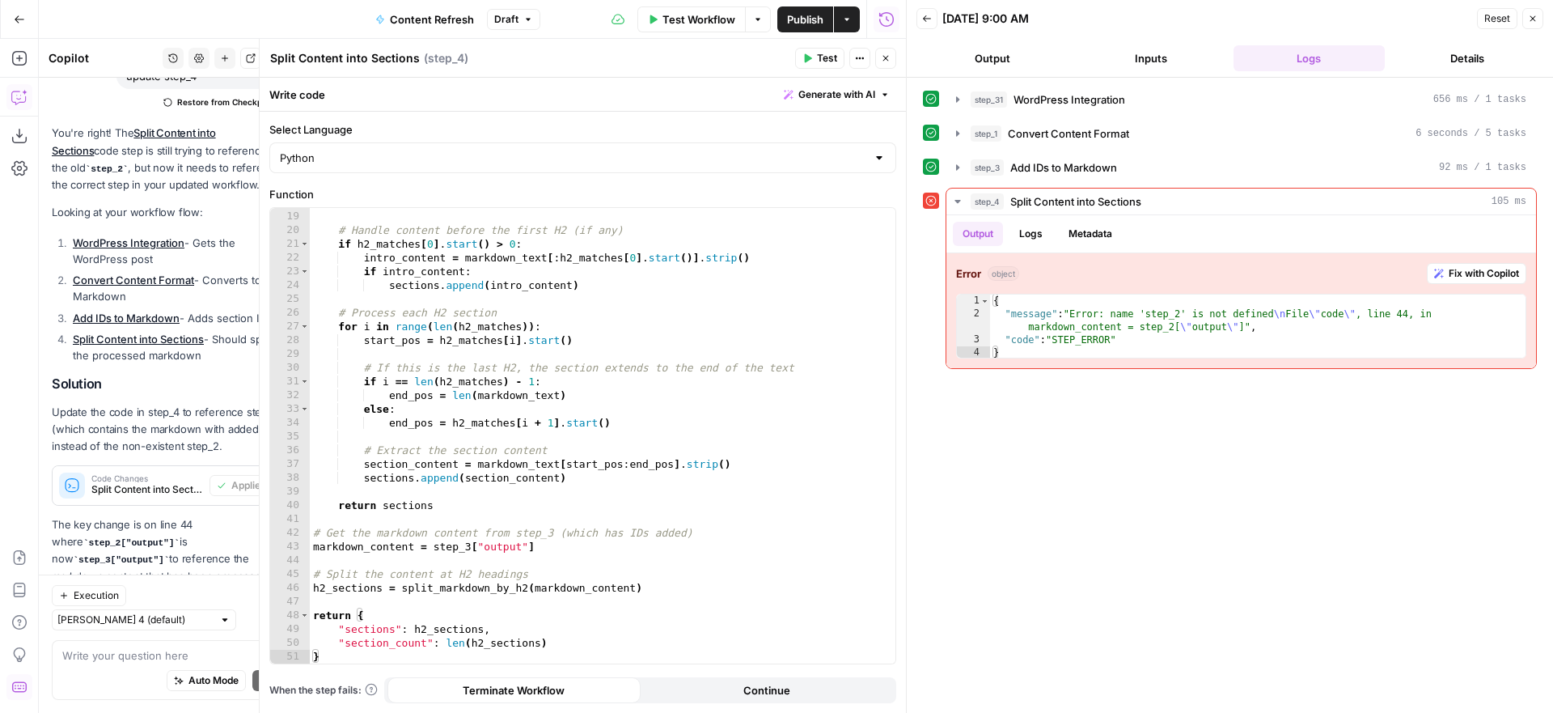
click at [887, 60] on icon "button" at bounding box center [886, 59] width 6 height 6
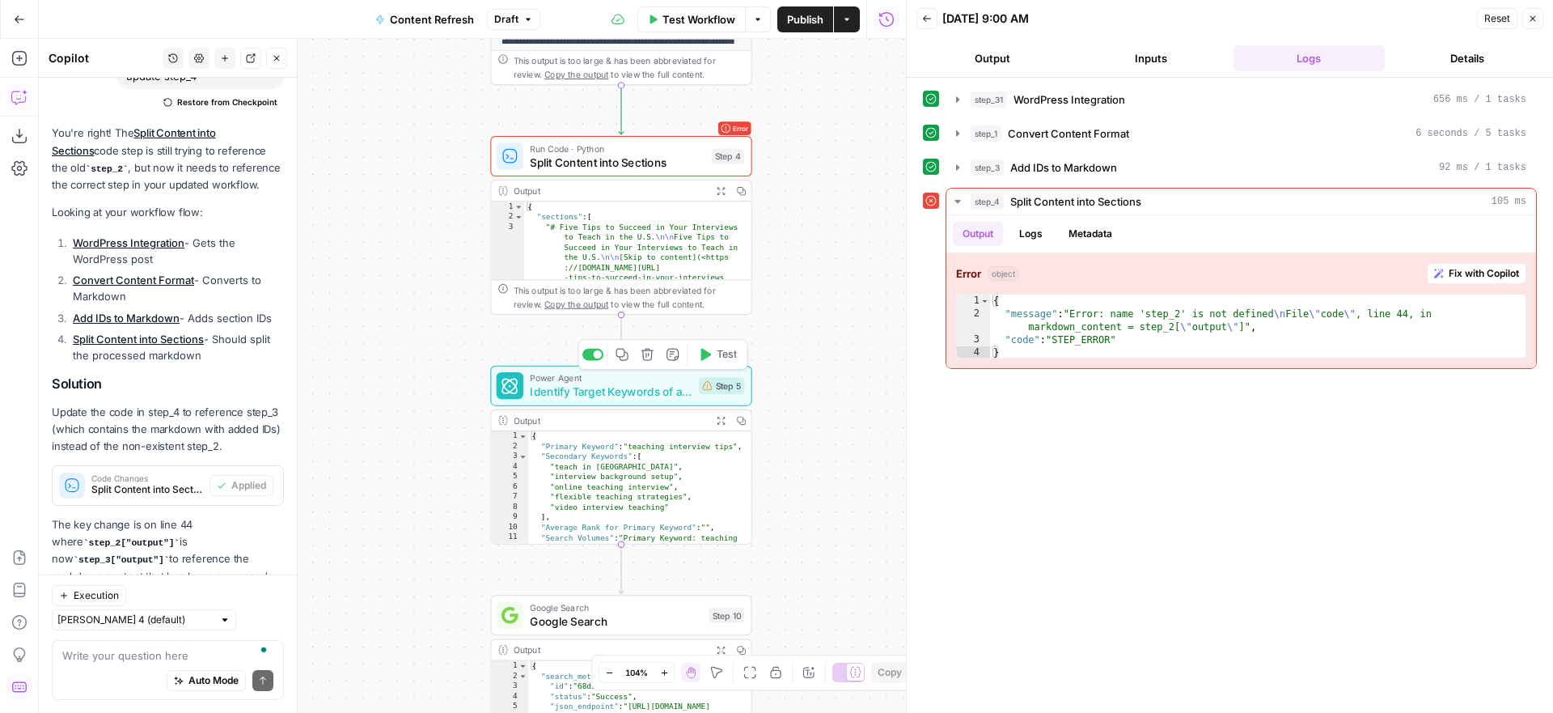
click at [625, 388] on span "Identify Target Keywords of an Article" at bounding box center [611, 391] width 162 height 17
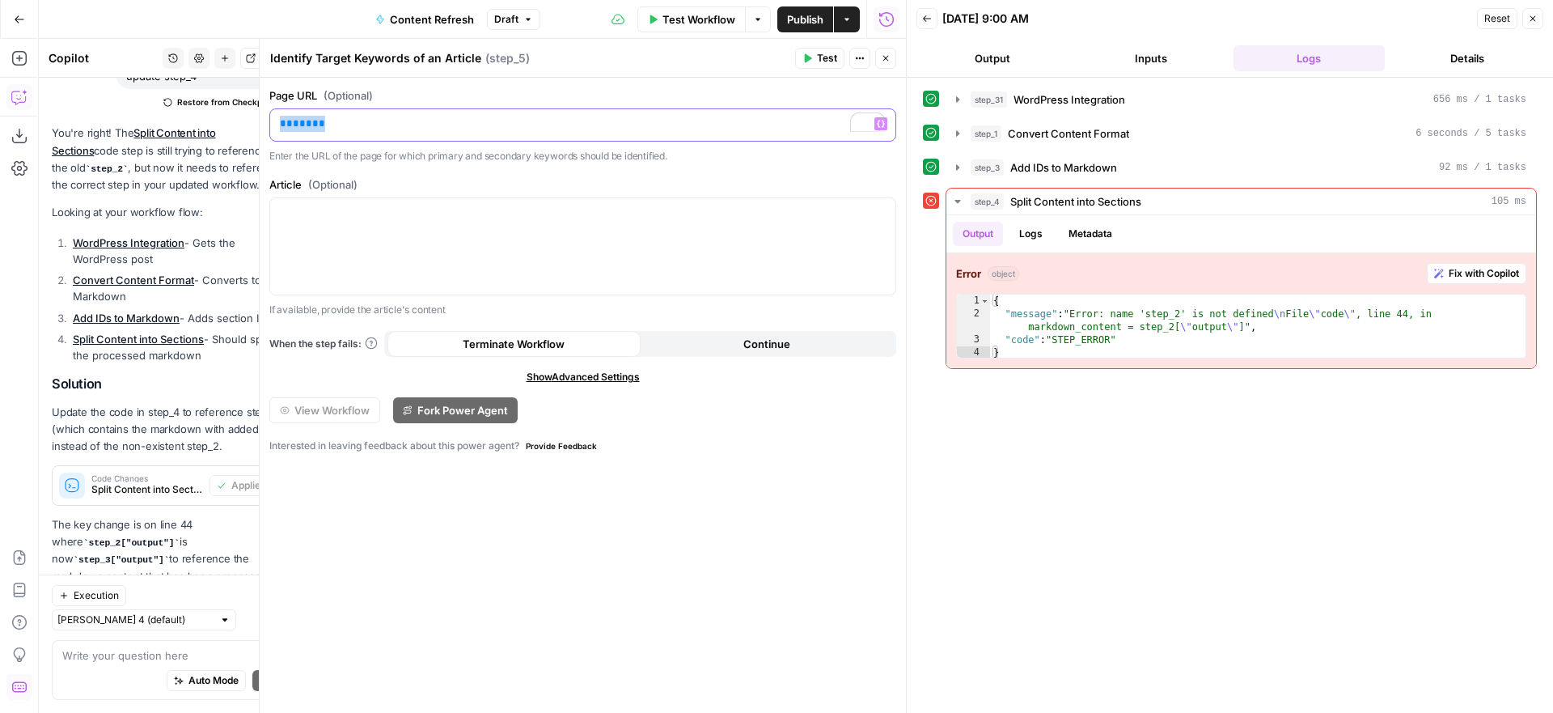
drag, startPoint x: 789, startPoint y: 124, endPoint x: 256, endPoint y: 123, distance: 532.3
click at [259, 123] on div "Identify Target Keywords of an Article Identify Target Keywords of an Article (…" at bounding box center [582, 376] width 647 height 674
click at [578, 87] on label "Page URL (Optional)" at bounding box center [582, 95] width 627 height 16
click at [882, 58] on icon "button" at bounding box center [886, 58] width 10 height 10
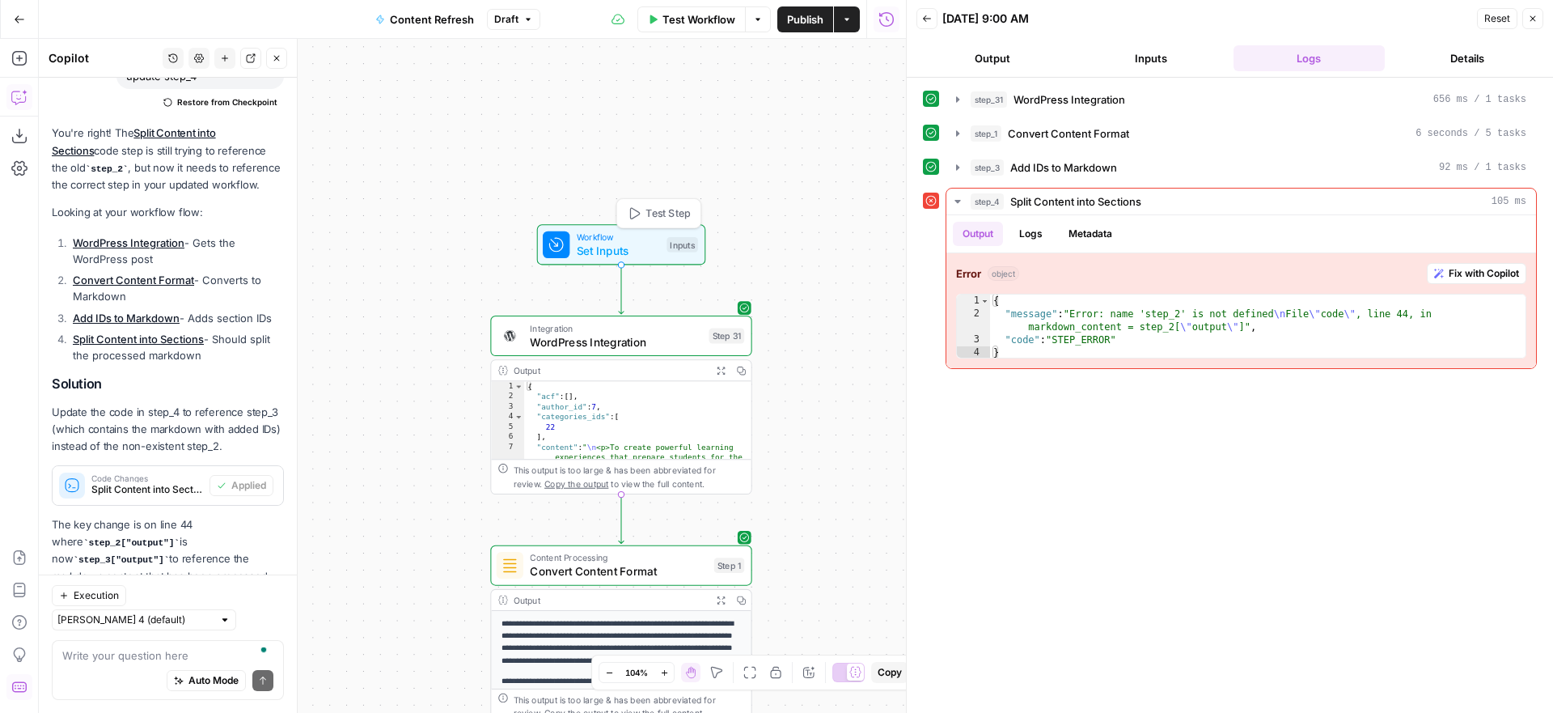
click at [642, 239] on span "Workflow" at bounding box center [618, 238] width 83 height 14
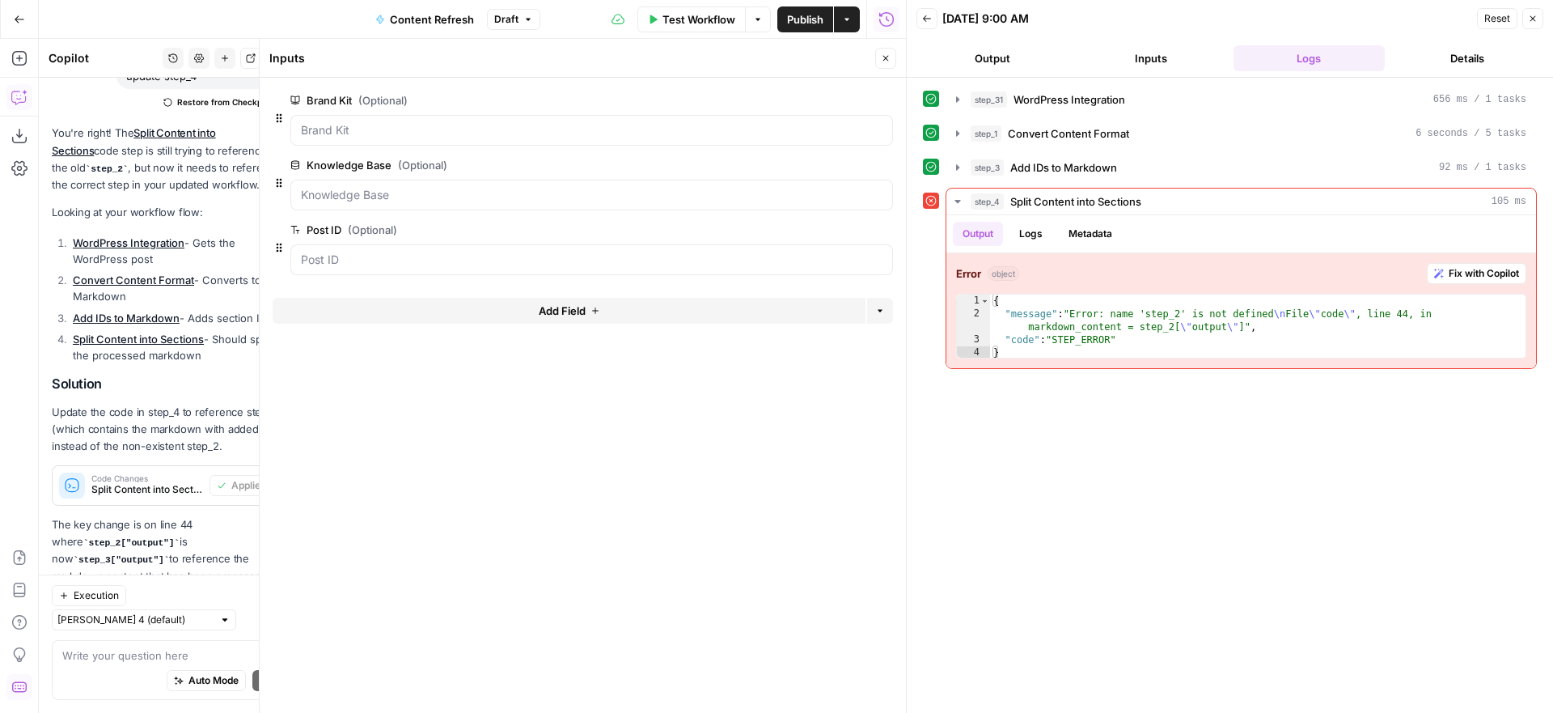
click at [708, 315] on button "Add Field" at bounding box center [569, 311] width 593 height 26
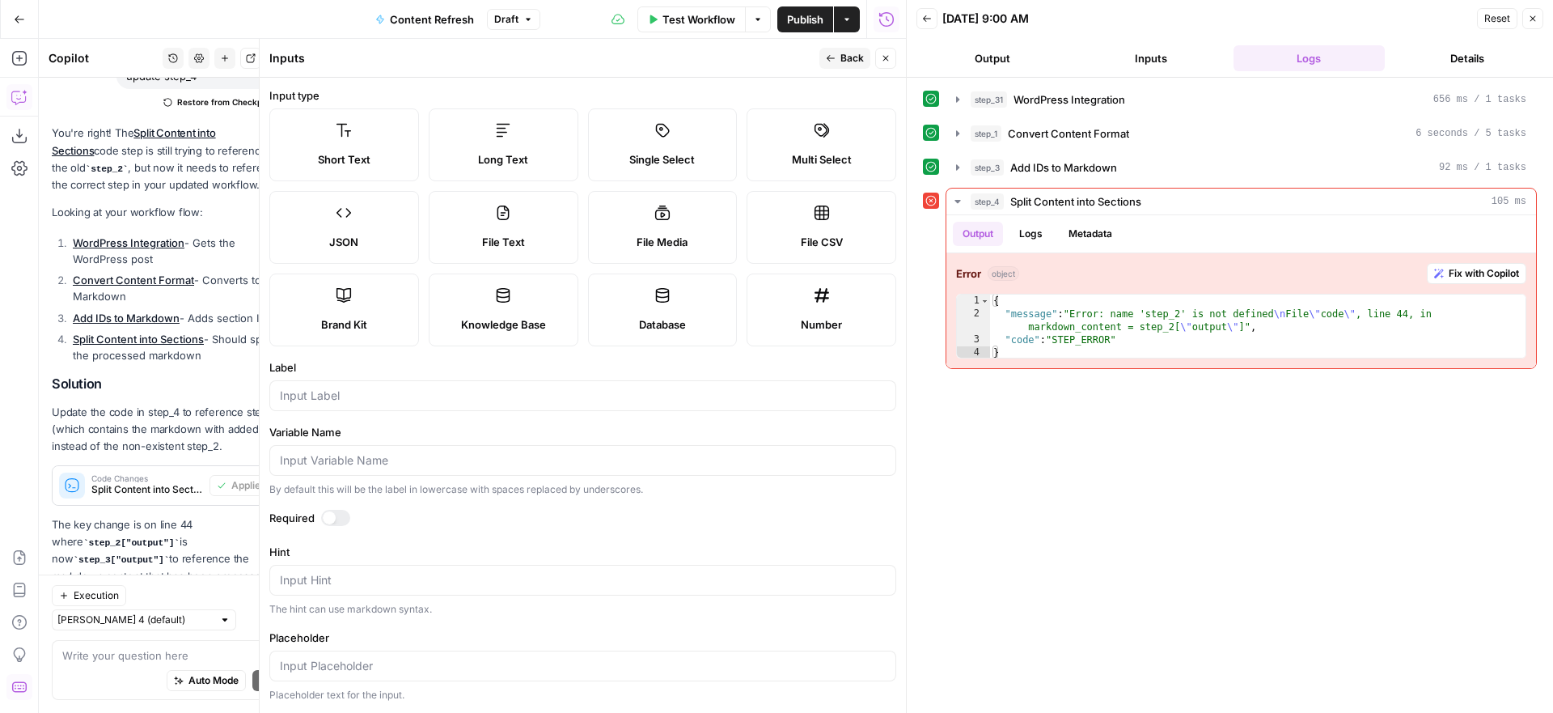
click at [374, 150] on label "Short Text" at bounding box center [344, 144] width 150 height 73
click at [535, 396] on input "Label" at bounding box center [583, 395] width 606 height 16
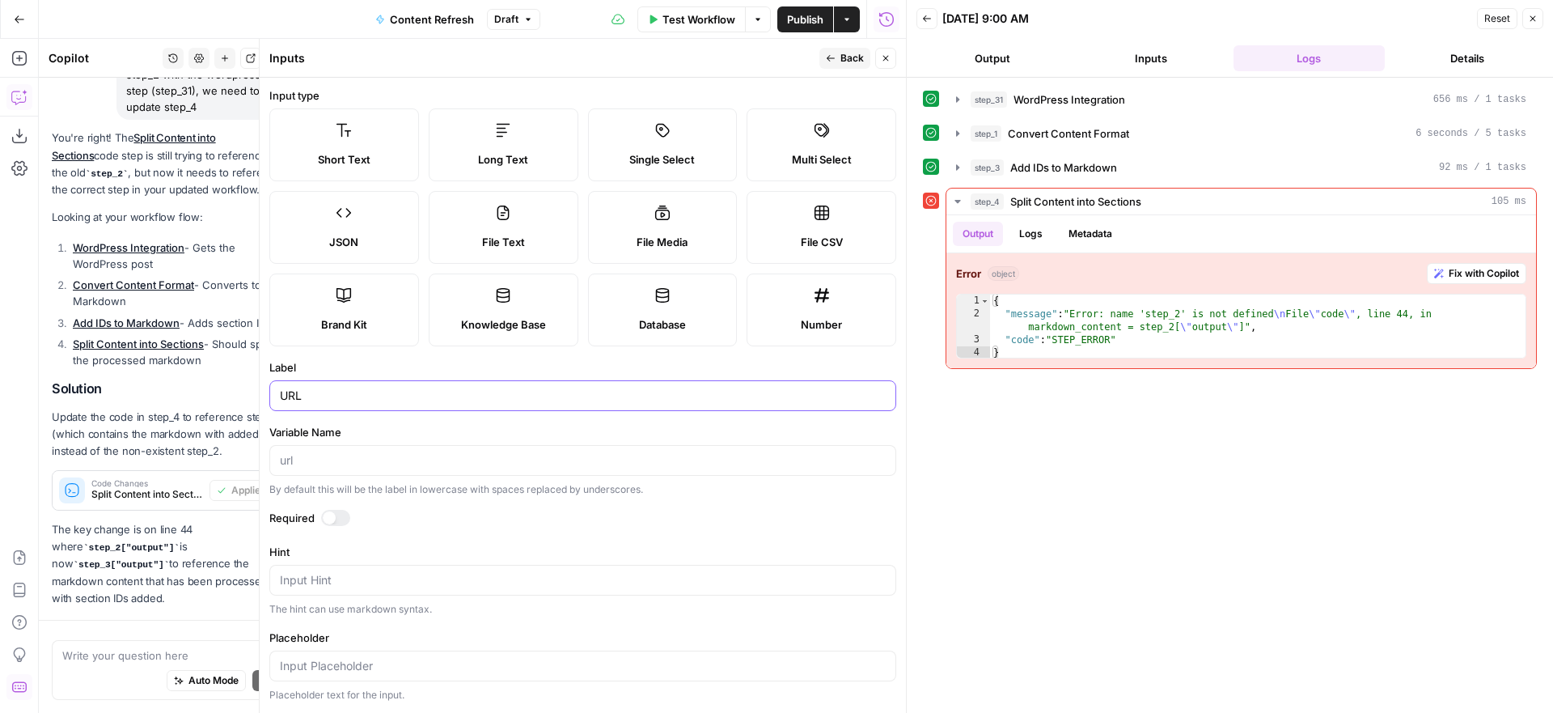
scroll to position [1593, 0]
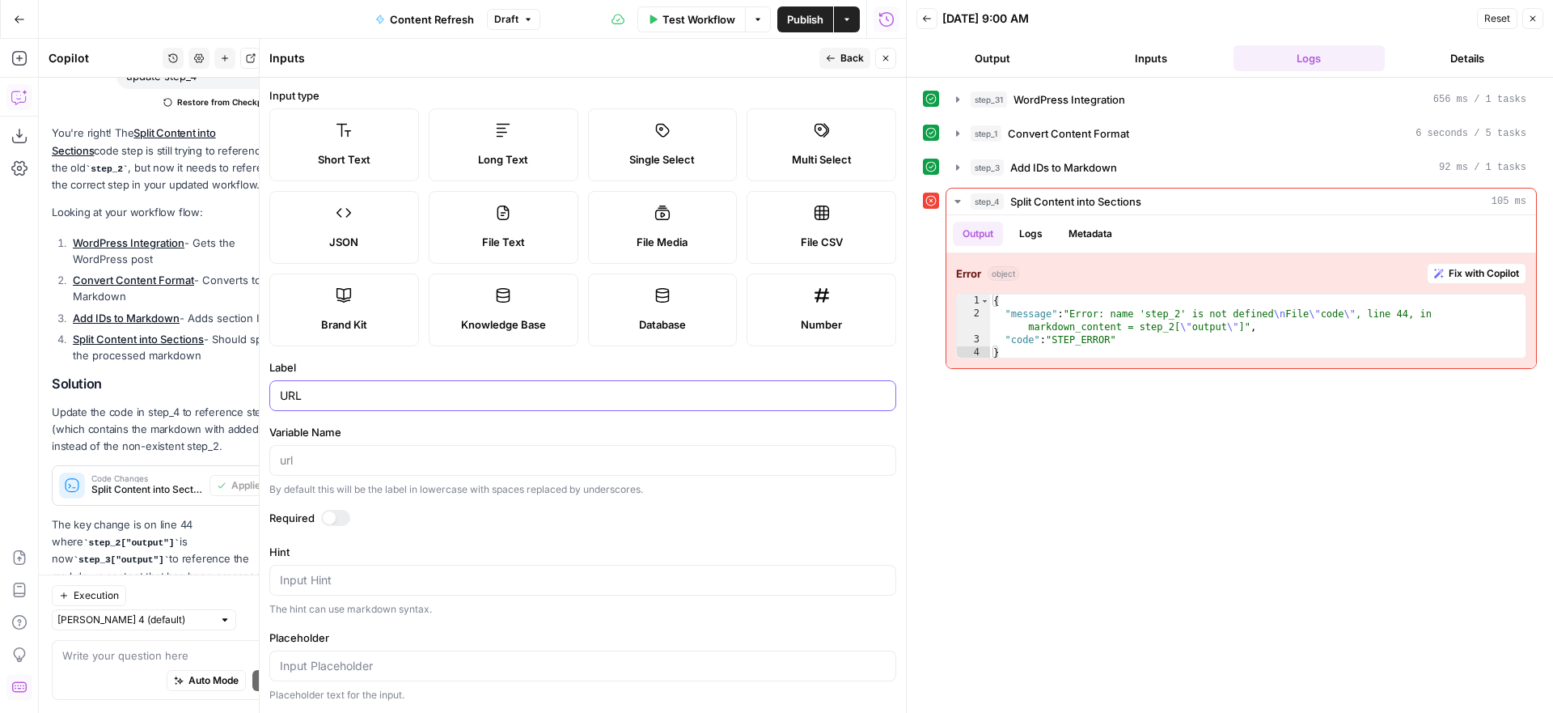
type input "URL"
click at [848, 58] on span "Back" at bounding box center [851, 58] width 23 height 15
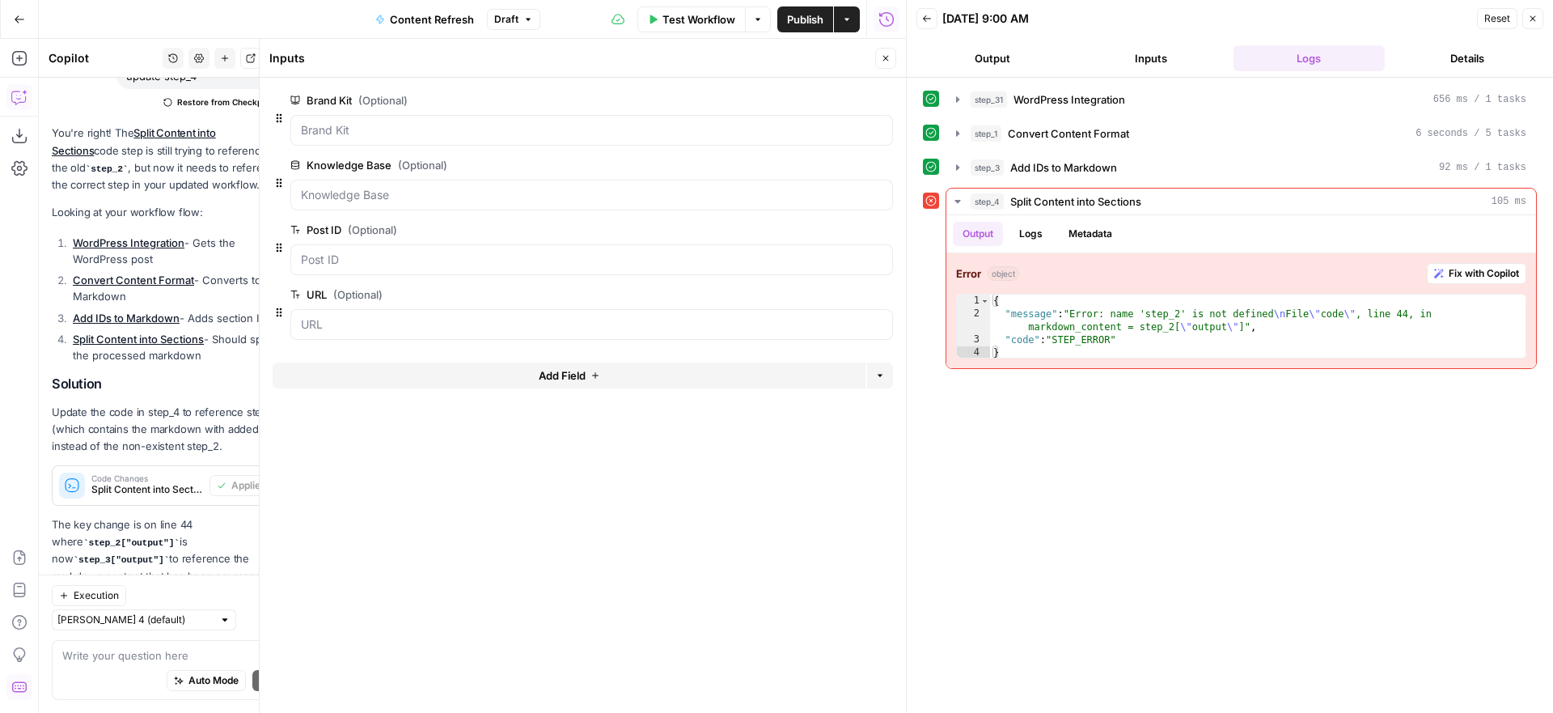
click at [890, 58] on icon "button" at bounding box center [886, 58] width 10 height 10
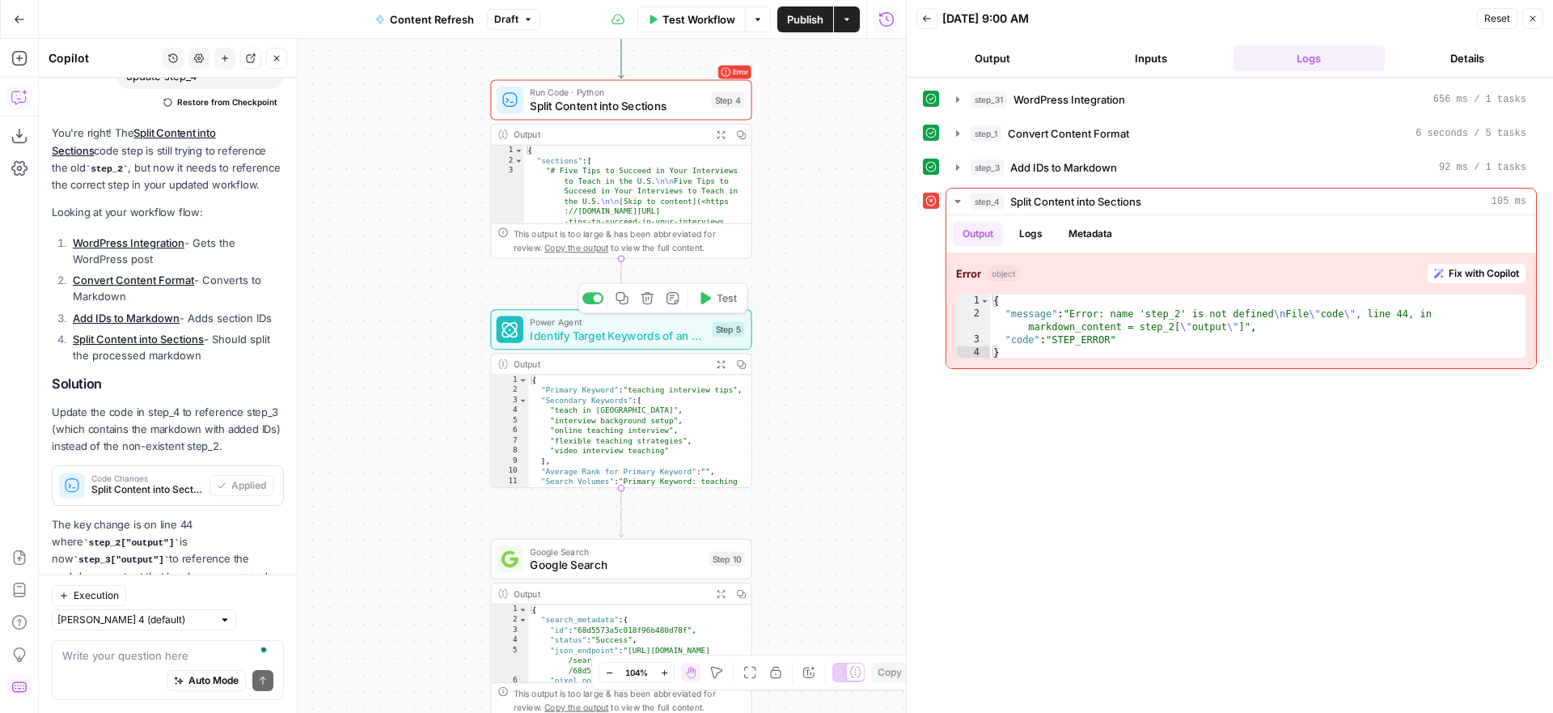
click at [682, 335] on span "Identify Target Keywords of an Article" at bounding box center [618, 335] width 176 height 17
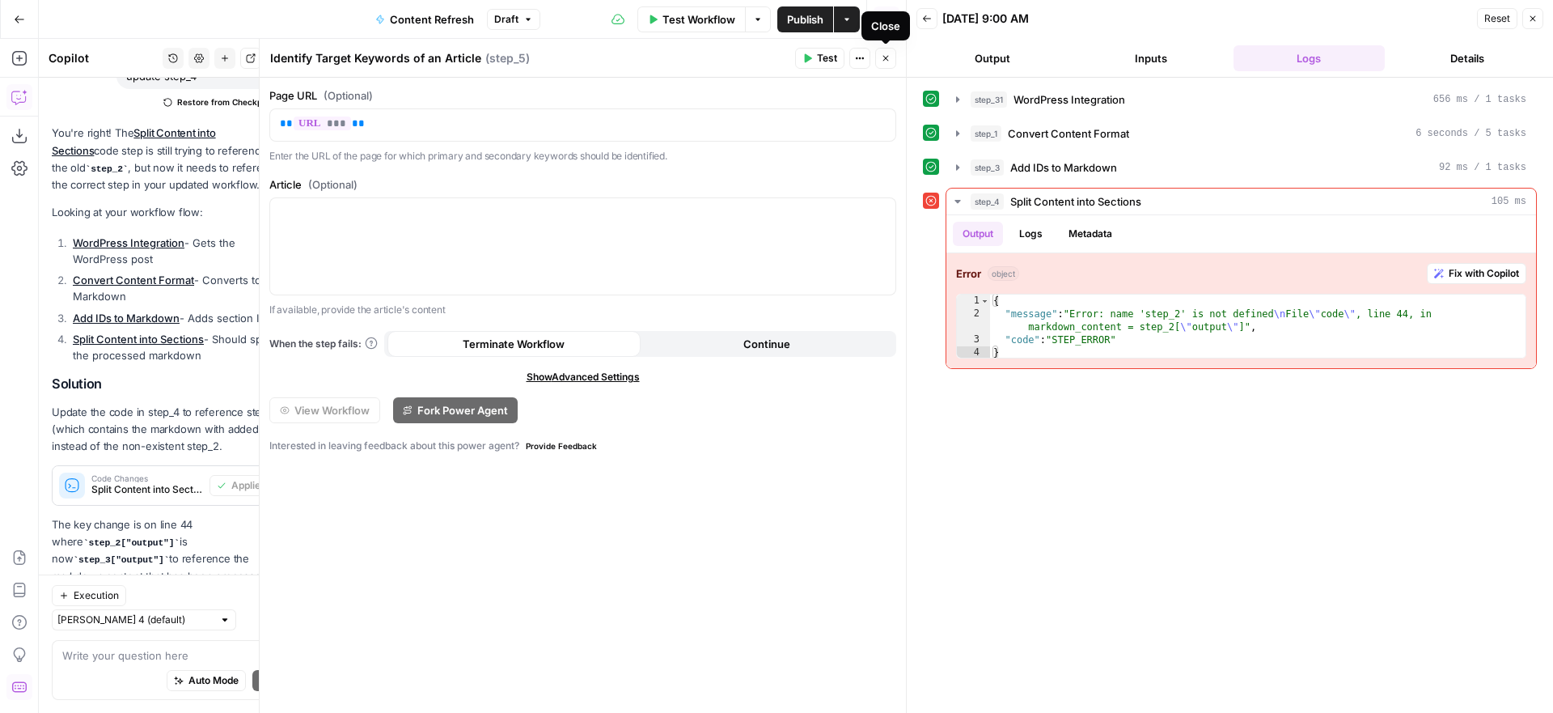
click at [883, 57] on icon "button" at bounding box center [886, 58] width 10 height 10
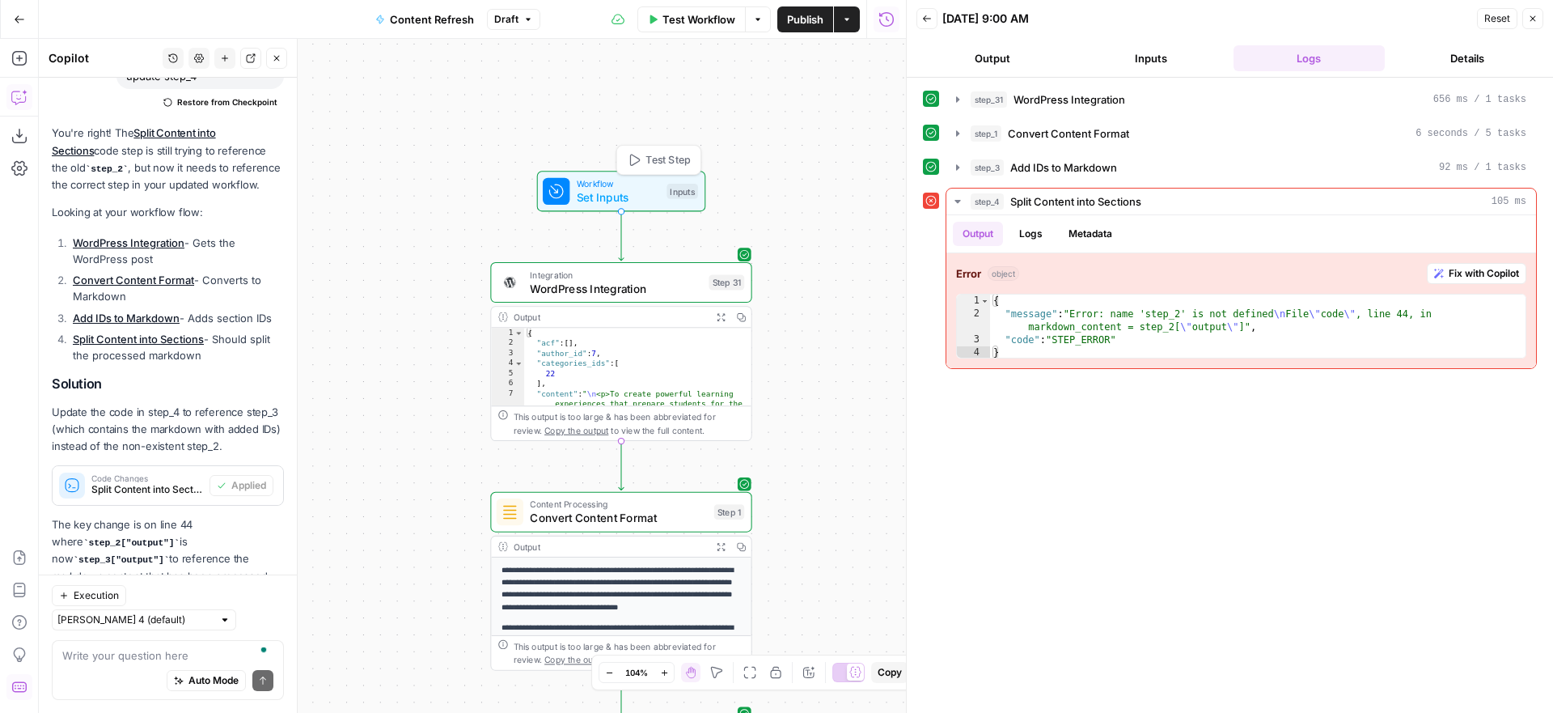
click at [646, 162] on span "Test Step" at bounding box center [668, 159] width 44 height 15
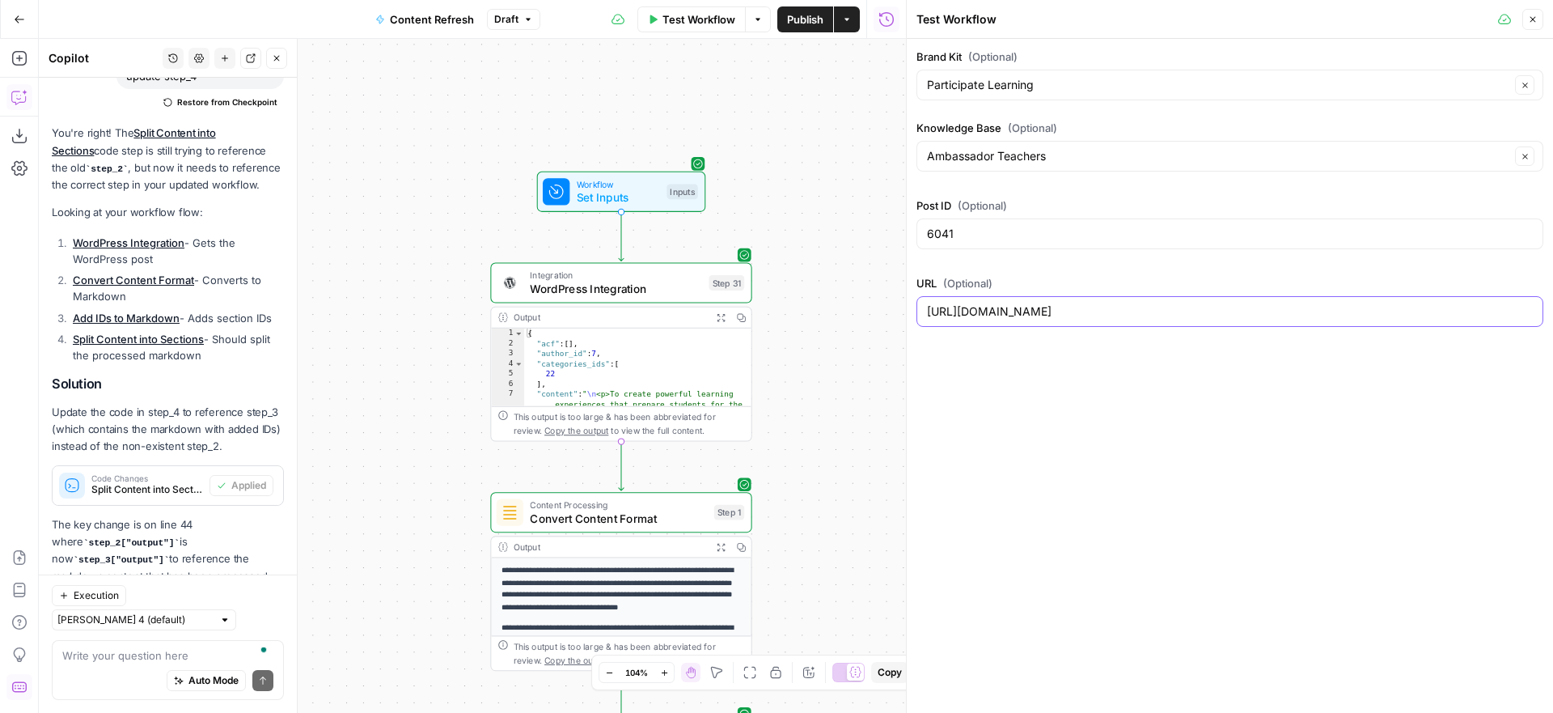
drag, startPoint x: 1395, startPoint y: 313, endPoint x: 885, endPoint y: 290, distance: 510.1
click at [885, 290] on body "Participate Learning New Home Browse Insights Opportunities Your Data Recent Gr…" at bounding box center [776, 356] width 1553 height 713
paste input "how-to-build-student-agency-in-classroom"
type input "https://www.participatelearning.com/blog/how-to-build-student-agency-in-classro…"
click at [707, 26] on span "Test Workflow" at bounding box center [698, 19] width 73 height 16
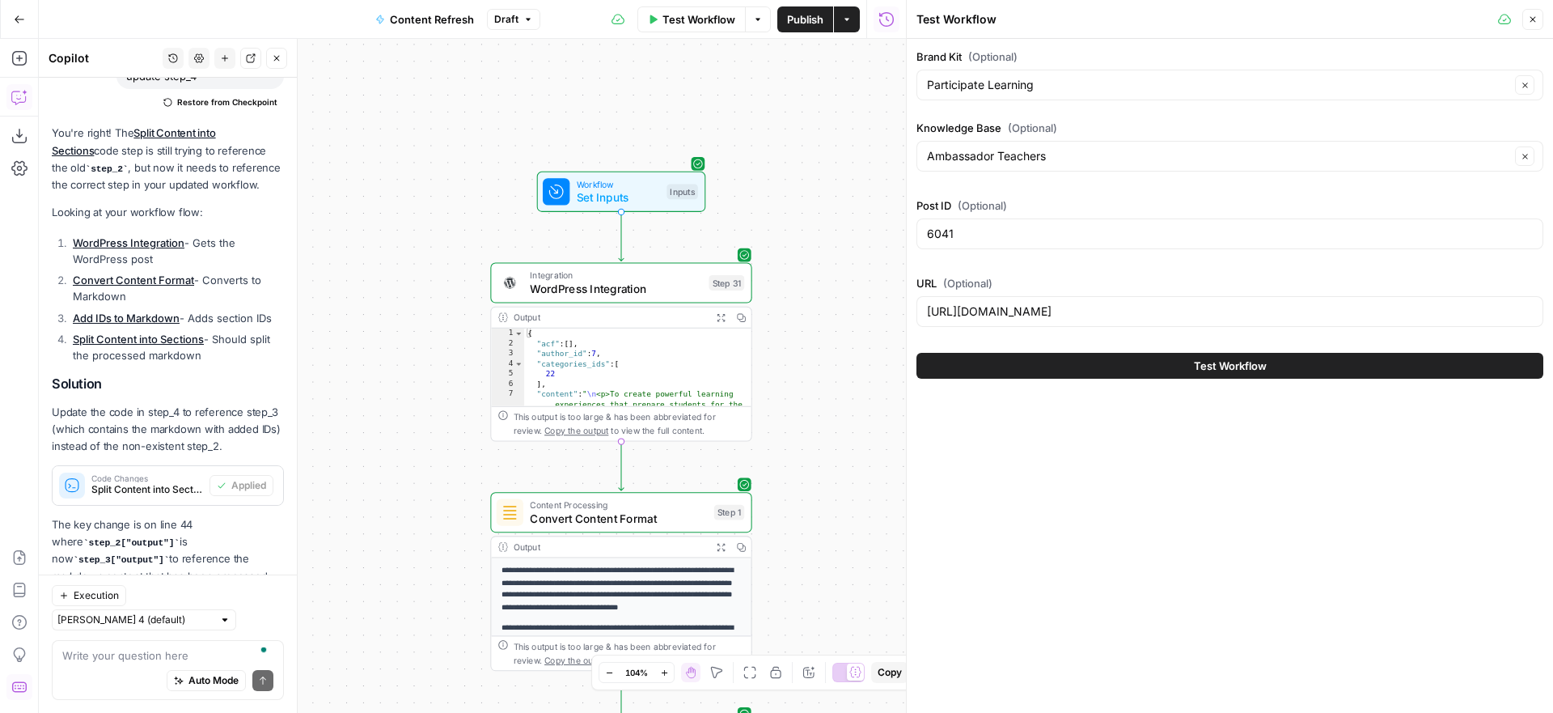
click at [1135, 355] on button "Test Workflow" at bounding box center [1229, 366] width 627 height 26
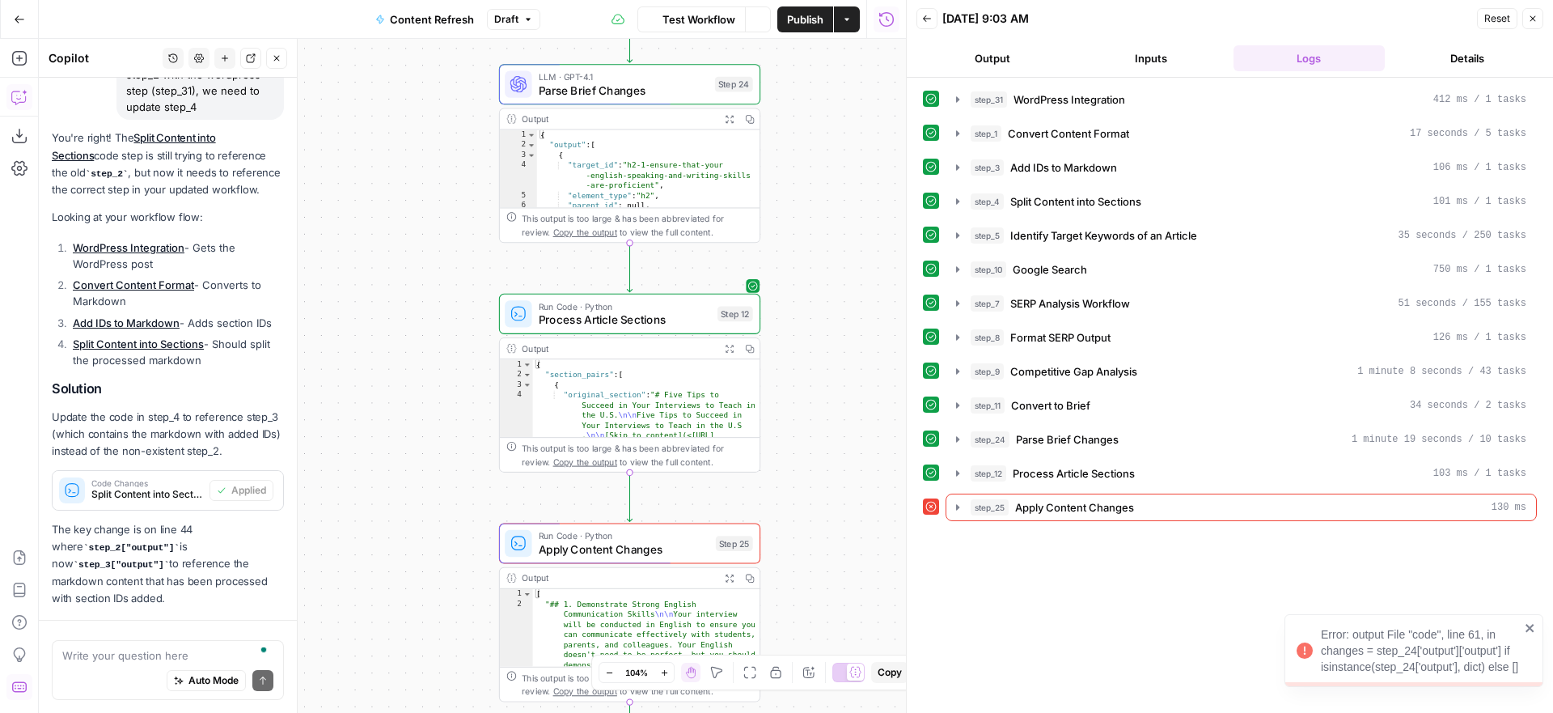
scroll to position [1593, 0]
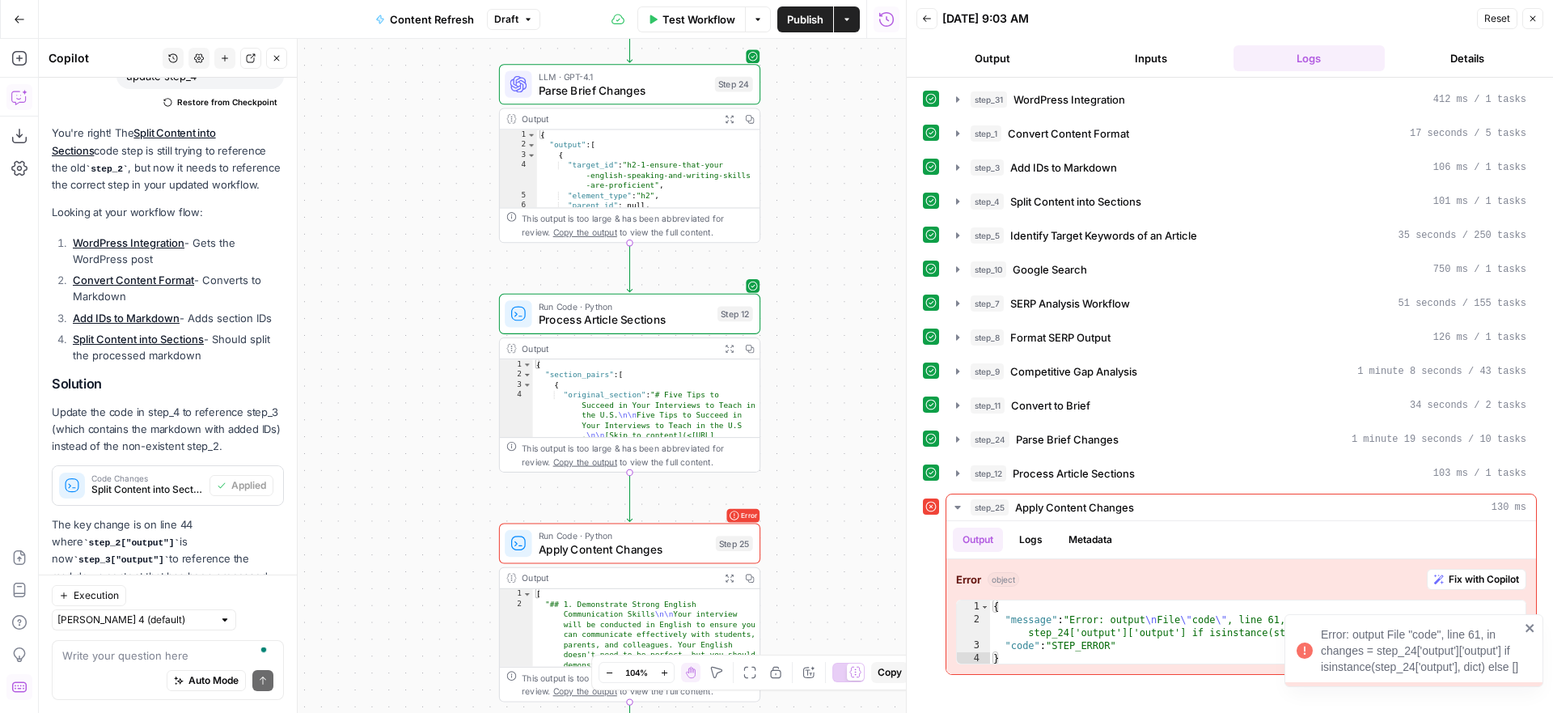
click at [1527, 624] on icon "close" at bounding box center [1530, 628] width 8 height 8
click at [1461, 578] on span "Fix with Copilot" at bounding box center [1484, 579] width 70 height 15
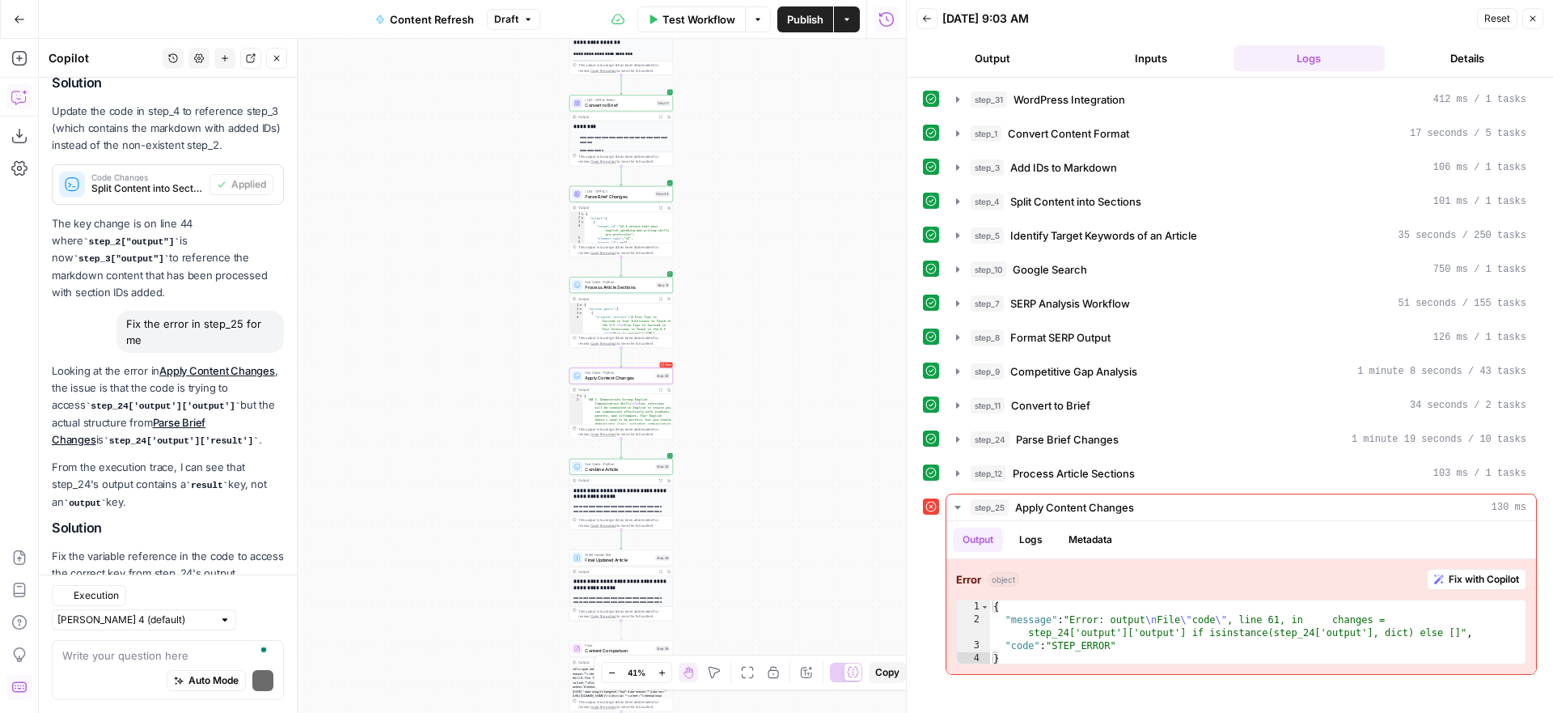
scroll to position [2018, 0]
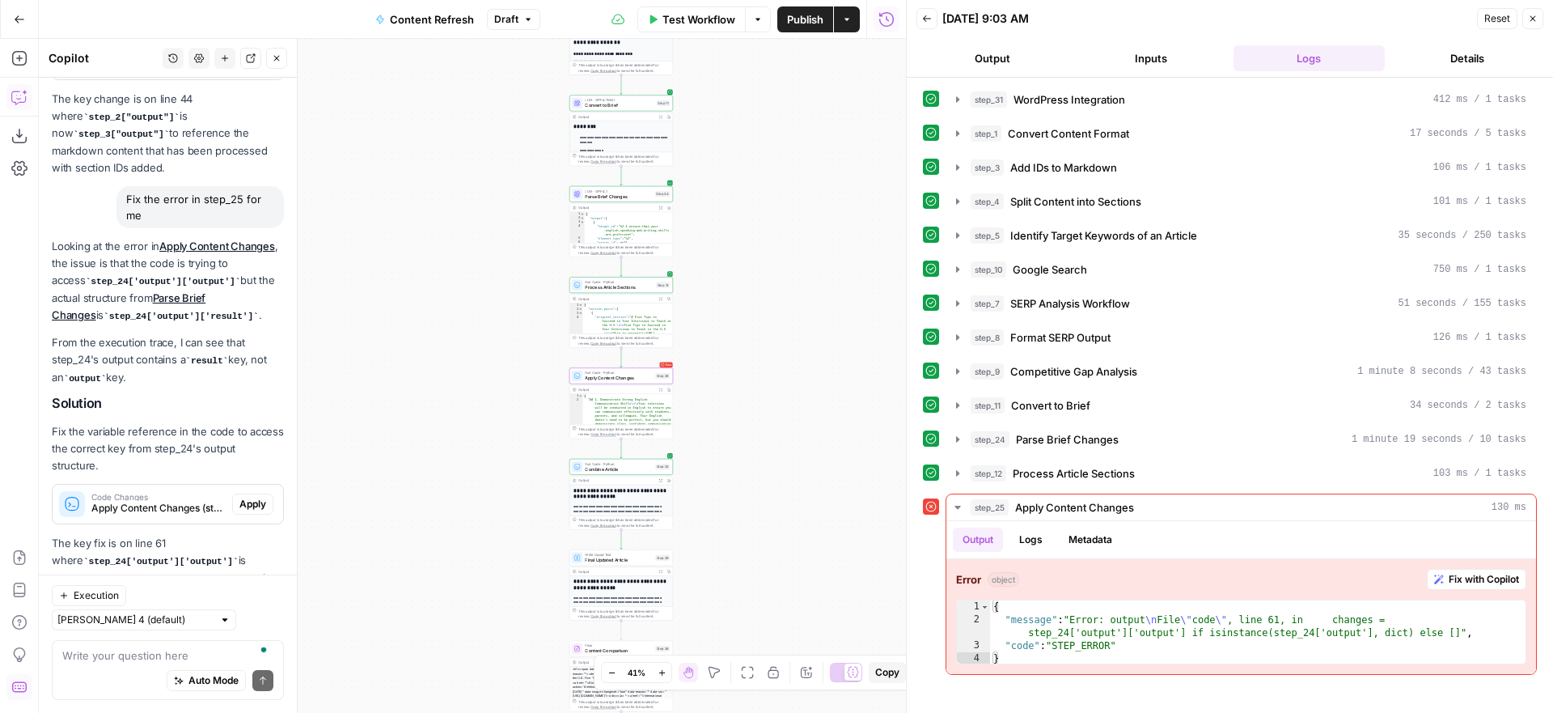
click at [244, 497] on span "Apply" at bounding box center [252, 504] width 27 height 15
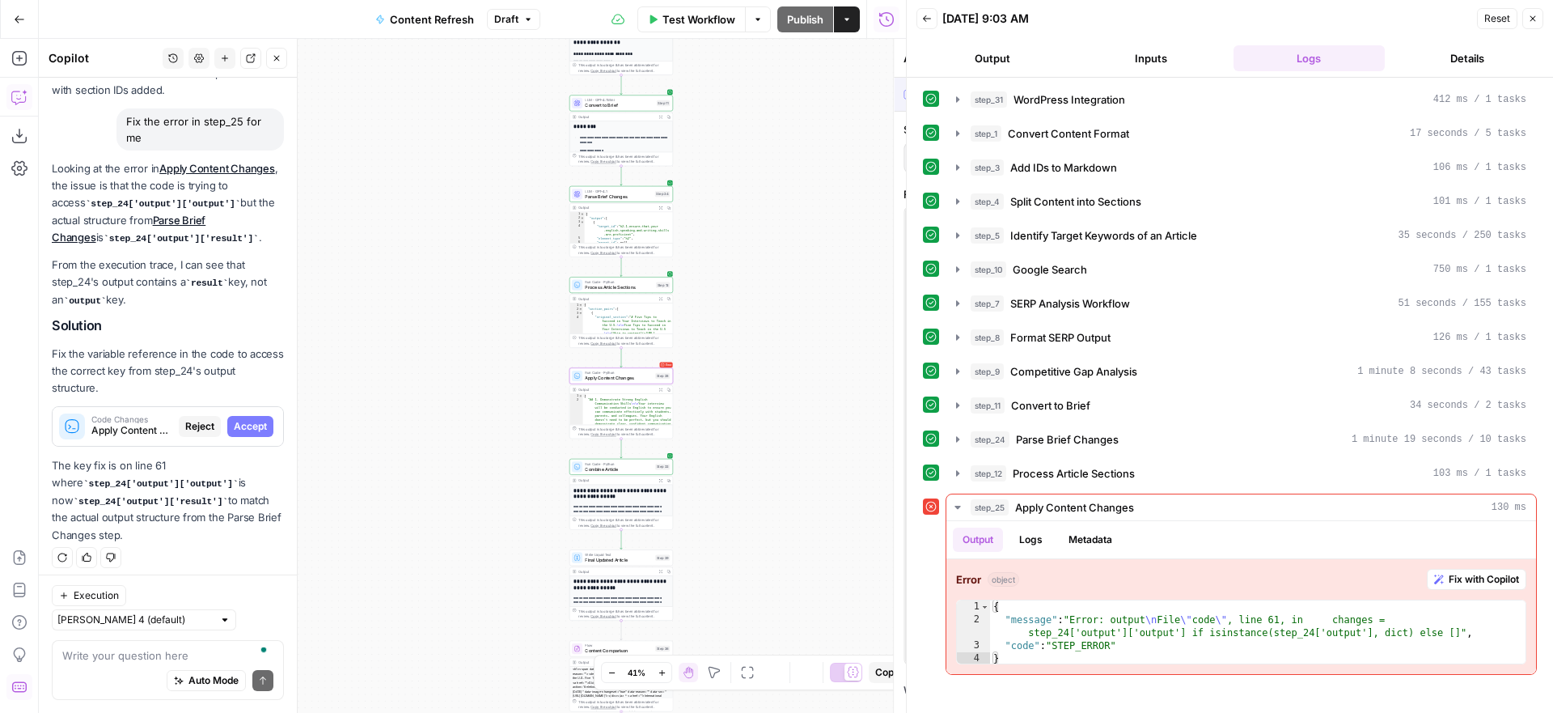
scroll to position [1941, 0]
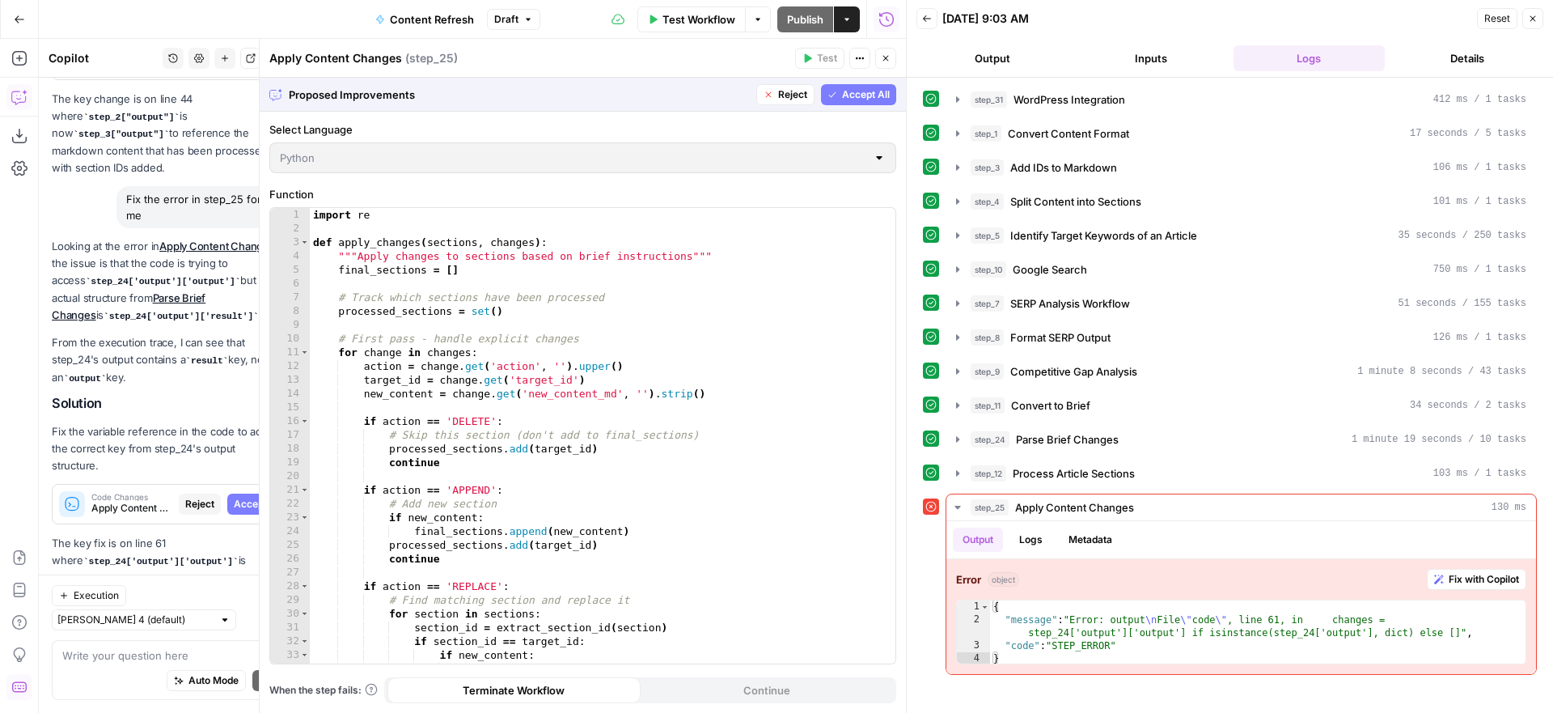
click at [860, 85] on button "Accept All" at bounding box center [858, 94] width 75 height 21
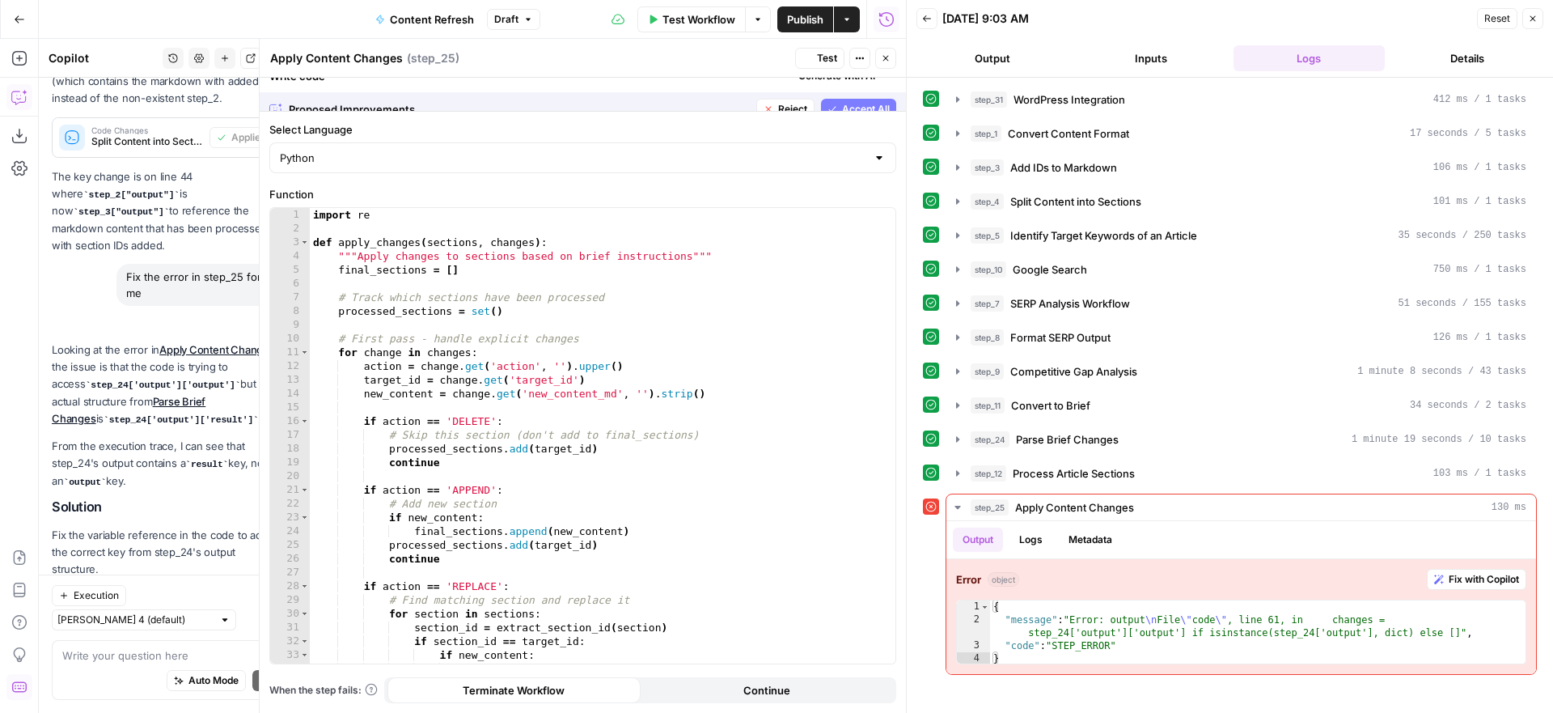
scroll to position [2044, 0]
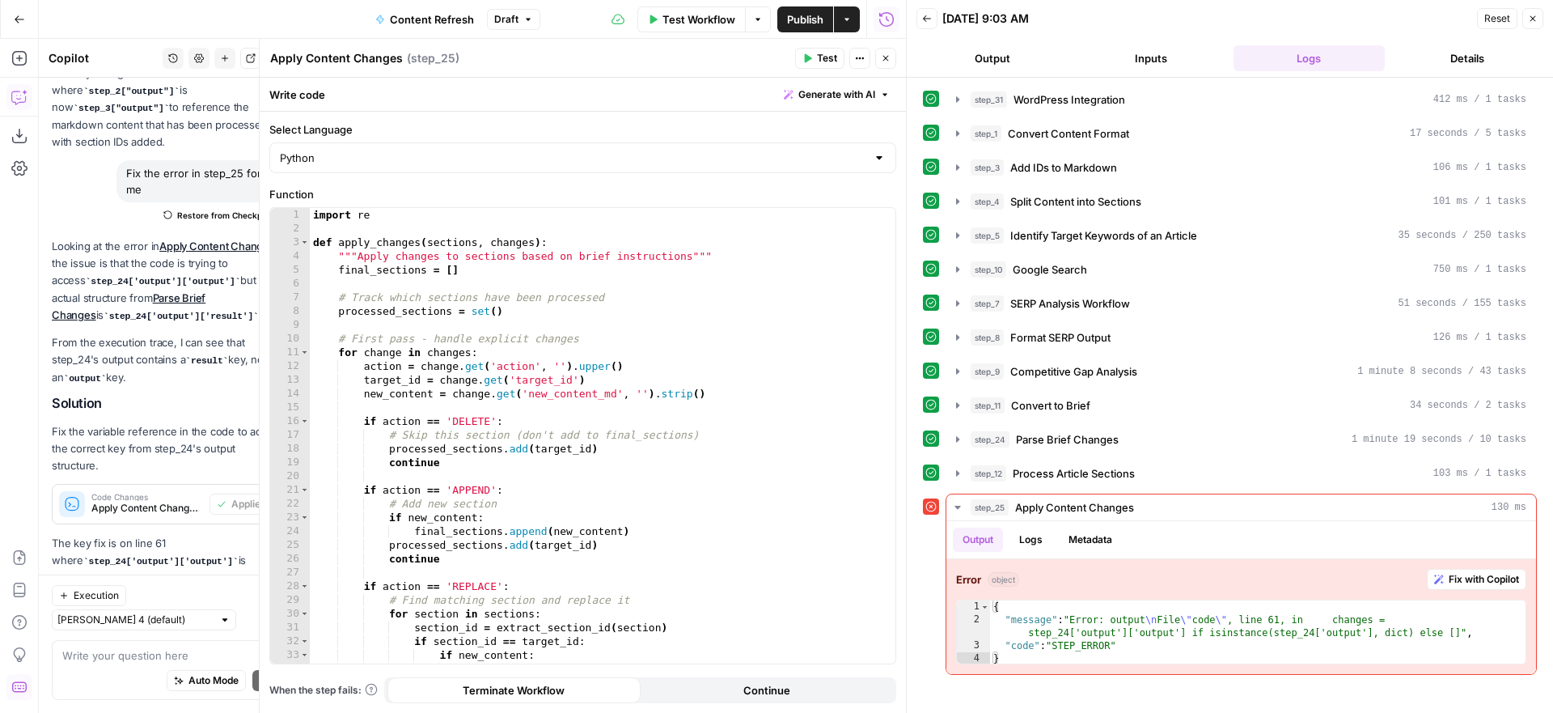
click at [885, 59] on icon "button" at bounding box center [886, 58] width 10 height 10
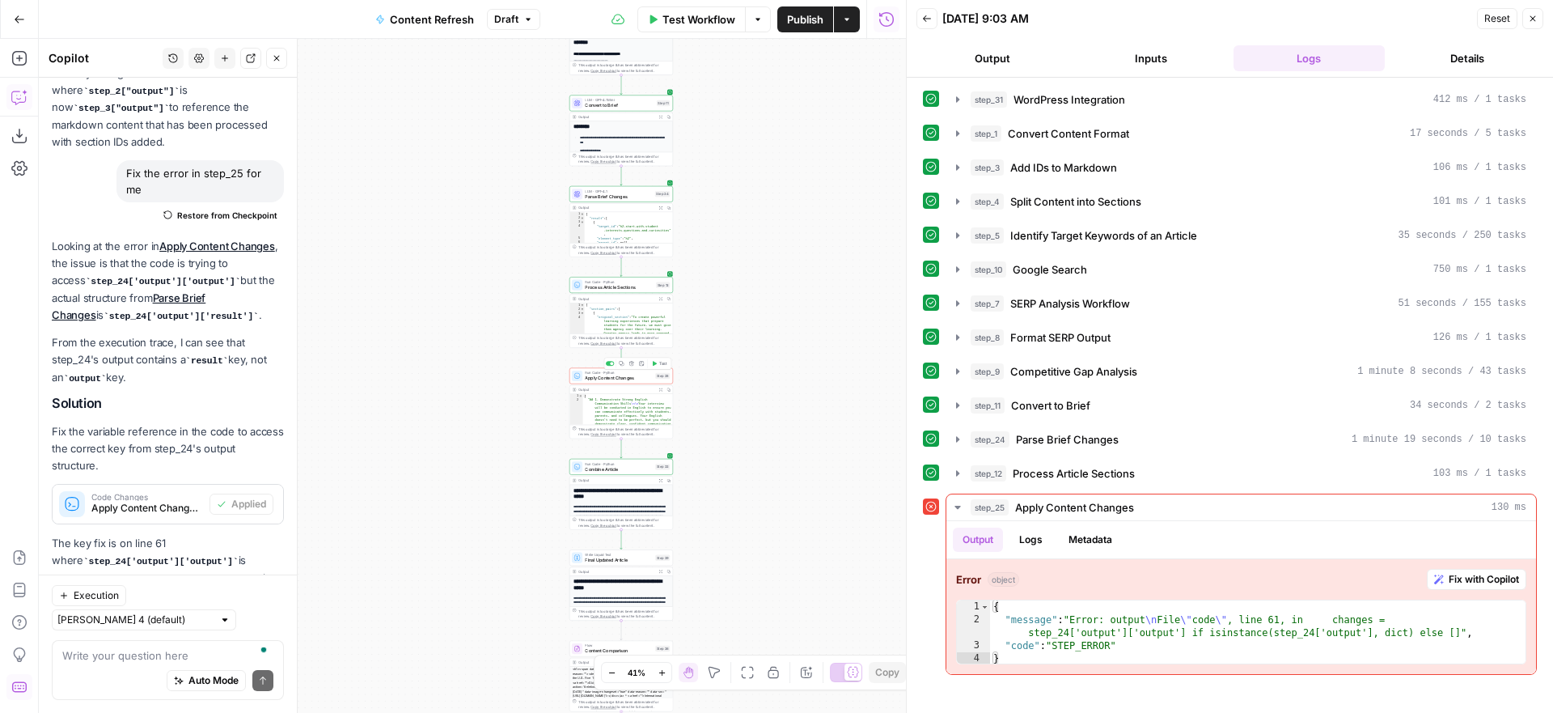
click at [654, 366] on icon "button" at bounding box center [655, 364] width 6 height 6
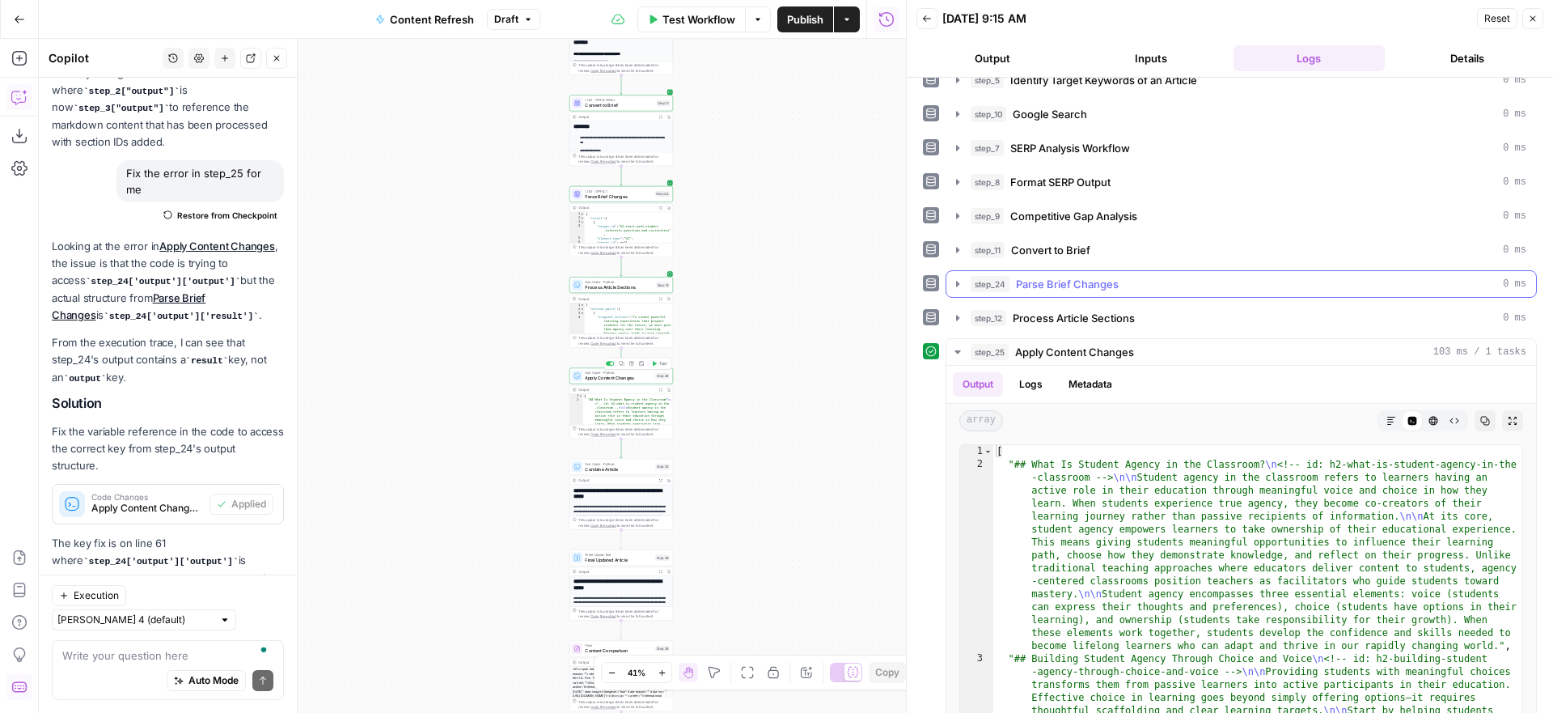
scroll to position [222, 0]
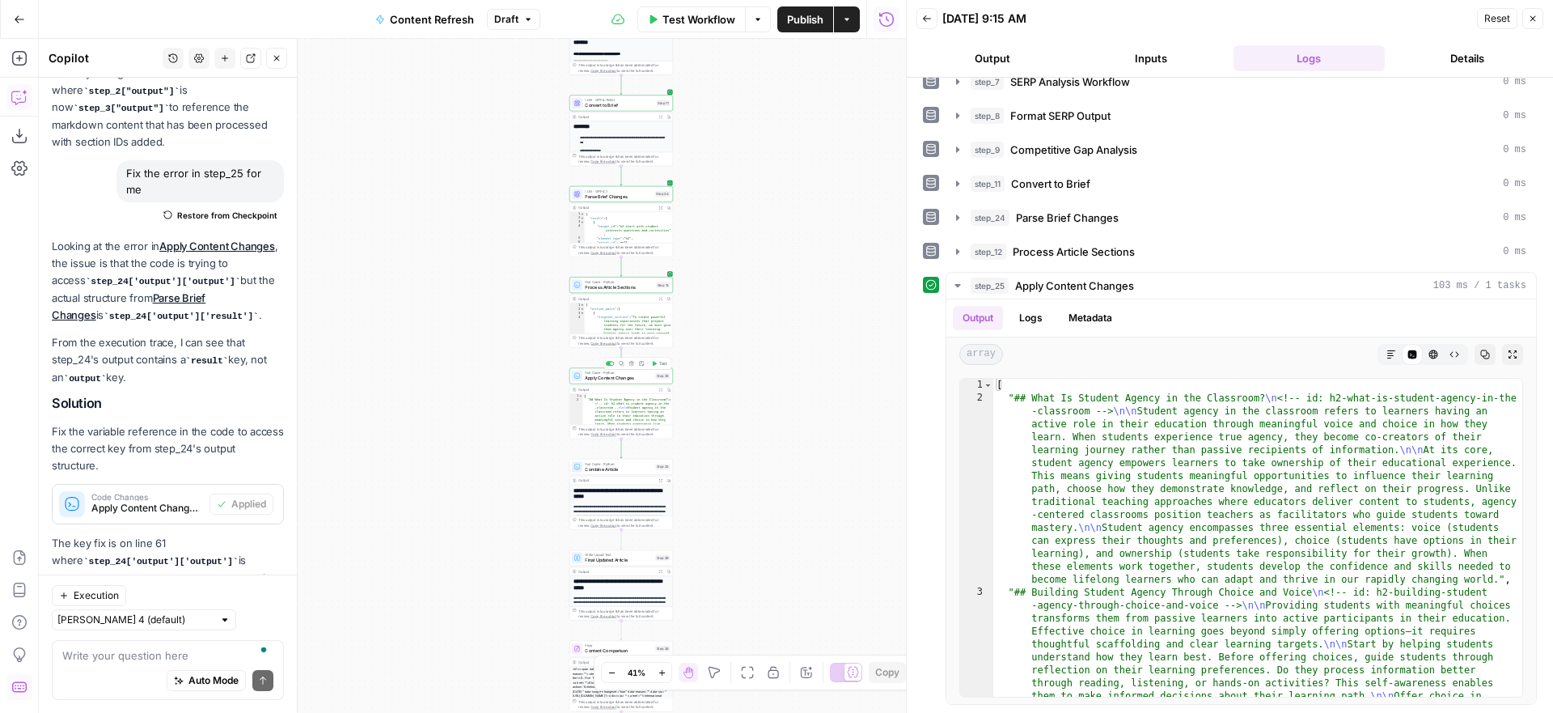
click at [700, 19] on span "Test Workflow" at bounding box center [698, 19] width 73 height 16
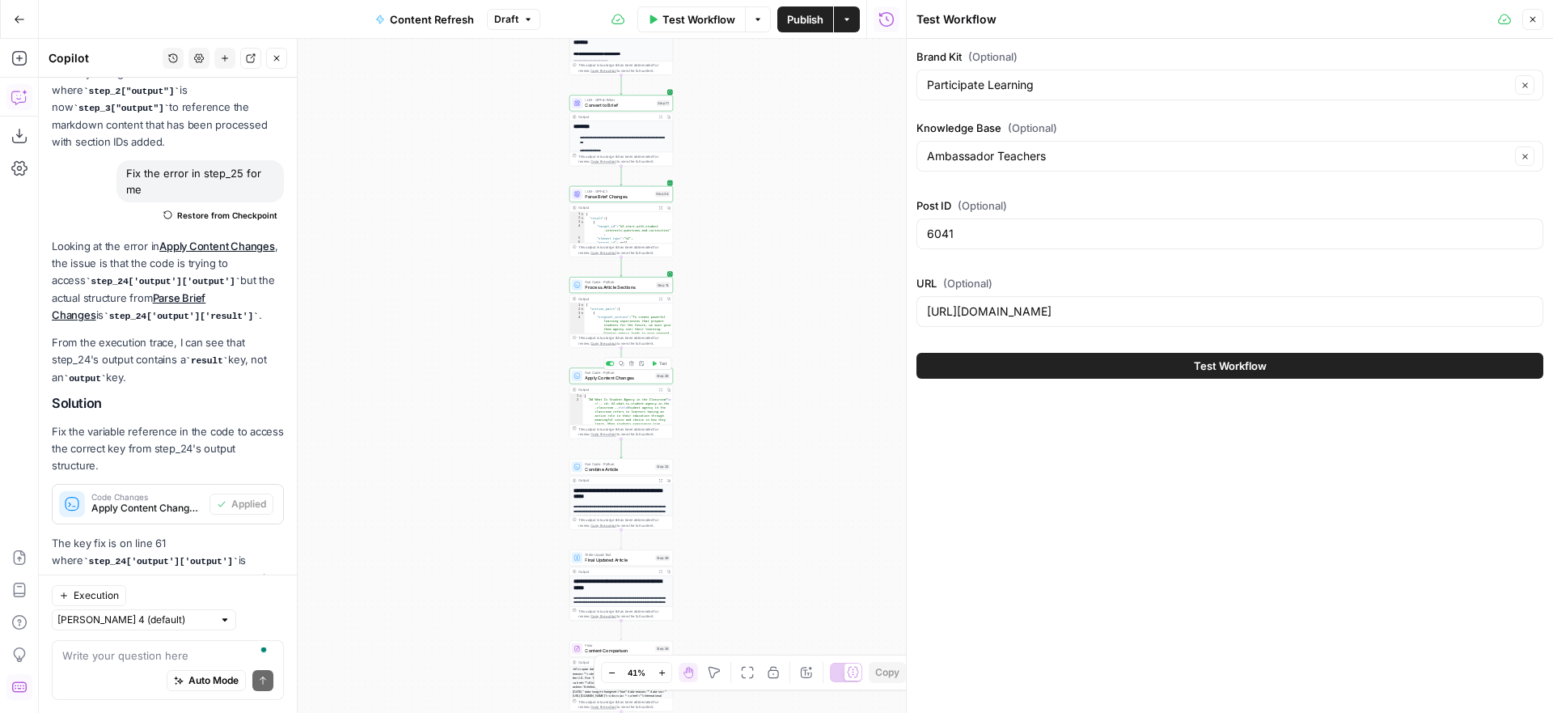
click at [1097, 367] on button "Test Workflow" at bounding box center [1229, 366] width 627 height 26
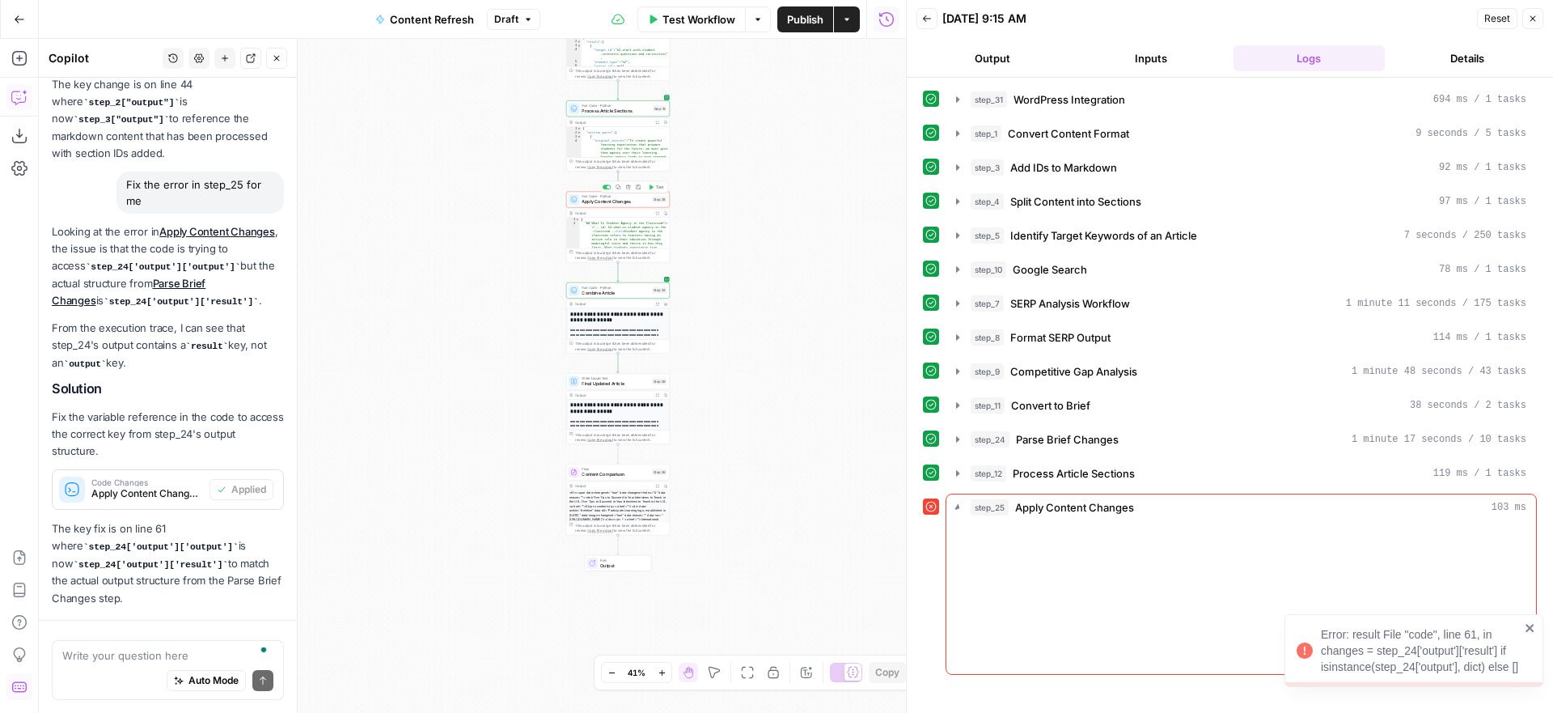
scroll to position [2044, 0]
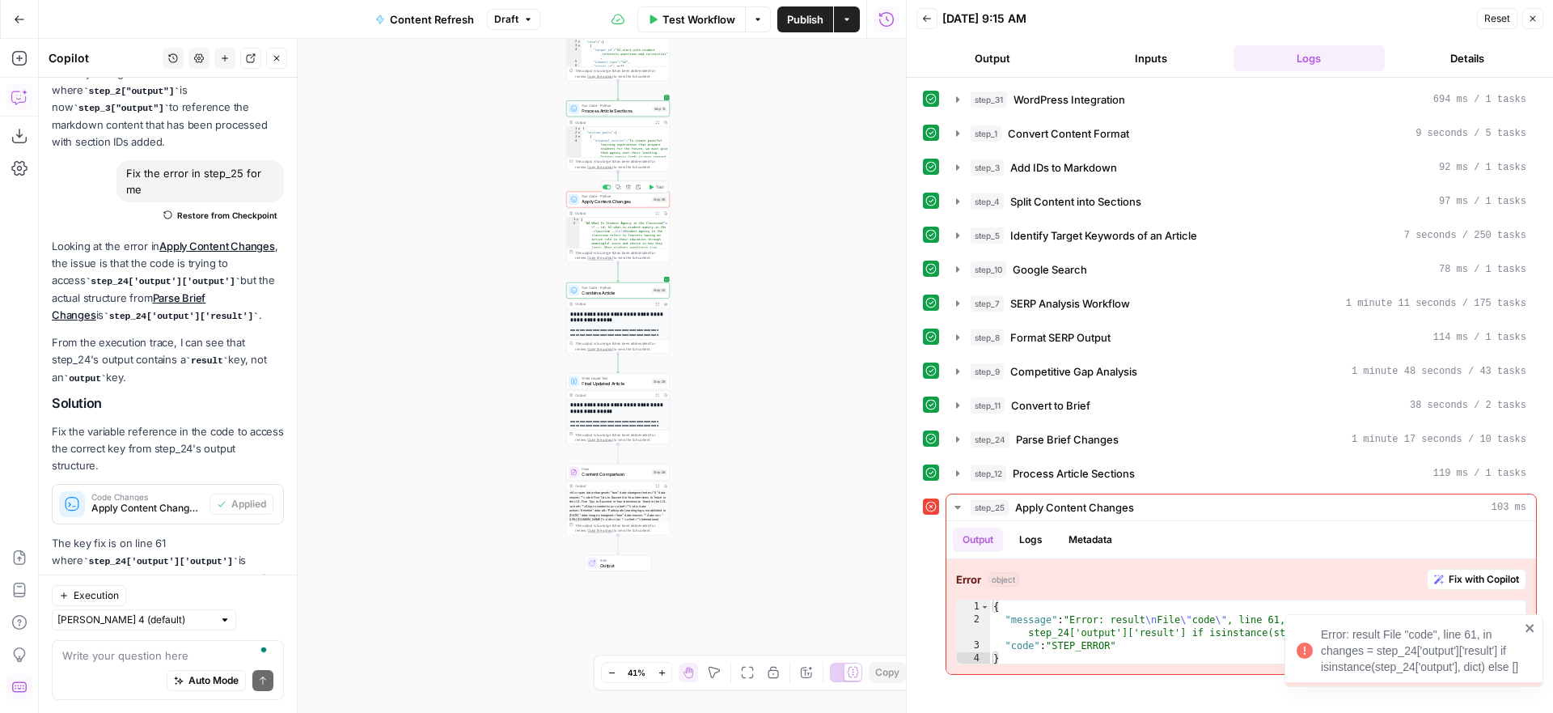
click at [1527, 624] on icon "close" at bounding box center [1530, 627] width 11 height 13
click at [1477, 578] on span "Fix with Copilot" at bounding box center [1484, 579] width 70 height 15
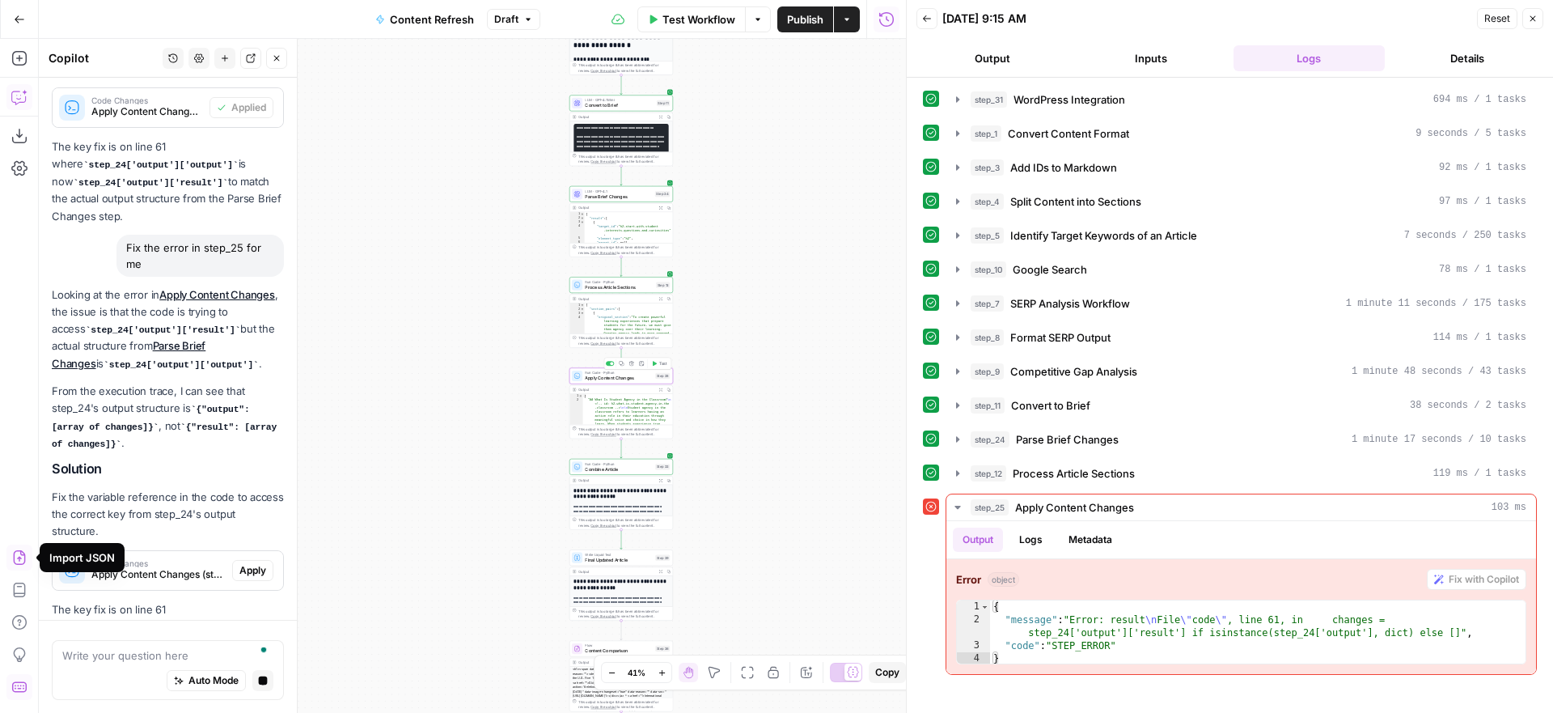
scroll to position [2487, 0]
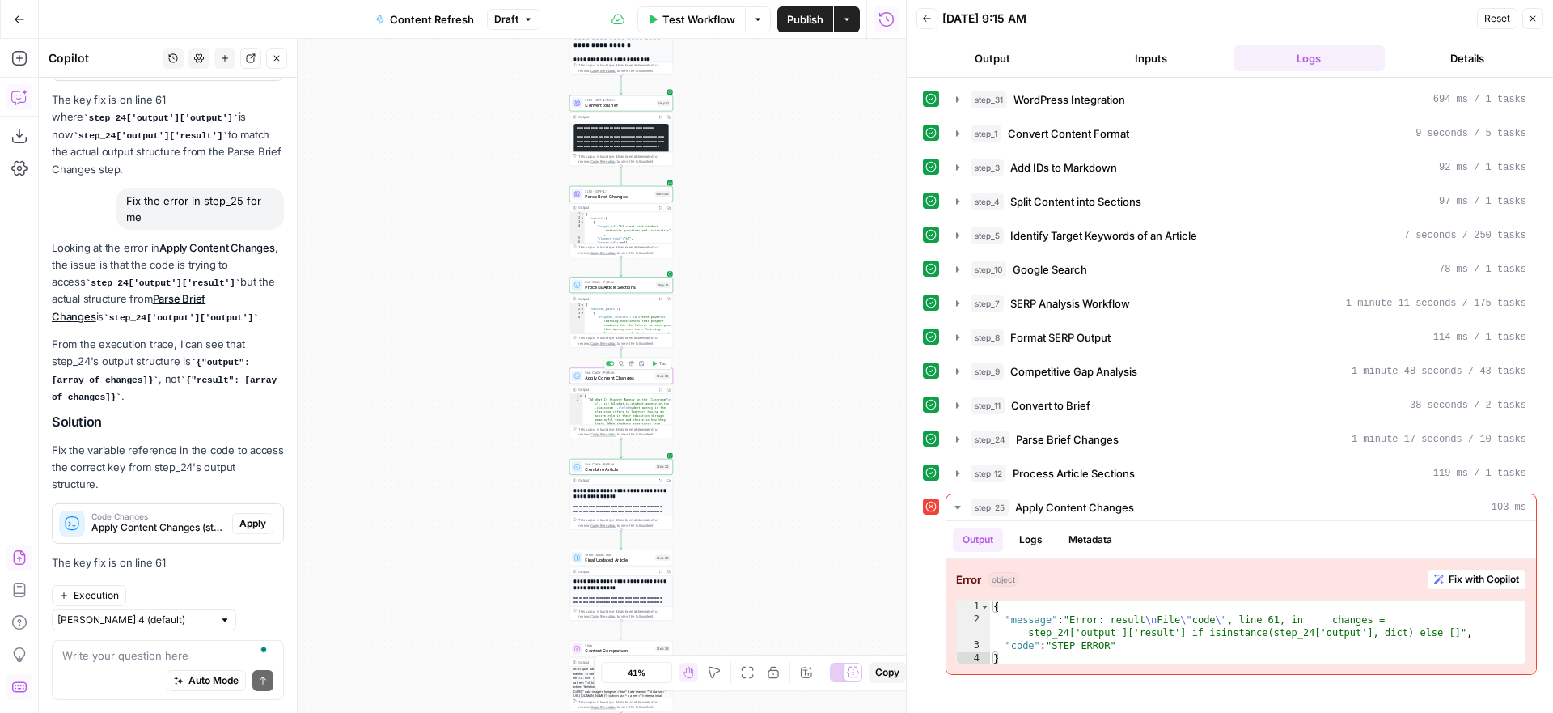
click at [248, 516] on span "Apply" at bounding box center [252, 523] width 27 height 15
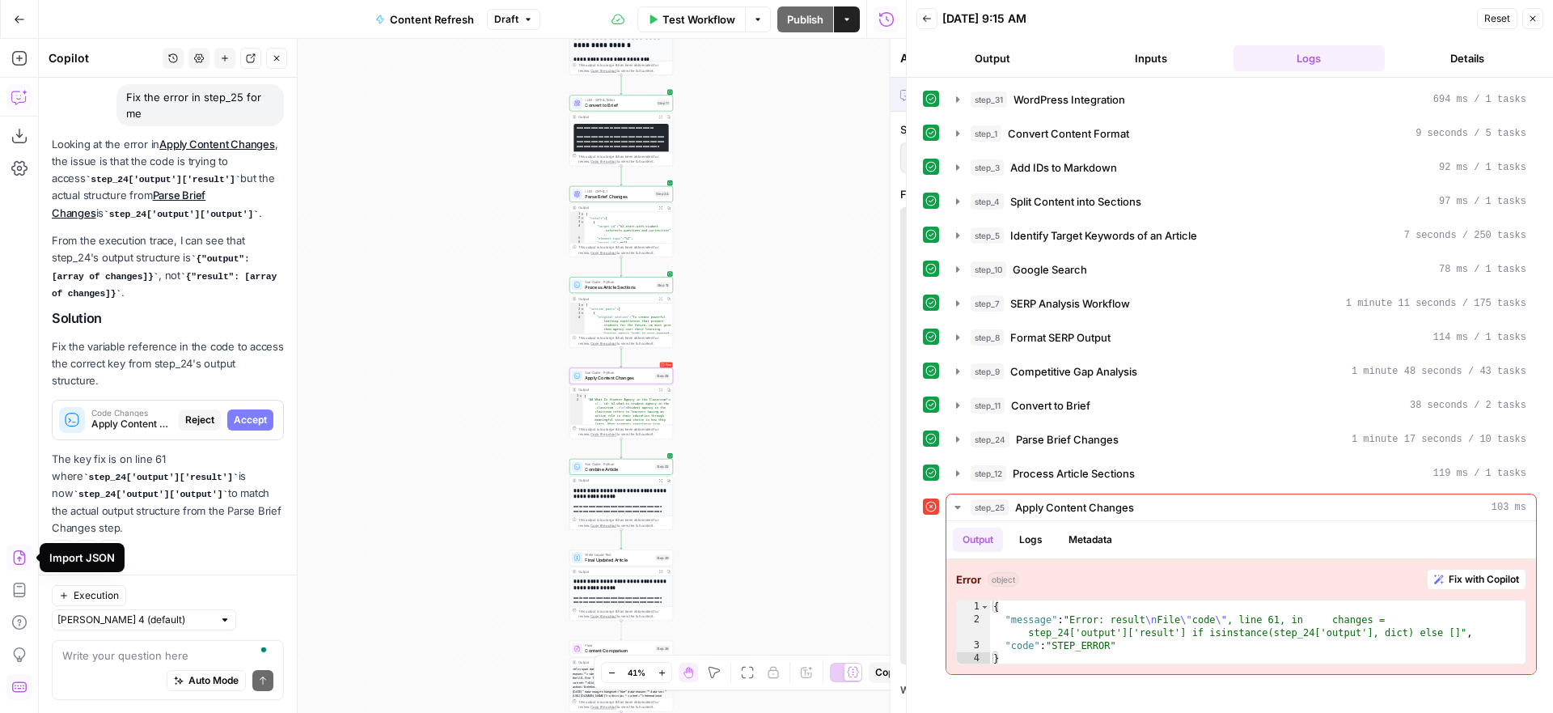
scroll to position [2384, 0]
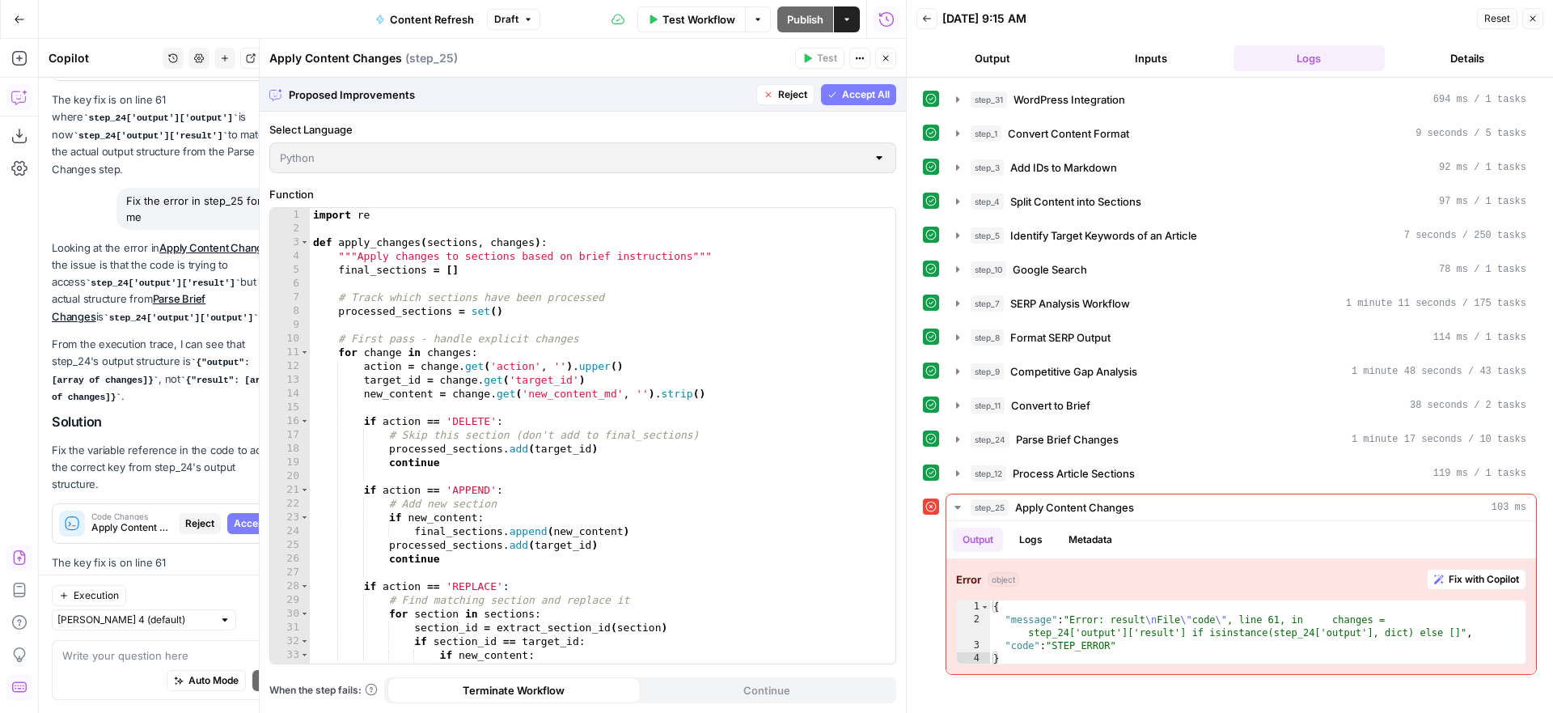
click at [860, 91] on span "Accept All" at bounding box center [866, 94] width 48 height 15
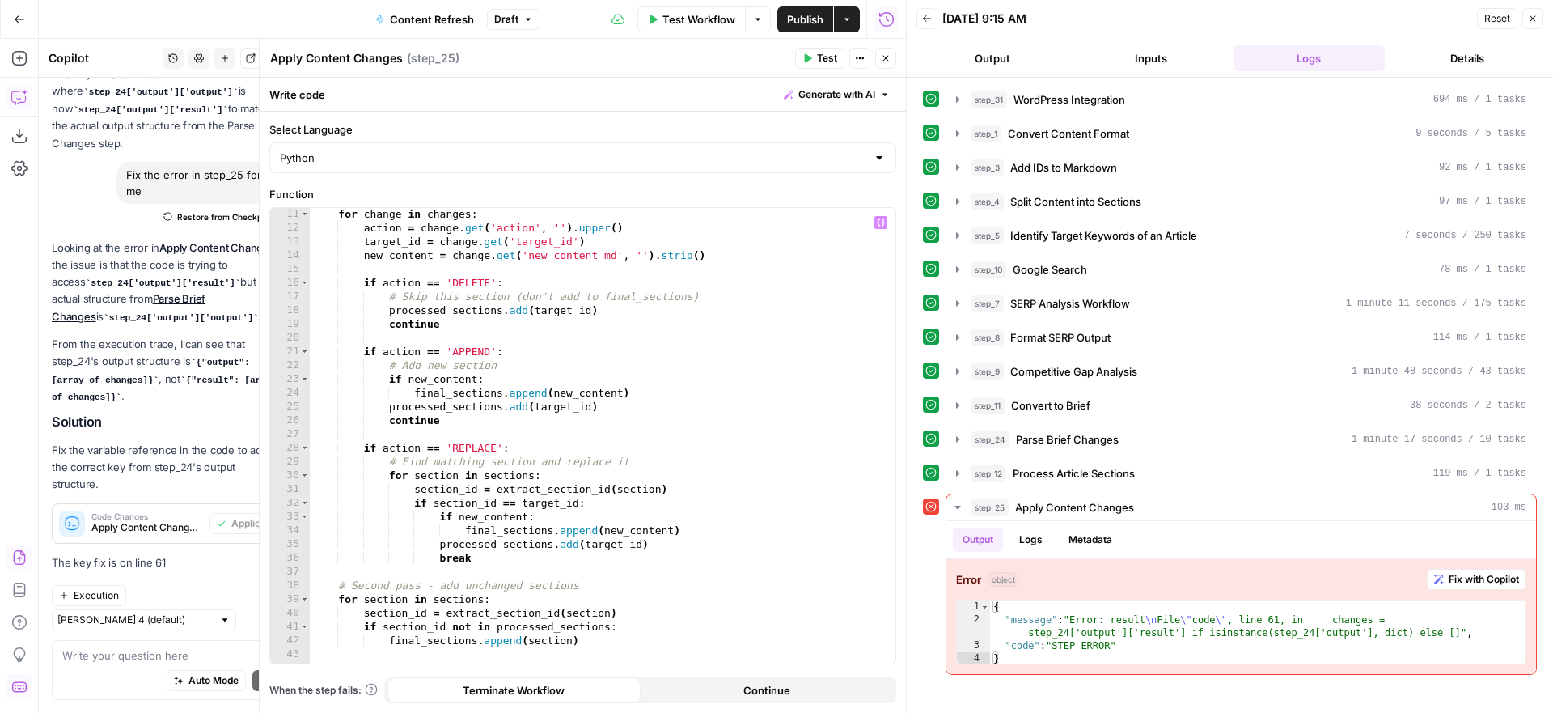
scroll to position [0, 0]
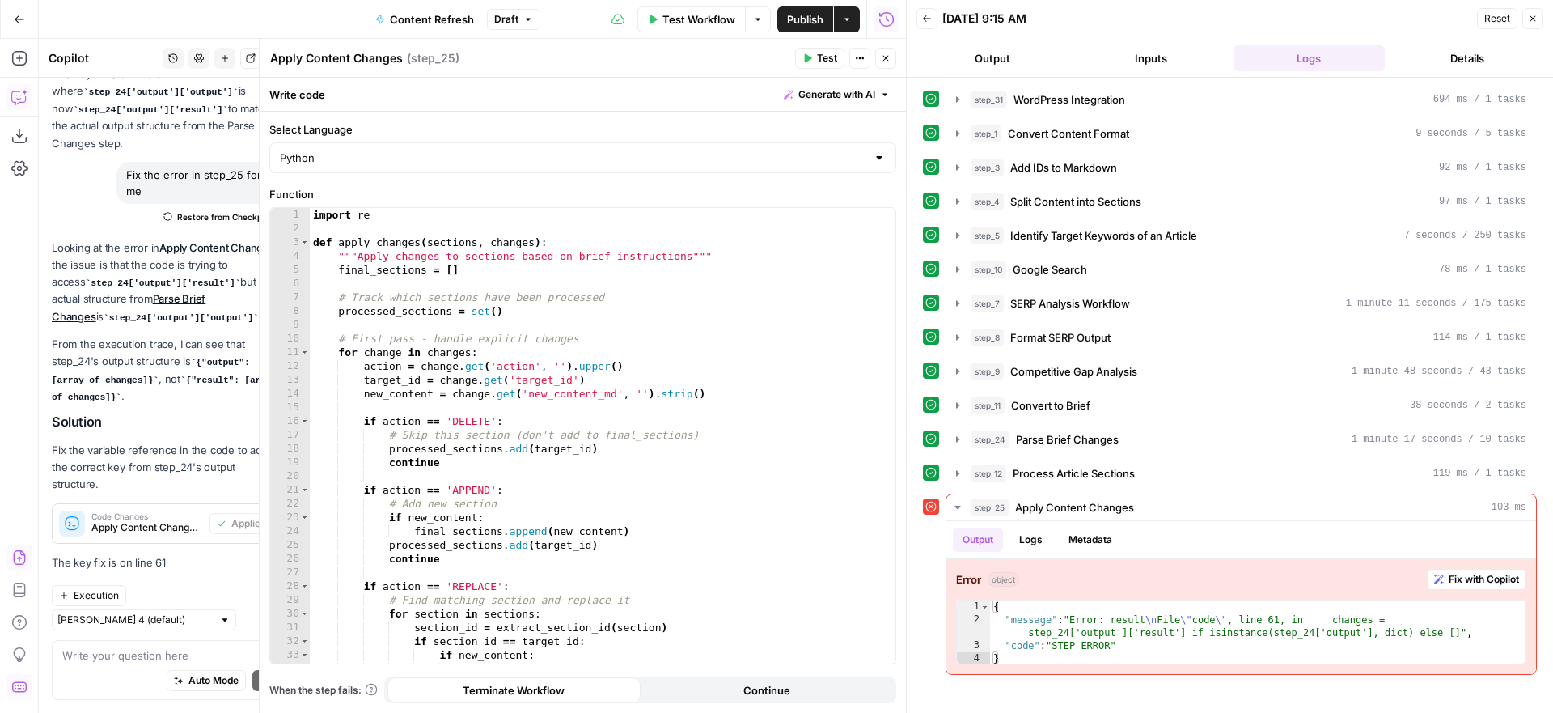
click at [823, 59] on span "Test" at bounding box center [827, 58] width 20 height 15
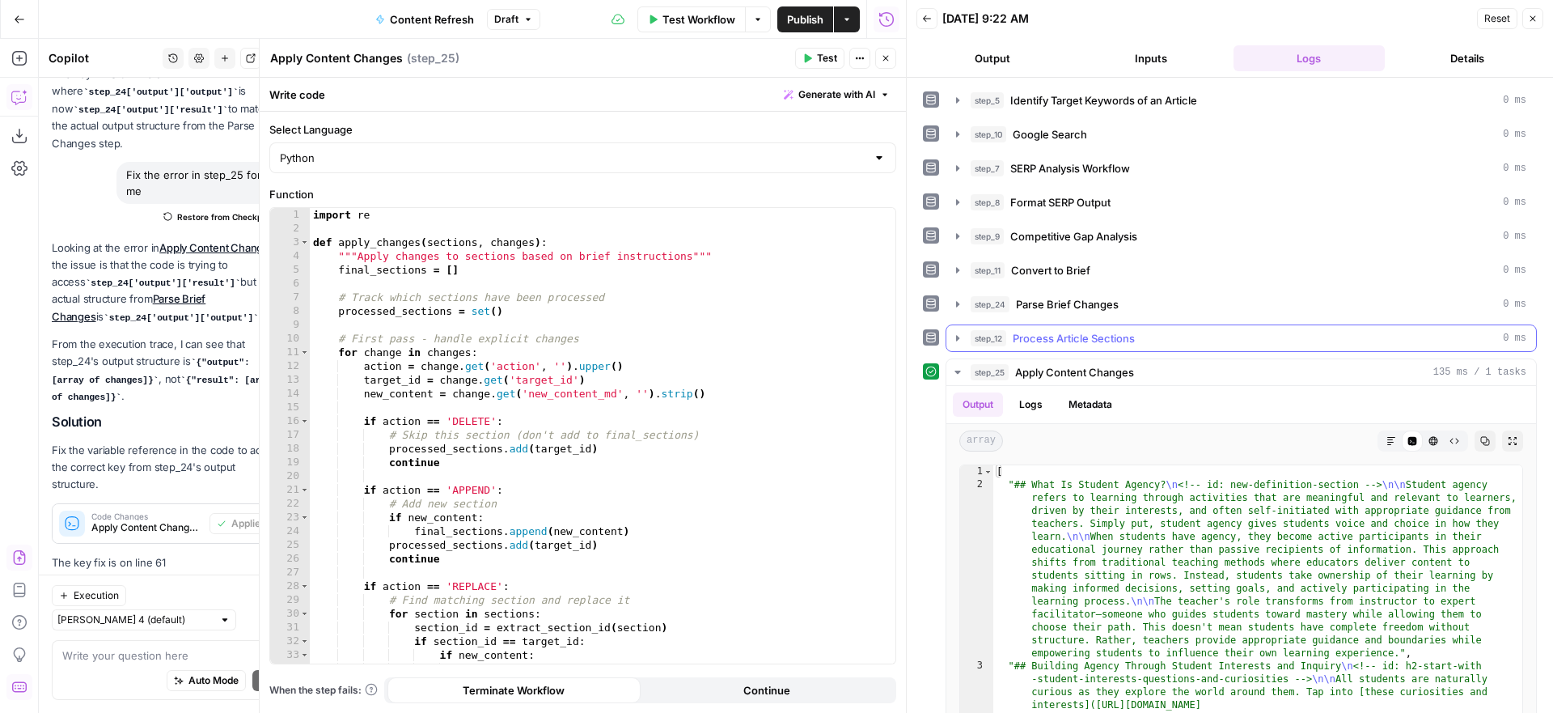
scroll to position [133, 0]
click at [958, 372] on icon "button" at bounding box center [958, 373] width 6 height 3
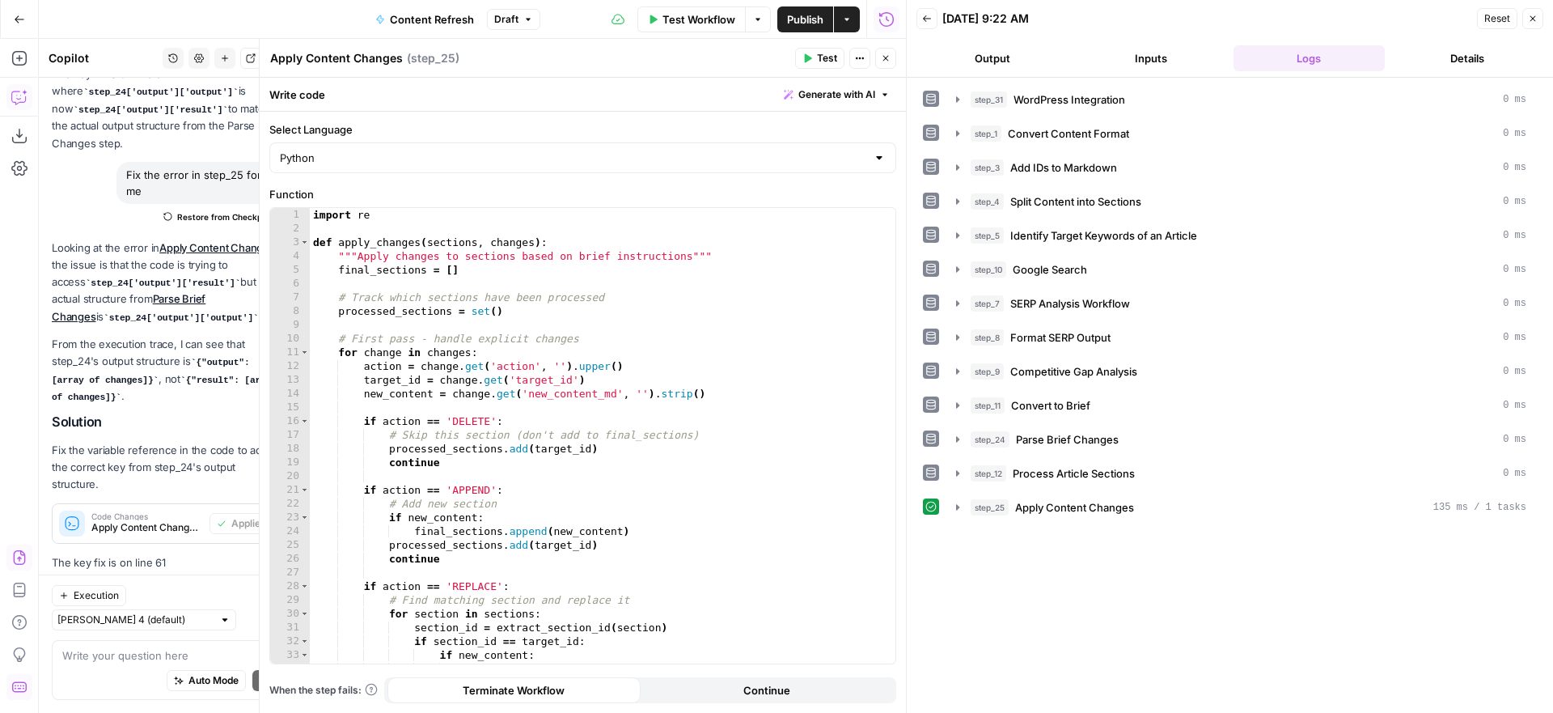
click at [886, 55] on icon "button" at bounding box center [886, 58] width 10 height 10
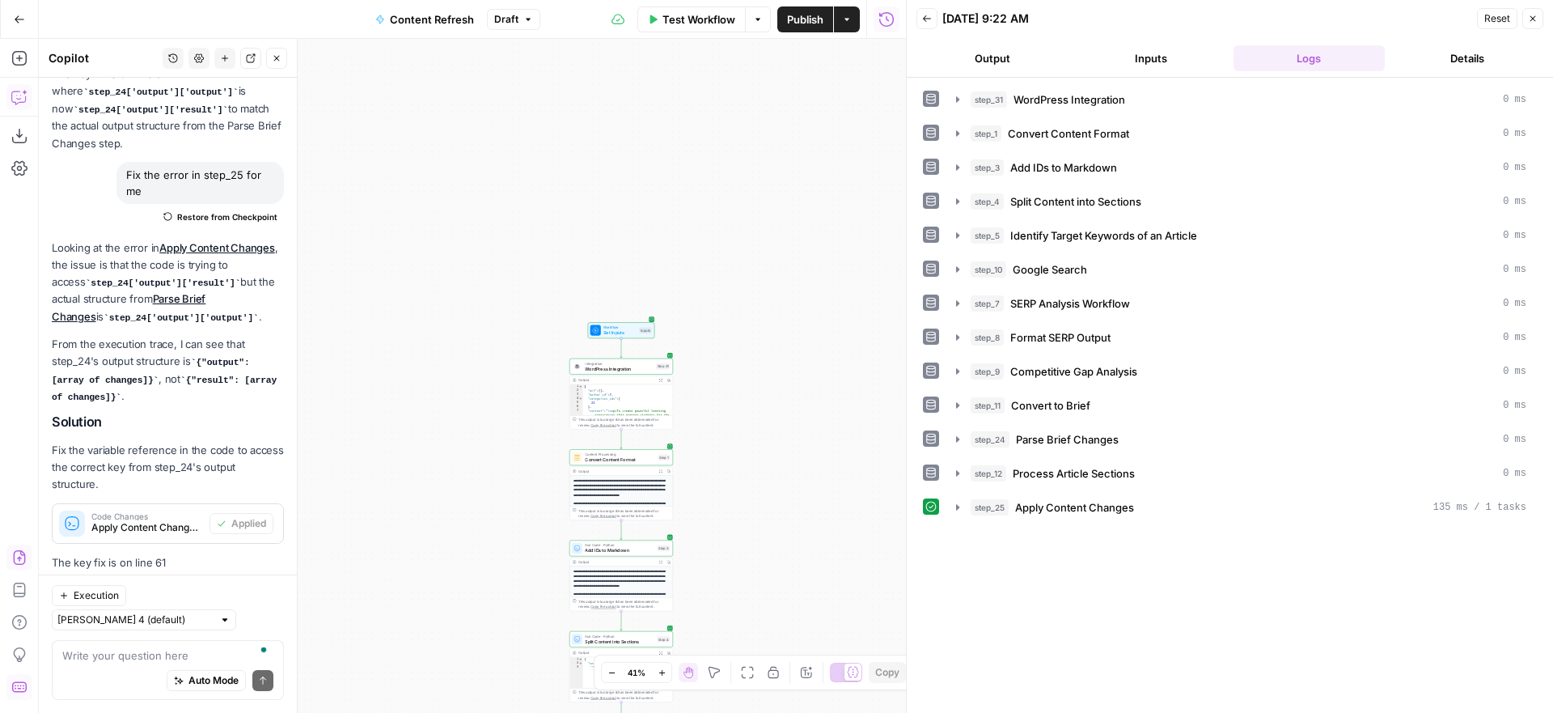
click at [279, 59] on icon "button" at bounding box center [277, 58] width 10 height 10
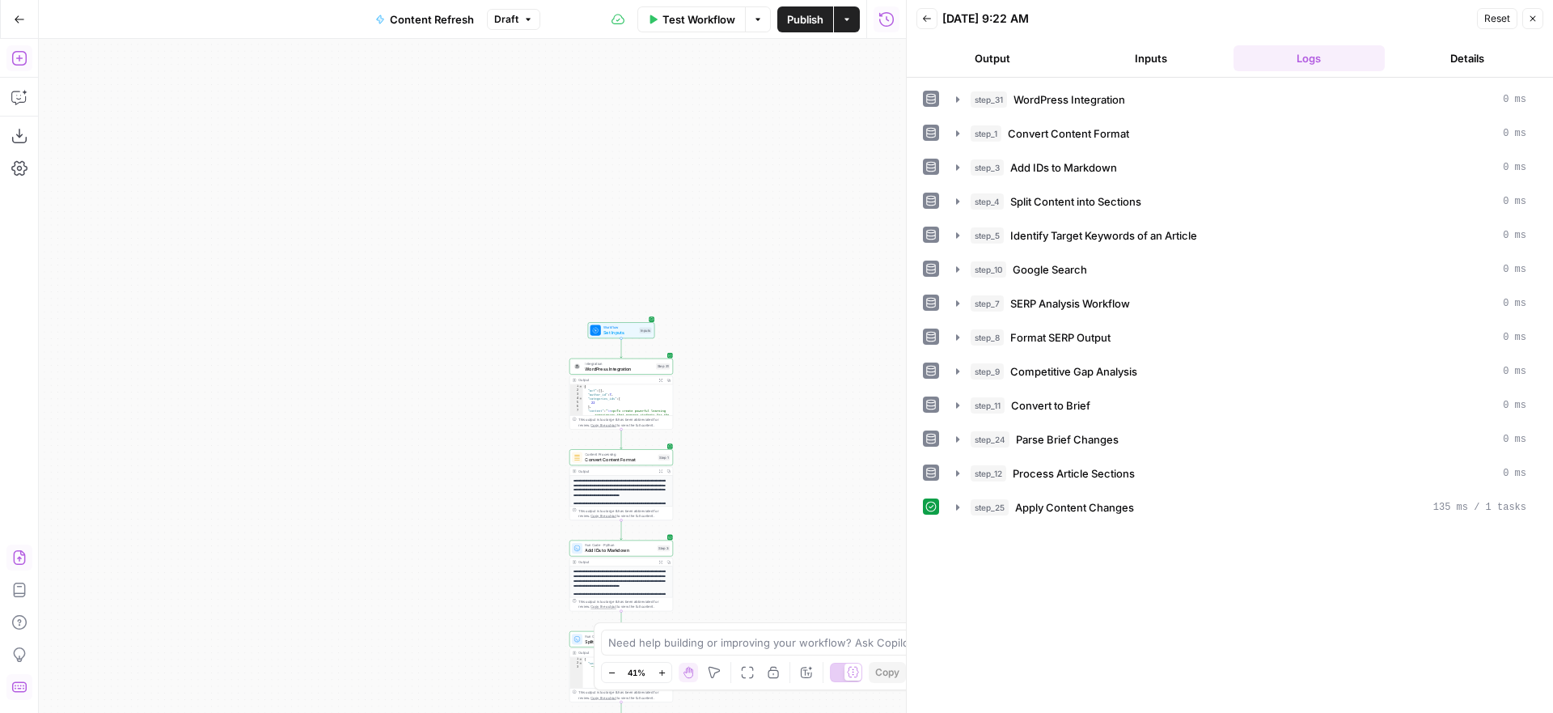
drag, startPoint x: 29, startPoint y: 51, endPoint x: 11, endPoint y: 59, distance: 19.5
click at [11, 59] on icon "button" at bounding box center [19, 58] width 16 height 16
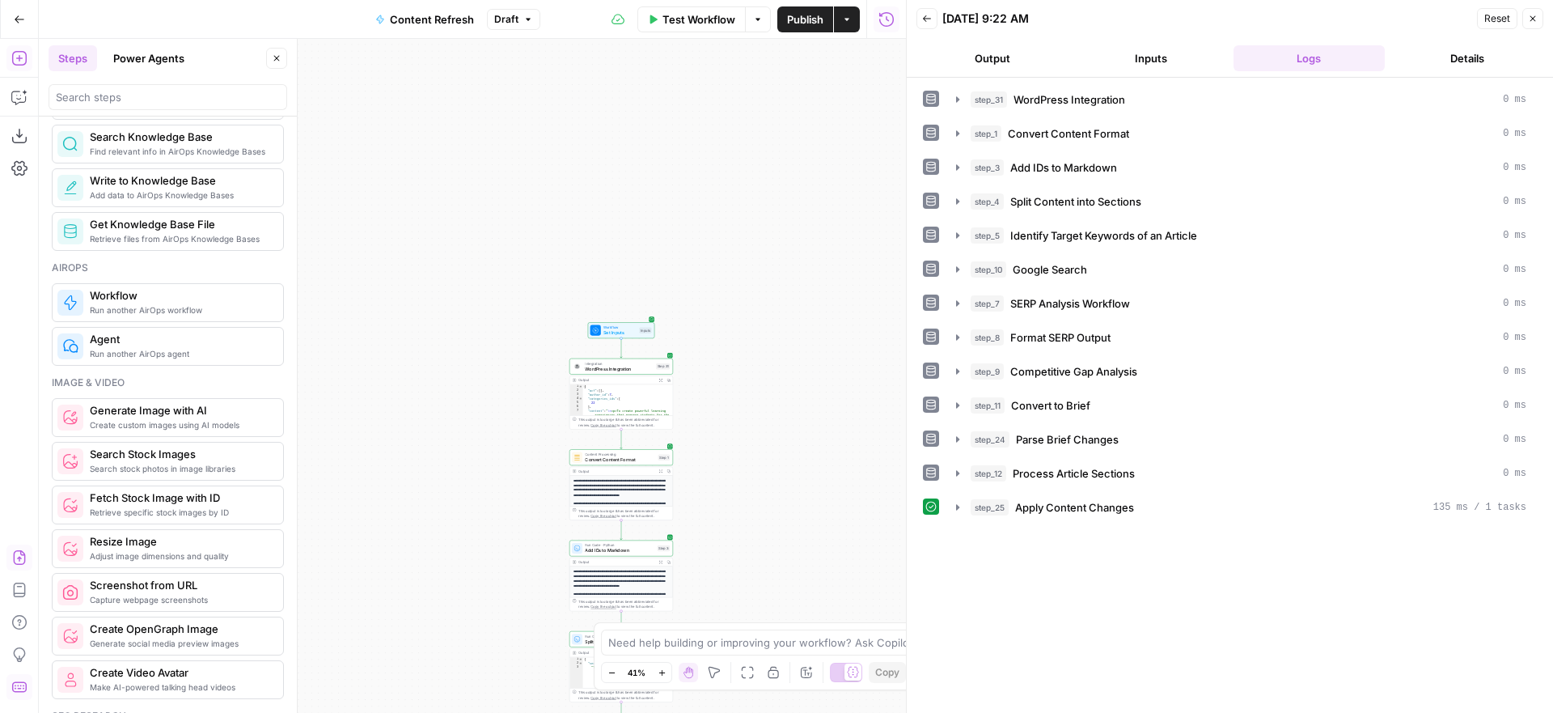
scroll to position [839, 0]
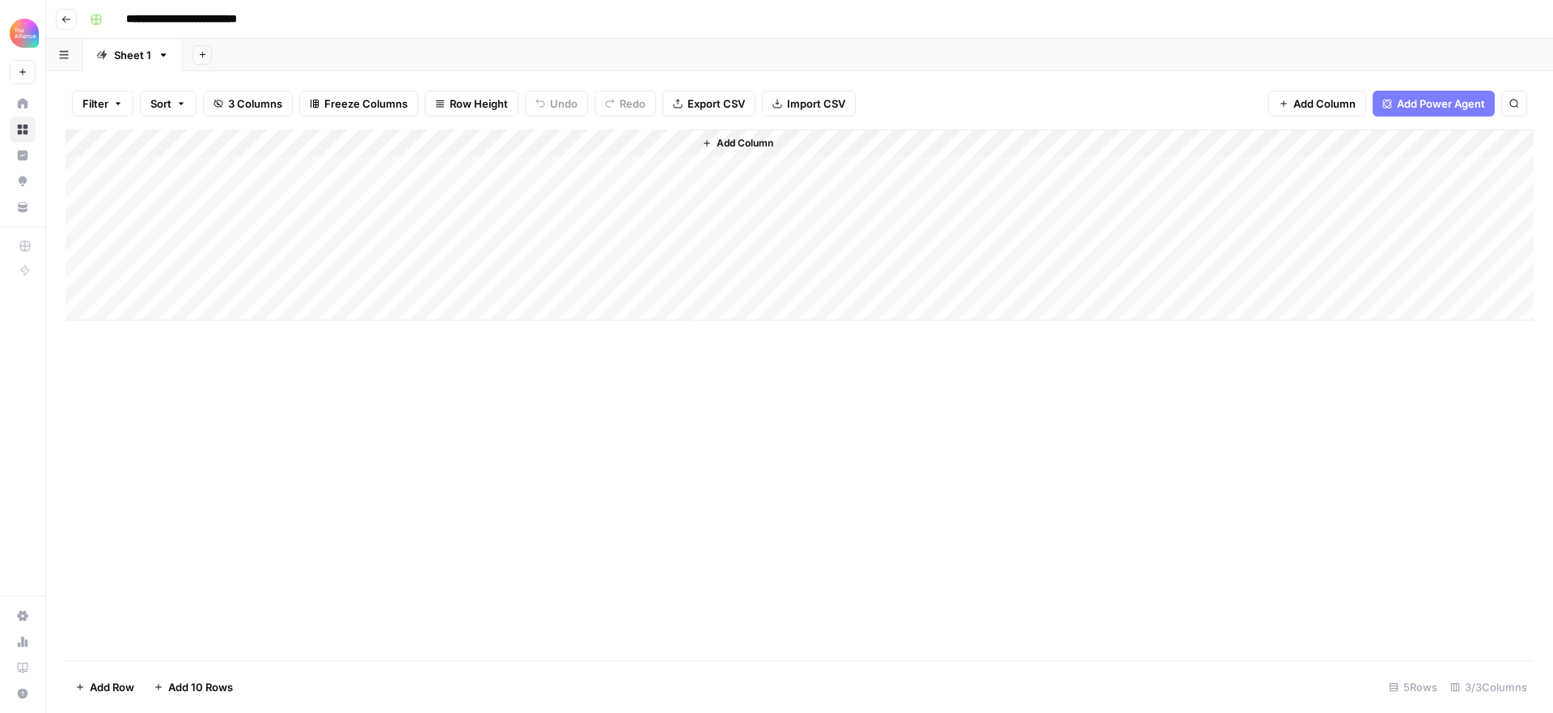
click at [61, 18] on icon "button" at bounding box center [66, 20] width 10 height 10
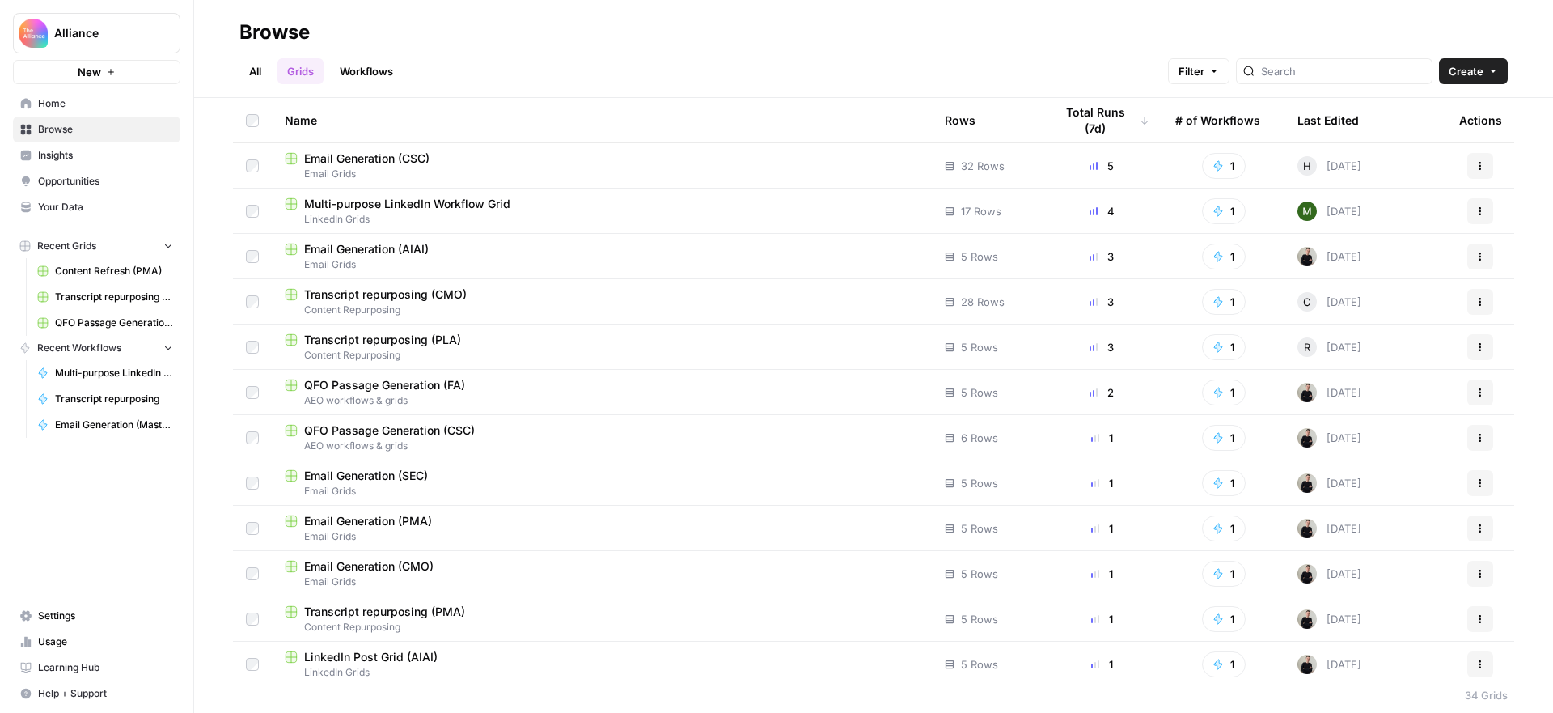
click at [259, 70] on link "All" at bounding box center [255, 71] width 32 height 26
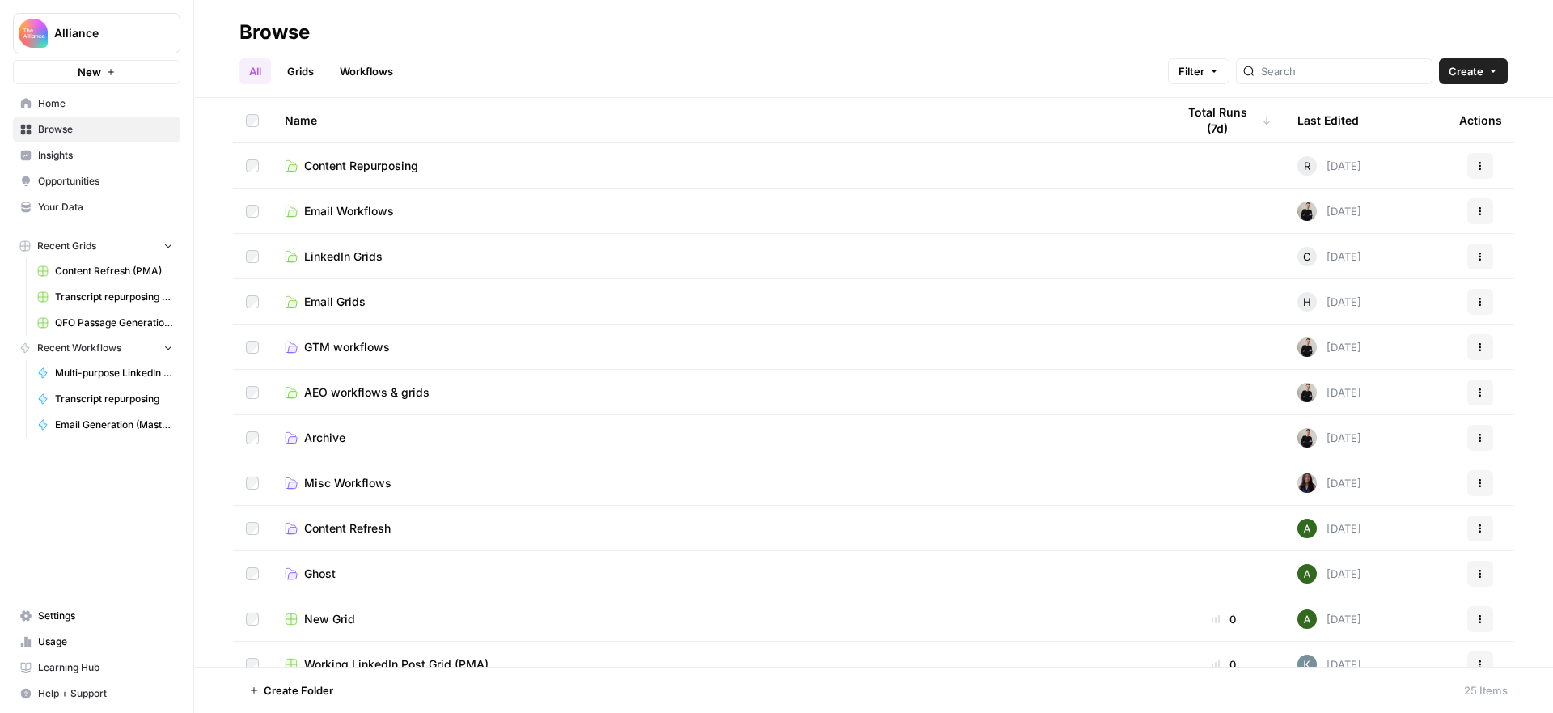
click at [364, 391] on span "AEO workflows & grids" at bounding box center [366, 392] width 125 height 16
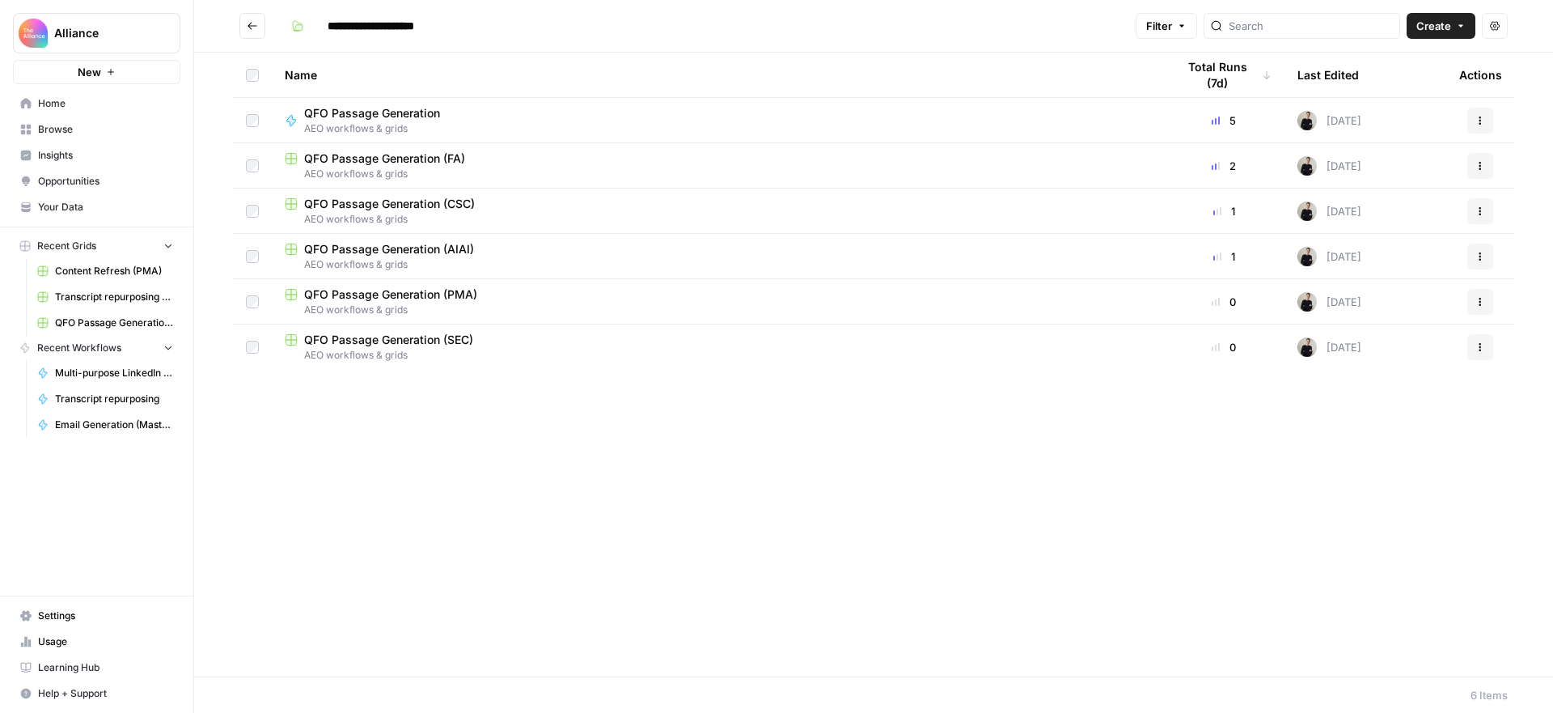
click at [405, 161] on span "QFO Passage Generation (FA)" at bounding box center [384, 158] width 161 height 16
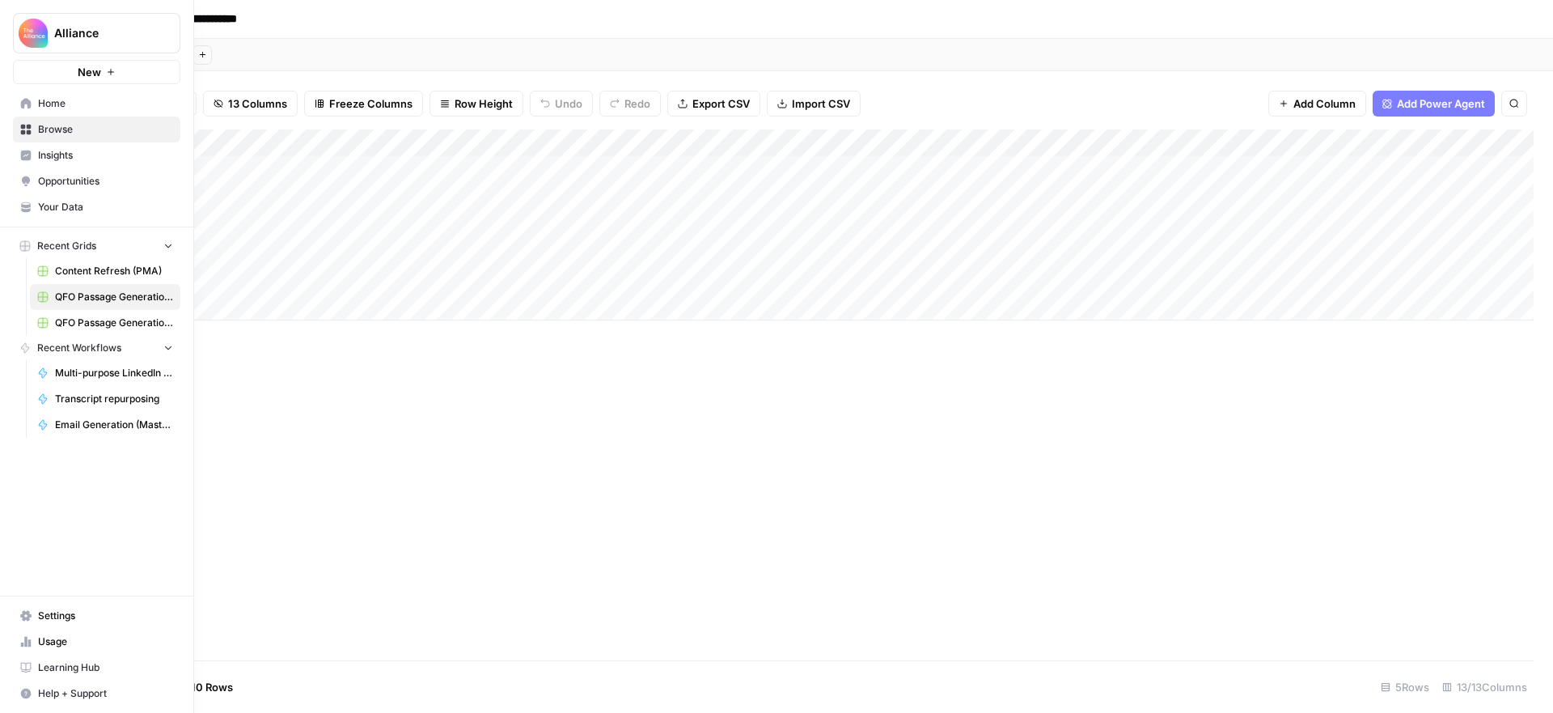
click at [52, 641] on span "Usage" at bounding box center [105, 641] width 135 height 15
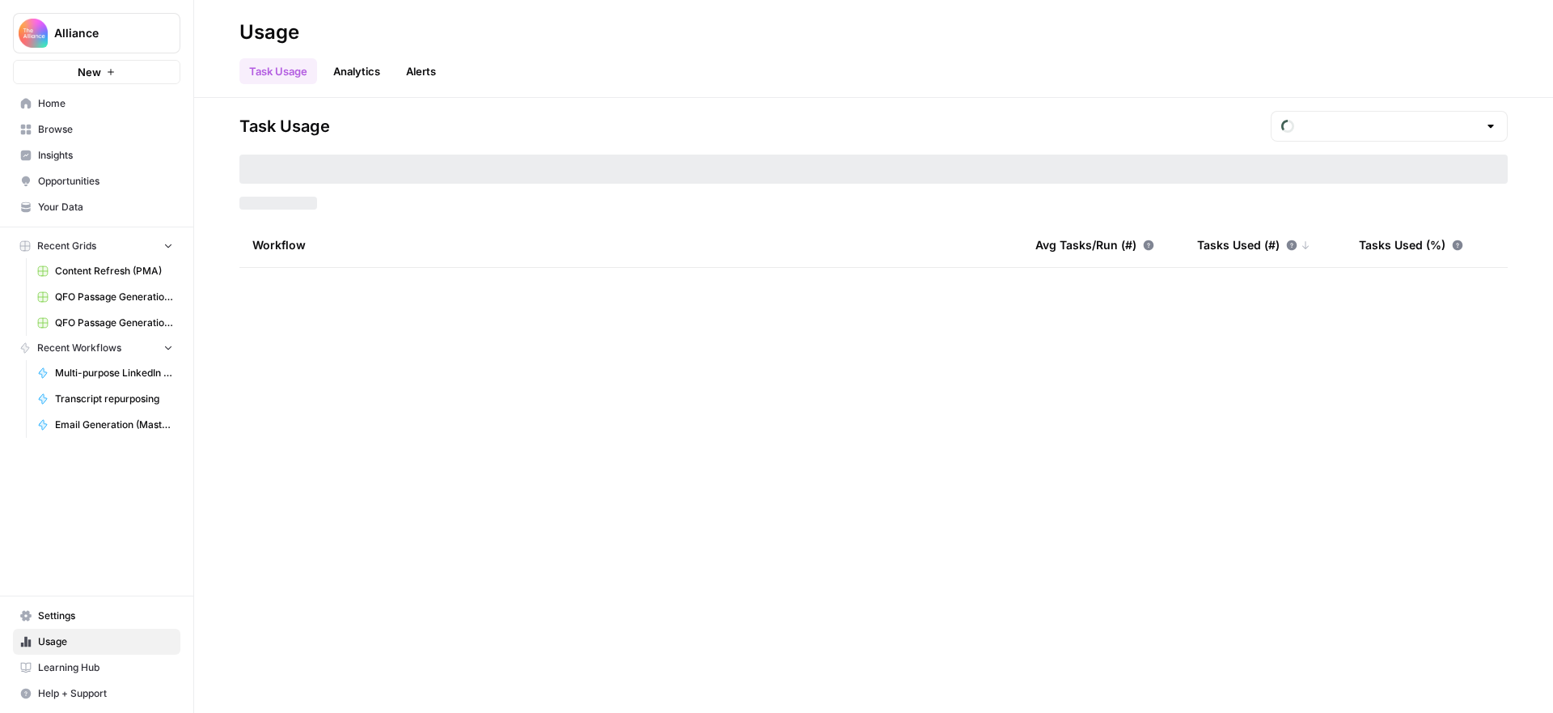
type input "September Tasks"
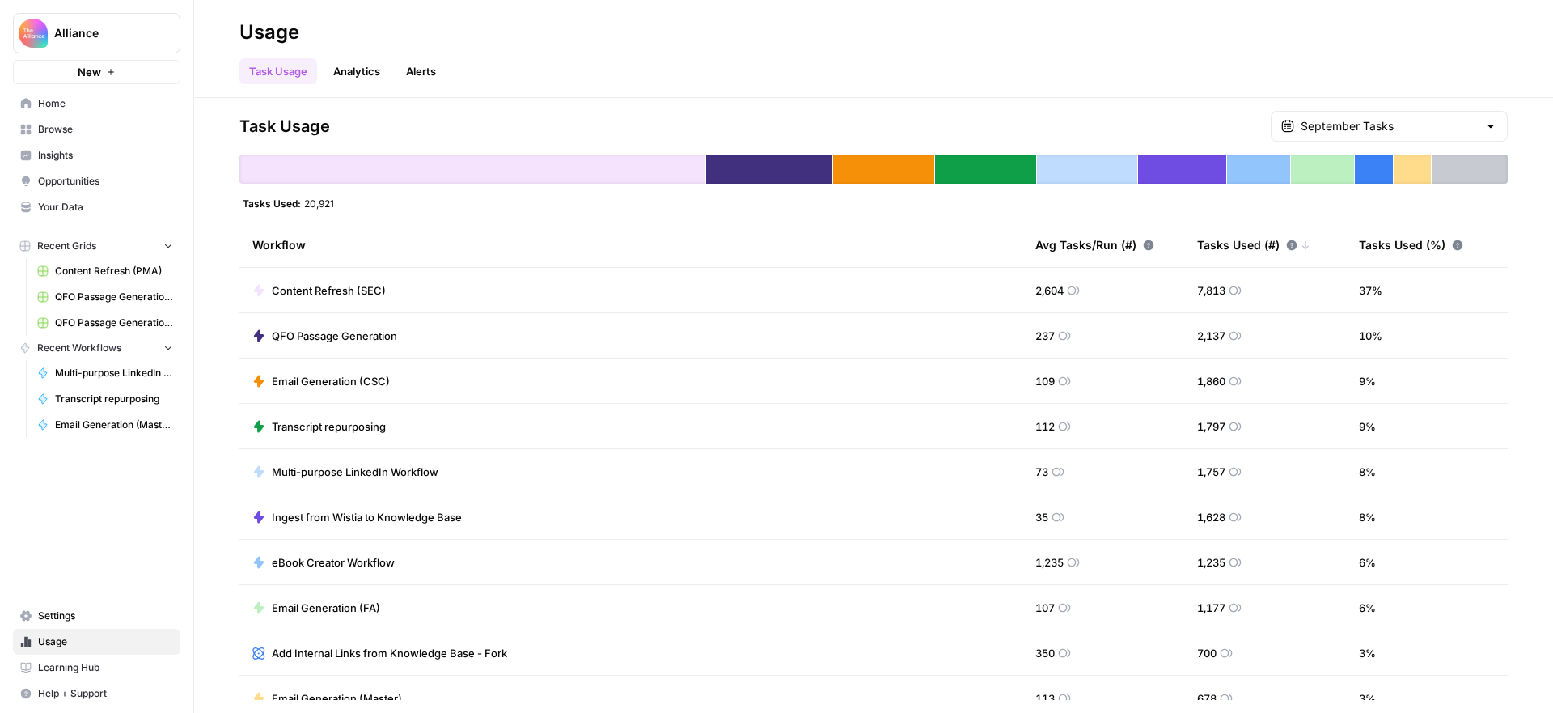
click at [71, 124] on span "Browse" at bounding box center [105, 129] width 135 height 15
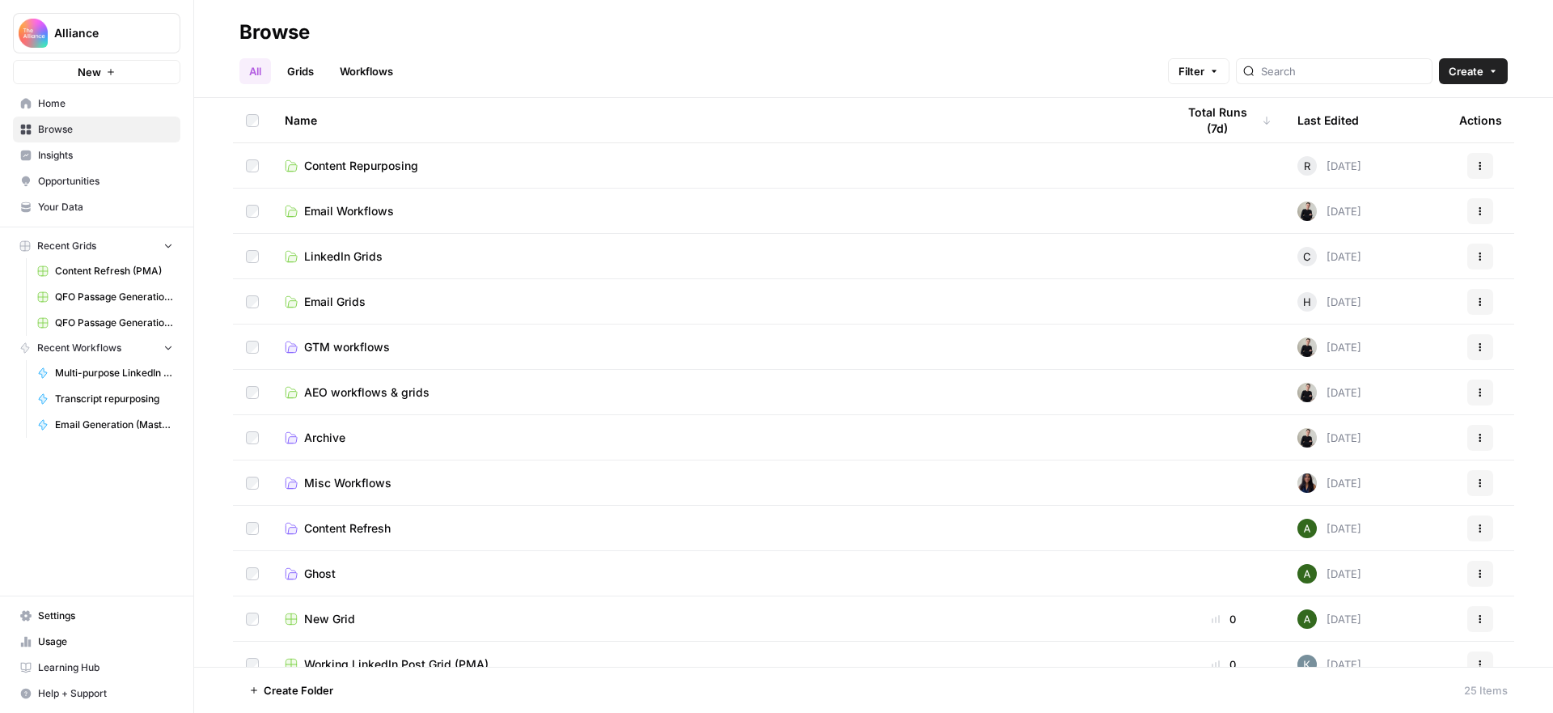
click at [379, 394] on span "AEO workflows & grids" at bounding box center [366, 392] width 125 height 16
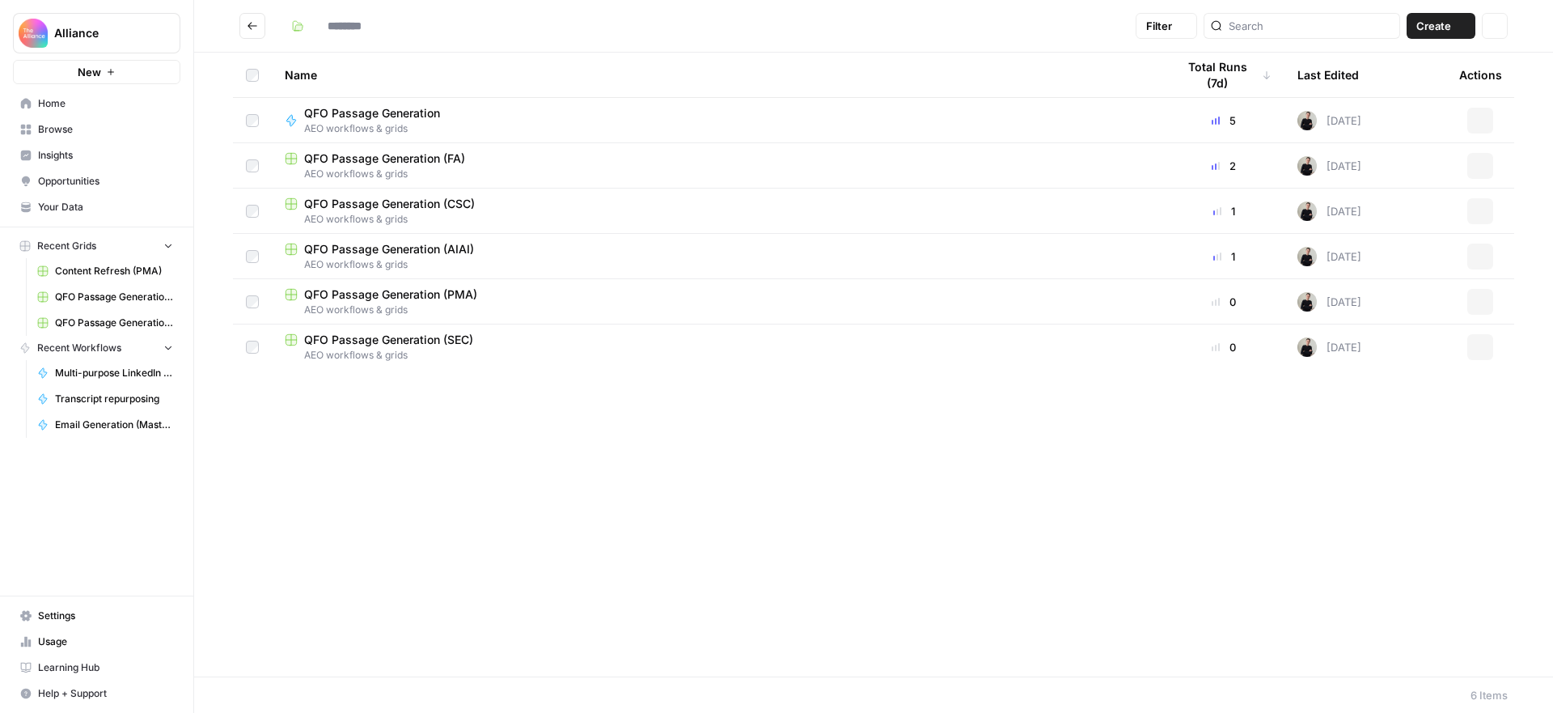
type input "**********"
click at [416, 158] on span "QFO Passage Generation (FA)" at bounding box center [384, 158] width 161 height 16
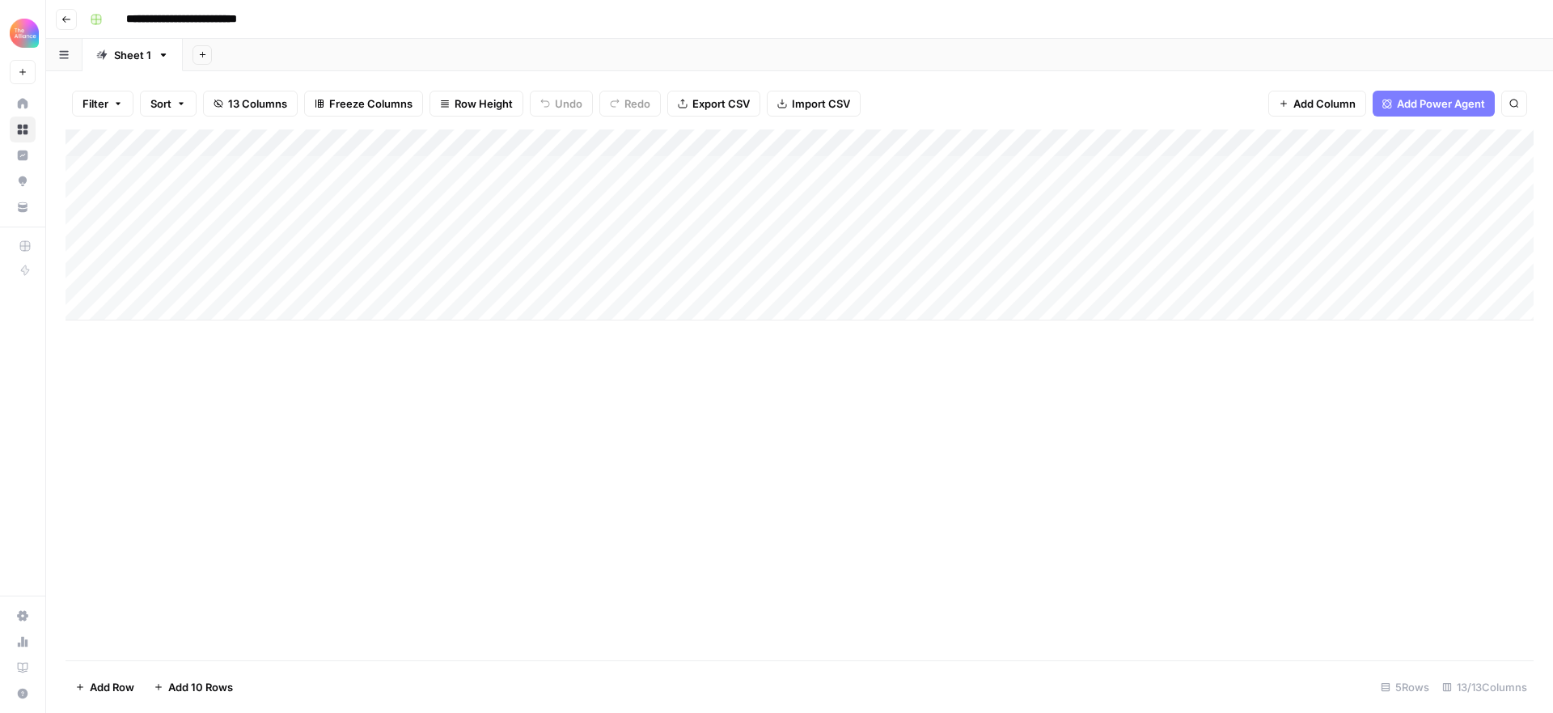
click at [758, 142] on div "Add Column" at bounding box center [800, 224] width 1468 height 191
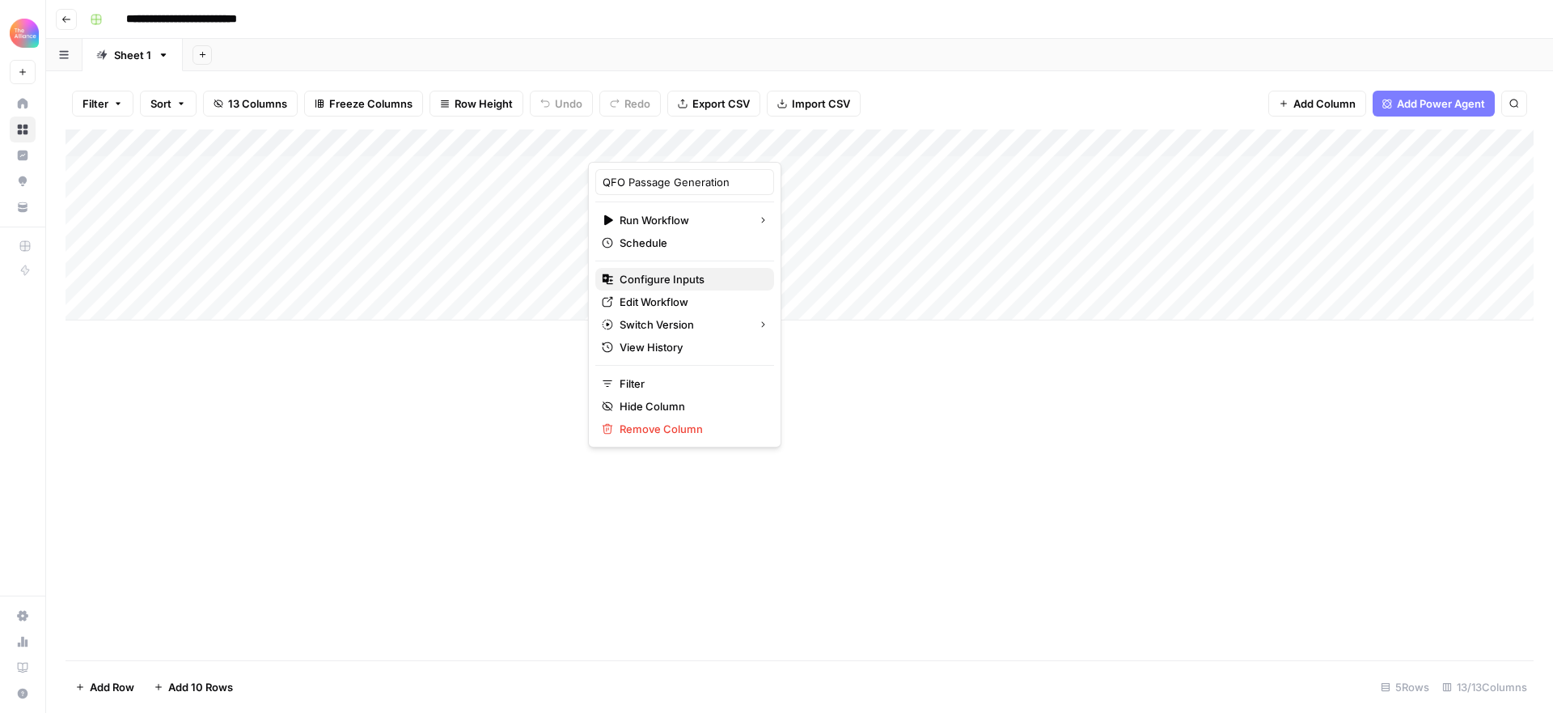
click at [678, 275] on span "Configure Inputs" at bounding box center [691, 279] width 142 height 16
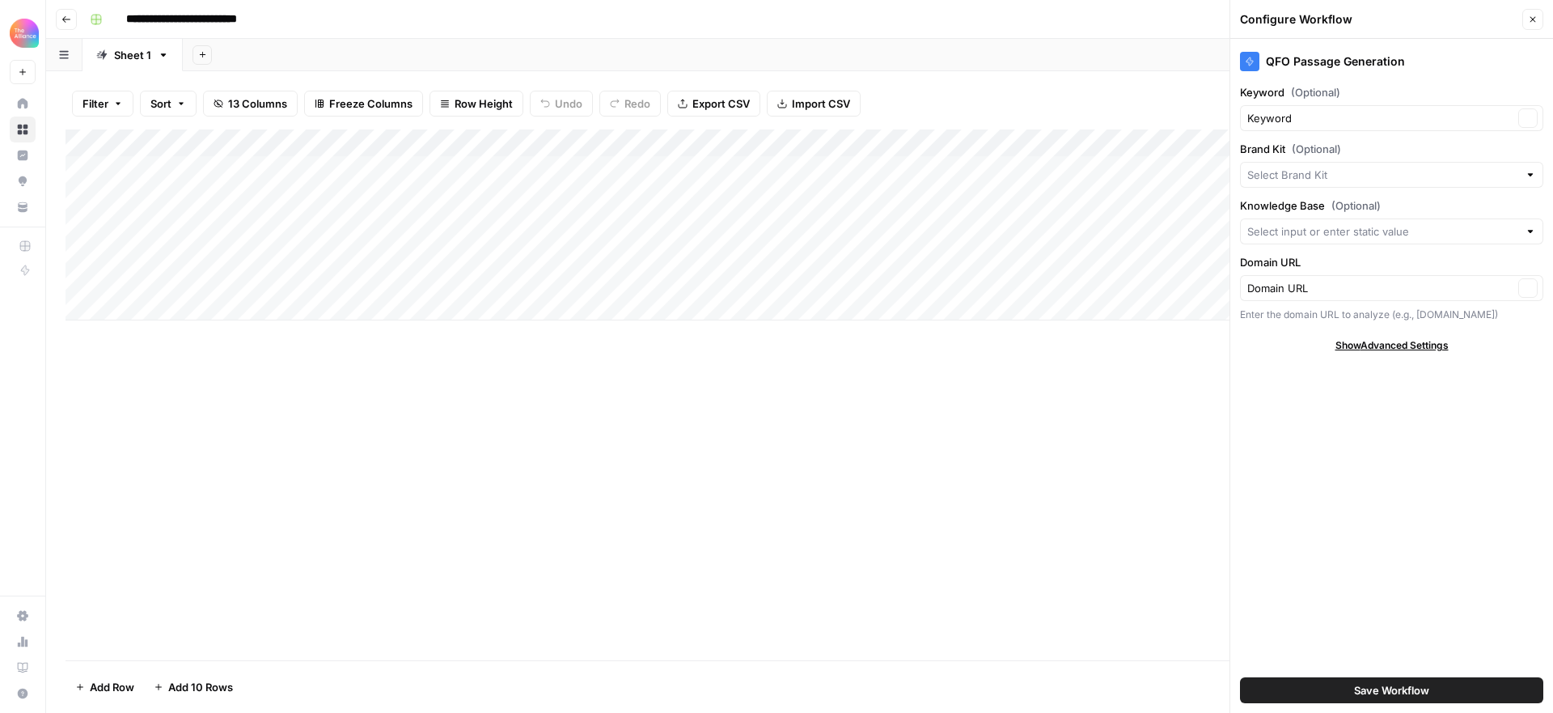
type input "Keynotes (FA)"
type input "Finance Alliance"
click at [1530, 15] on icon "button" at bounding box center [1533, 20] width 10 height 10
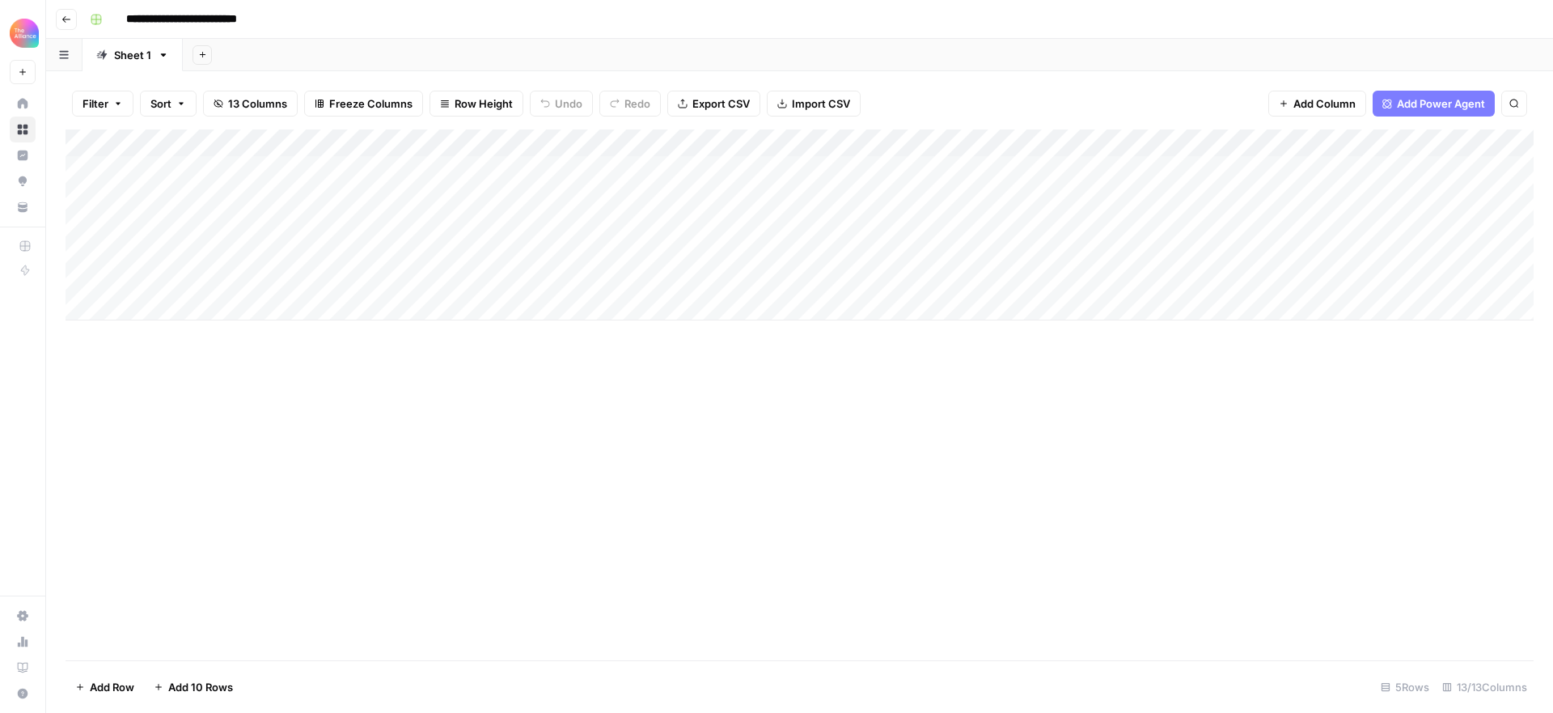
click at [66, 20] on icon "button" at bounding box center [66, 20] width 10 height 10
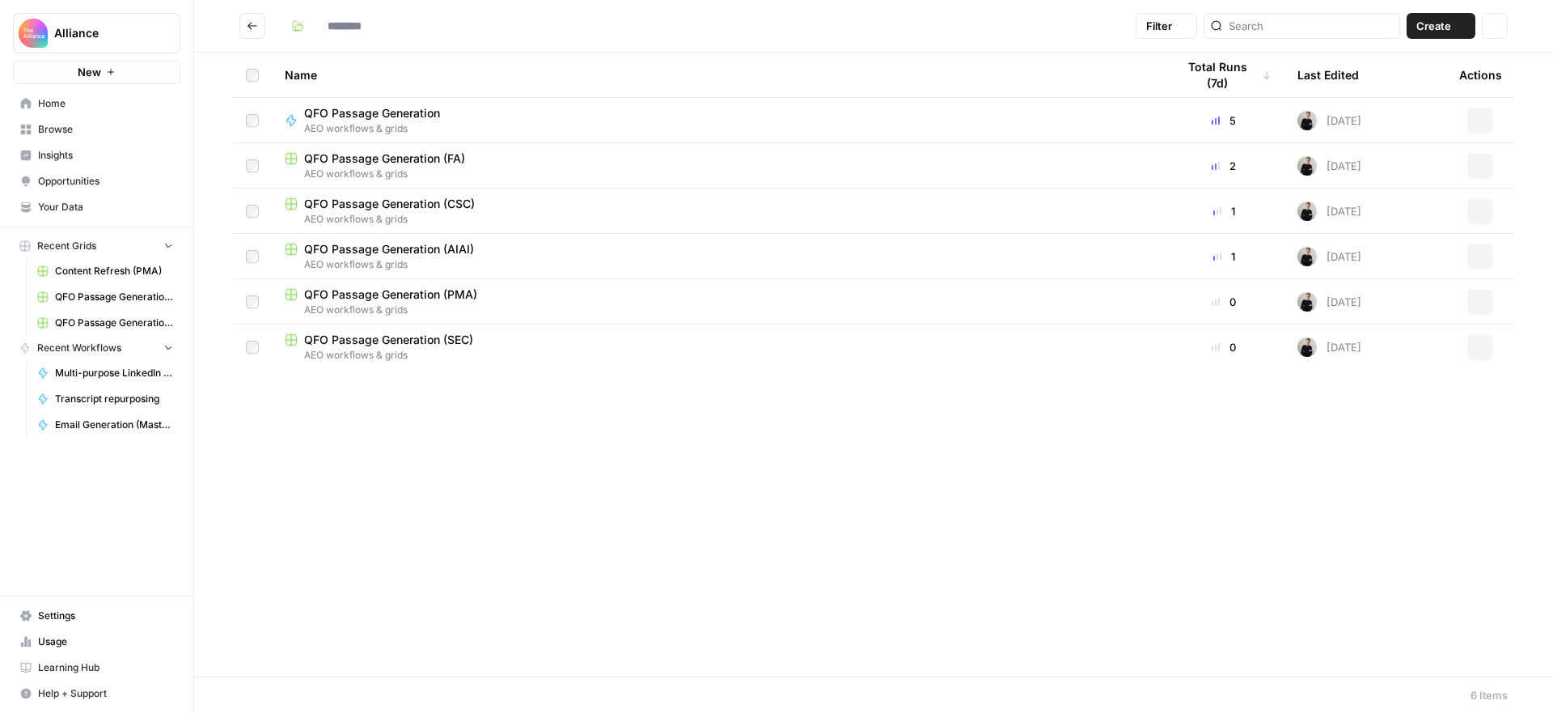
type input "**********"
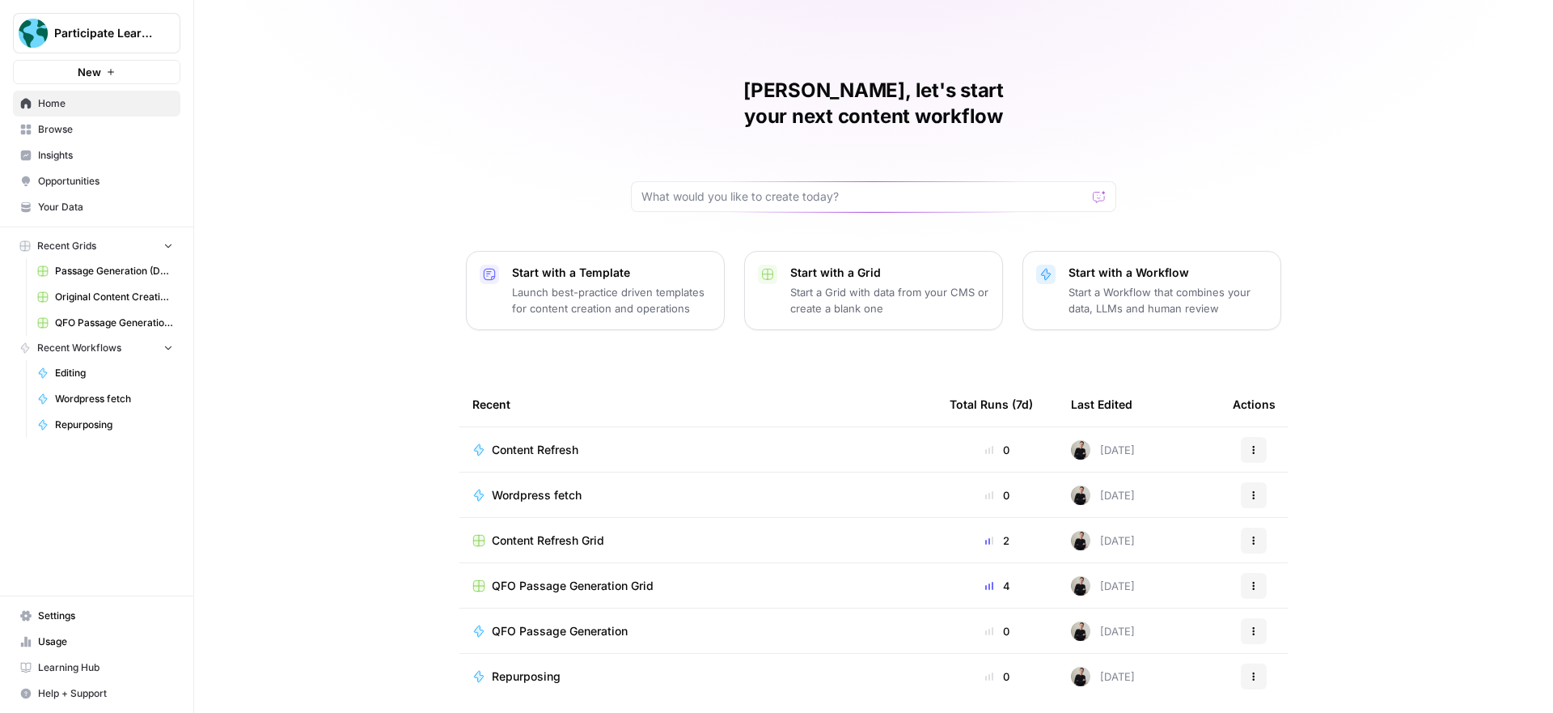
click at [116, 29] on span "Participate Learning" at bounding box center [103, 33] width 98 height 16
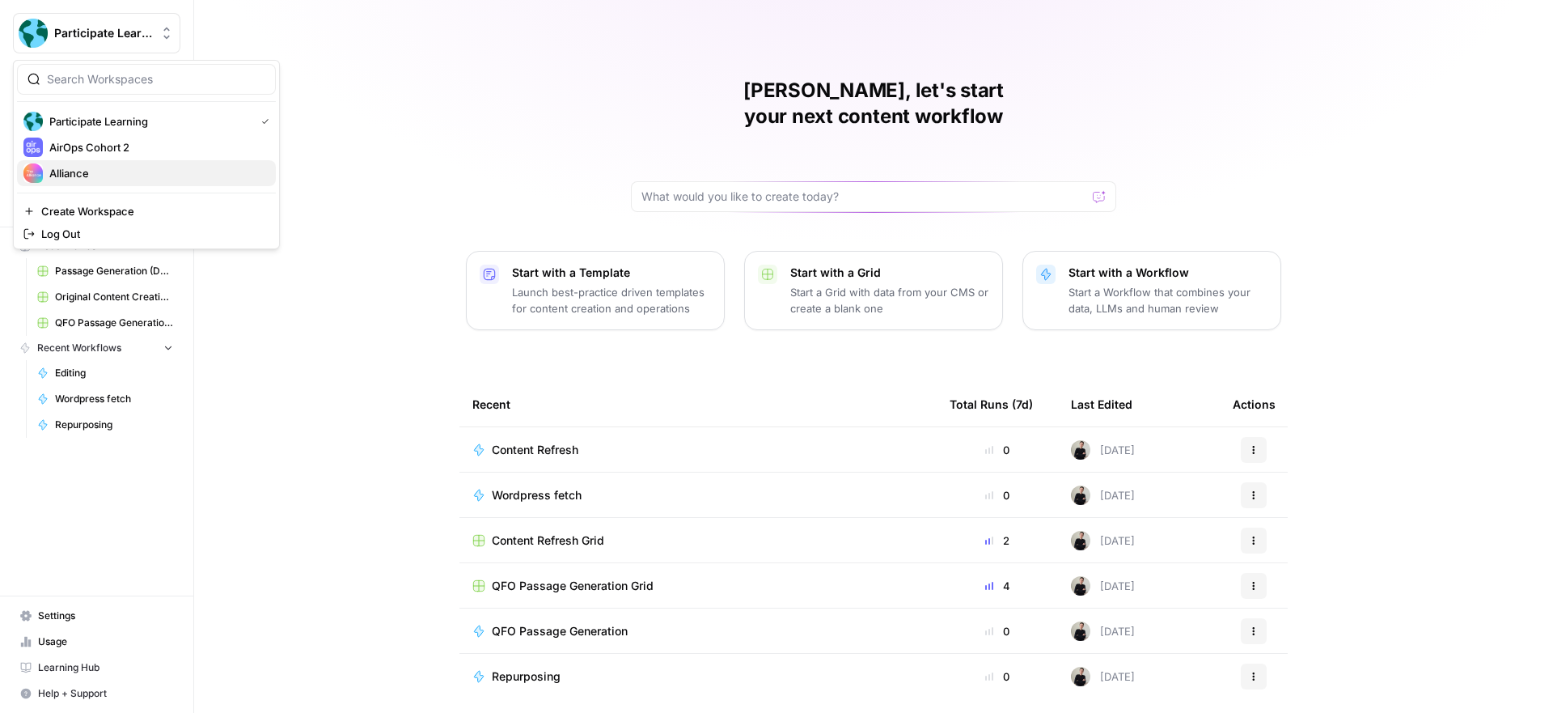
drag, startPoint x: 116, startPoint y: 172, endPoint x: 259, endPoint y: 180, distance: 143.4
click at [116, 172] on span "Alliance" at bounding box center [156, 173] width 214 height 16
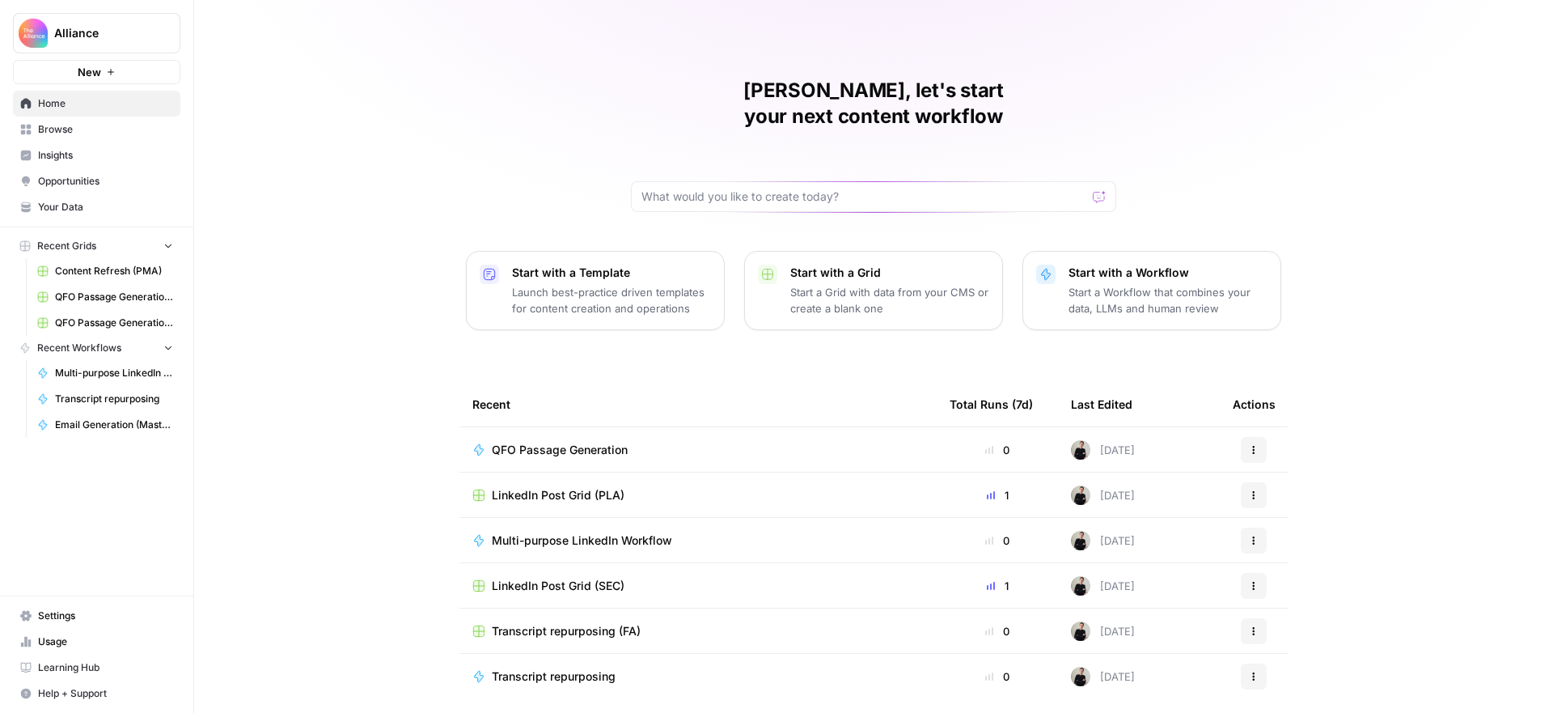
click at [83, 131] on span "Browse" at bounding box center [105, 129] width 135 height 15
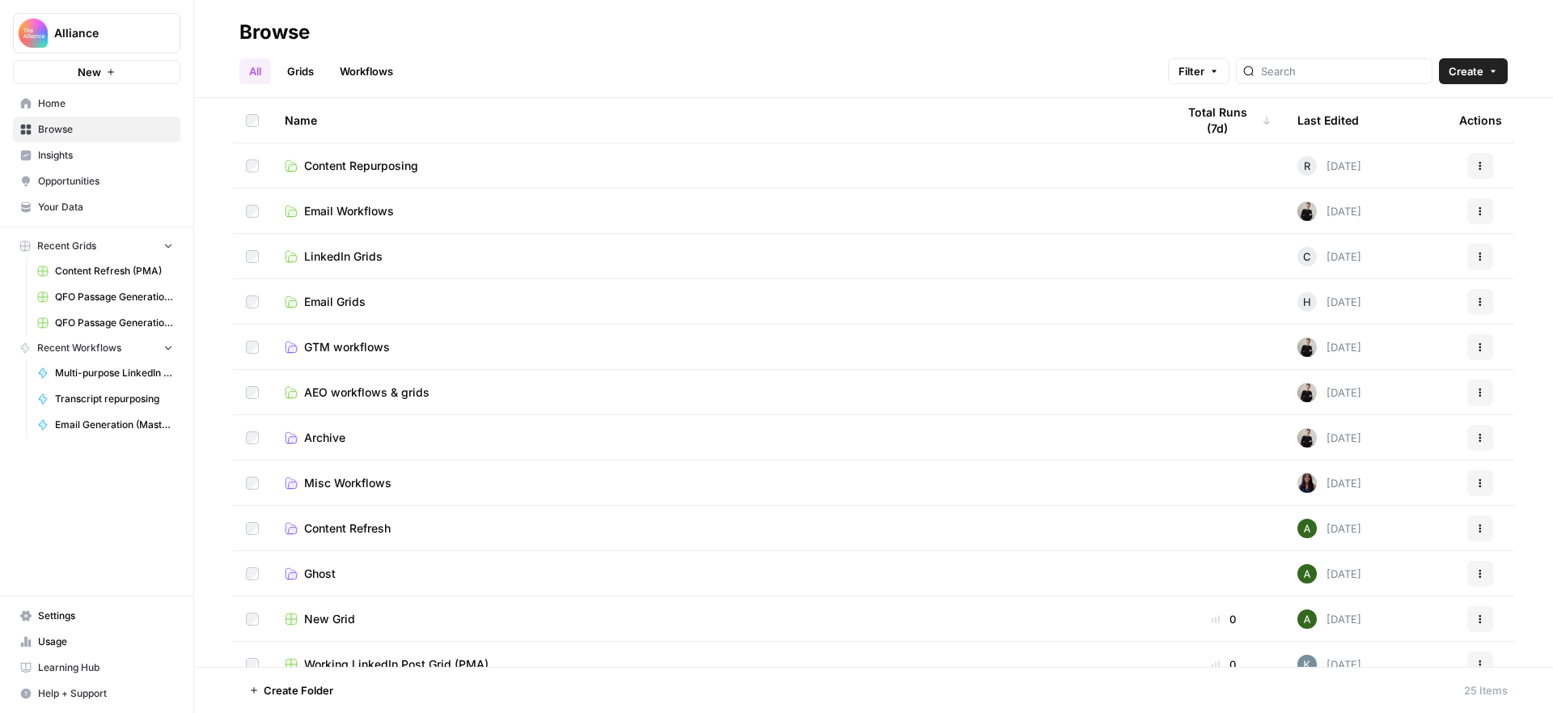
click at [403, 393] on span "AEO workflows & grids" at bounding box center [366, 392] width 125 height 16
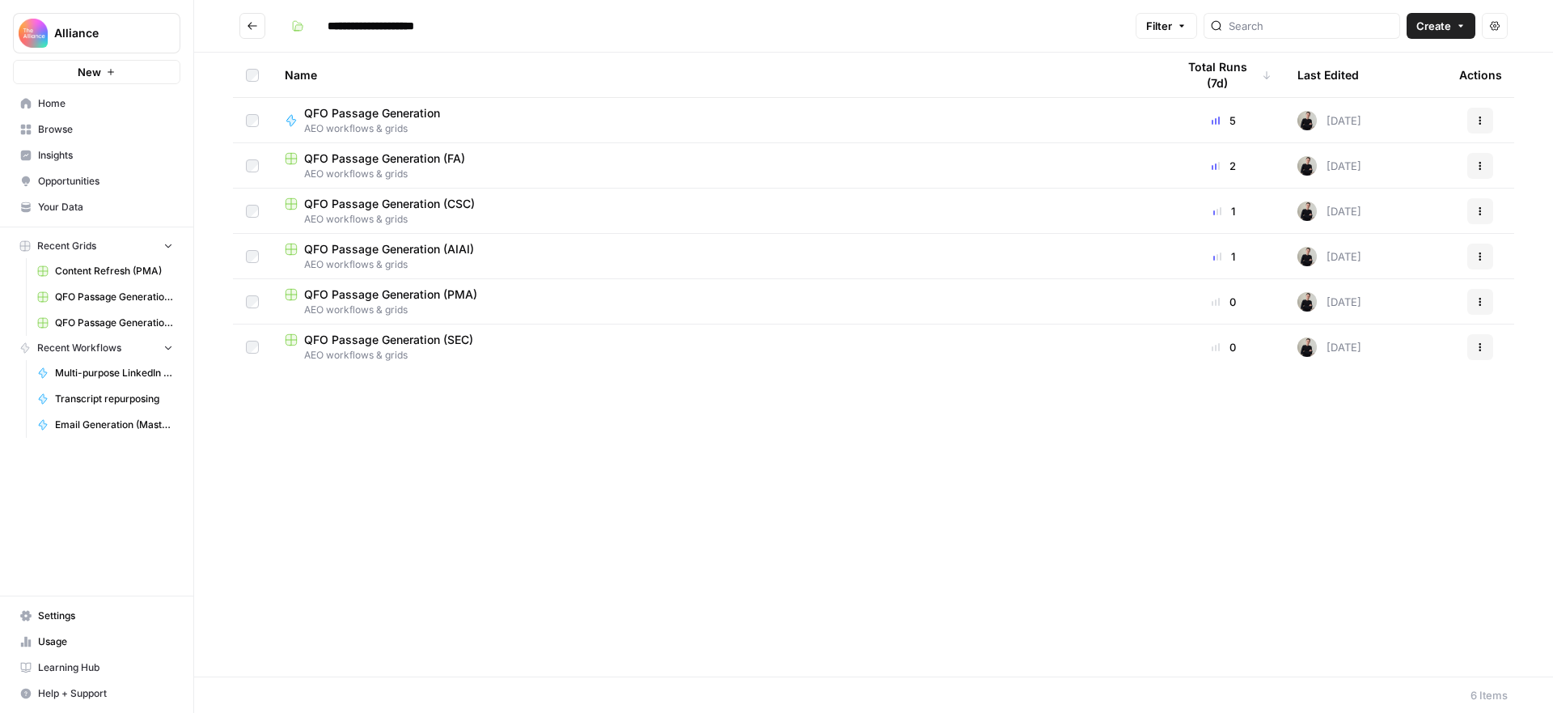
click at [384, 164] on span "QFO Passage Generation (FA)" at bounding box center [384, 158] width 161 height 16
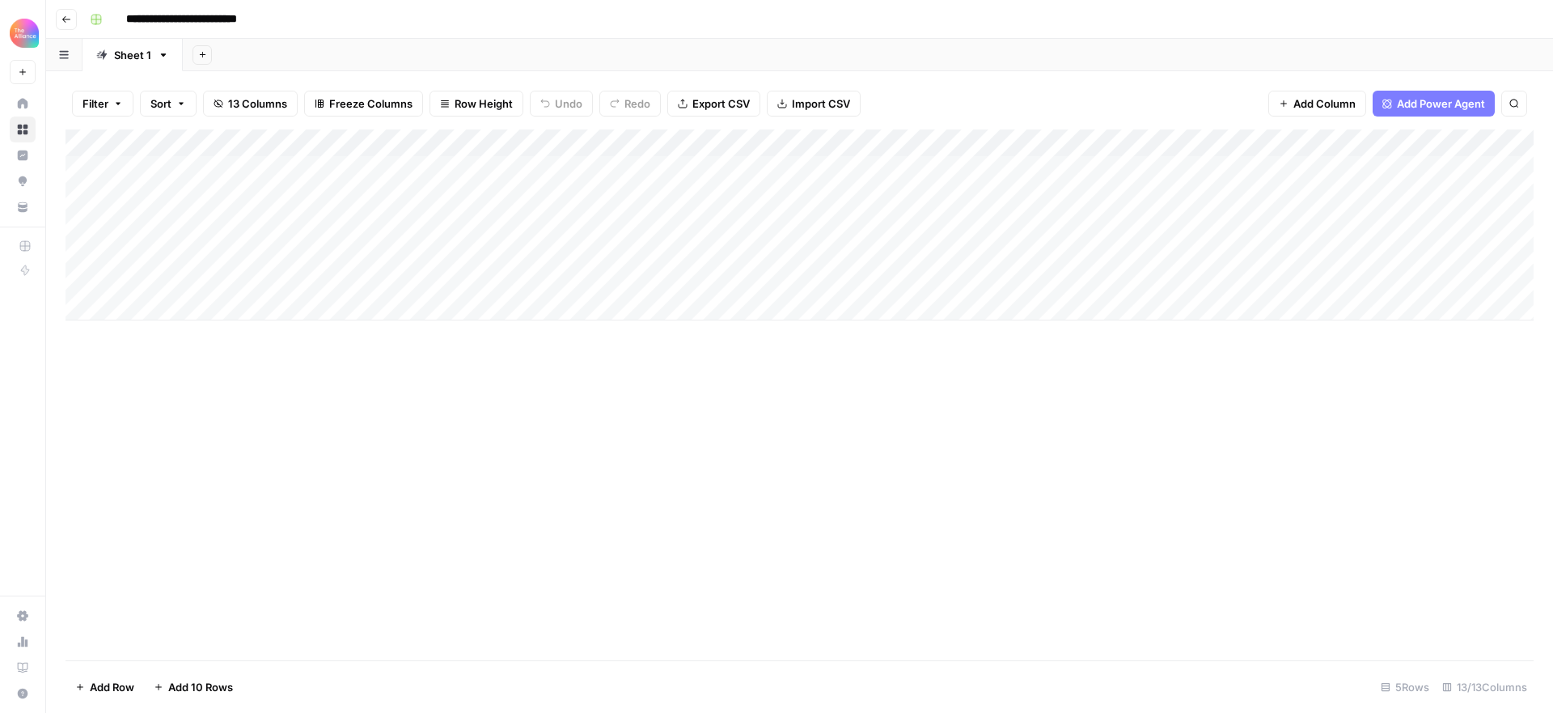
click at [921, 192] on div "Add Column" at bounding box center [800, 224] width 1468 height 191
